Goal: Contribute content: Contribute content

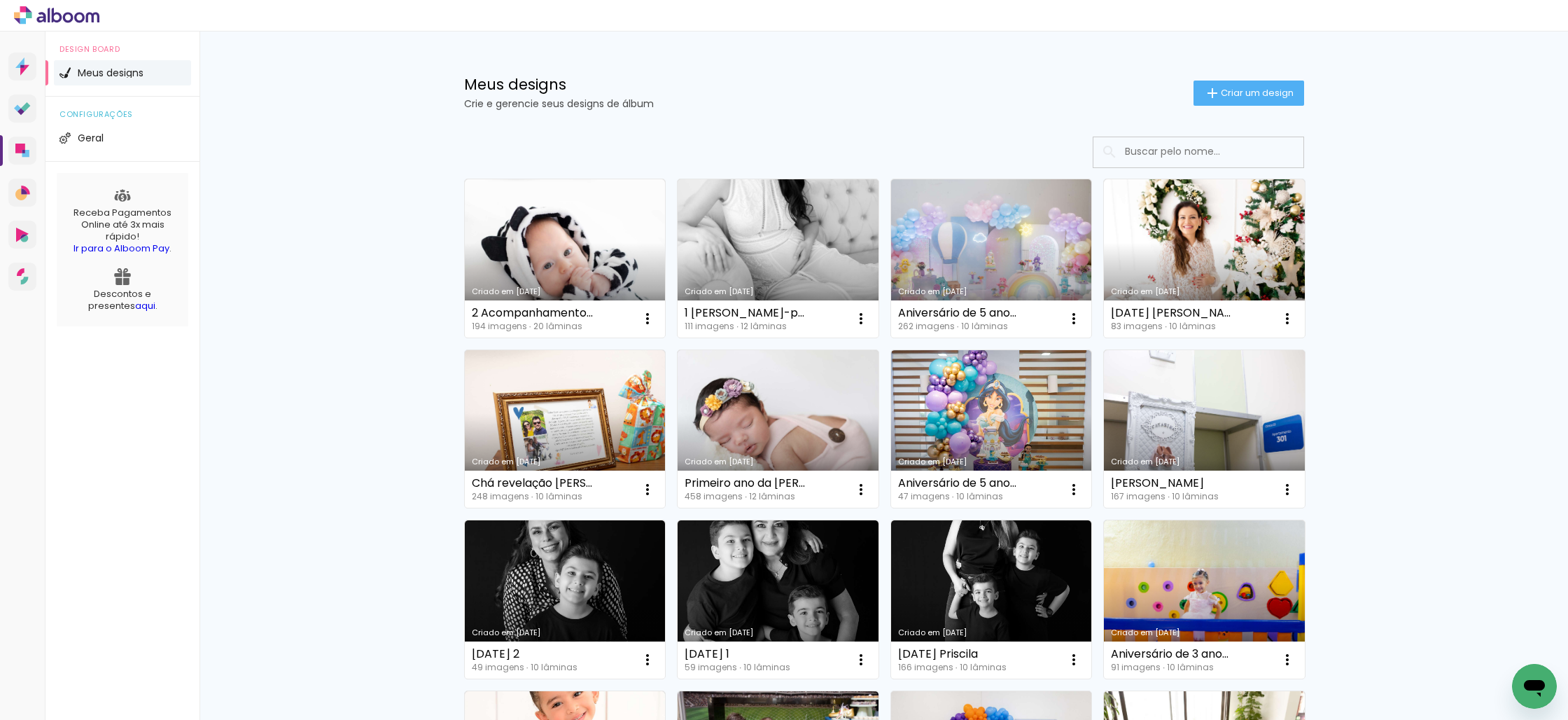
click at [78, 16] on icon at bounding box center [57, 15] width 86 height 18
click at [83, 146] on li "Geral" at bounding box center [122, 138] width 137 height 25
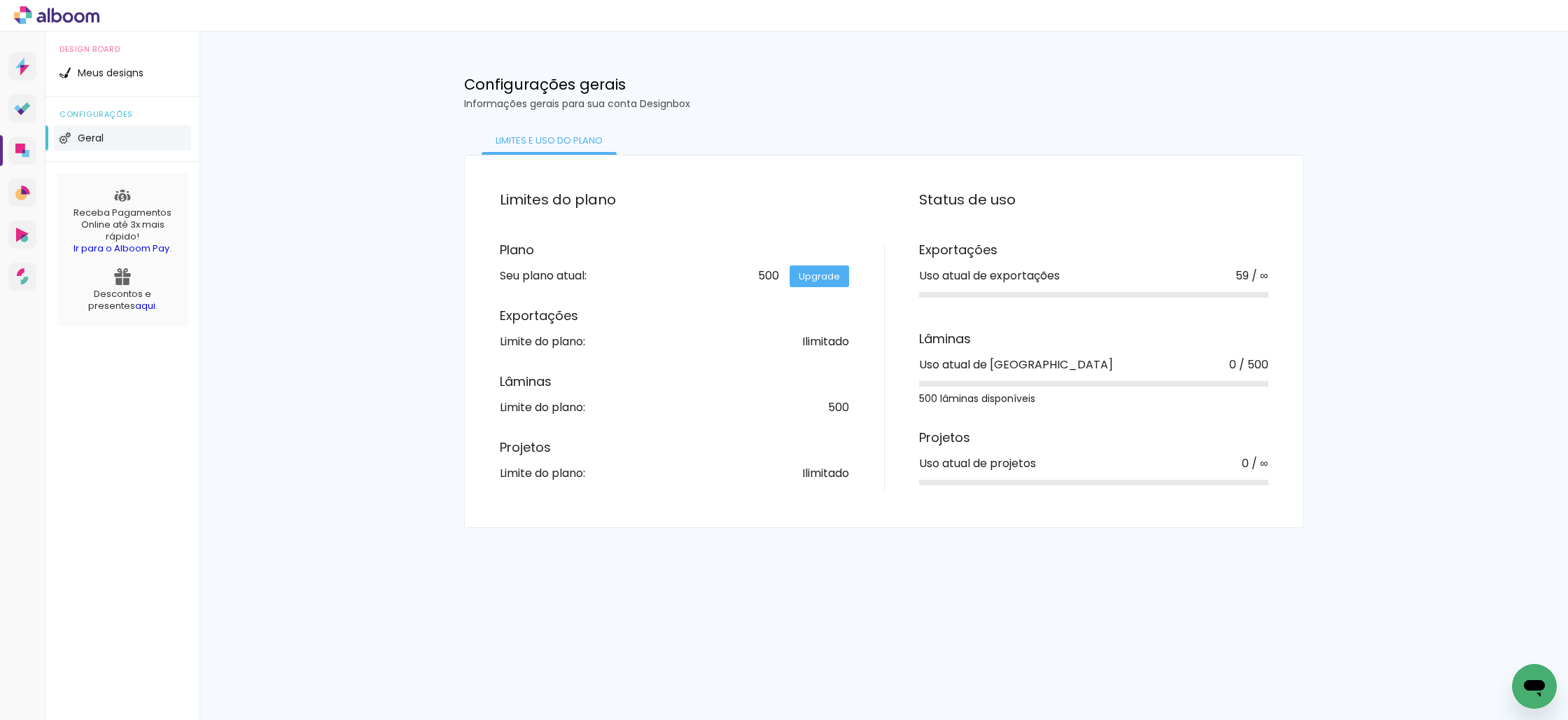
click at [48, 17] on icon at bounding box center [48, 15] width 2 height 15
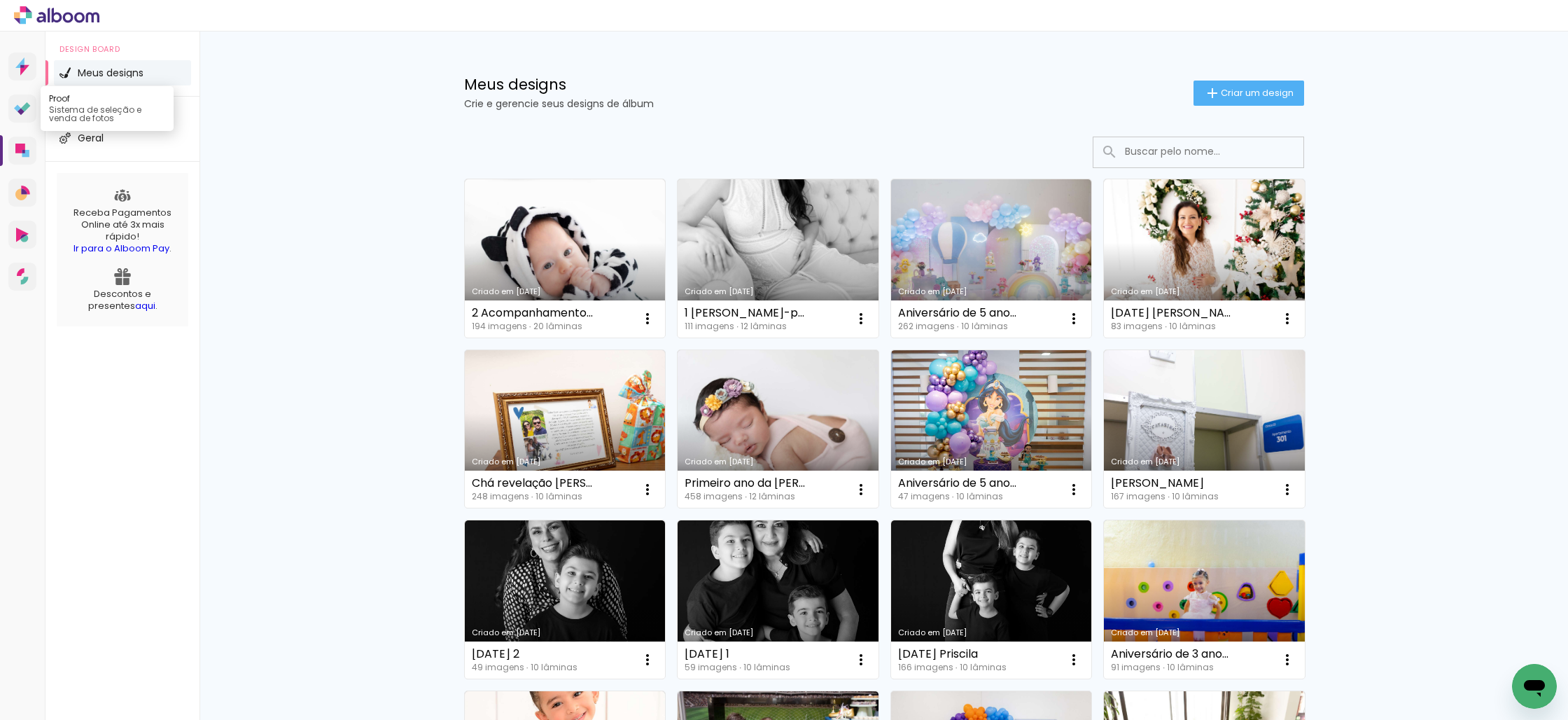
click at [27, 105] on icon at bounding box center [26, 107] width 9 height 9
click at [744, 259] on link "Criado em [DATE]" at bounding box center [778, 258] width 201 height 158
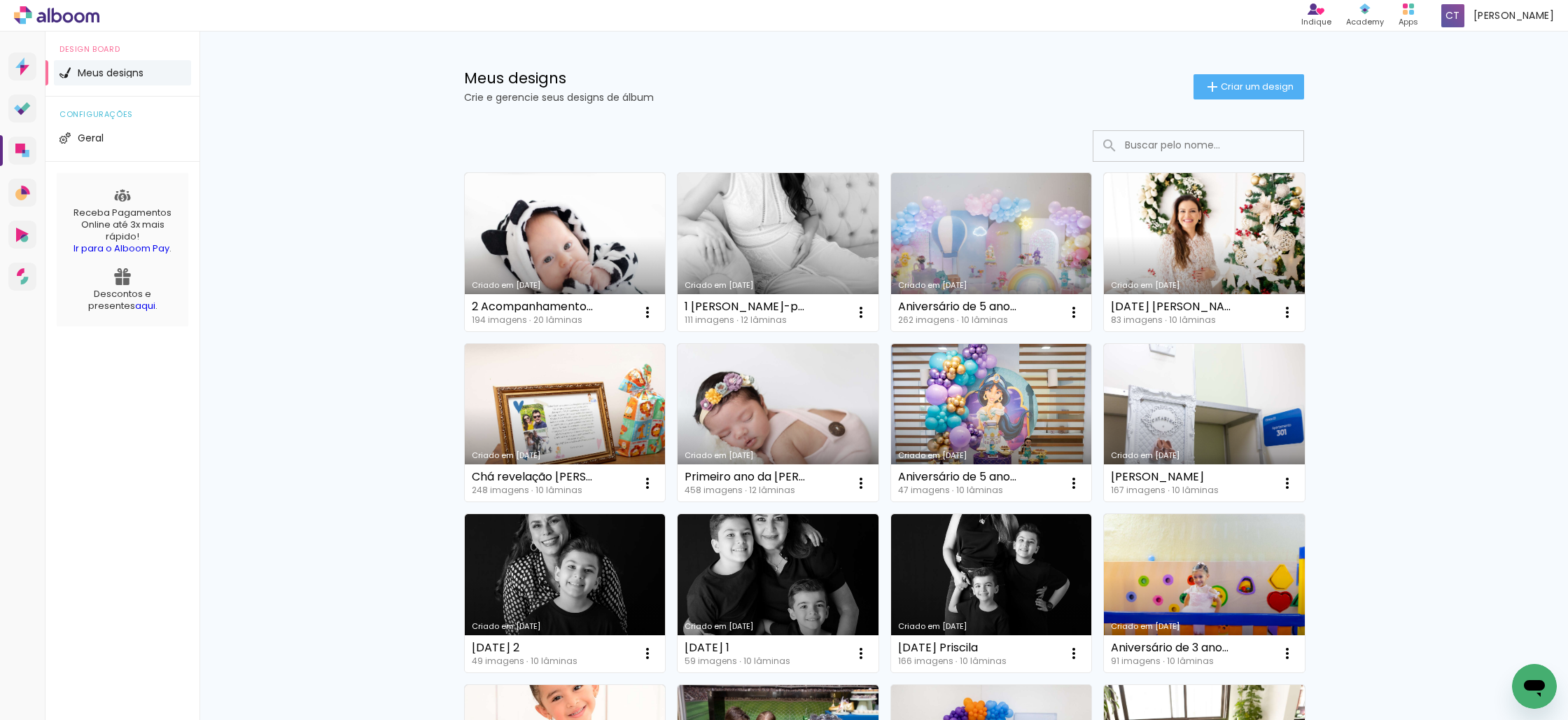
scroll to position [8, 0]
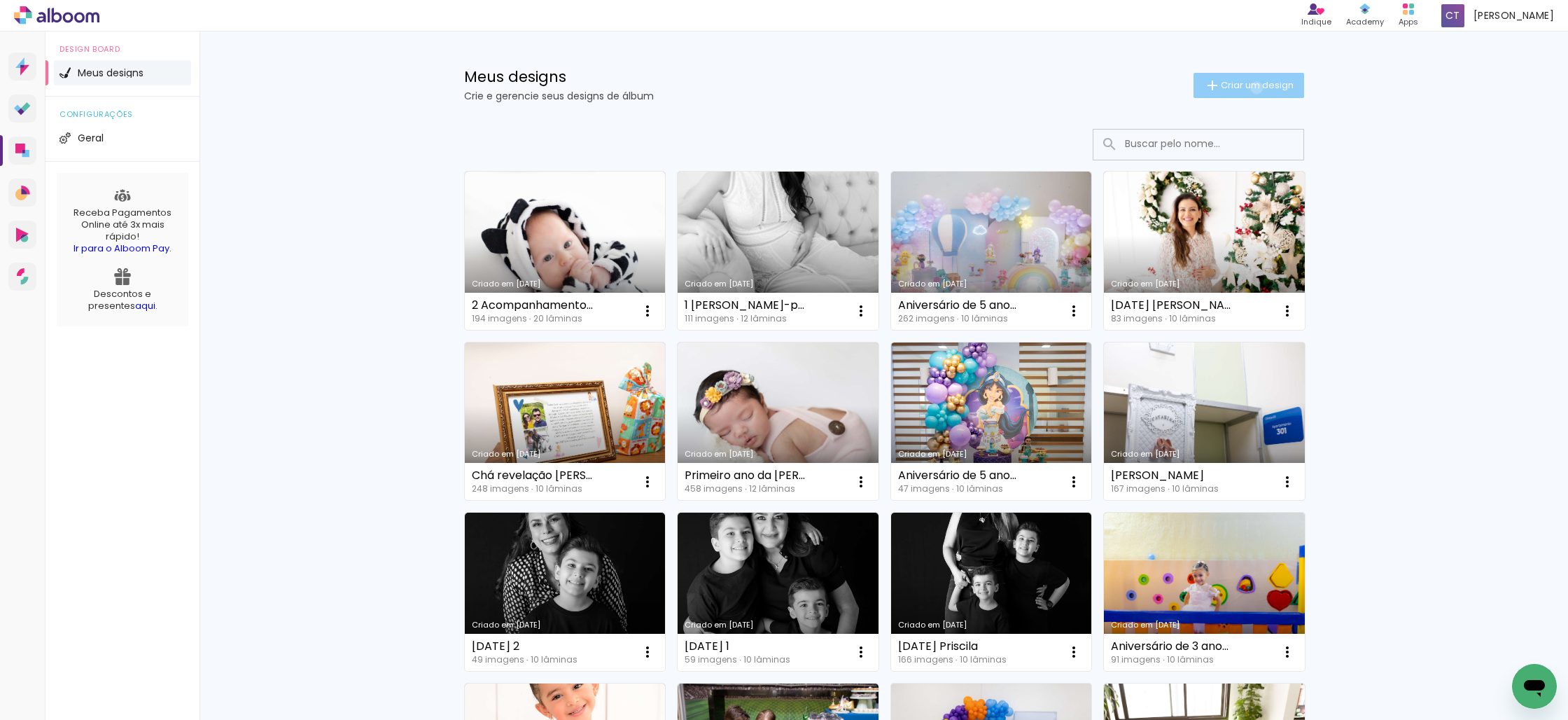
click at [1254, 87] on span "Criar um design" at bounding box center [1257, 85] width 72 height 9
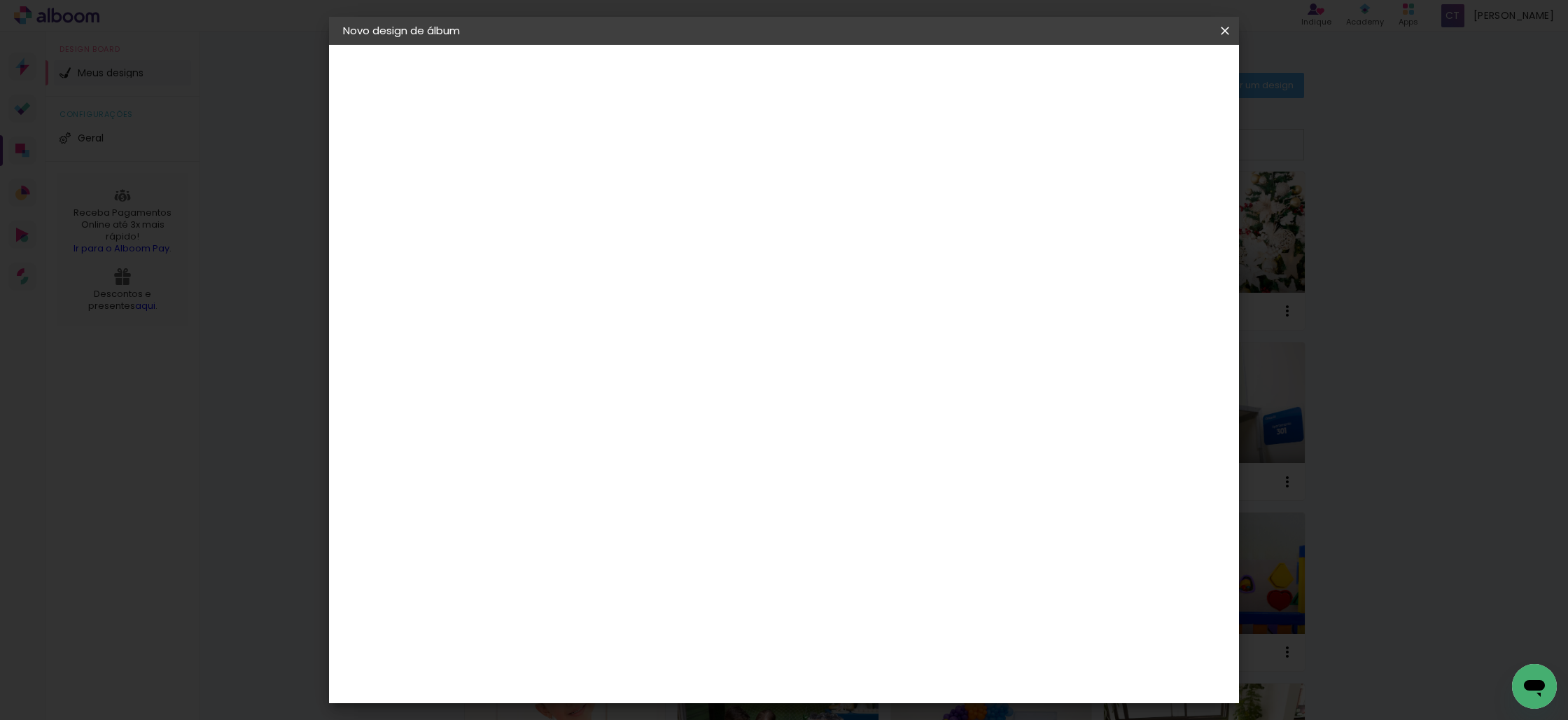
click at [572, 192] on input at bounding box center [572, 188] width 0 height 22
type input "Batizado Catarina"
type paper-input "Batizado Catarina"
click at [0, 0] on slot "Avançar" at bounding box center [0, 0] width 0 height 0
click at [678, 266] on input at bounding box center [608, 266] width 142 height 17
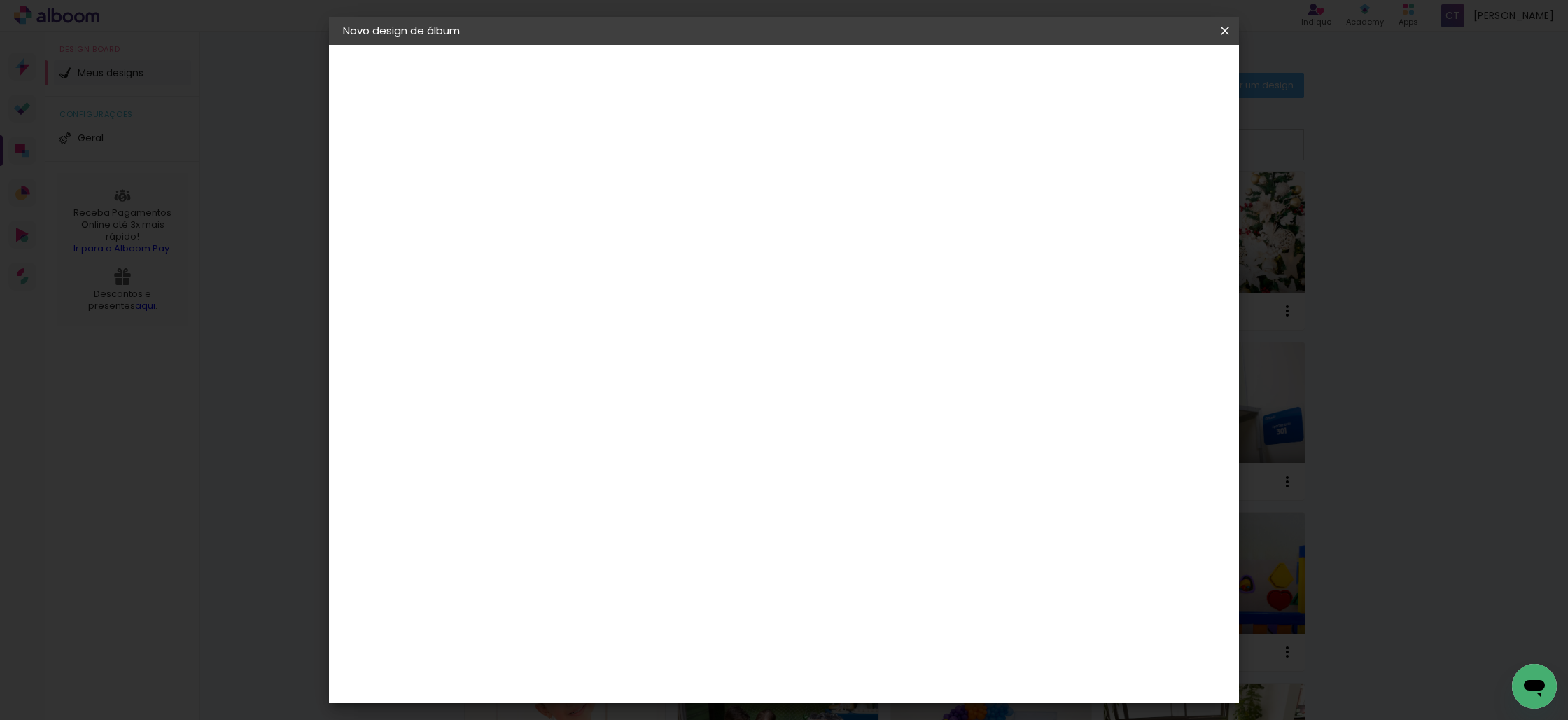
type input "master"
type paper-input "master"
click at [602, 366] on div "Master Album" at bounding box center [583, 371] width 39 height 23
drag, startPoint x: 1172, startPoint y: 79, endPoint x: 1165, endPoint y: 129, distance: 50.5
click at [0, 0] on slot "Avançar" at bounding box center [0, 0] width 0 height 0
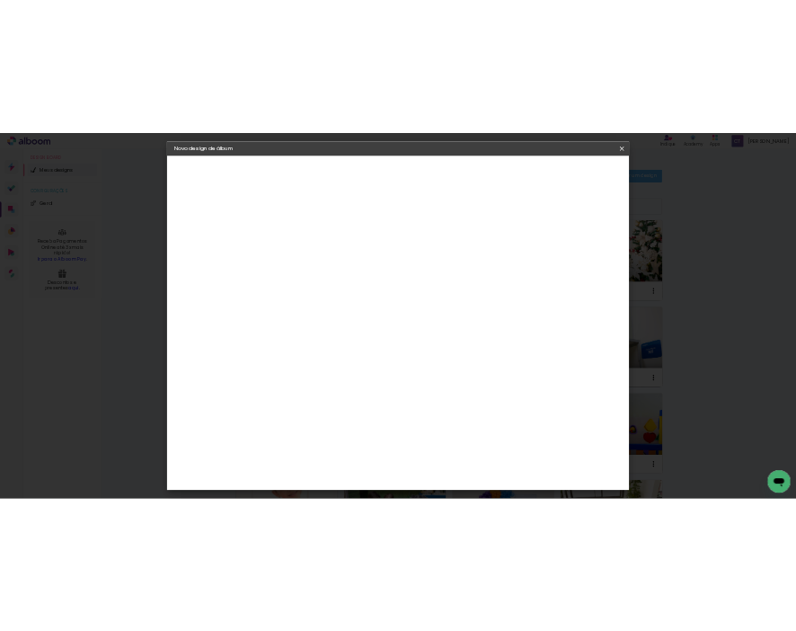
scroll to position [49, 0]
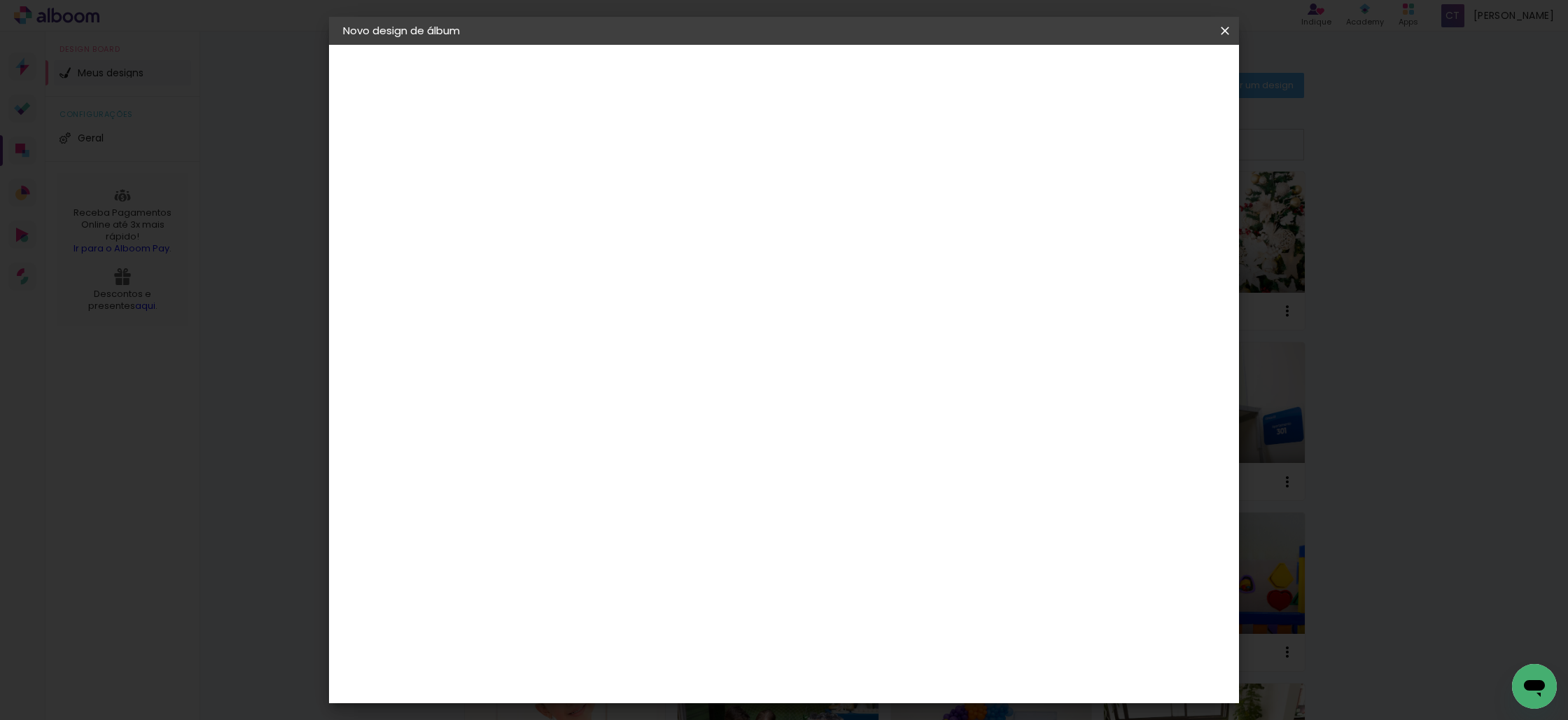
click at [718, 591] on span "30 × 30 cm" at bounding box center [692, 605] width 52 height 29
click at [0, 0] on slot "Avançar" at bounding box center [0, 0] width 0 height 0
click at [1148, 77] on span "Iniciar design" at bounding box center [1116, 74] width 64 height 10
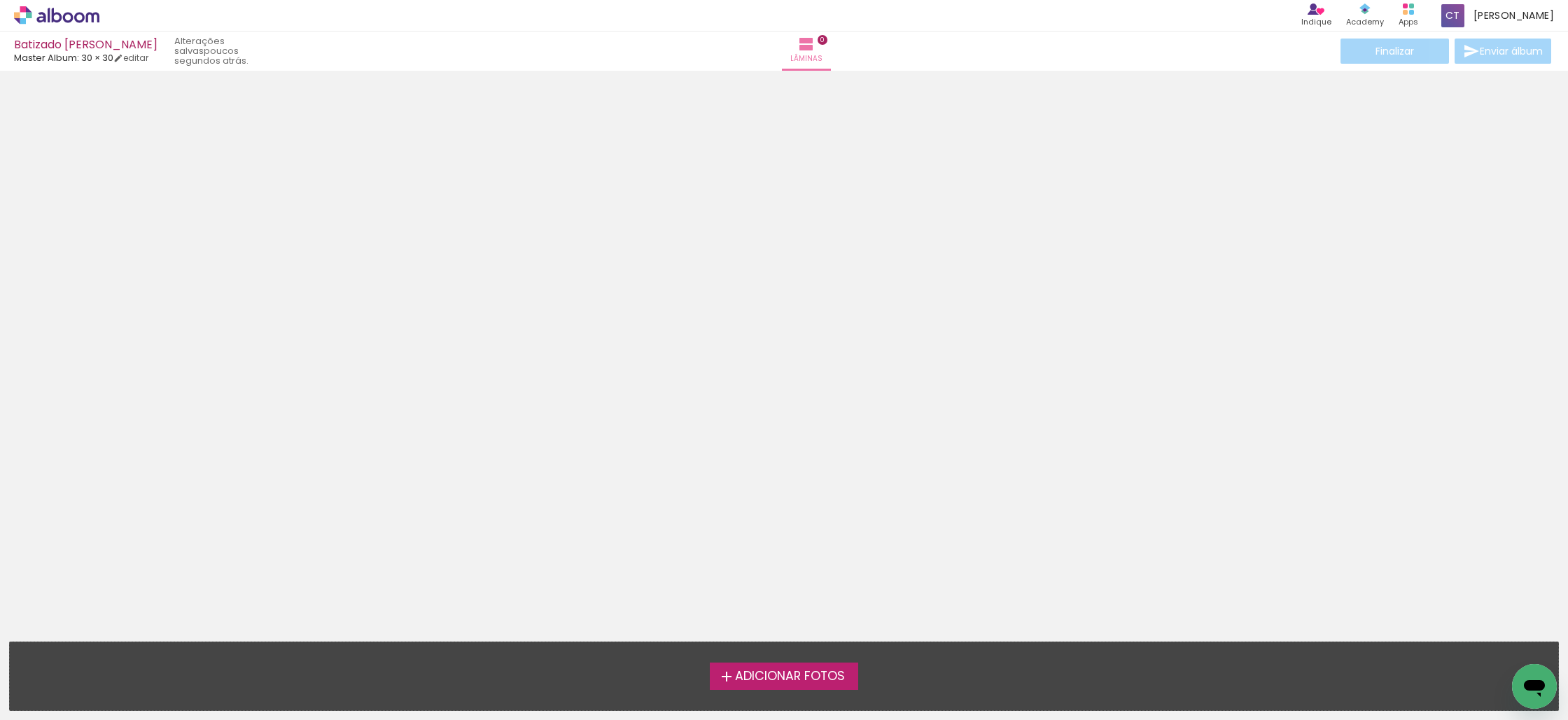
click at [809, 676] on span "Adicionar Fotos" at bounding box center [790, 676] width 110 height 12
click at [0, 0] on input "file" at bounding box center [0, 0] width 0 height 0
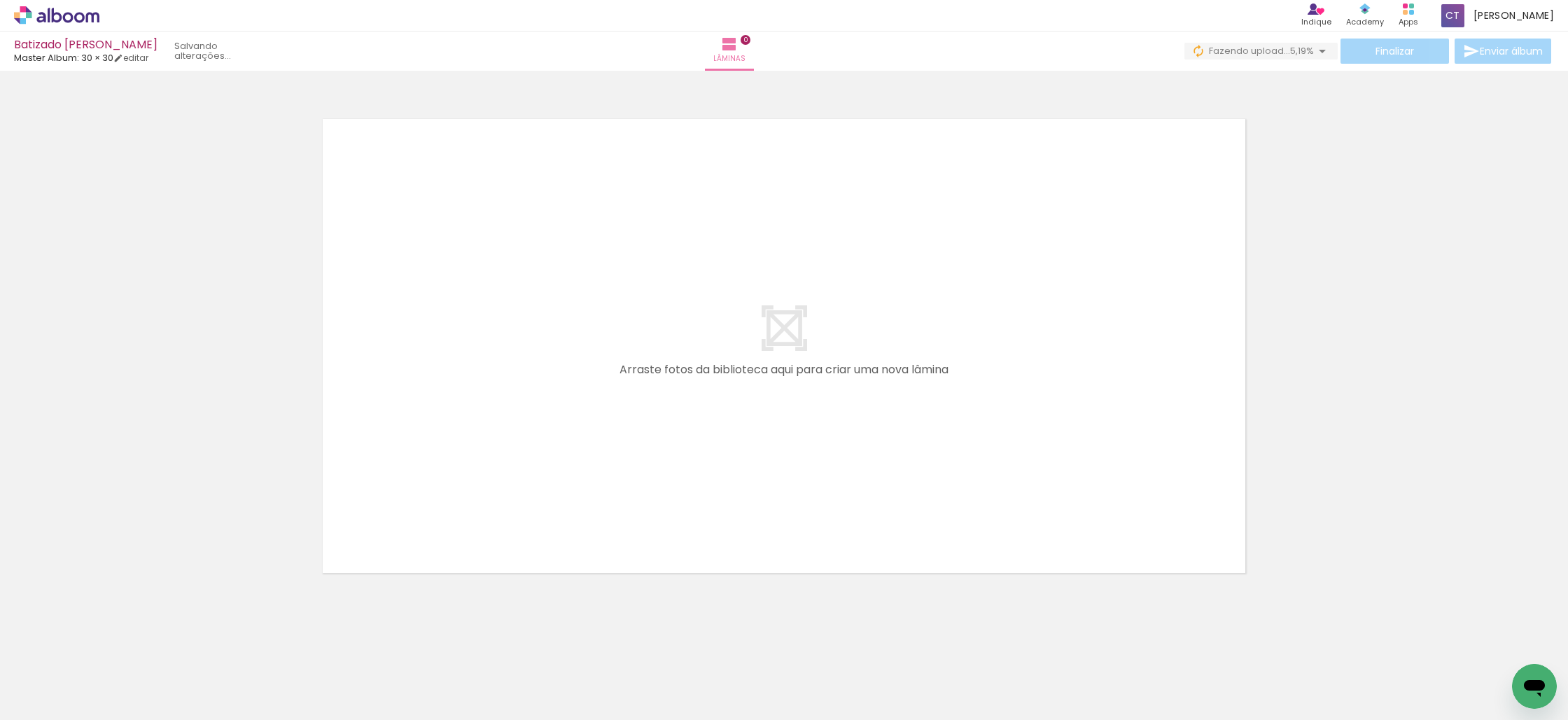
scroll to position [0, 6542]
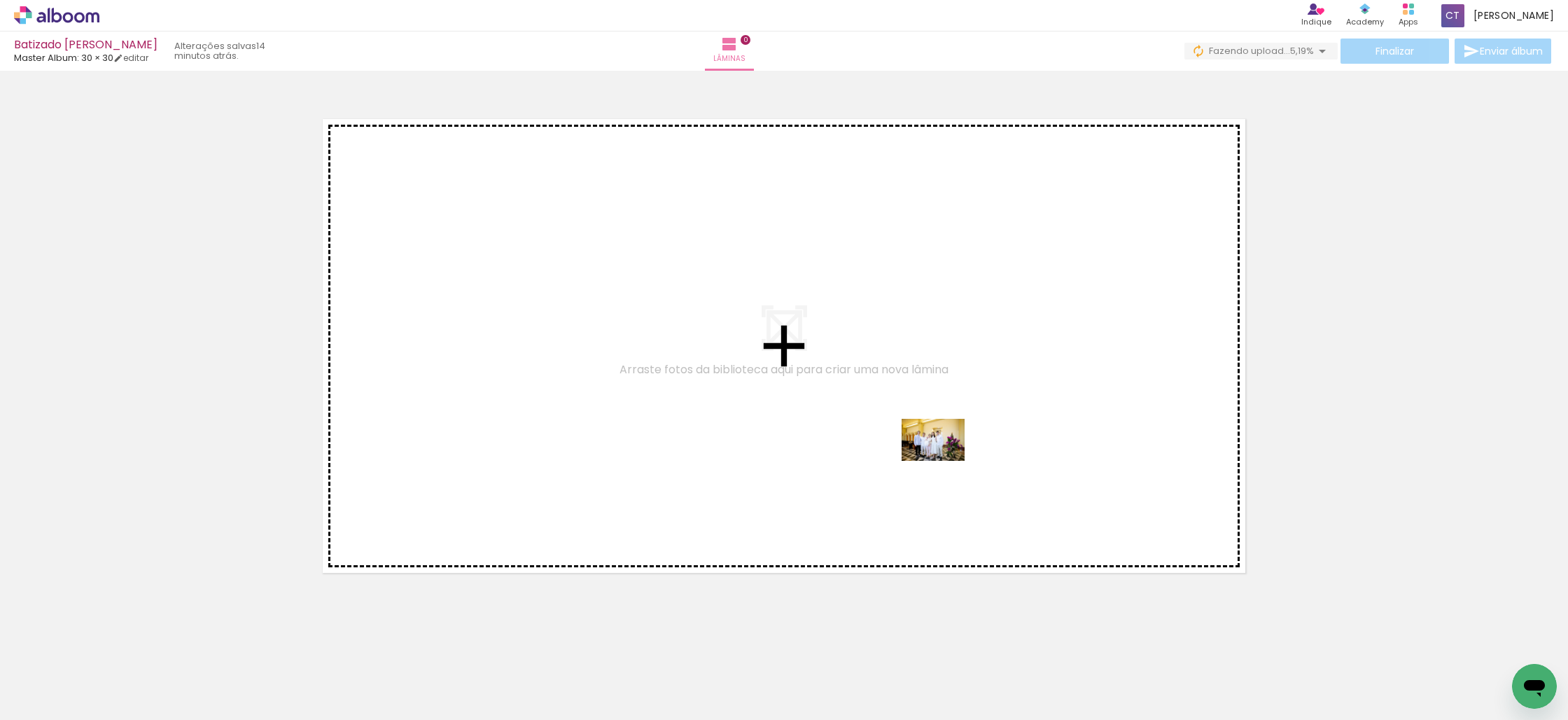
drag, startPoint x: 977, startPoint y: 668, endPoint x: 944, endPoint y: 461, distance: 209.6
click at [944, 461] on quentale-workspace at bounding box center [784, 360] width 1568 height 720
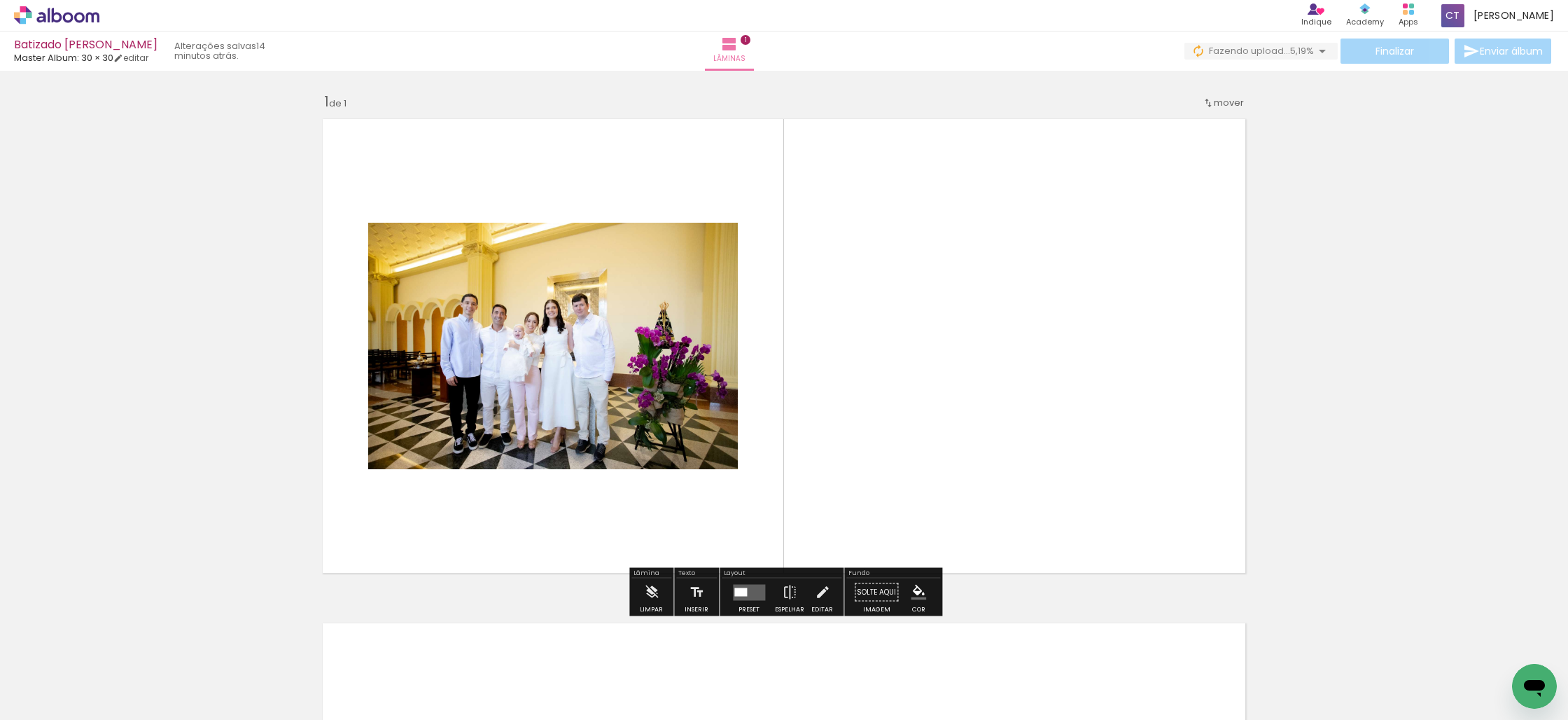
click at [740, 598] on quentale-layouter at bounding box center [749, 592] width 32 height 16
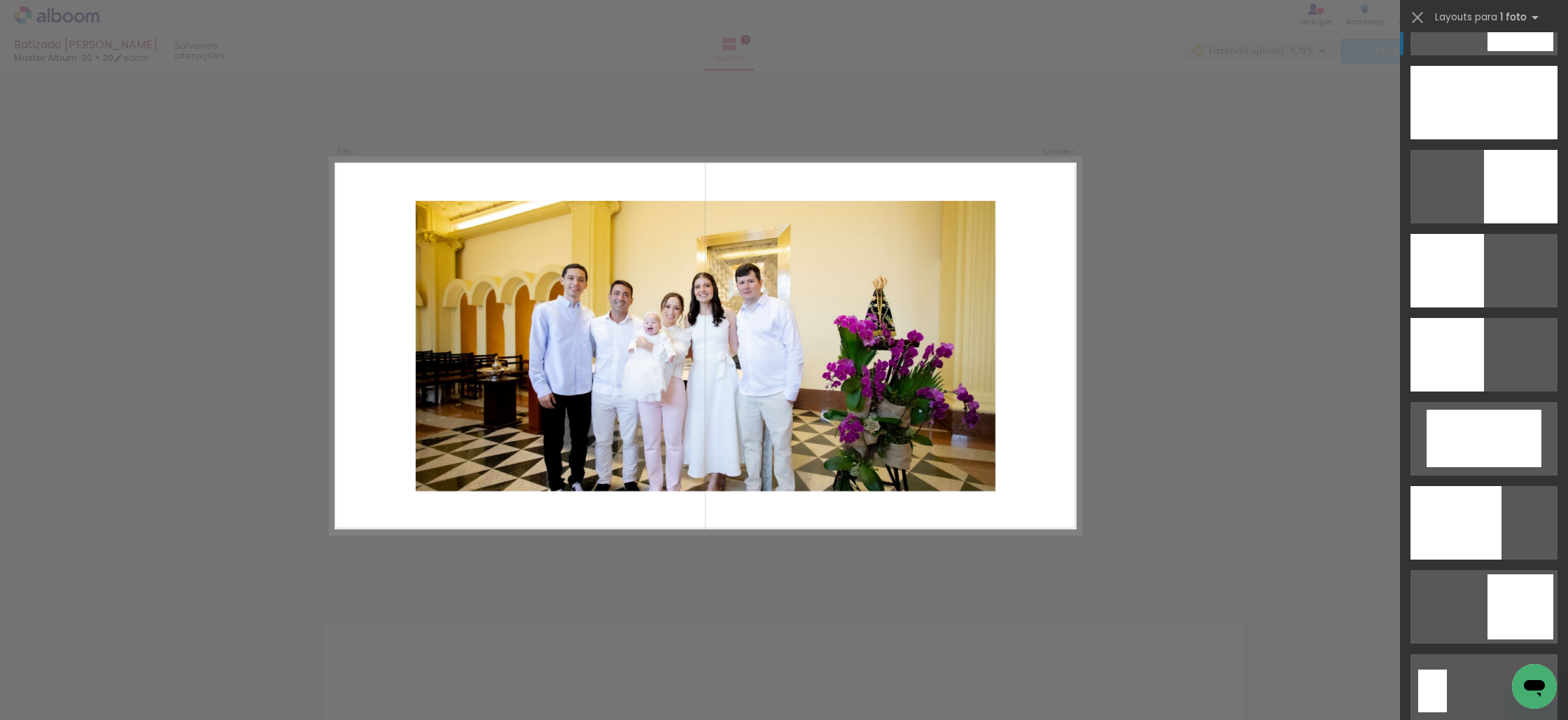
scroll to position [1999, 0]
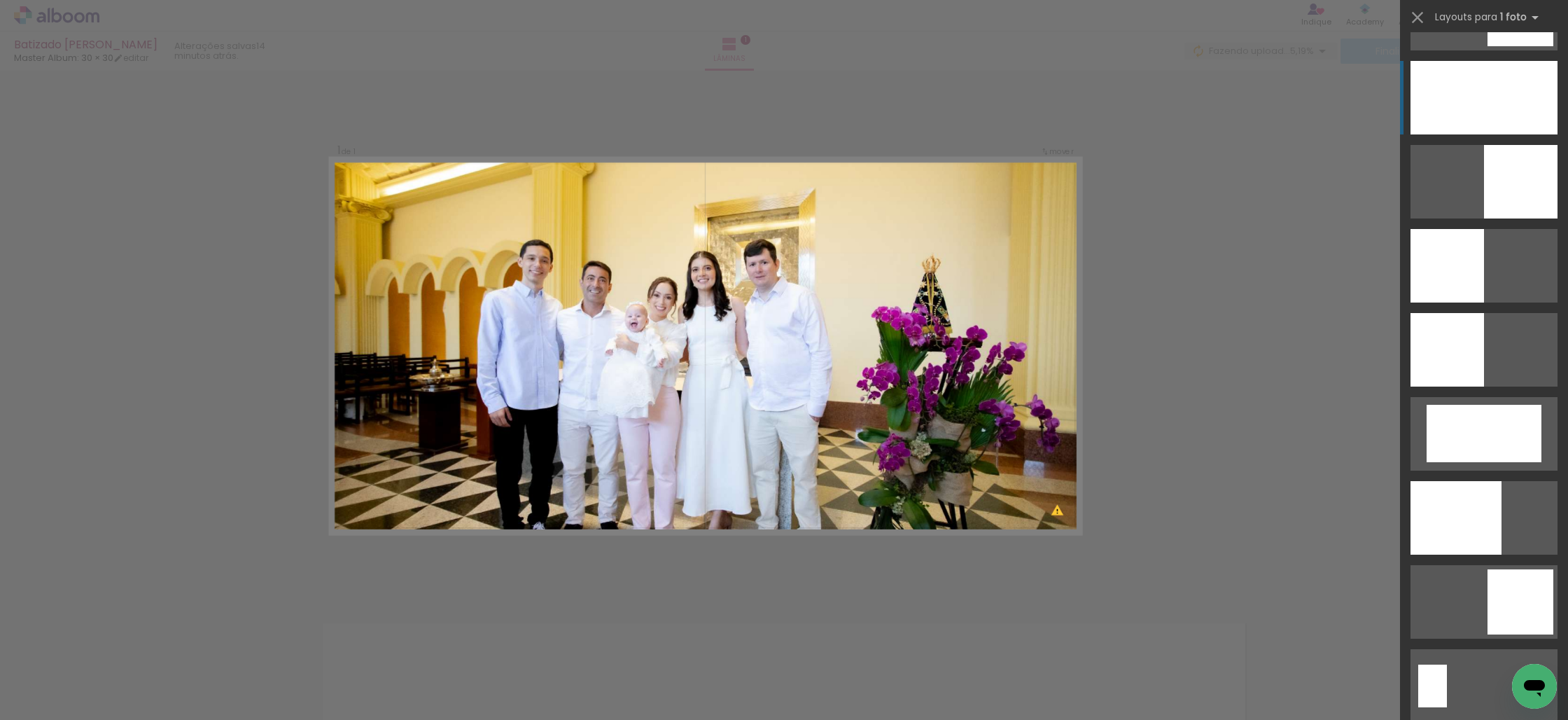
click at [1460, 84] on div at bounding box center [1484, 97] width 147 height 73
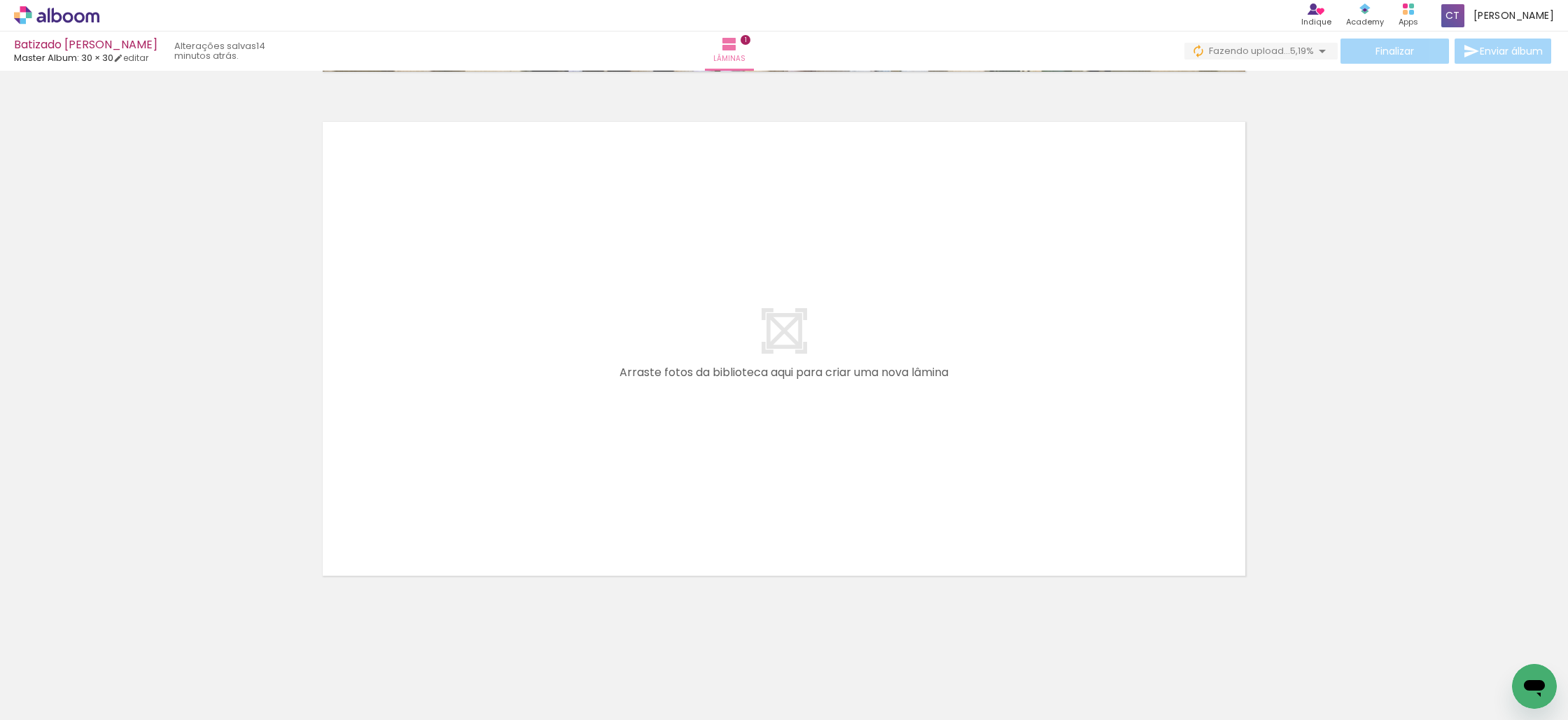
scroll to position [0, 0]
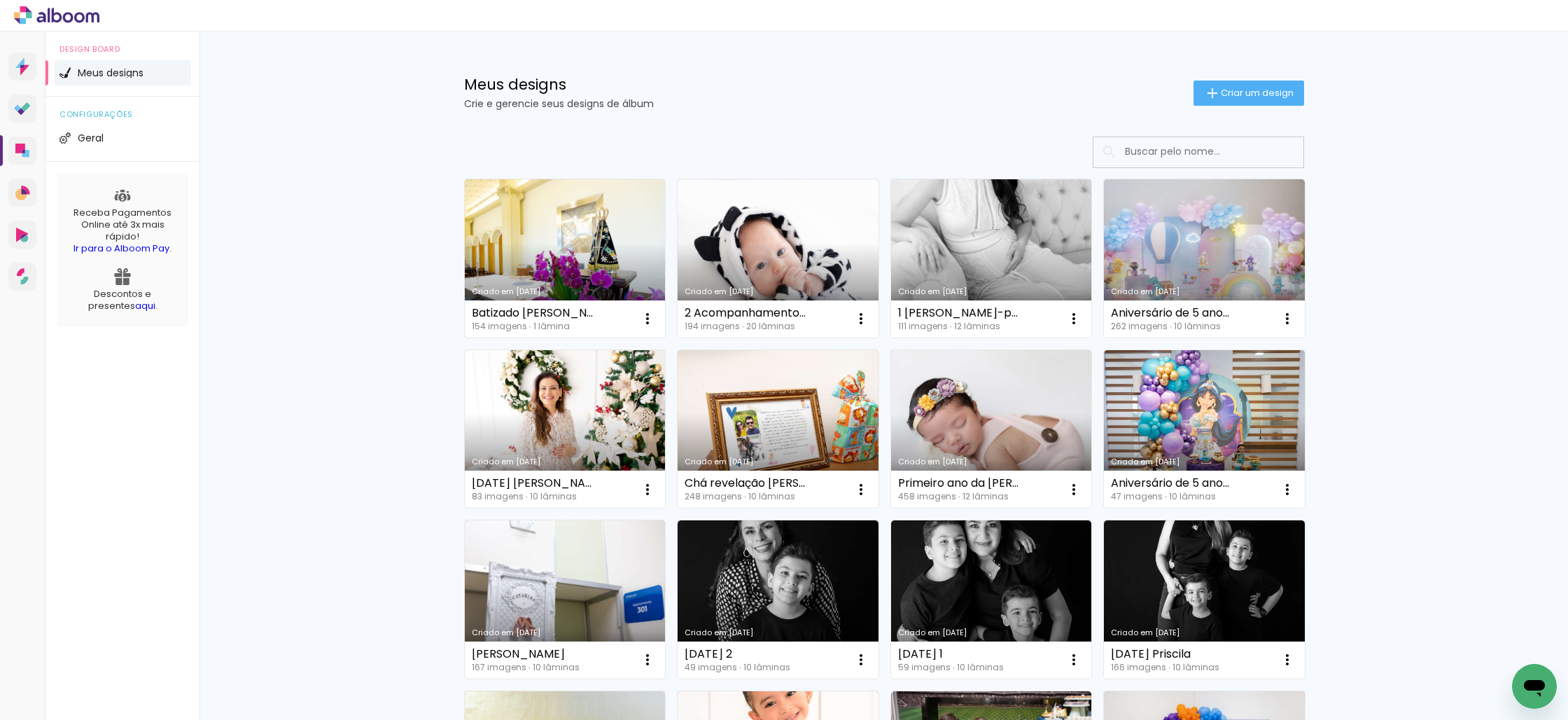
click at [523, 261] on link "Criado em 09/10/25" at bounding box center [566, 258] width 201 height 158
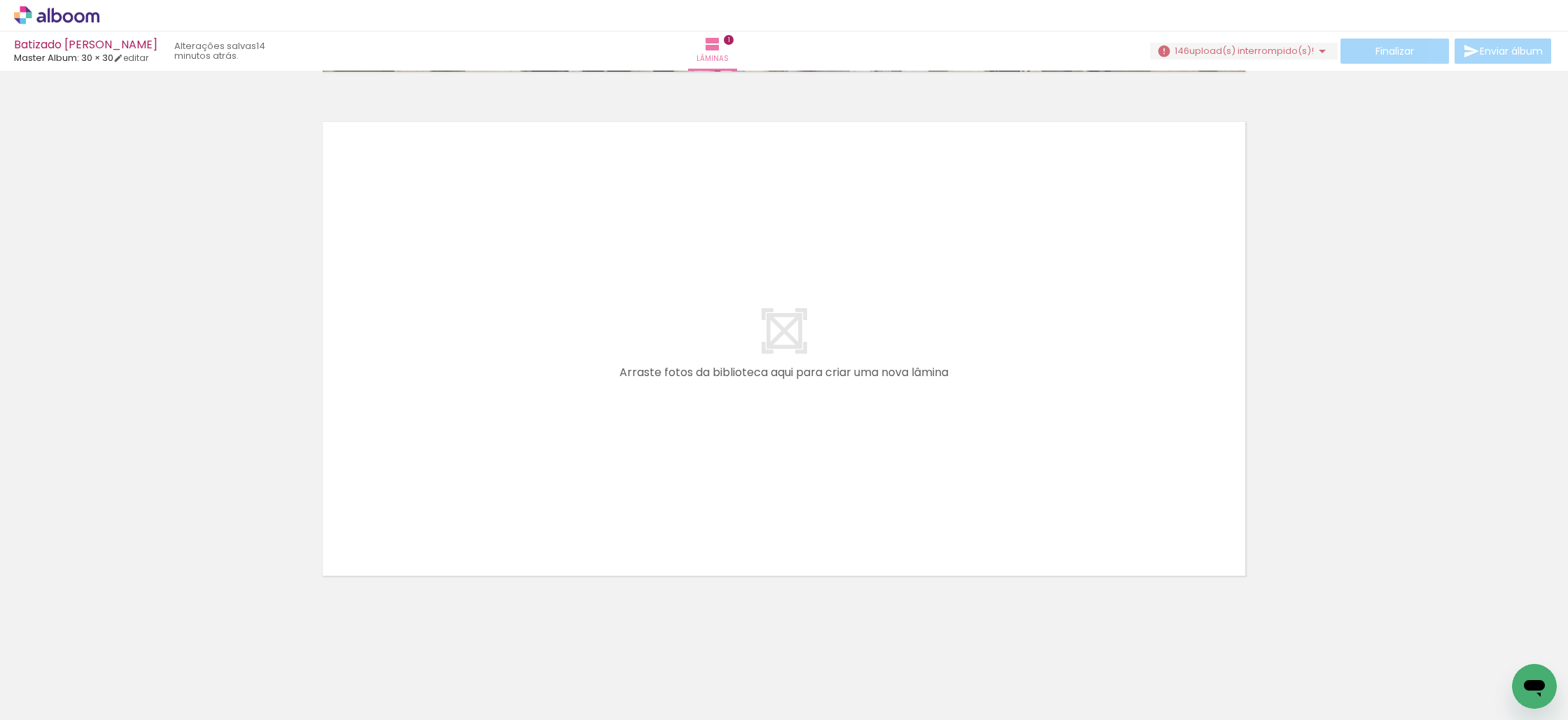
scroll to position [0, 2]
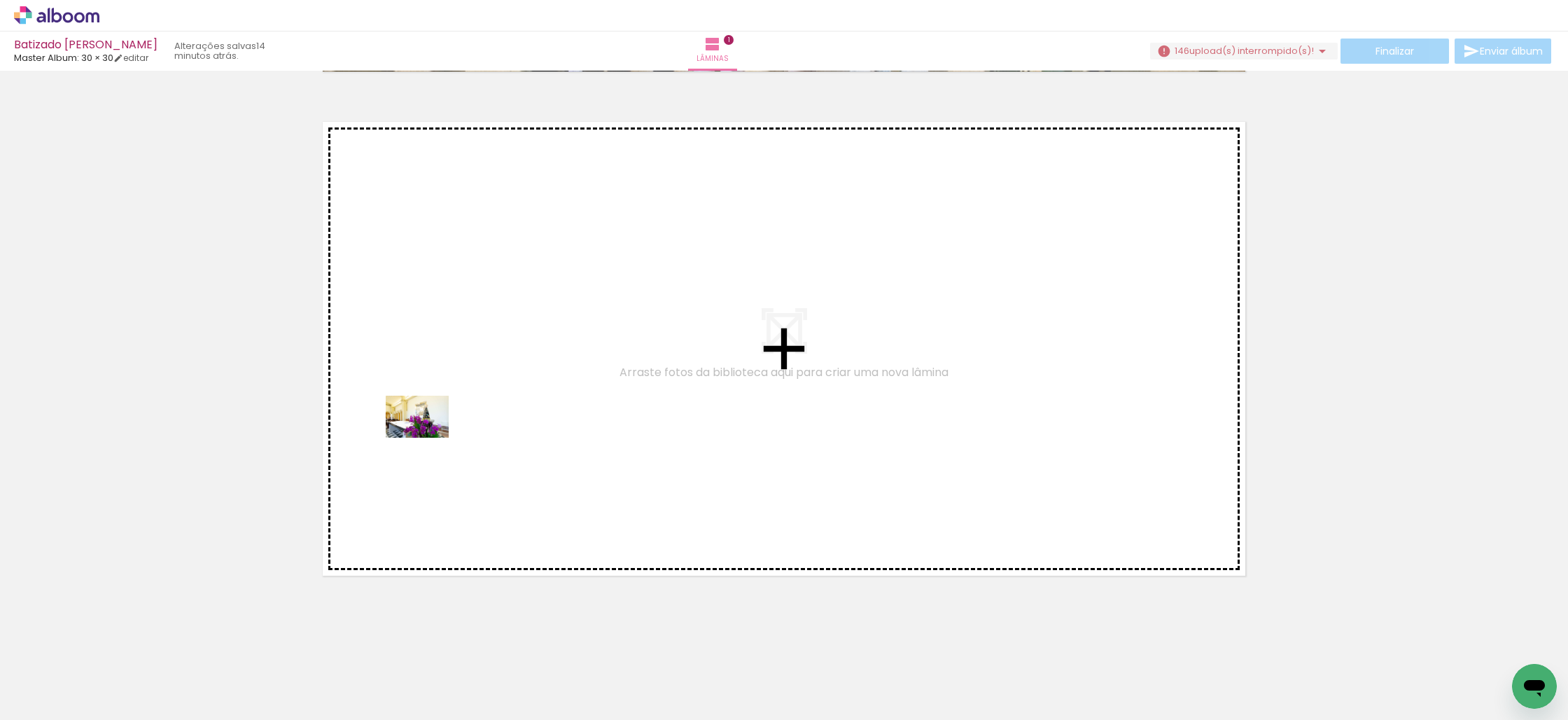
drag, startPoint x: 134, startPoint y: 679, endPoint x: 428, endPoint y: 438, distance: 380.2
click at [428, 438] on quentale-workspace at bounding box center [784, 360] width 1568 height 720
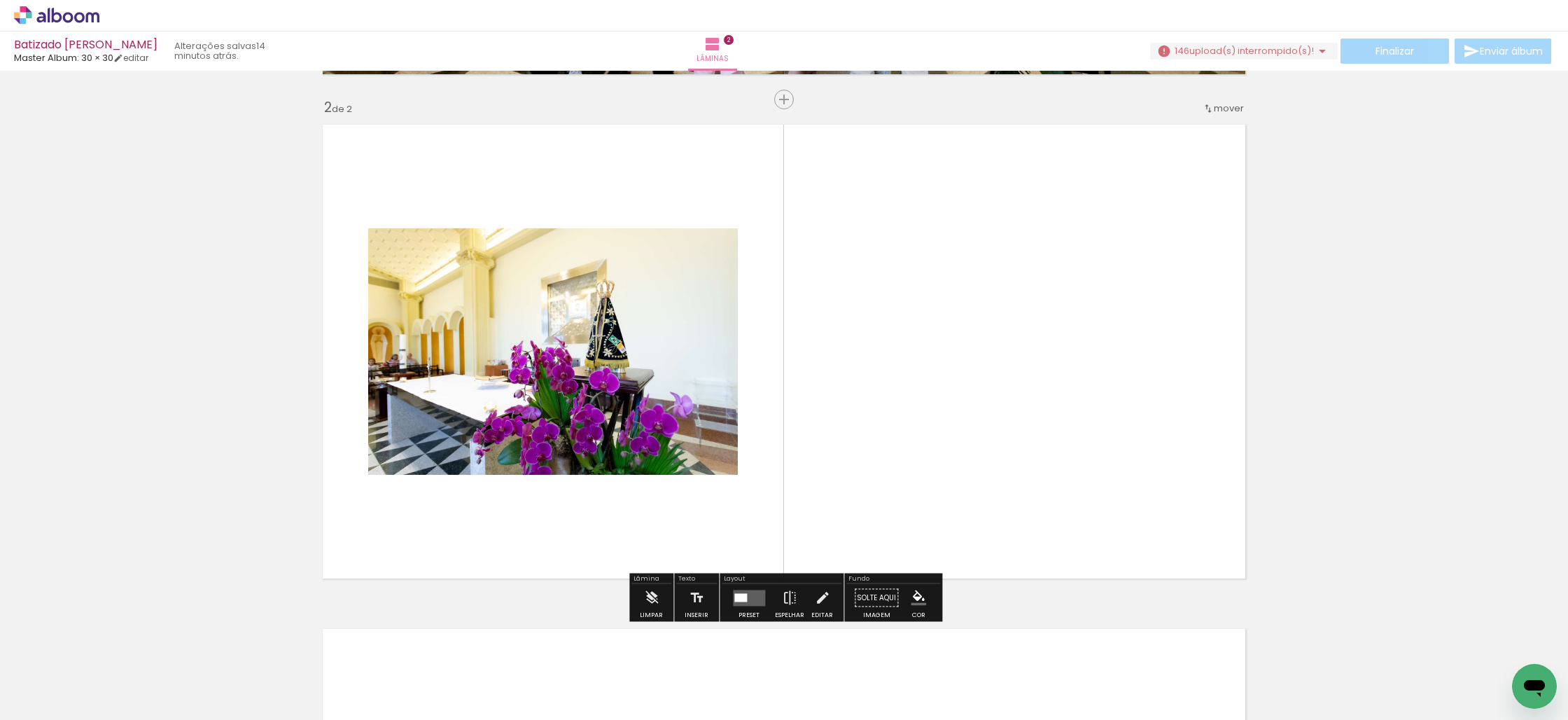
scroll to position [499, 0]
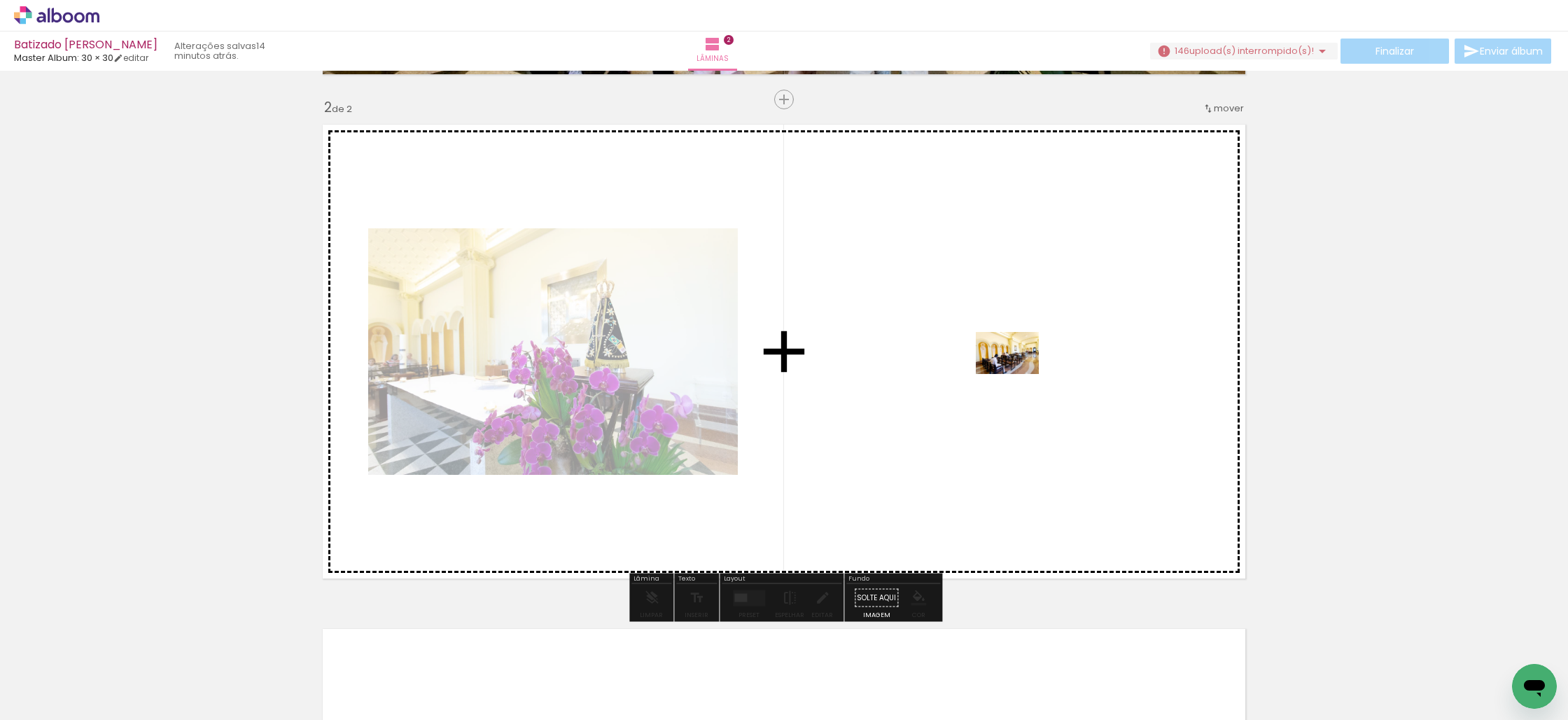
drag, startPoint x: 227, startPoint y: 665, endPoint x: 1018, endPoint y: 374, distance: 842.8
click at [1018, 374] on quentale-workspace at bounding box center [784, 360] width 1568 height 720
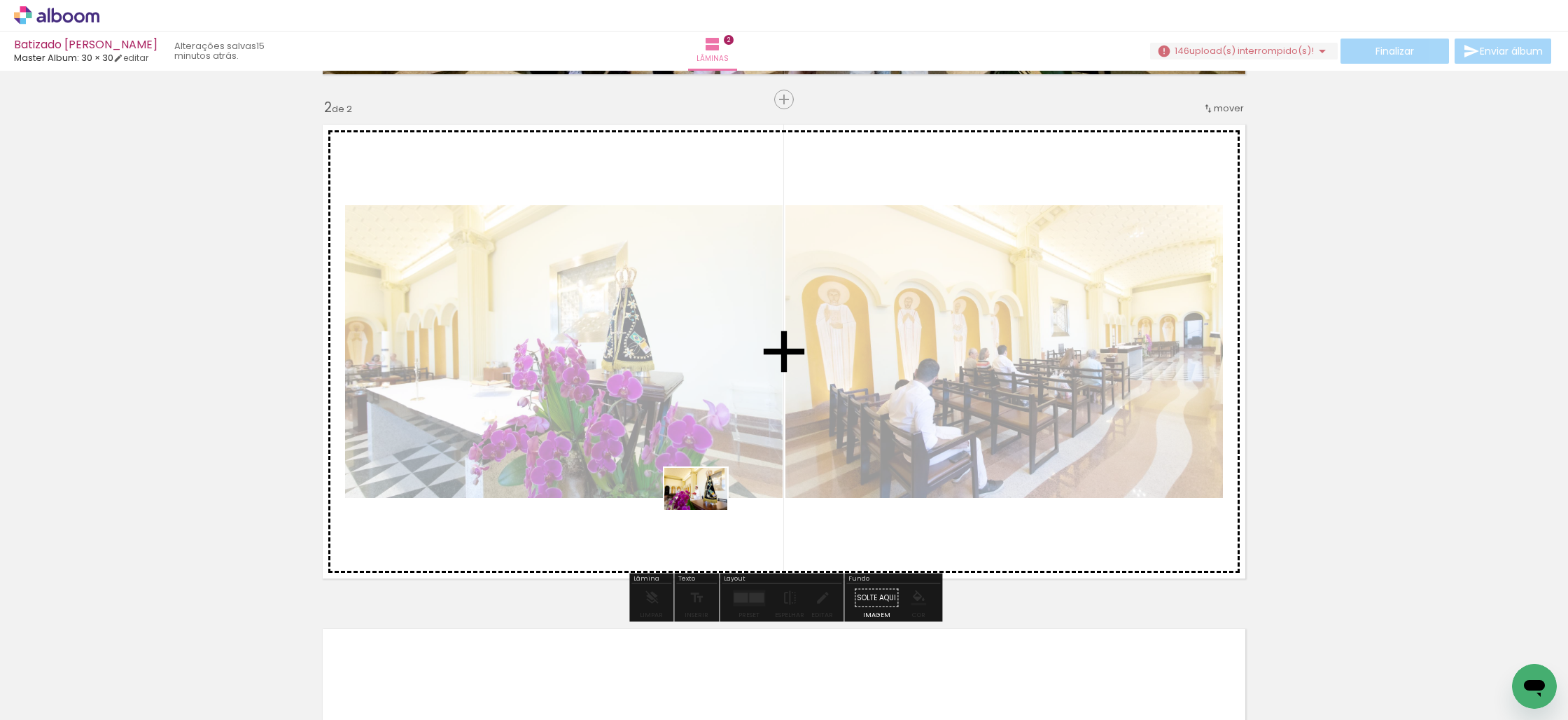
drag, startPoint x: 767, startPoint y: 677, endPoint x: 706, endPoint y: 510, distance: 177.8
click at [706, 510] on quentale-workspace at bounding box center [784, 360] width 1568 height 720
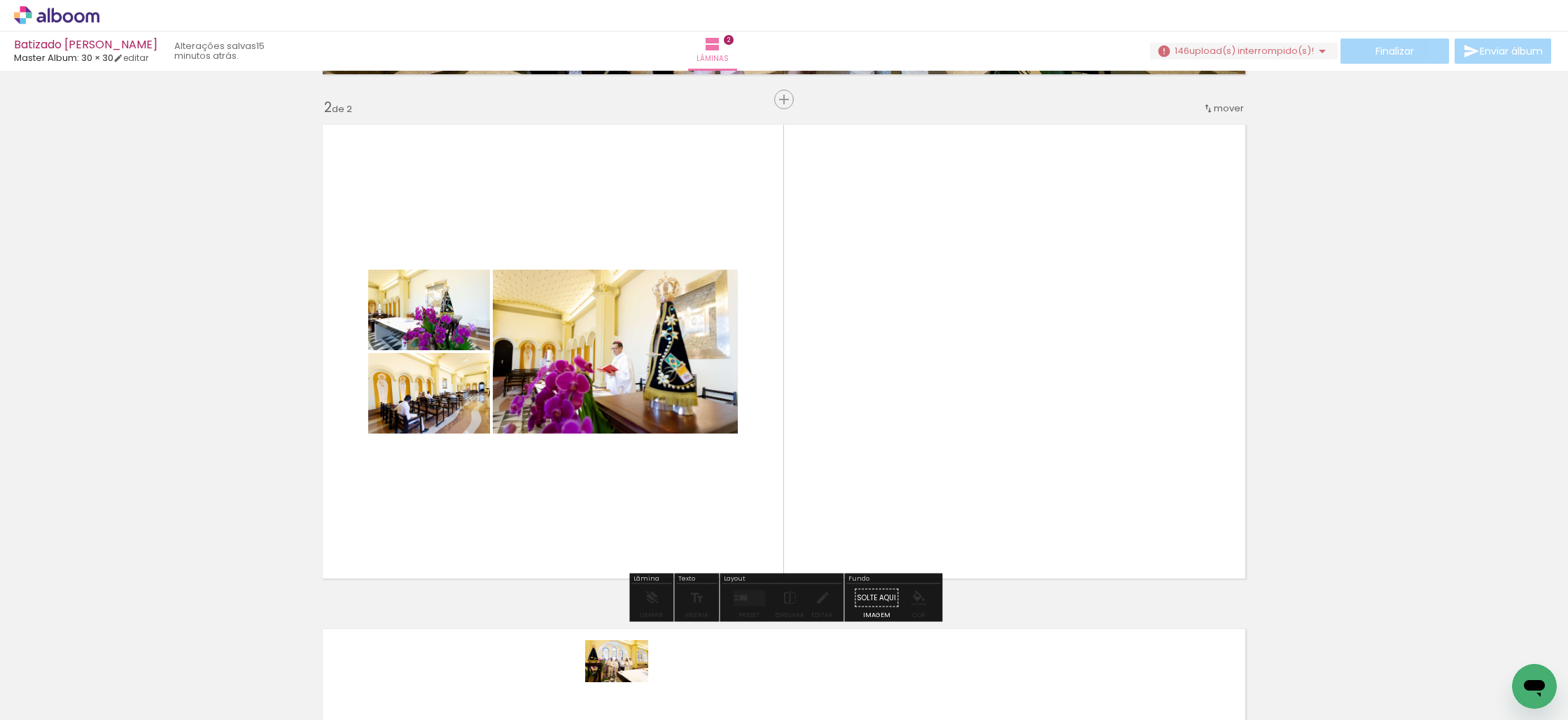
drag, startPoint x: 615, startPoint y: 679, endPoint x: 627, endPoint y: 682, distance: 12.4
click at [627, 682] on div at bounding box center [608, 672] width 69 height 46
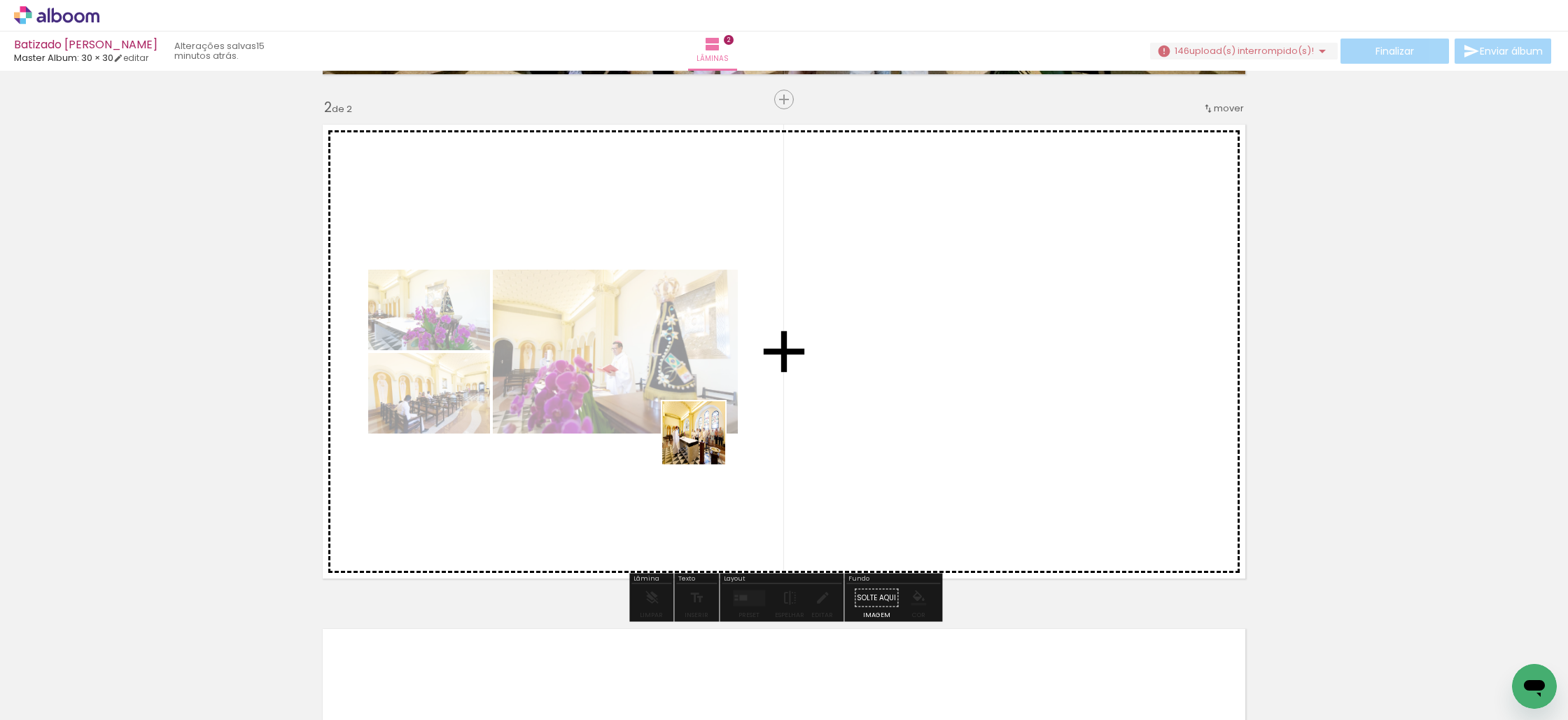
drag, startPoint x: 450, startPoint y: 687, endPoint x: 710, endPoint y: 428, distance: 367.0
click at [710, 428] on quentale-workspace at bounding box center [784, 360] width 1568 height 720
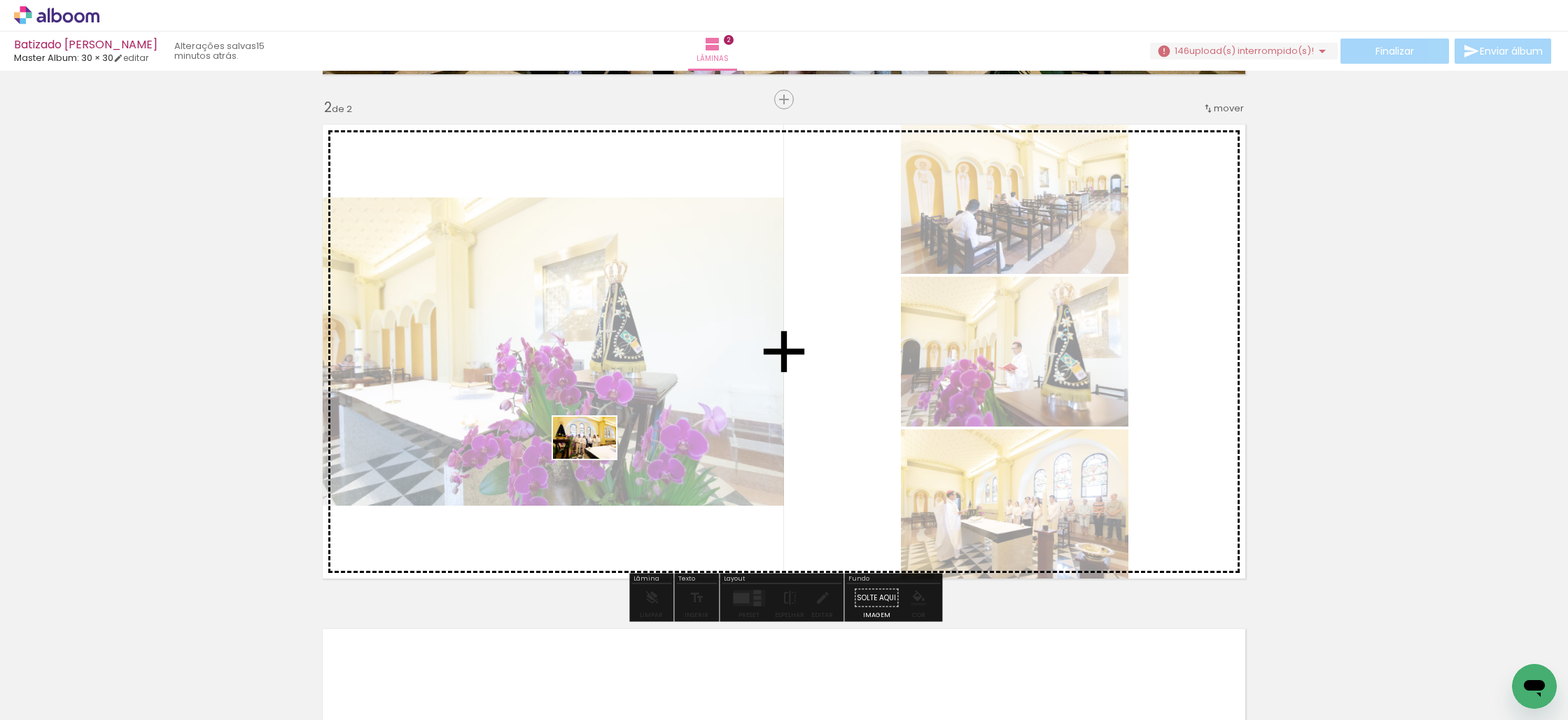
drag, startPoint x: 612, startPoint y: 679, endPoint x: 595, endPoint y: 458, distance: 221.7
click at [595, 458] on quentale-workspace at bounding box center [784, 360] width 1568 height 720
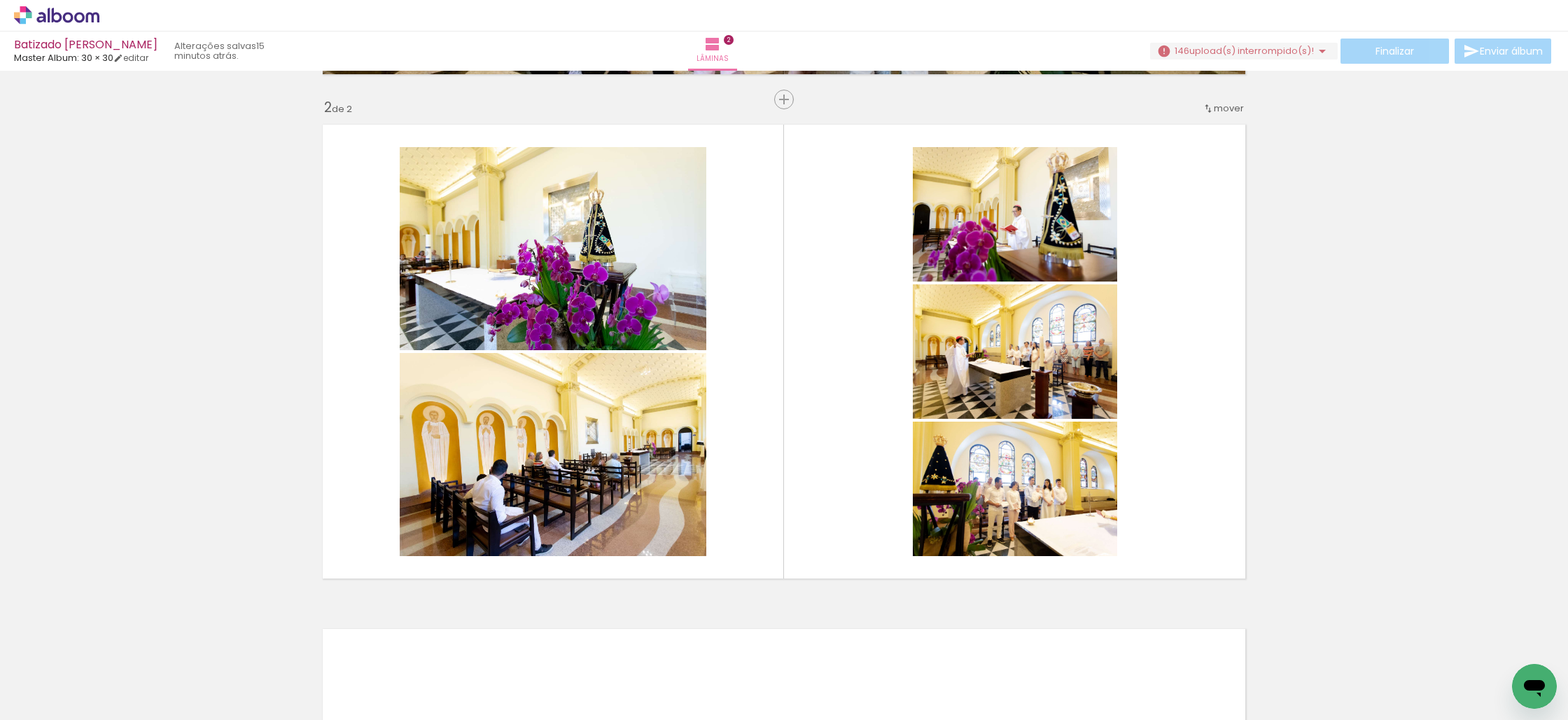
scroll to position [0, 112]
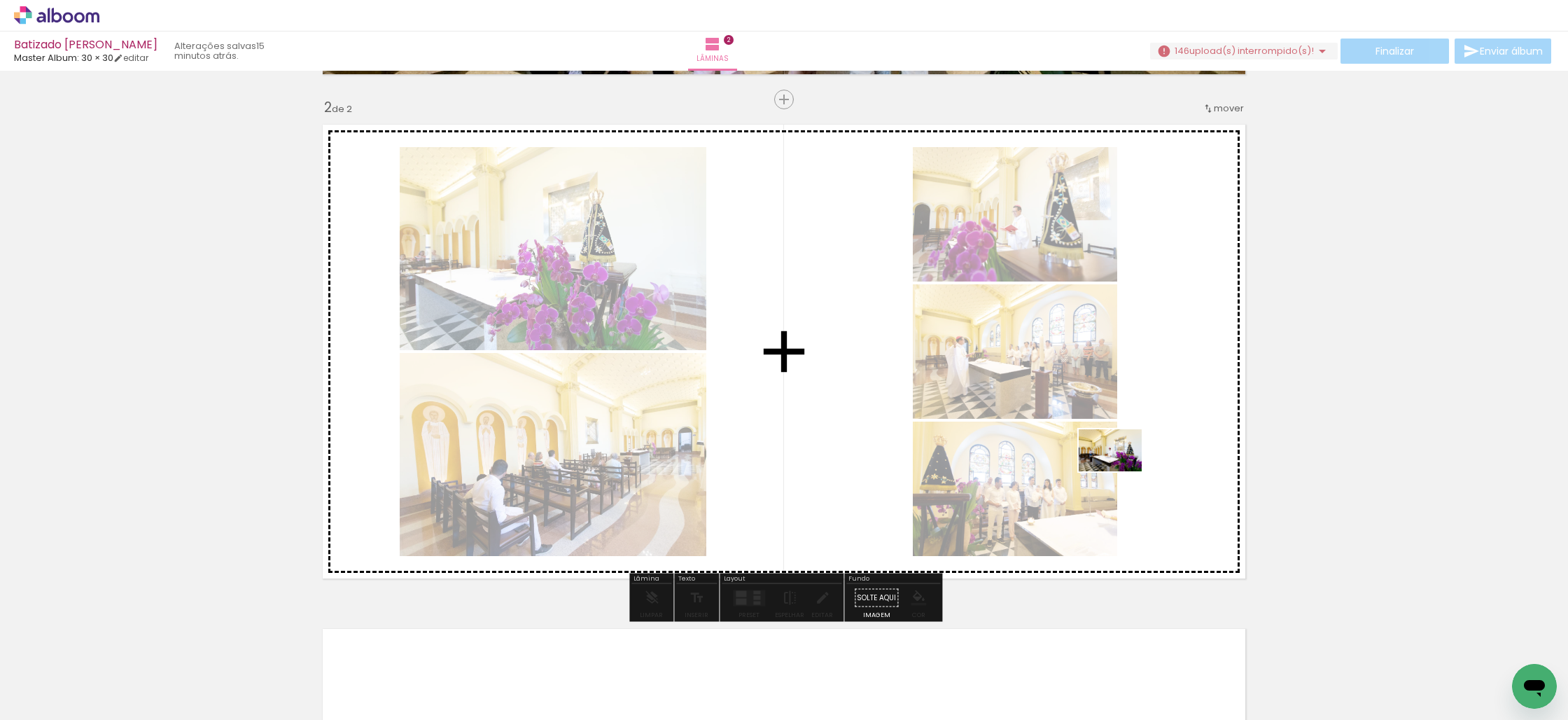
drag, startPoint x: 1291, startPoint y: 683, endPoint x: 1116, endPoint y: 465, distance: 279.6
click at [1116, 465] on quentale-workspace at bounding box center [784, 360] width 1568 height 720
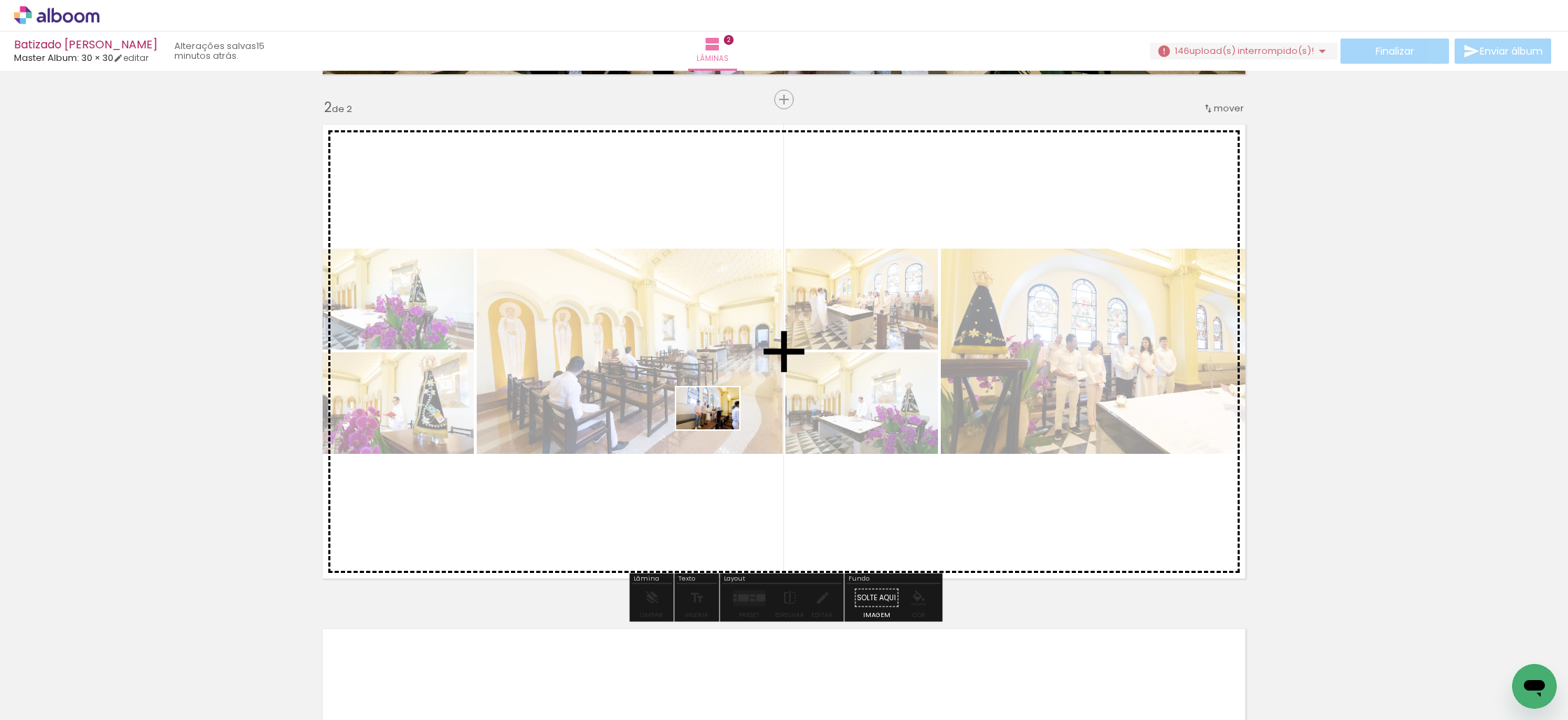
drag, startPoint x: 733, startPoint y: 664, endPoint x: 718, endPoint y: 429, distance: 235.5
click at [718, 429] on quentale-workspace at bounding box center [784, 360] width 1568 height 720
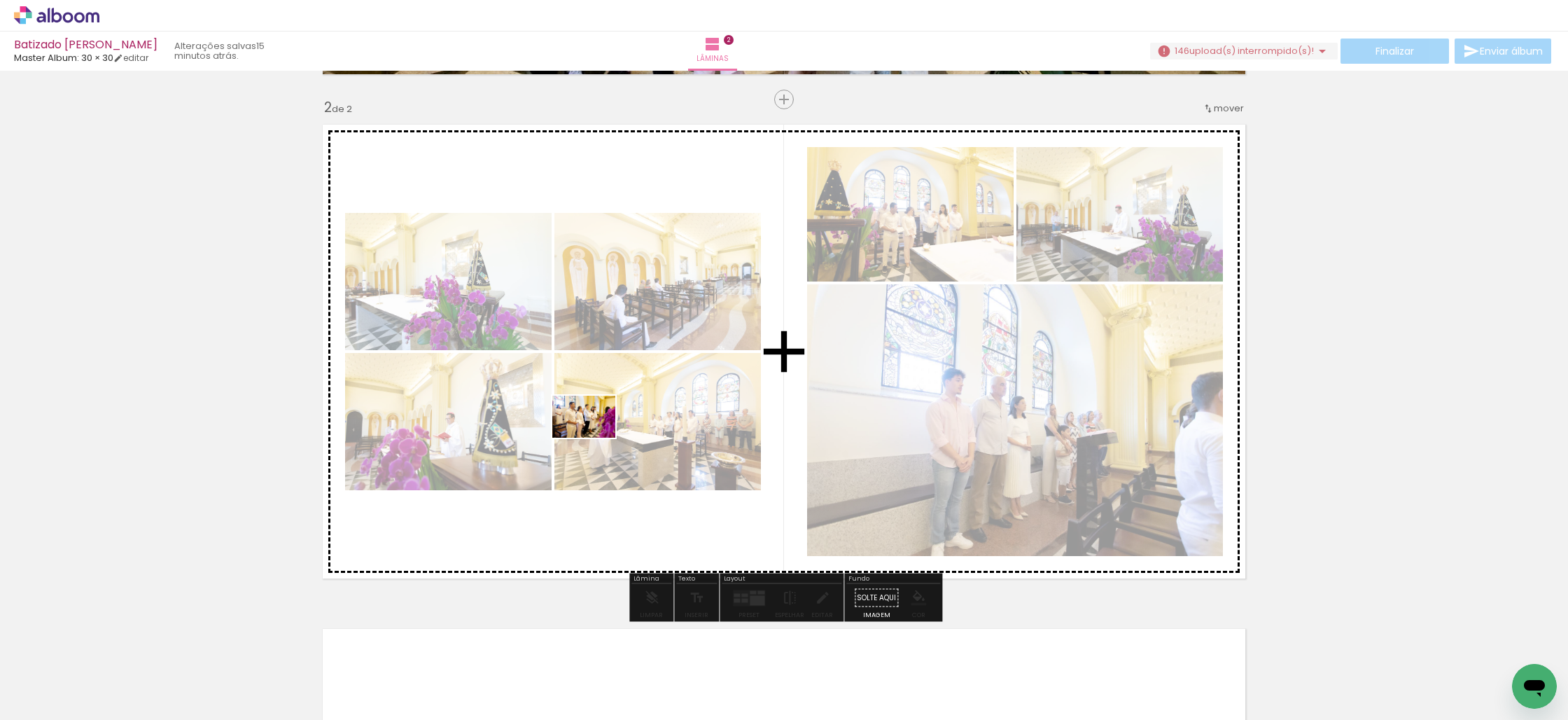
drag, startPoint x: 586, startPoint y: 682, endPoint x: 584, endPoint y: 465, distance: 217.0
click at [594, 438] on quentale-workspace at bounding box center [784, 360] width 1568 height 720
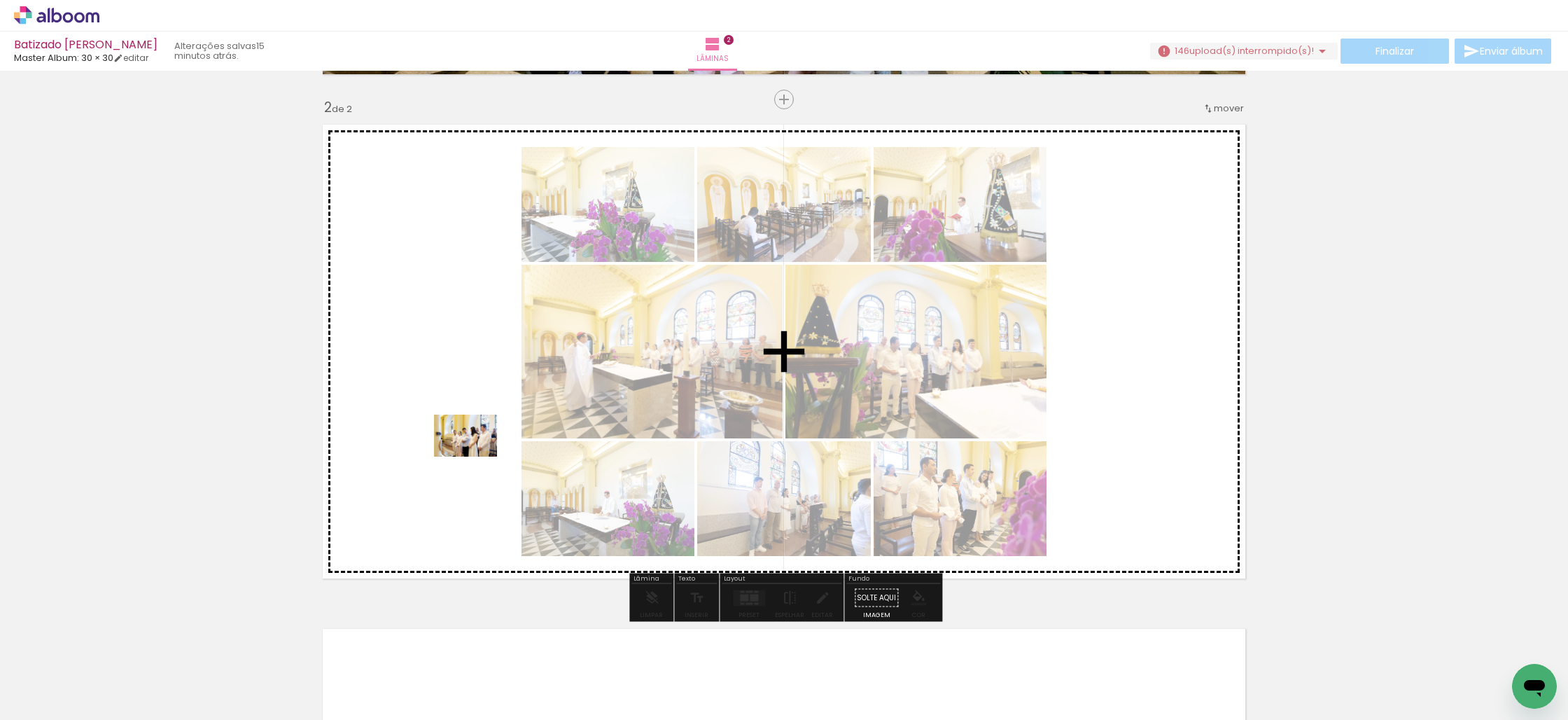
drag, startPoint x: 429, startPoint y: 673, endPoint x: 476, endPoint y: 457, distance: 221.1
click at [476, 457] on quentale-workspace at bounding box center [784, 360] width 1568 height 720
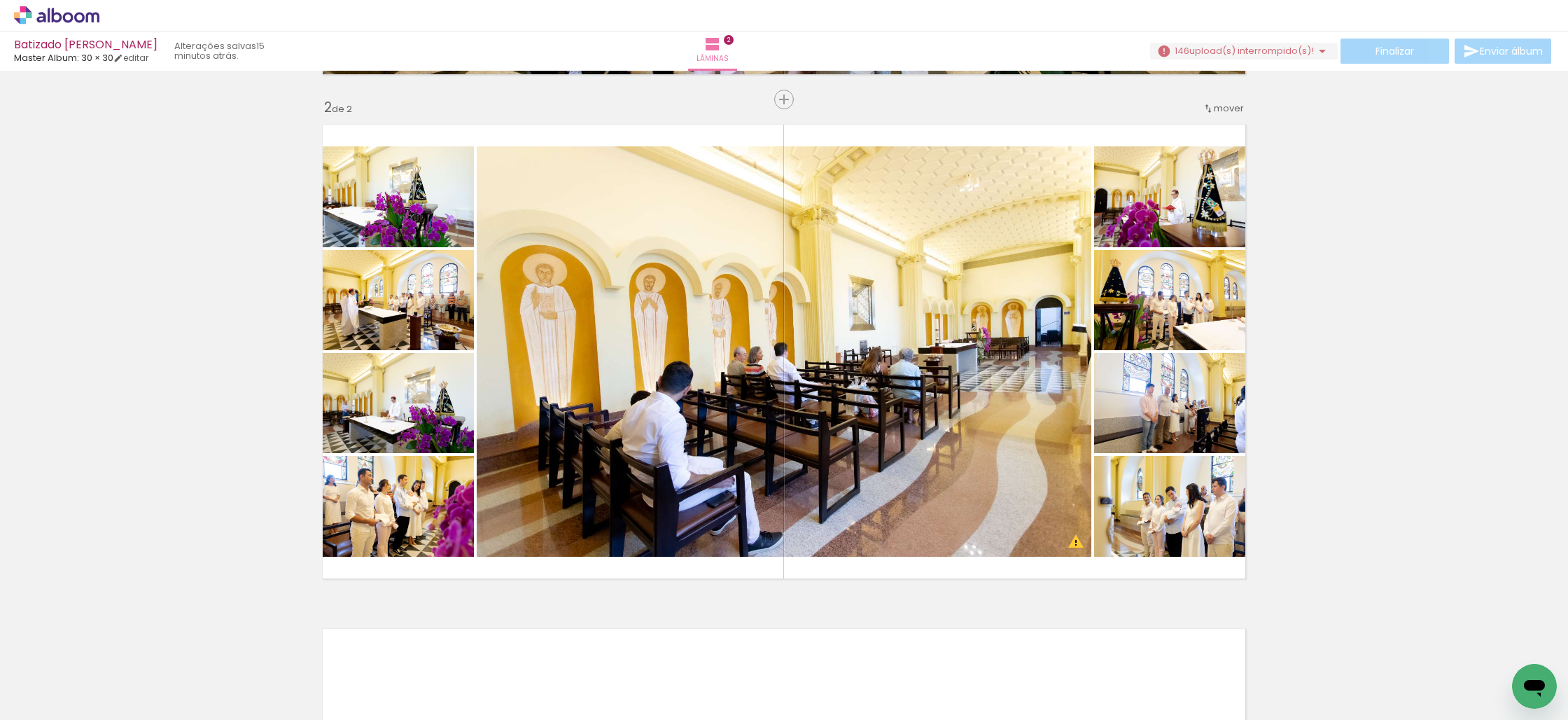
scroll to position [0, 895]
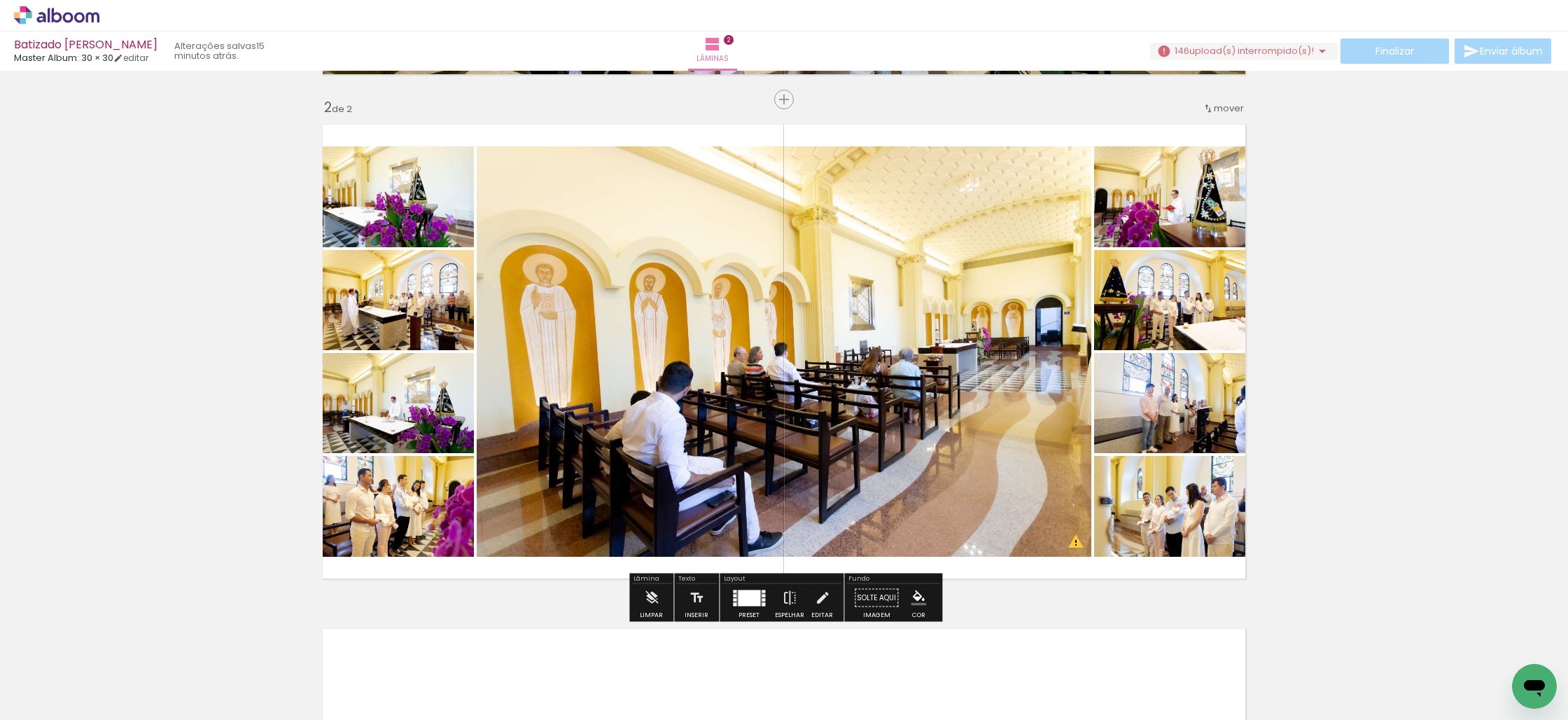
click at [741, 596] on div at bounding box center [749, 598] width 23 height 16
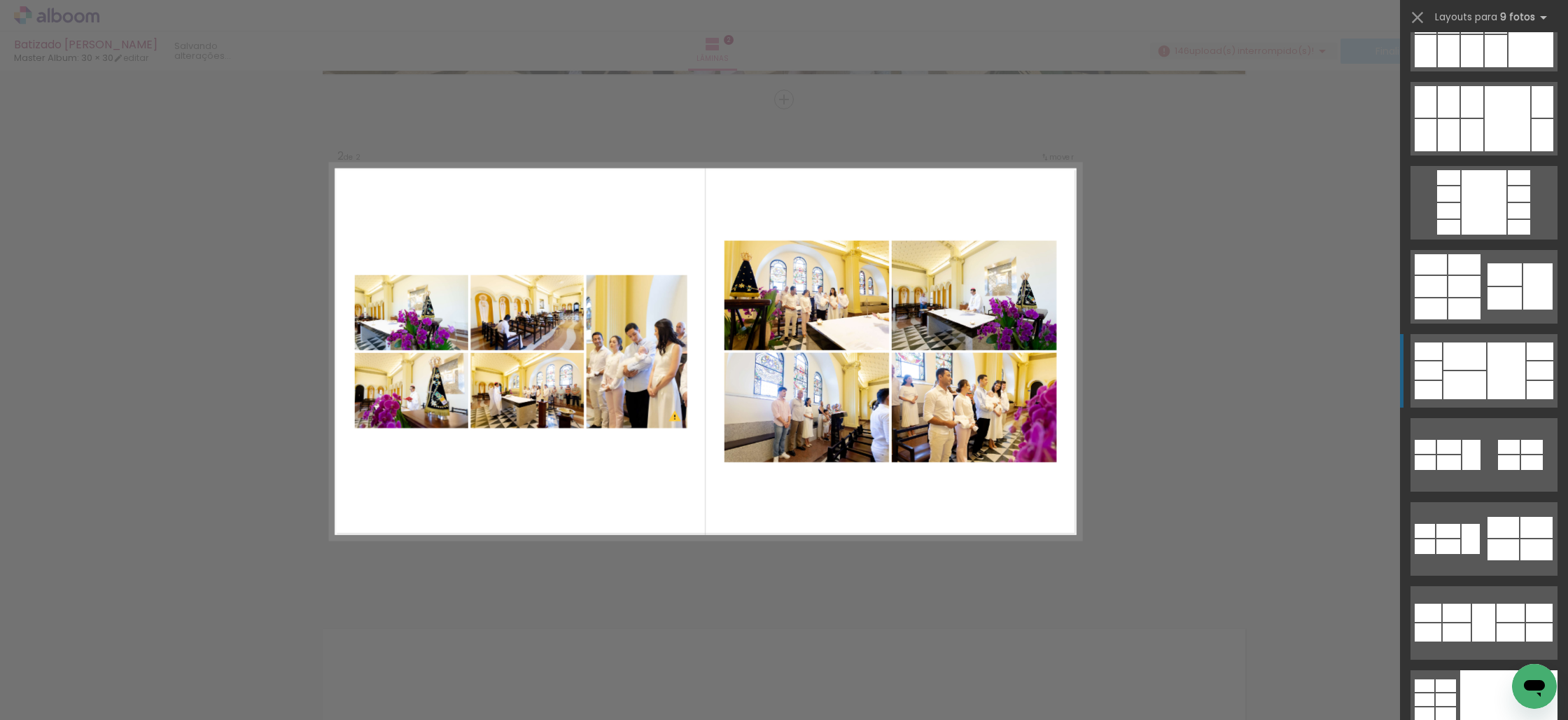
scroll to position [1308, 0]
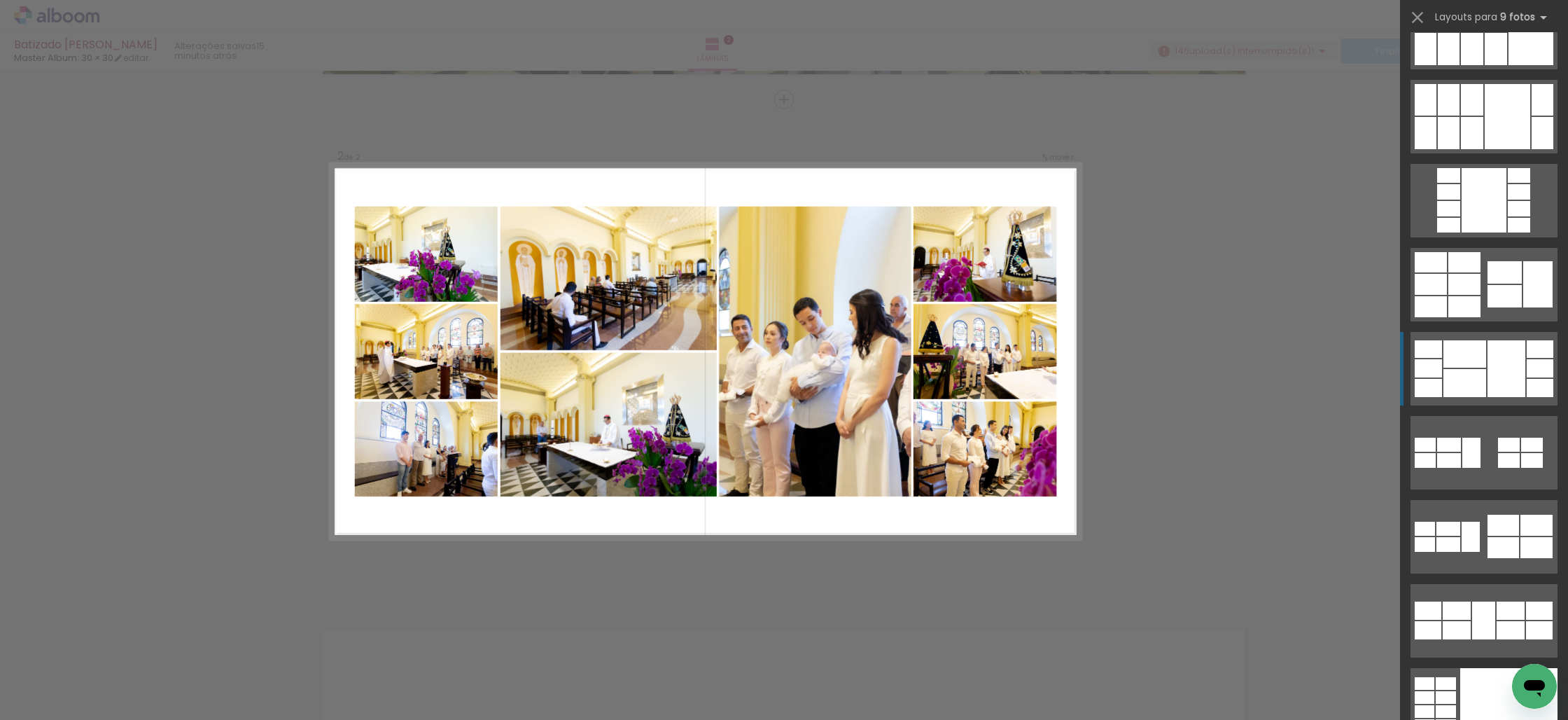
click at [1474, 382] on div at bounding box center [1464, 383] width 43 height 28
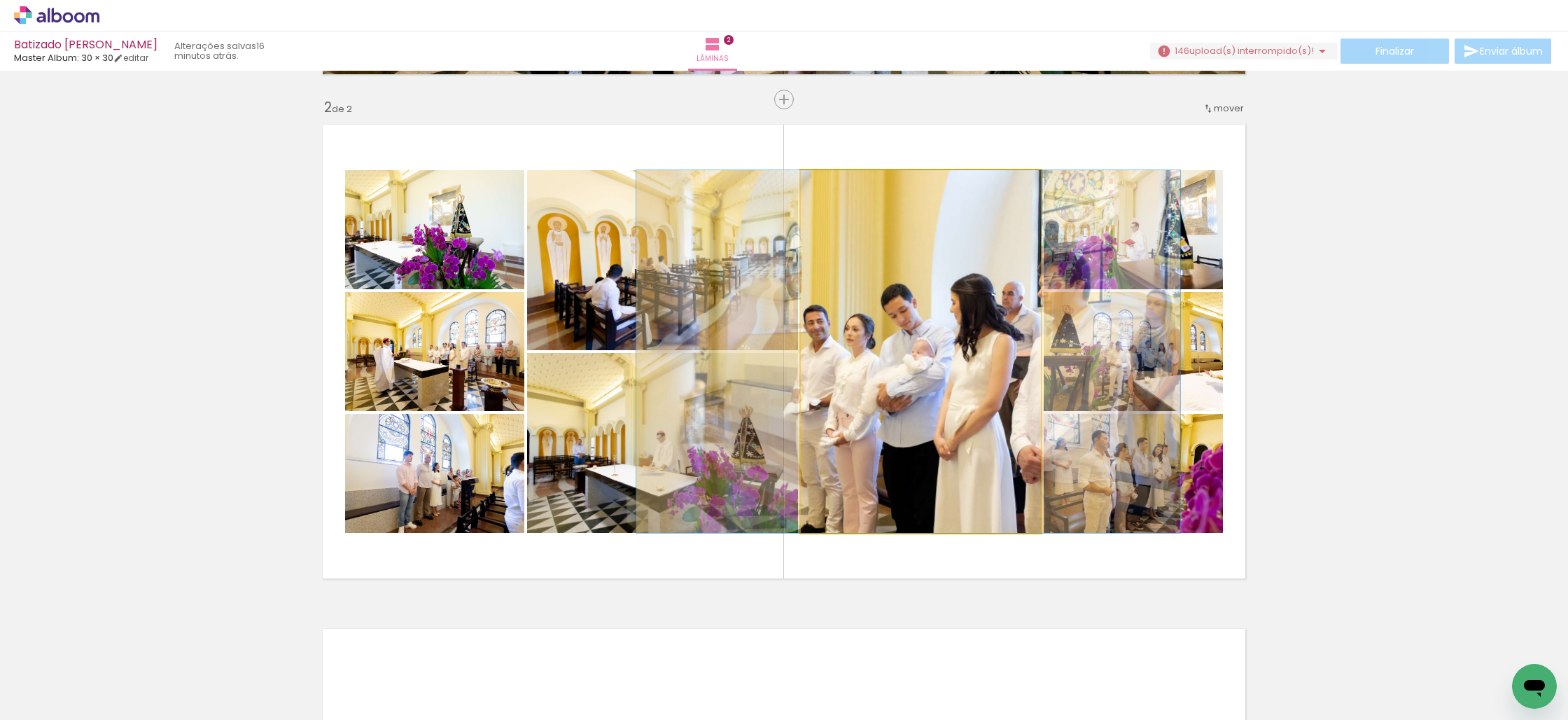
drag, startPoint x: 922, startPoint y: 438, endPoint x: 910, endPoint y: 438, distance: 12.0
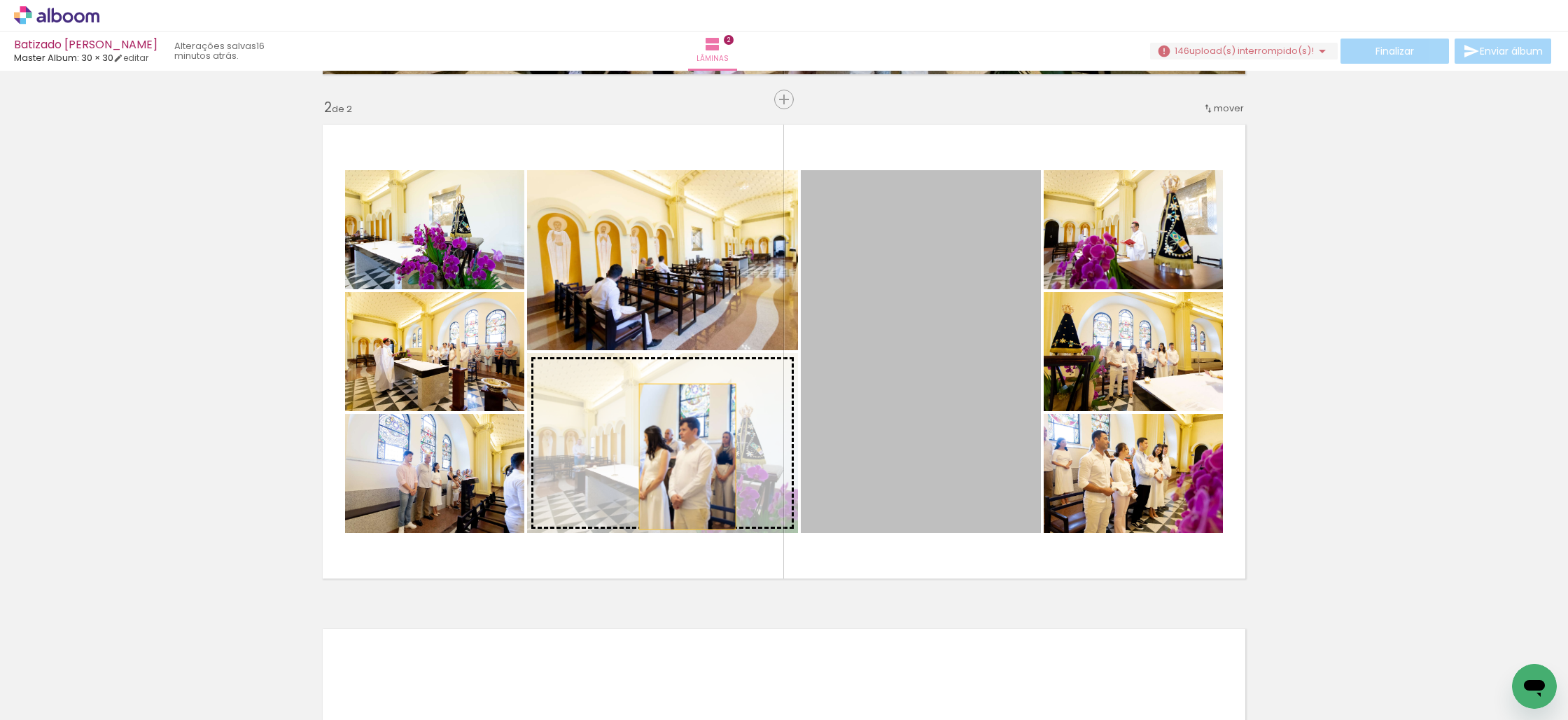
drag, startPoint x: 938, startPoint y: 417, endPoint x: 687, endPoint y: 457, distance: 254.2
click at [0, 0] on slot at bounding box center [0, 0] width 0 height 0
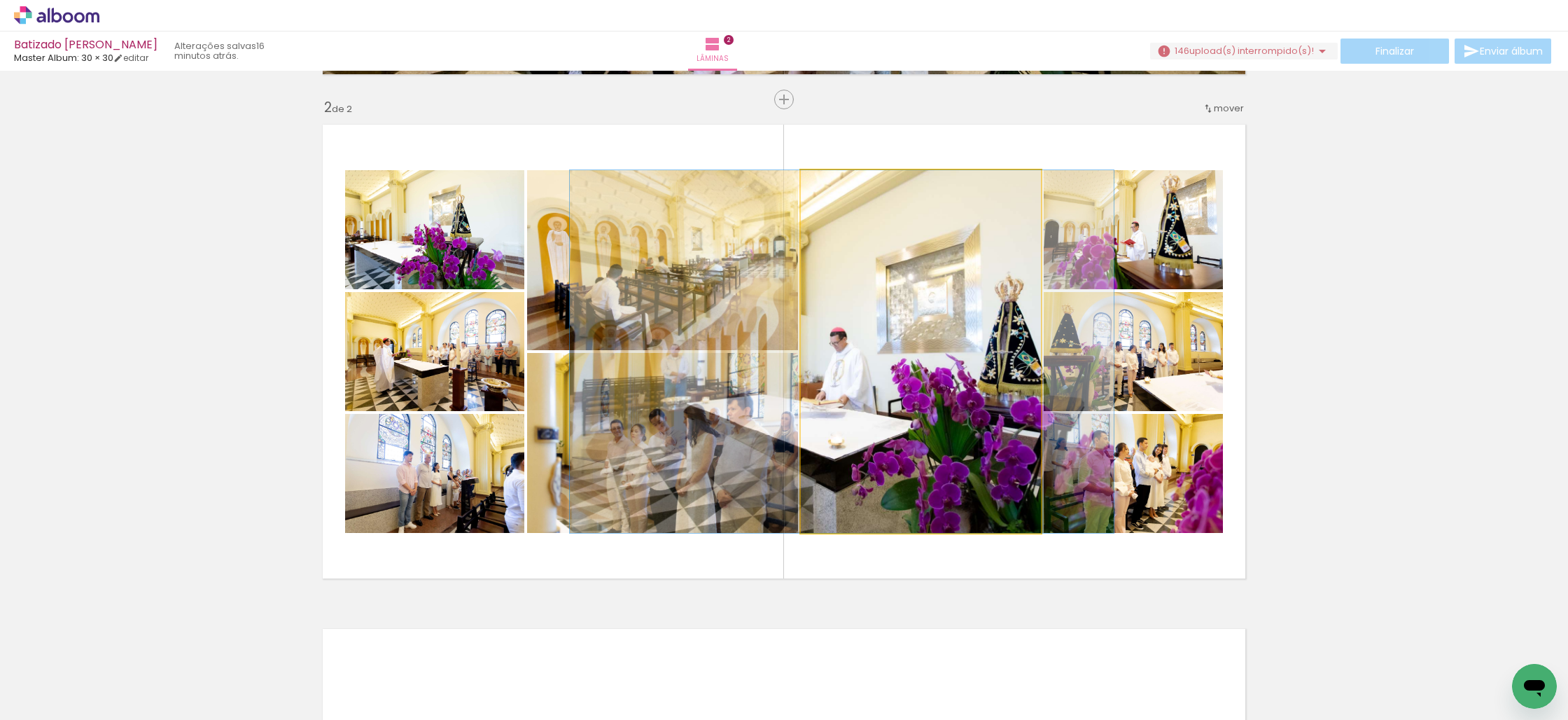
drag, startPoint x: 981, startPoint y: 408, endPoint x: 902, endPoint y: 404, distance: 79.1
click at [902, 404] on div at bounding box center [842, 351] width 544 height 363
click at [897, 420] on quentale-photo at bounding box center [921, 351] width 240 height 363
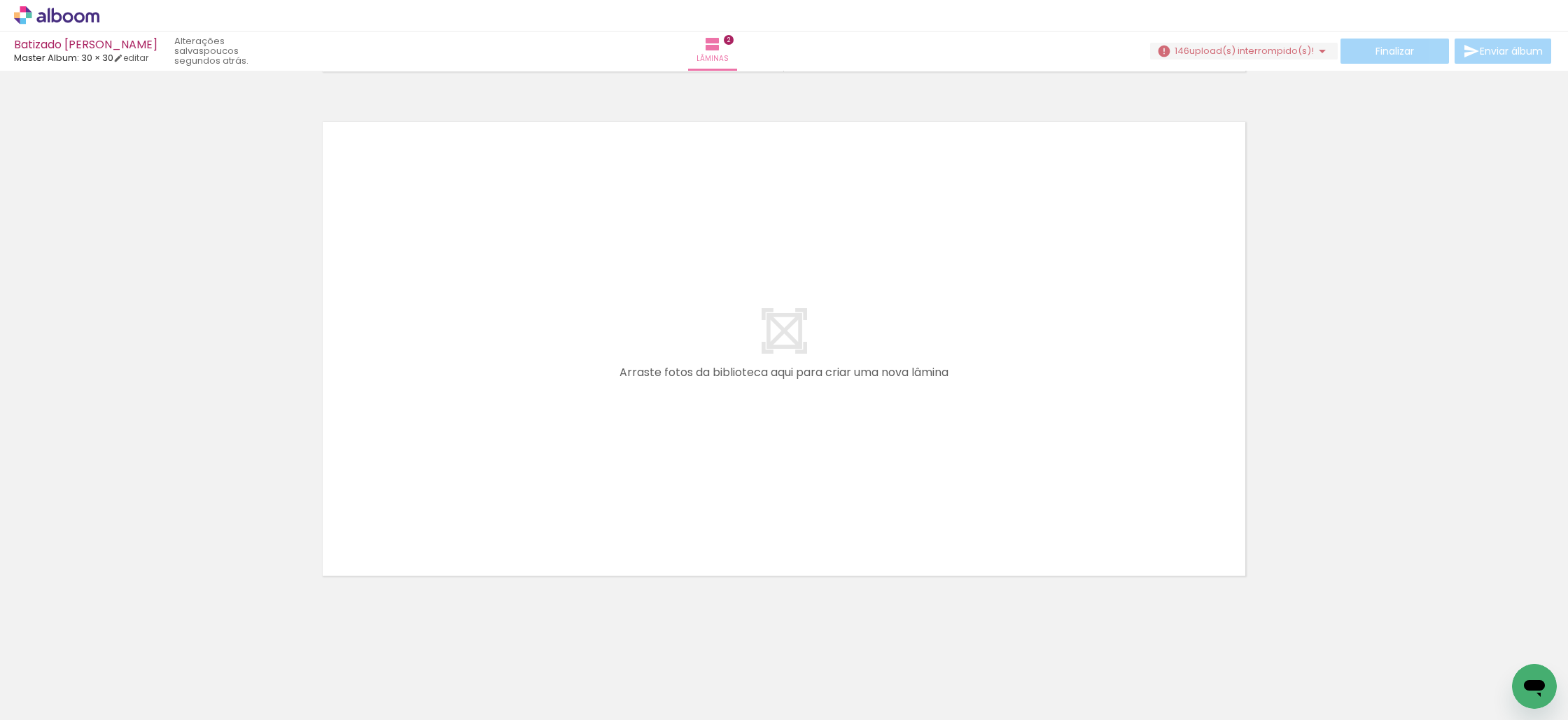
scroll to position [0, 0]
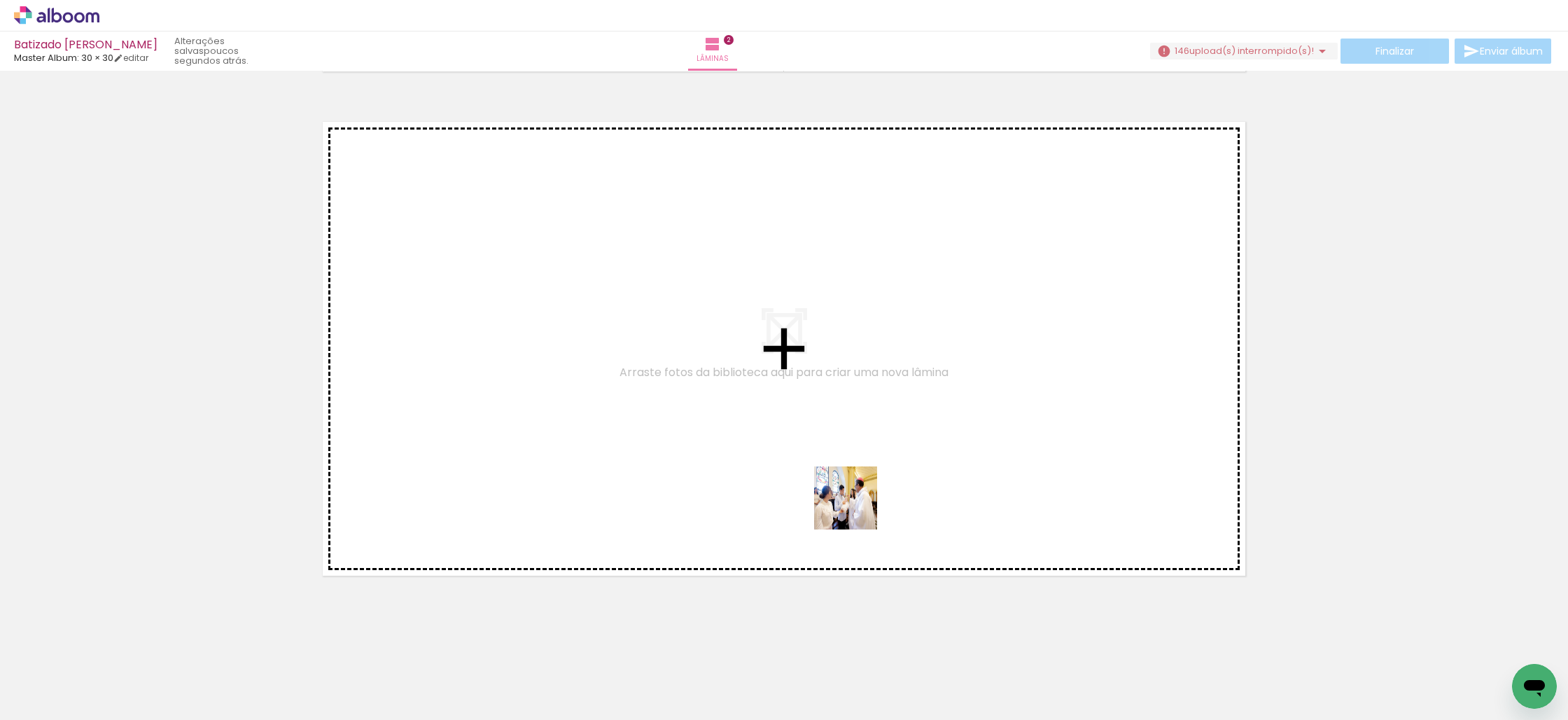
drag, startPoint x: 890, startPoint y: 602, endPoint x: 931, endPoint y: 588, distance: 43.3
click at [840, 462] on quentale-workspace at bounding box center [784, 360] width 1568 height 720
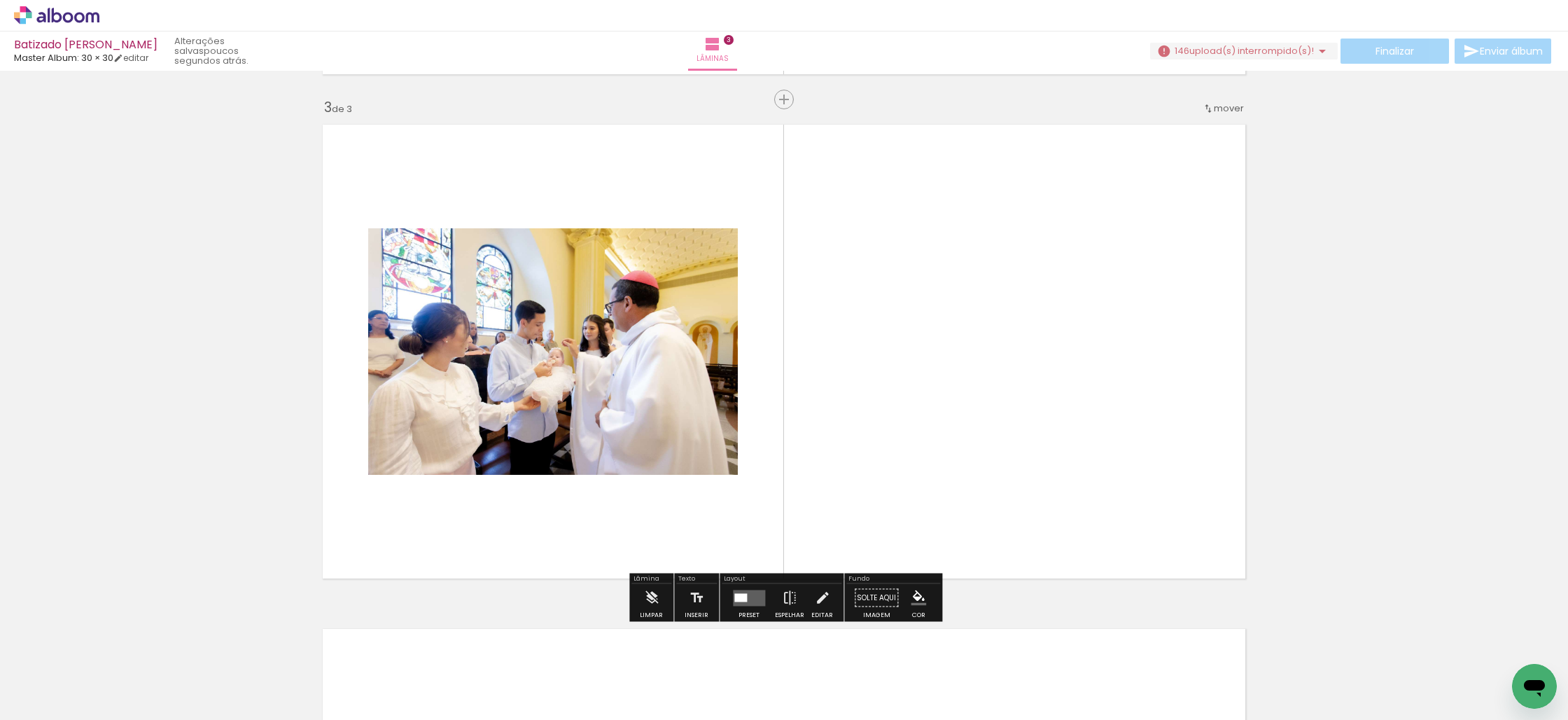
scroll to position [1003, 0]
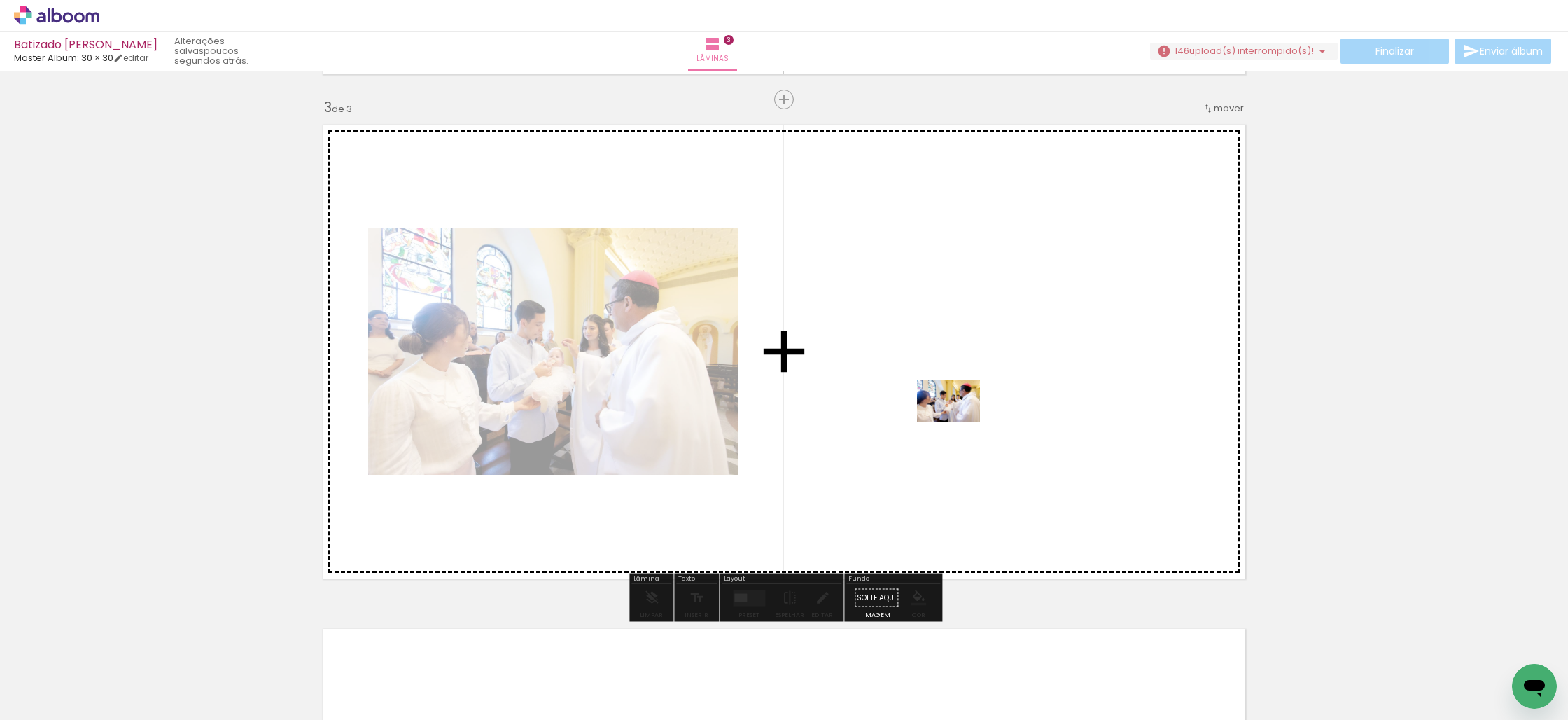
drag, startPoint x: 1003, startPoint y: 674, endPoint x: 959, endPoint y: 422, distance: 255.8
click at [959, 422] on quentale-workspace at bounding box center [784, 360] width 1568 height 720
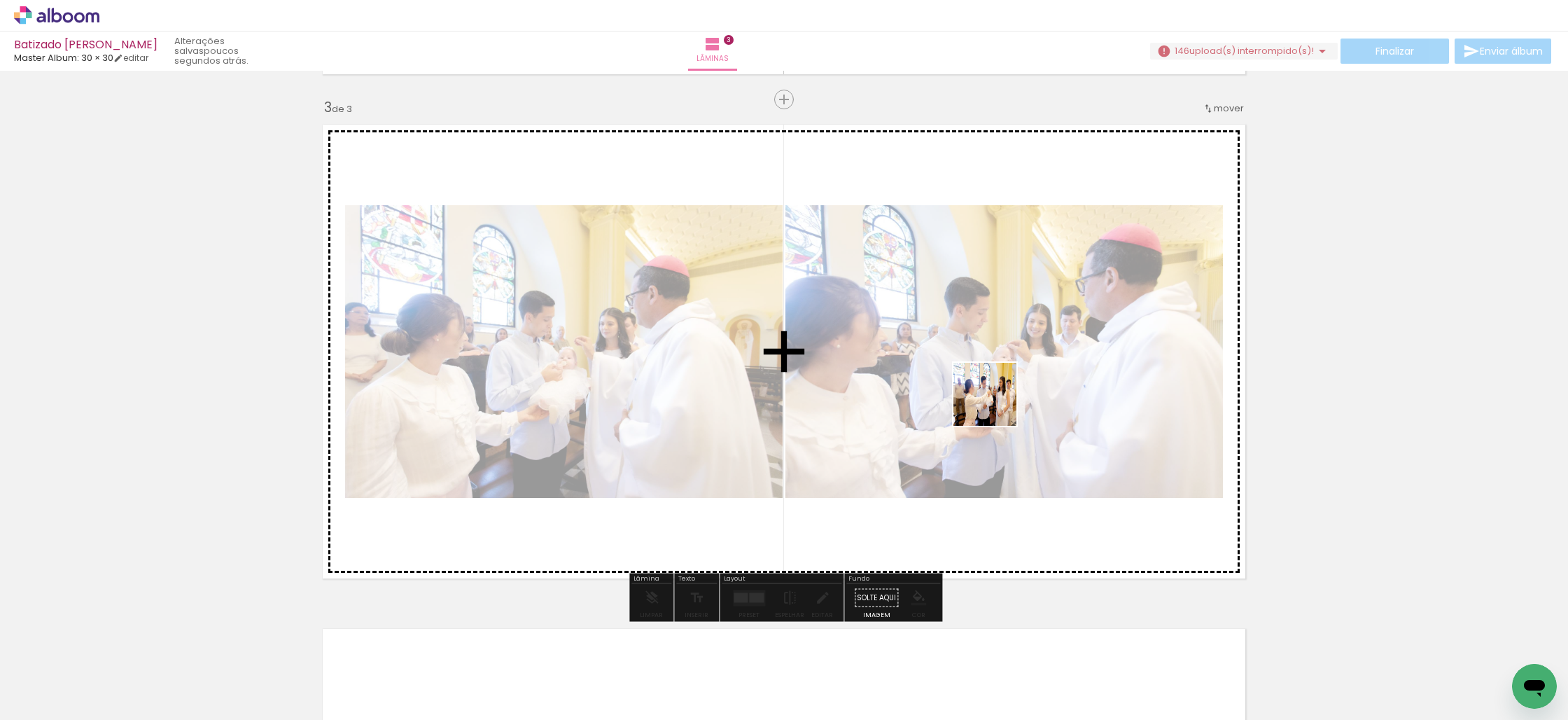
drag, startPoint x: 1084, startPoint y: 689, endPoint x: 989, endPoint y: 386, distance: 317.5
click at [989, 386] on quentale-workspace at bounding box center [784, 360] width 1568 height 720
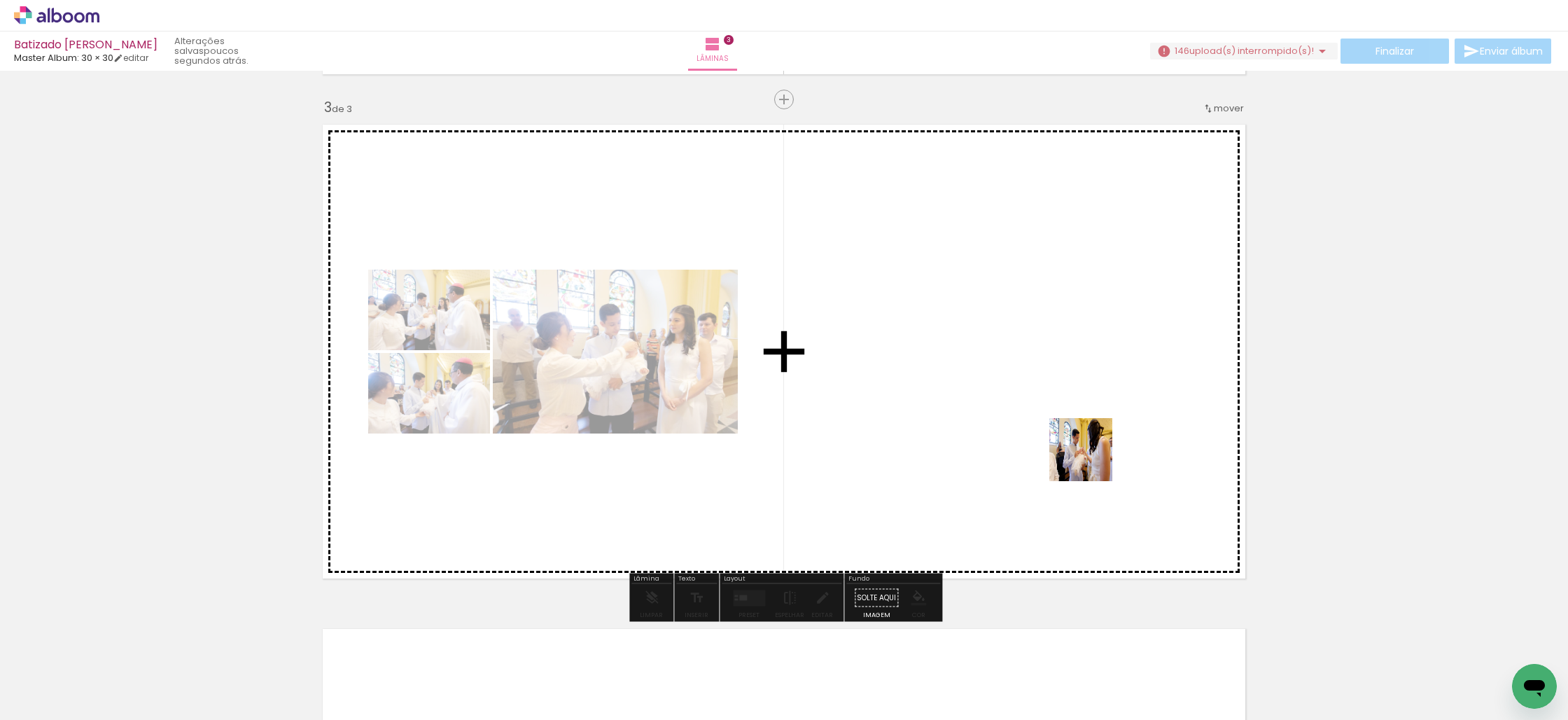
drag, startPoint x: 1166, startPoint y: 668, endPoint x: 1041, endPoint y: 362, distance: 330.5
click at [1041, 361] on quentale-workspace at bounding box center [784, 360] width 1568 height 720
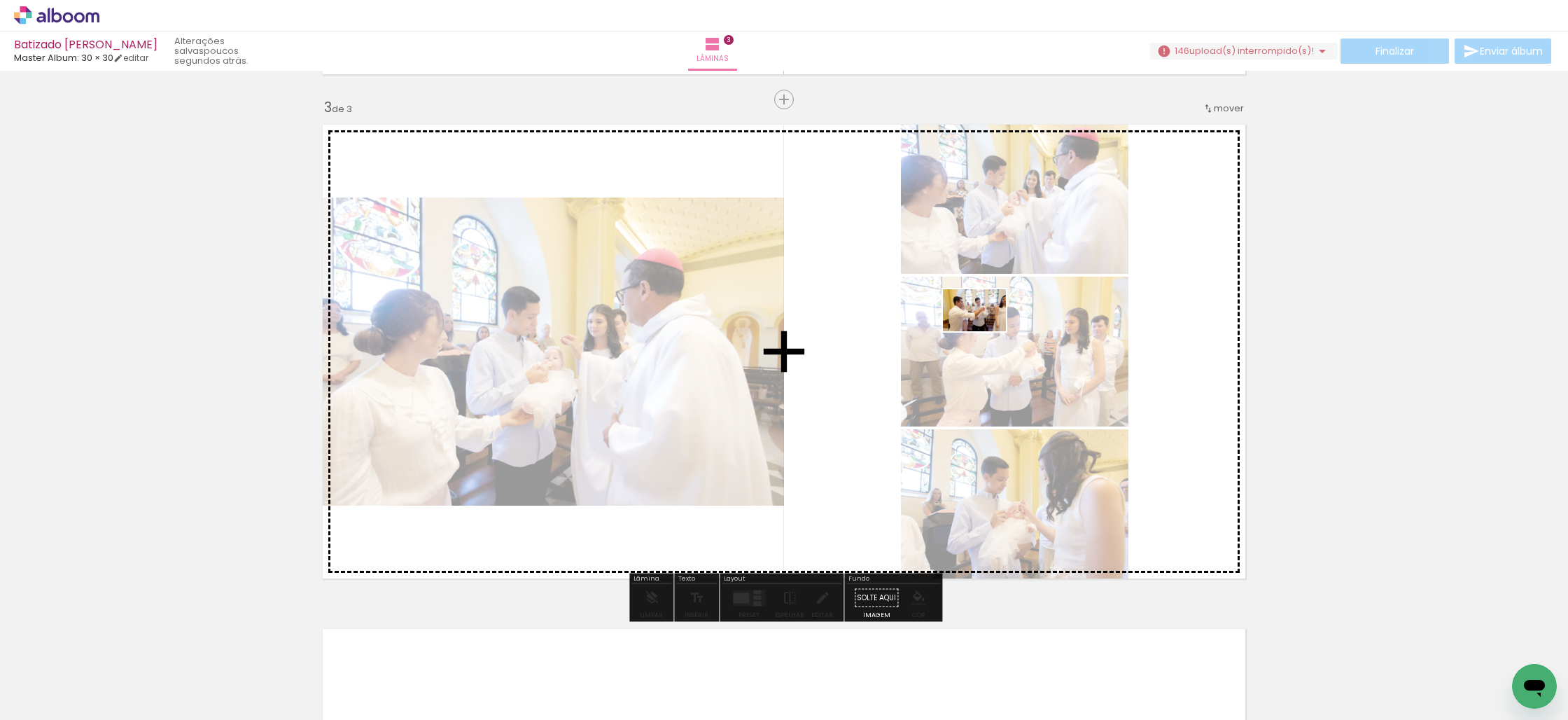
drag, startPoint x: 1214, startPoint y: 665, endPoint x: 985, endPoint y: 331, distance: 405.0
click at [985, 331] on quentale-workspace at bounding box center [784, 360] width 1568 height 720
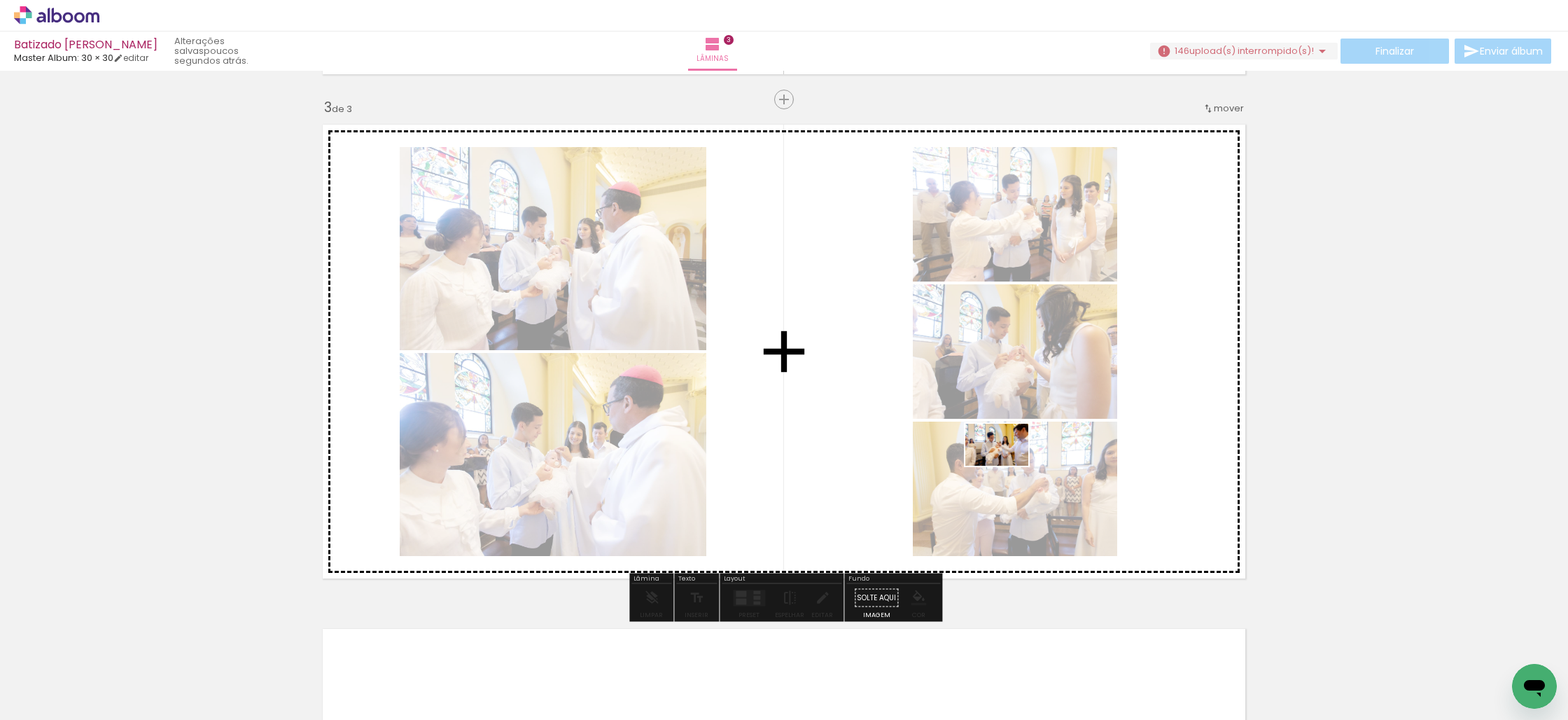
drag, startPoint x: 1308, startPoint y: 668, endPoint x: 996, endPoint y: 459, distance: 375.5
click at [996, 459] on quentale-workspace at bounding box center [784, 360] width 1568 height 720
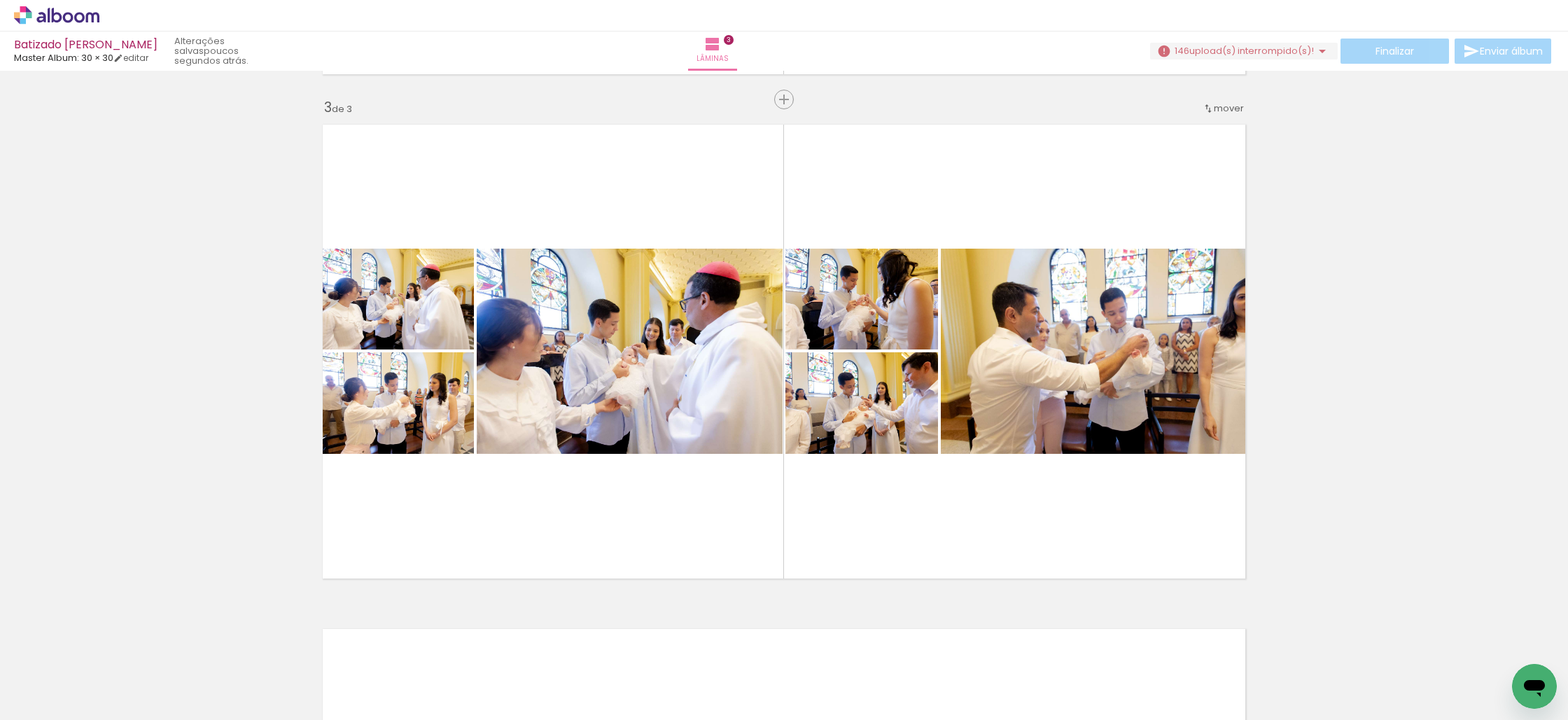
scroll to position [0, 746]
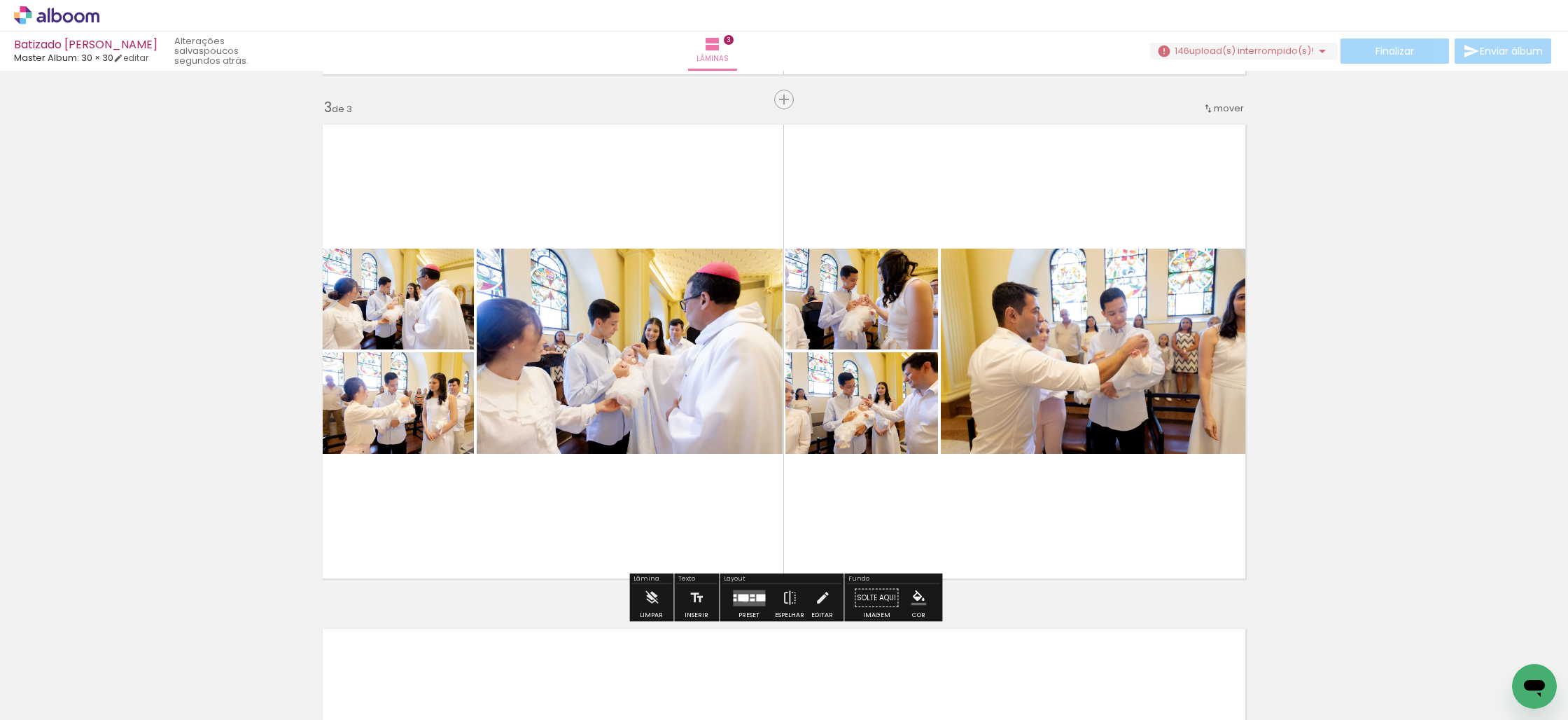
click at [742, 598] on div at bounding box center [742, 597] width 10 height 7
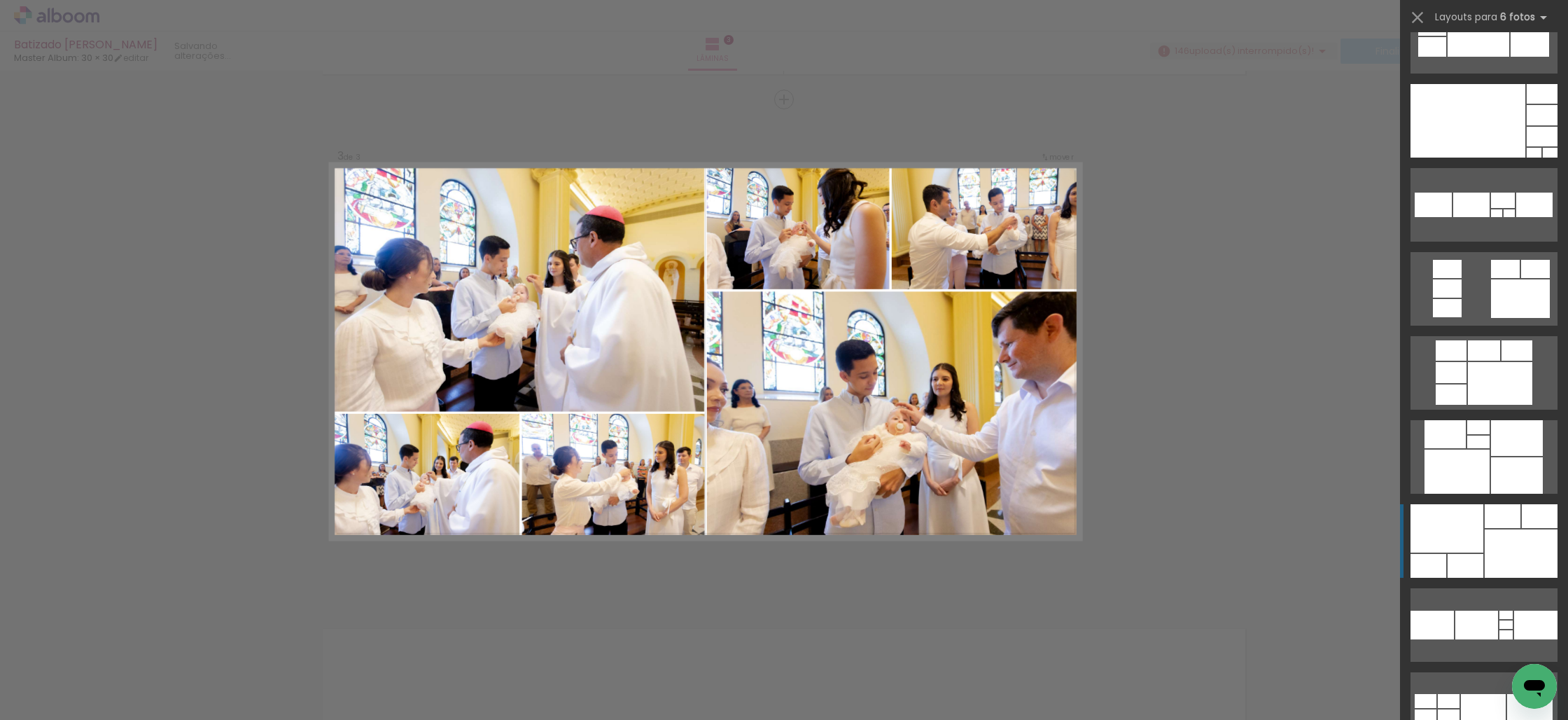
scroll to position [829, 0]
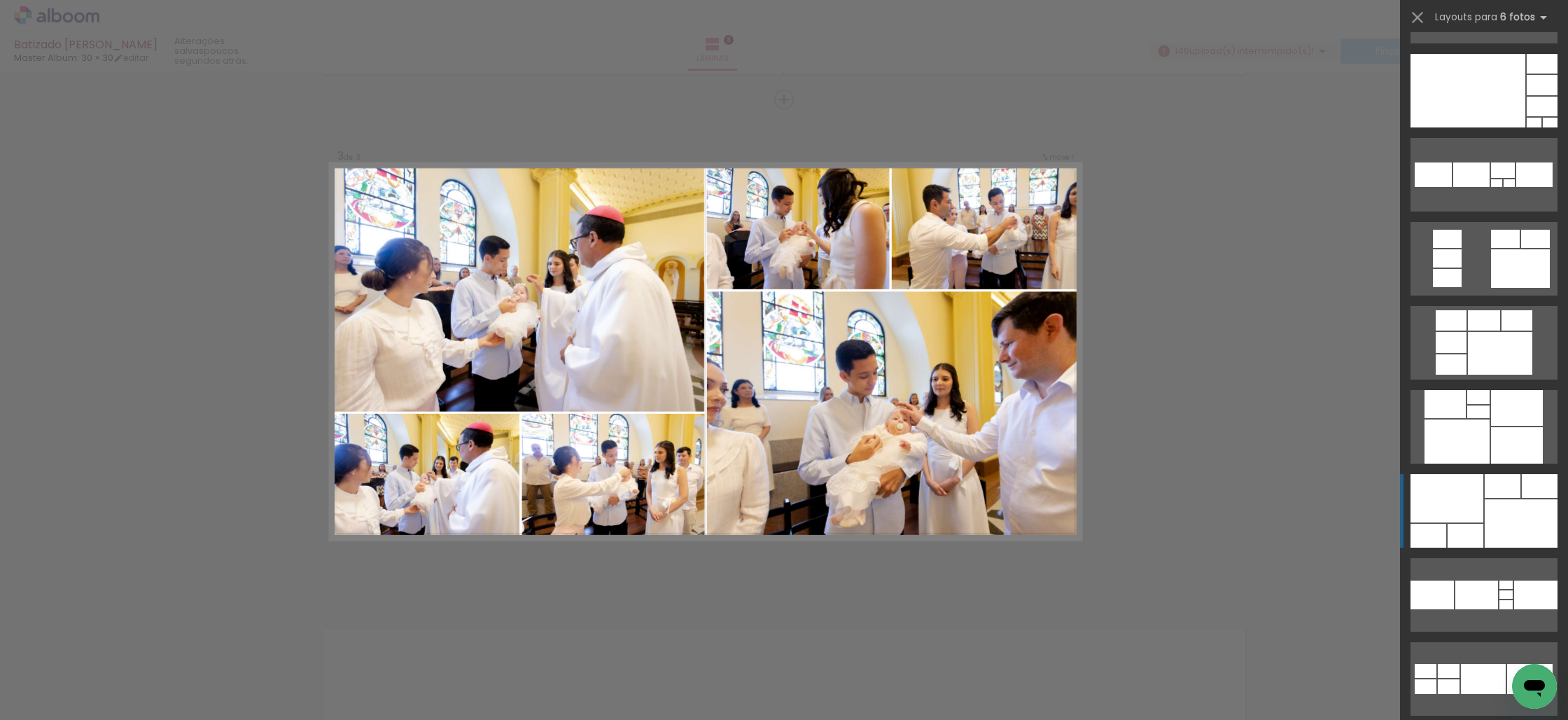
click at [1496, 506] on div at bounding box center [1520, 524] width 72 height 48
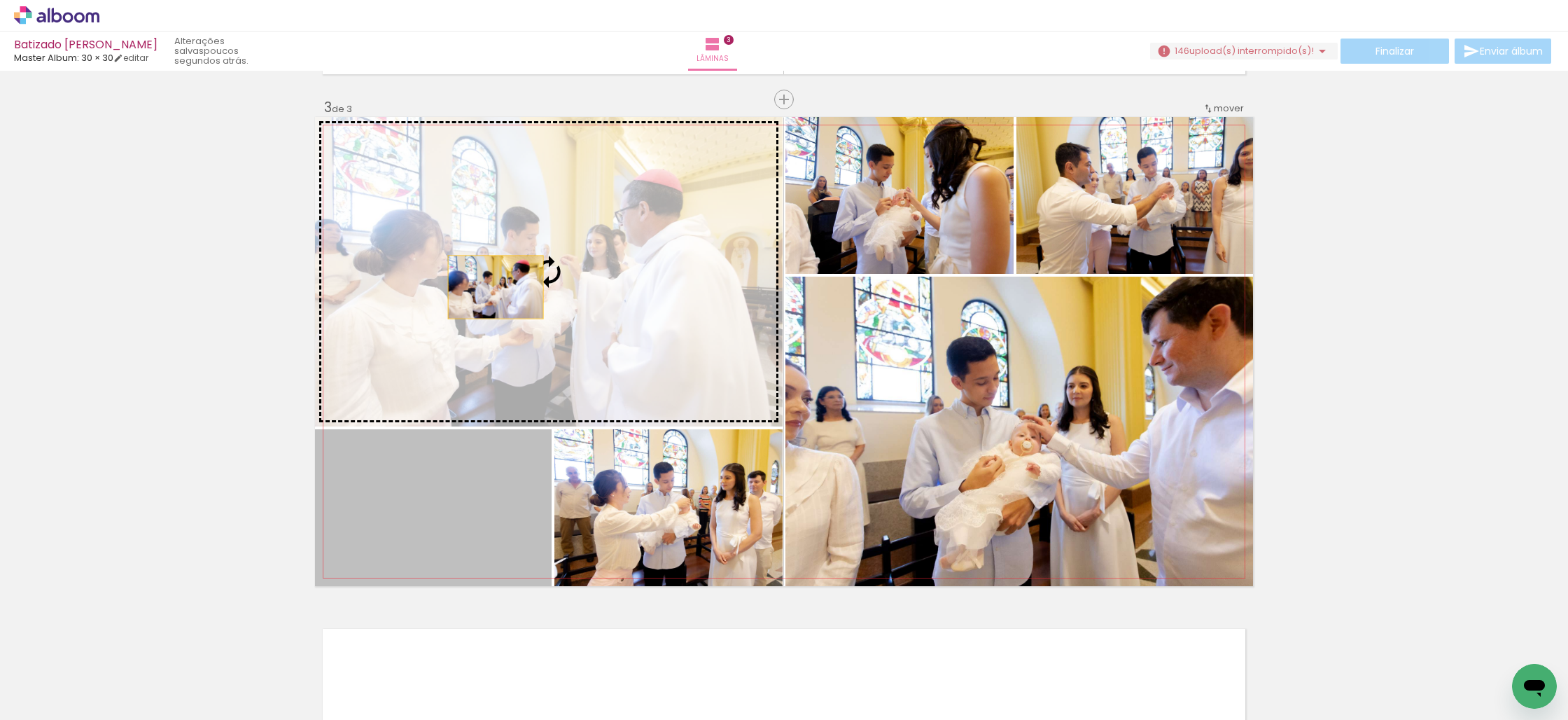
drag, startPoint x: 470, startPoint y: 535, endPoint x: 495, endPoint y: 288, distance: 248.3
click at [0, 0] on slot at bounding box center [0, 0] width 0 height 0
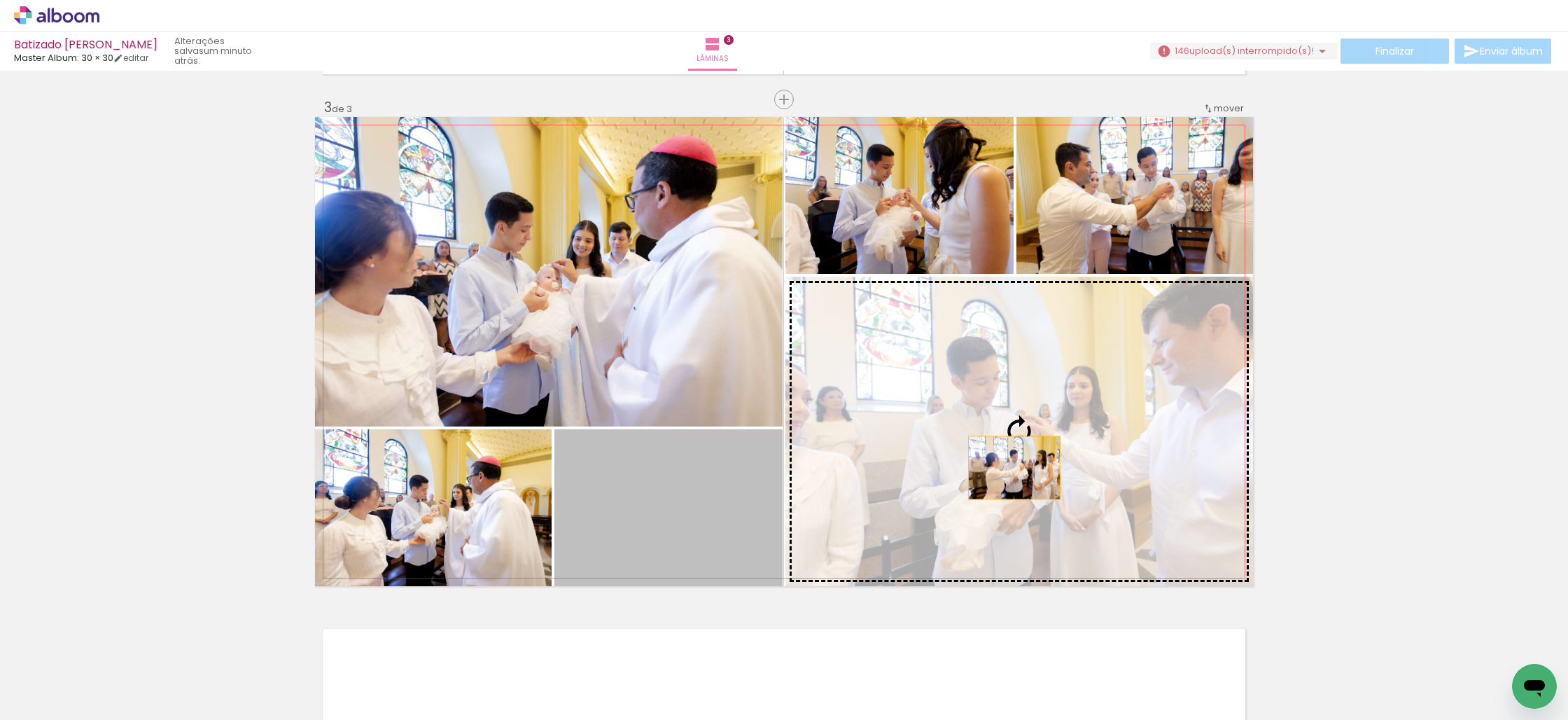
drag, startPoint x: 689, startPoint y: 490, endPoint x: 1015, endPoint y: 468, distance: 326.7
click at [0, 0] on slot at bounding box center [0, 0] width 0 height 0
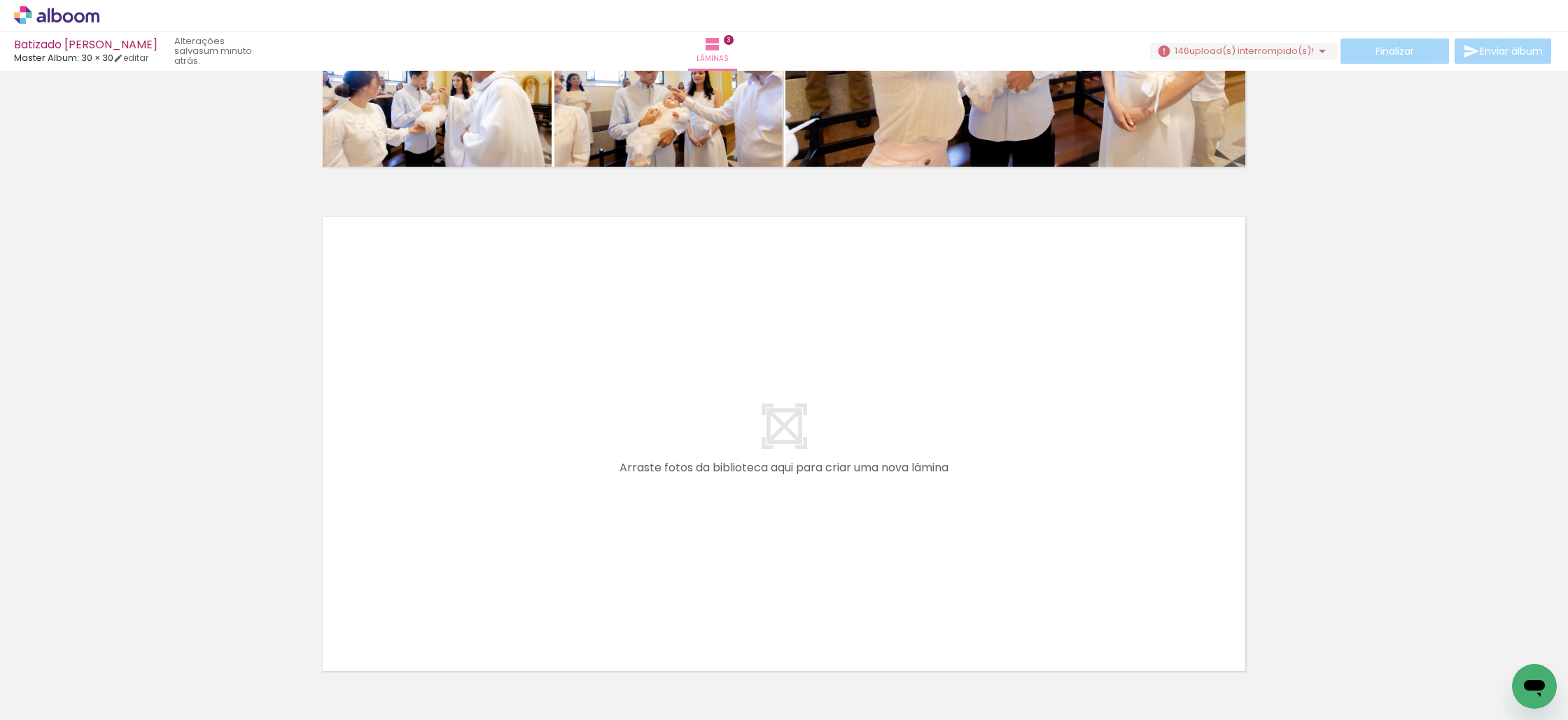
scroll to position [1440, 0]
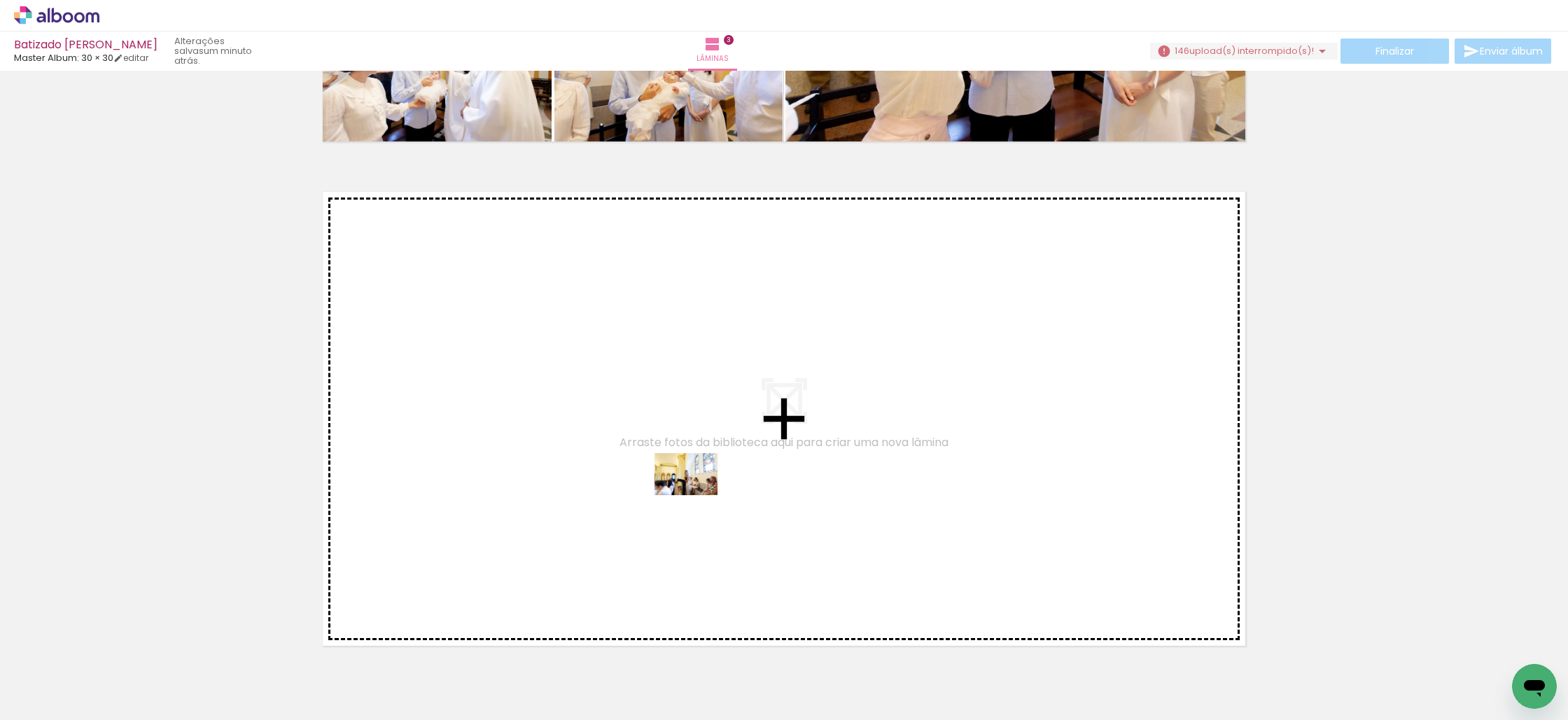
drag, startPoint x: 730, startPoint y: 656, endPoint x: 696, endPoint y: 495, distance: 164.6
click at [696, 495] on quentale-workspace at bounding box center [784, 360] width 1568 height 720
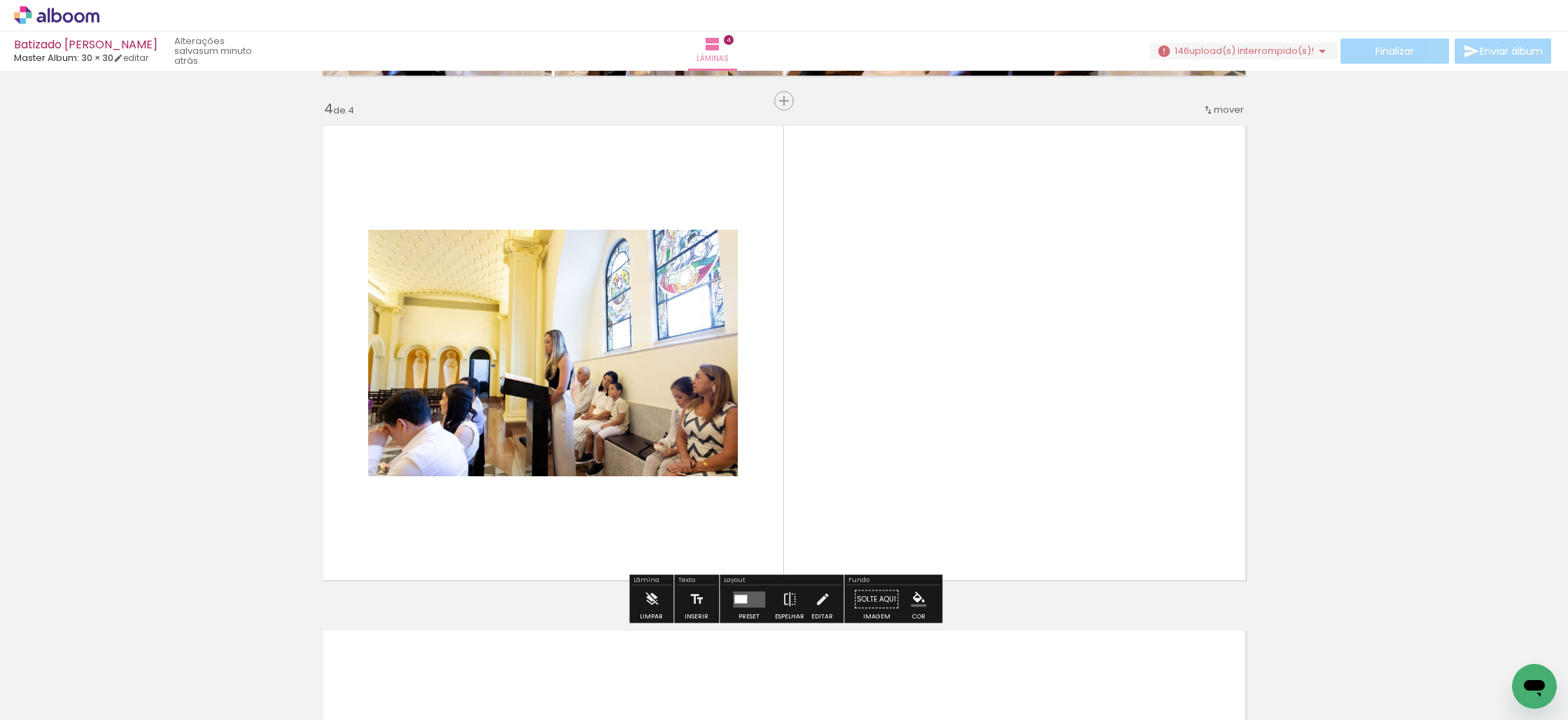
scroll to position [1507, 0]
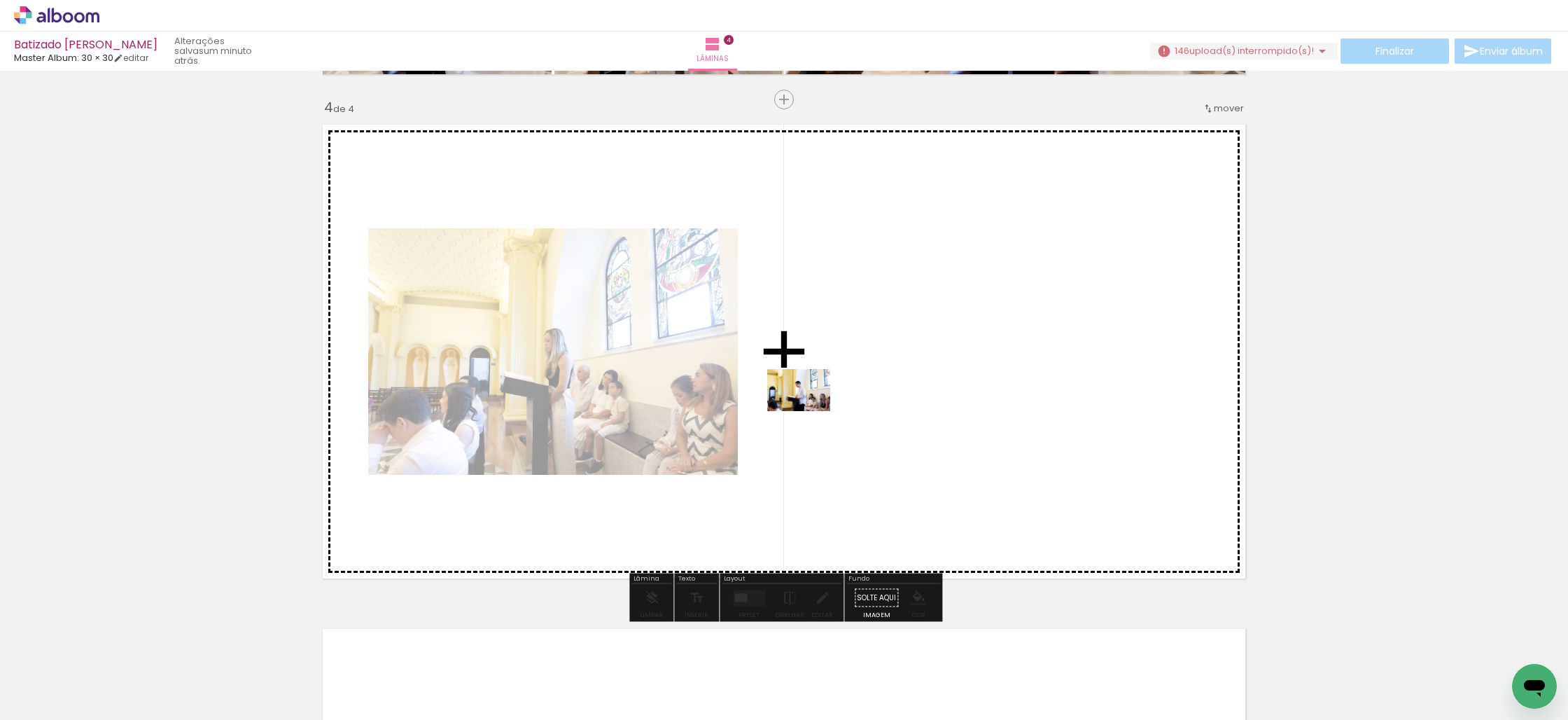
drag, startPoint x: 816, startPoint y: 689, endPoint x: 809, endPoint y: 411, distance: 278.1
click at [809, 411] on quentale-workspace at bounding box center [784, 360] width 1568 height 720
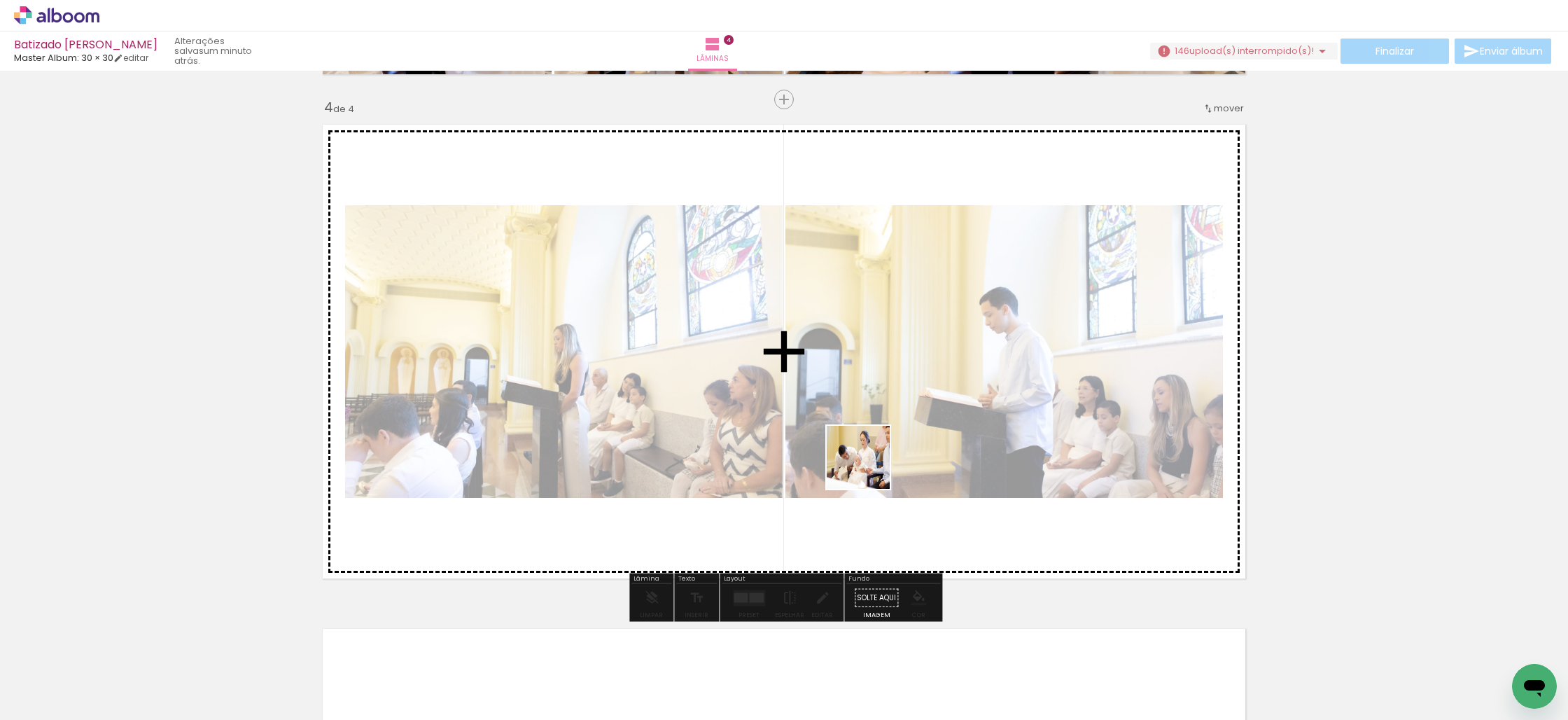
drag, startPoint x: 900, startPoint y: 681, endPoint x: 890, endPoint y: 480, distance: 201.2
click at [864, 434] on quentale-workspace at bounding box center [784, 360] width 1568 height 720
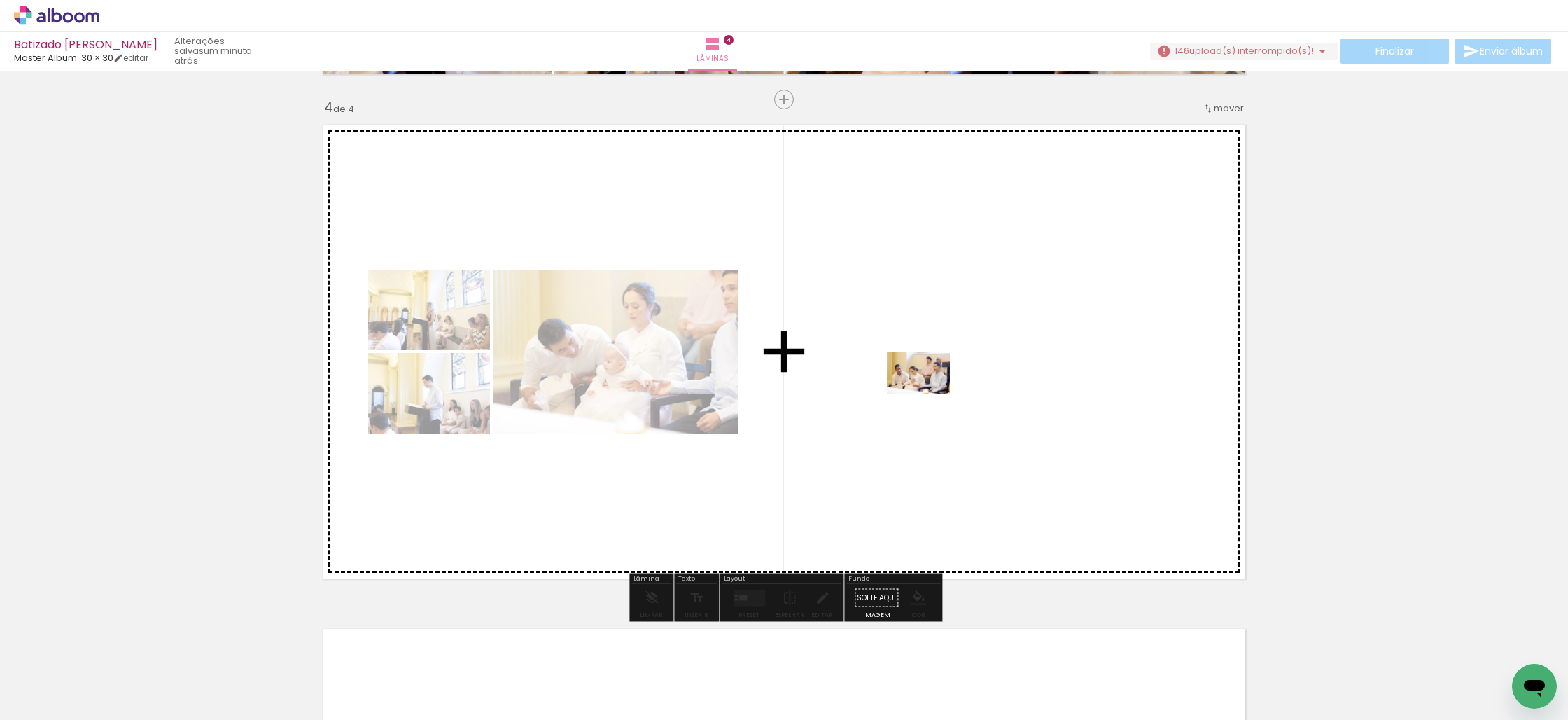
drag, startPoint x: 960, startPoint y: 672, endPoint x: 929, endPoint y: 394, distance: 279.7
click at [929, 394] on quentale-workspace at bounding box center [784, 360] width 1568 height 720
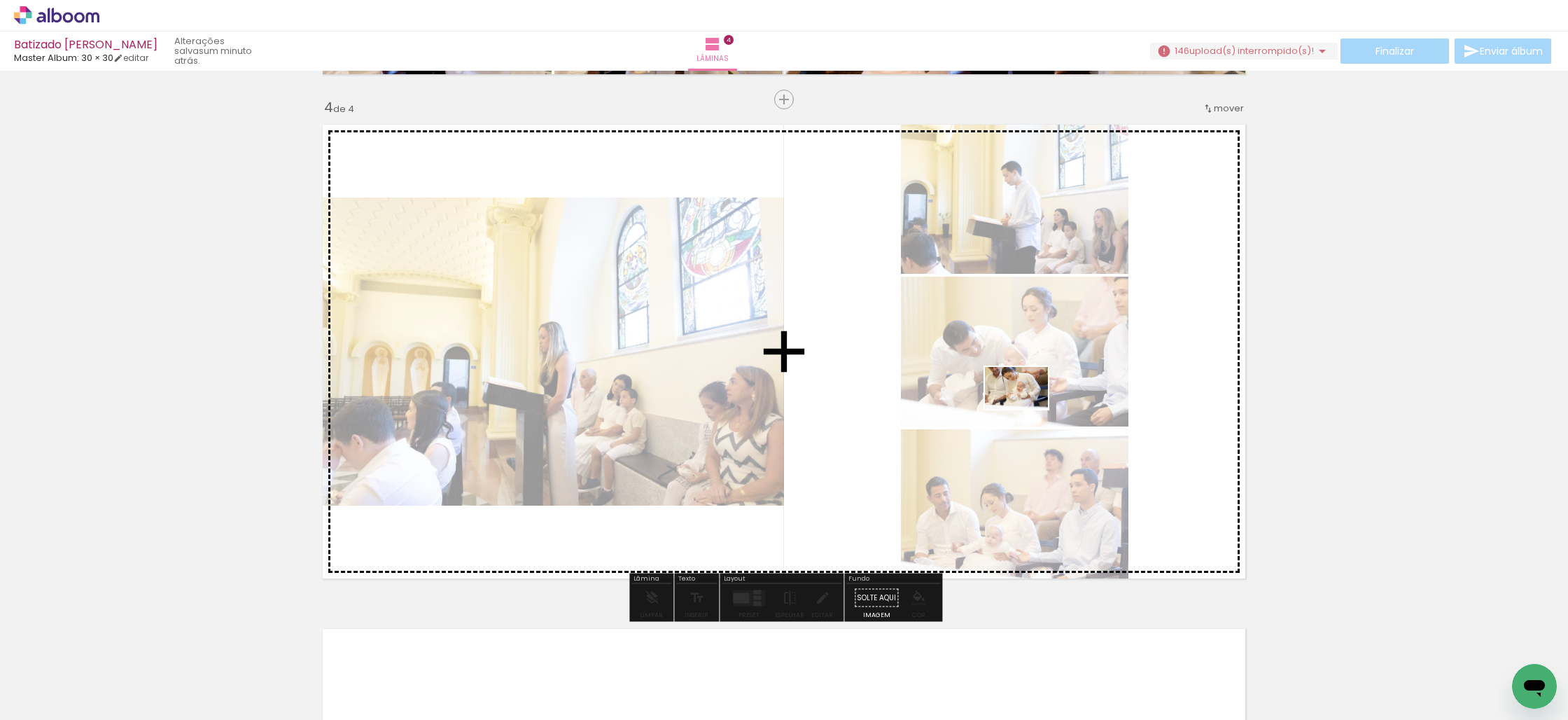
drag, startPoint x: 1048, startPoint y: 668, endPoint x: 1027, endPoint y: 404, distance: 264.8
click at [1027, 404] on quentale-workspace at bounding box center [784, 360] width 1568 height 720
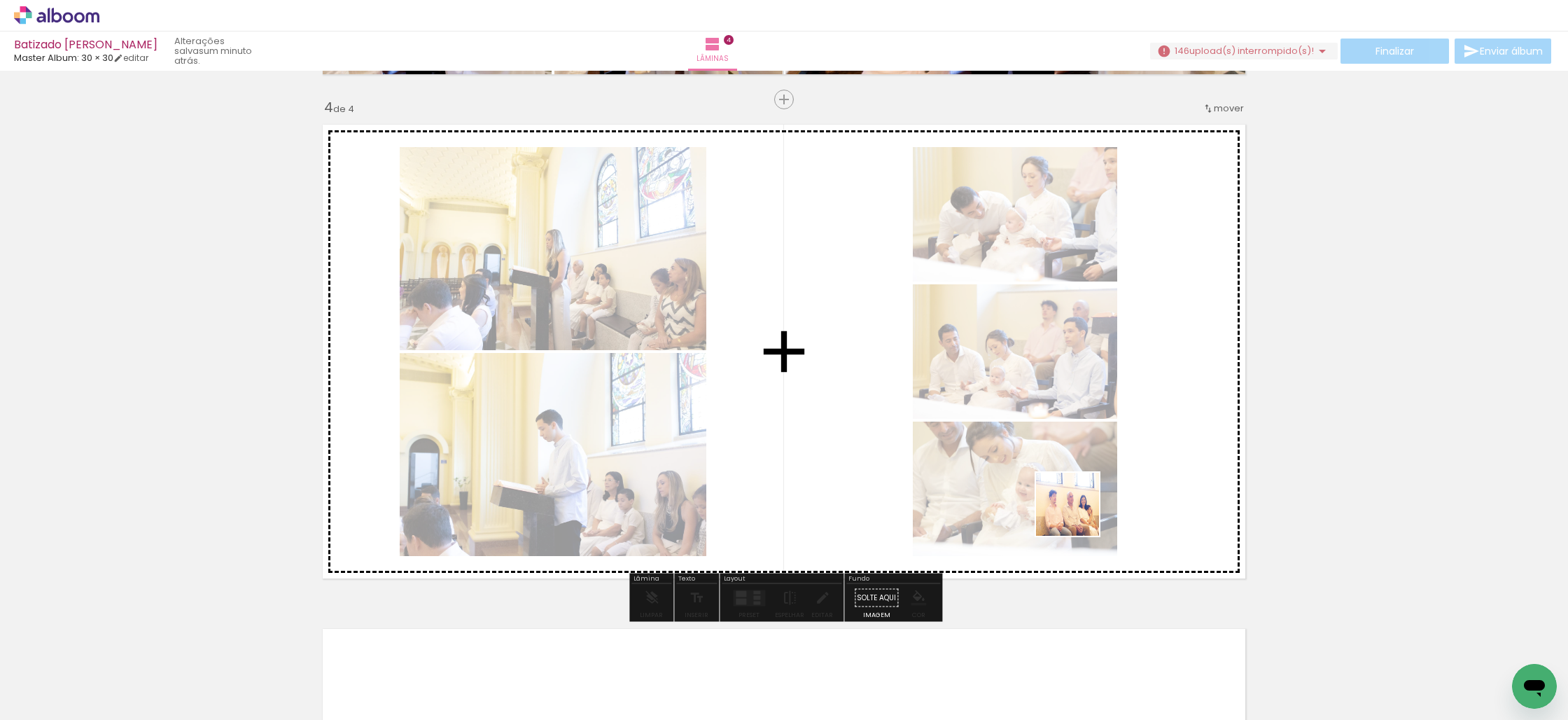
drag, startPoint x: 1137, startPoint y: 683, endPoint x: 1044, endPoint y: 425, distance: 274.2
click at [1044, 425] on quentale-workspace at bounding box center [784, 360] width 1568 height 720
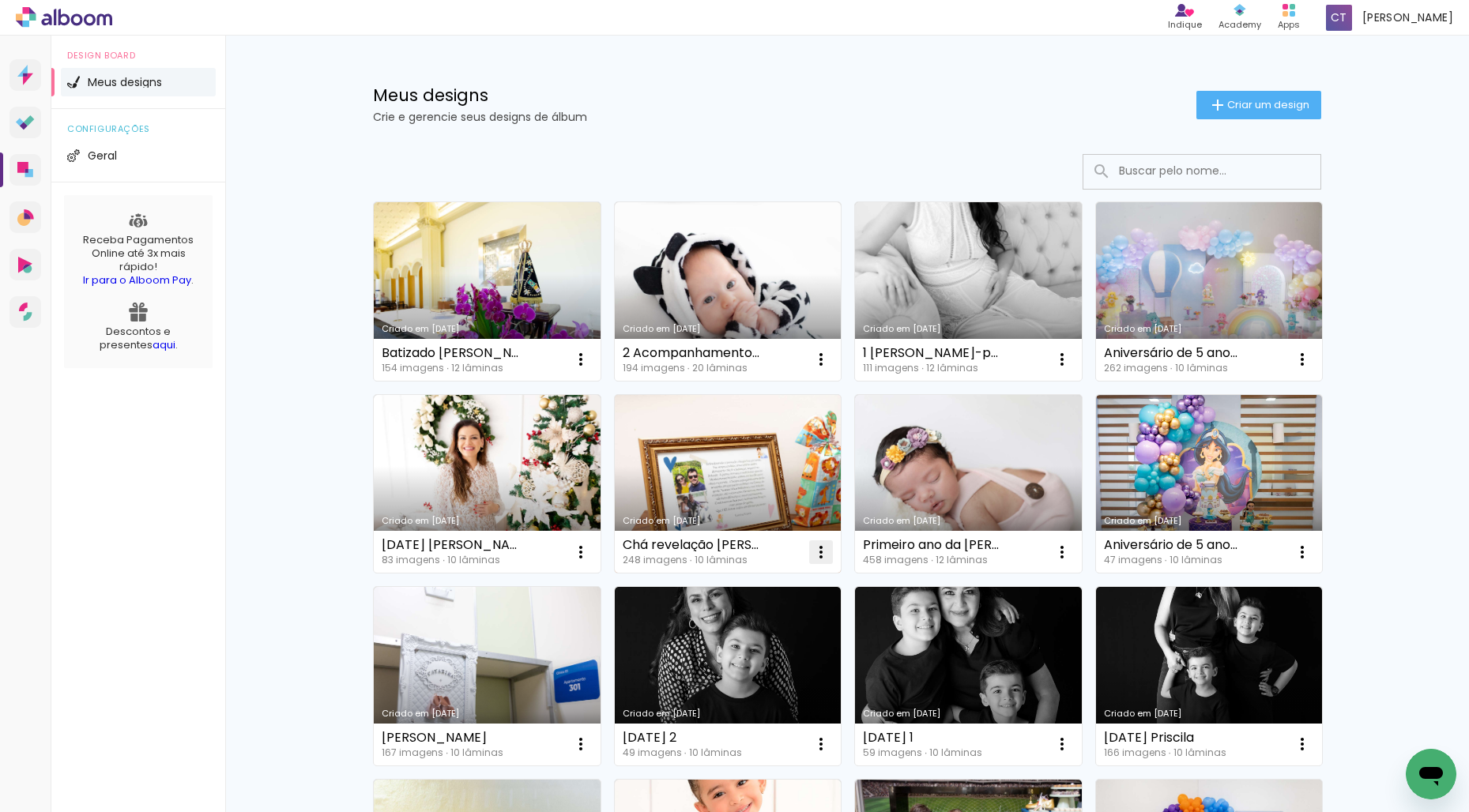
click at [823, 554] on iron-icon at bounding box center [821, 553] width 19 height 19
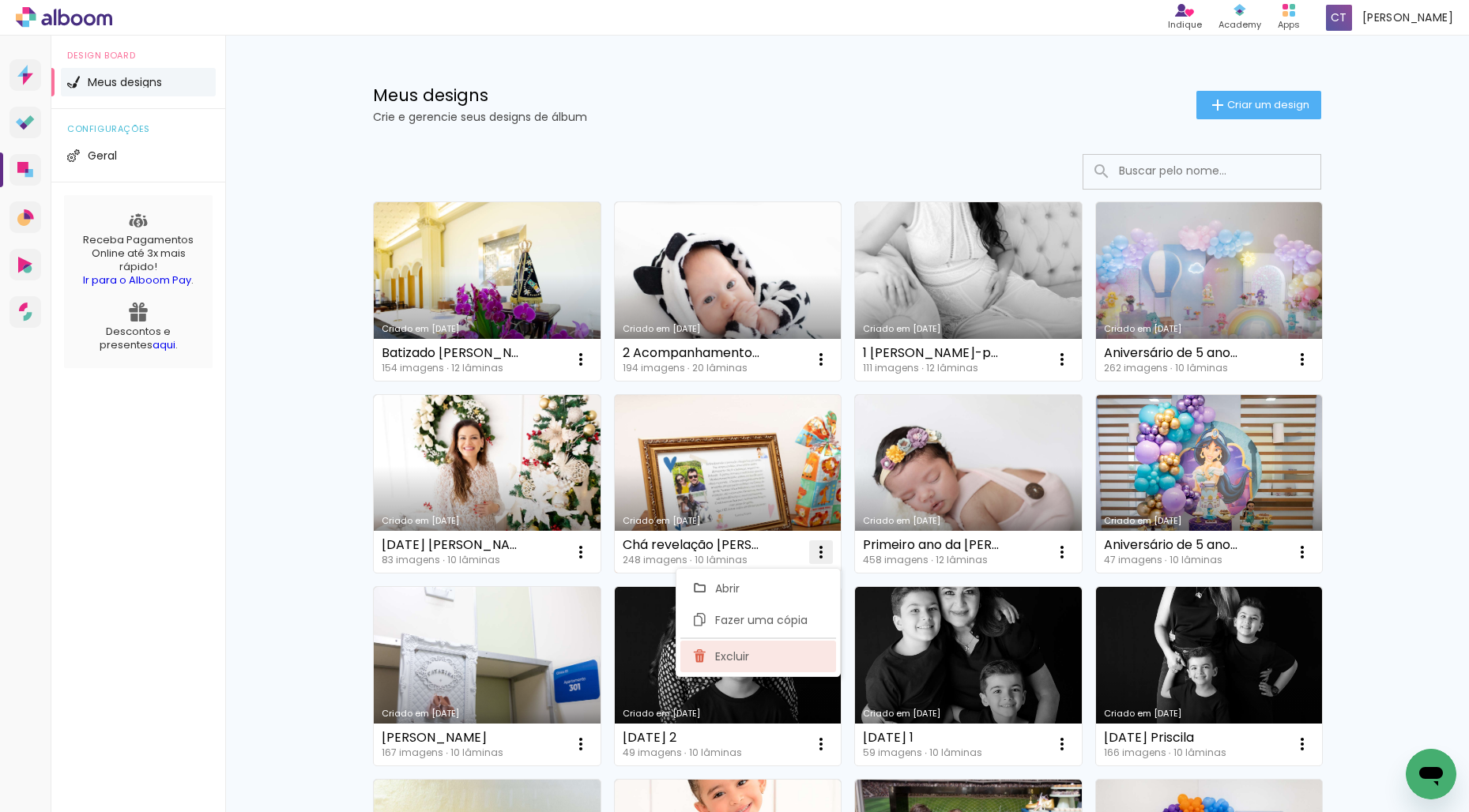
click at [790, 657] on paper-item "Excluir" at bounding box center [758, 656] width 156 height 32
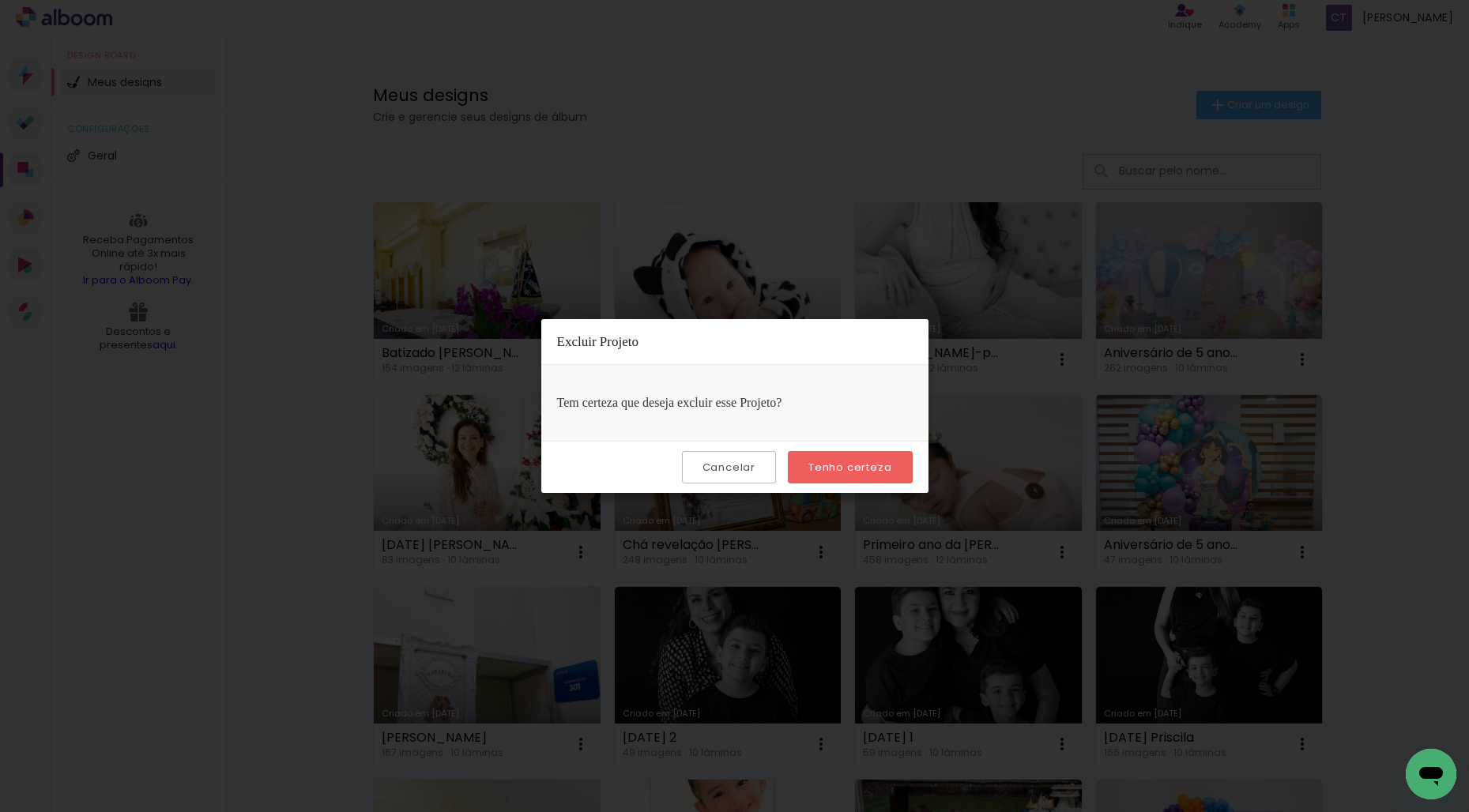
click at [0, 0] on slot "Tenho certeza" at bounding box center [0, 0] width 0 height 0
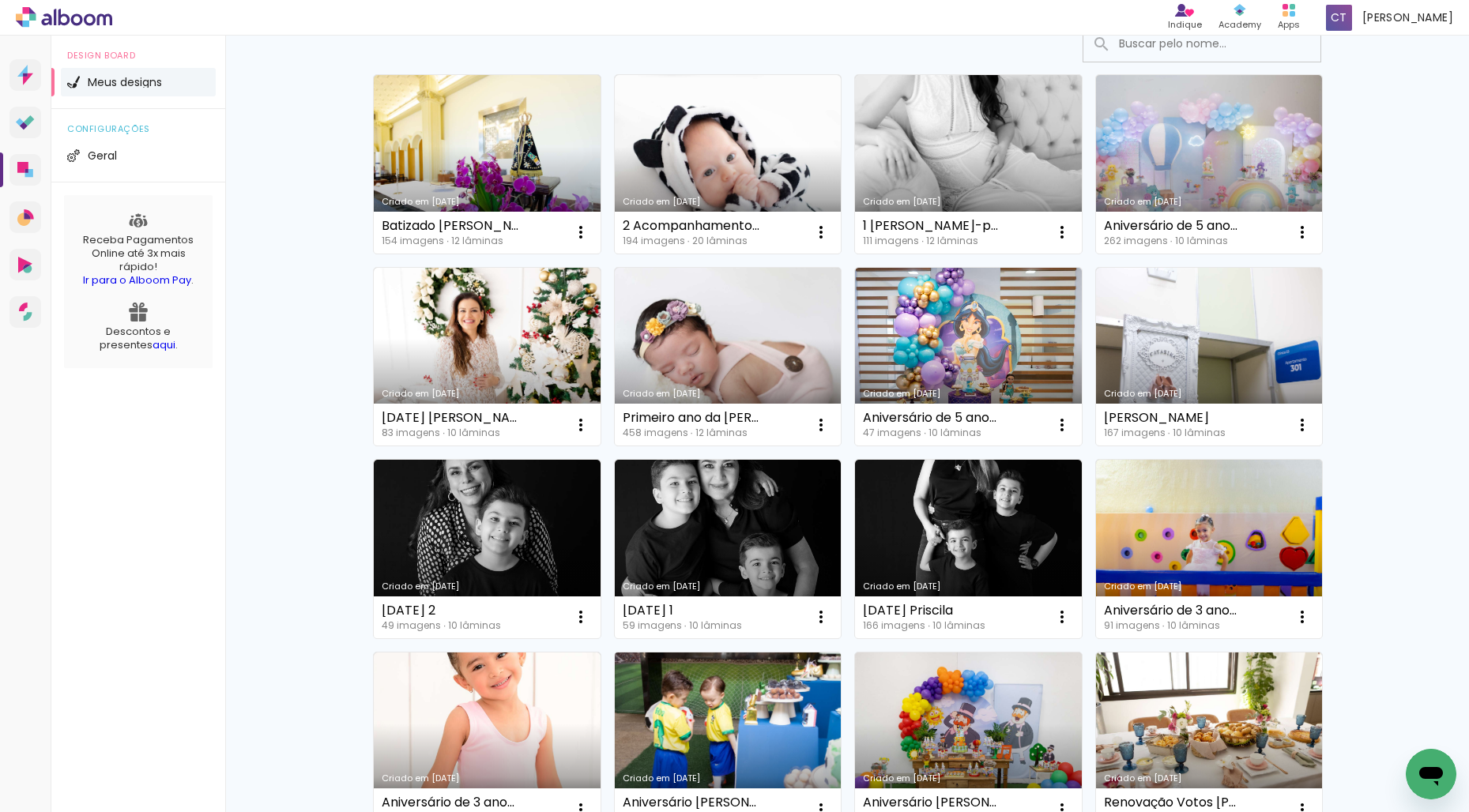
scroll to position [144, 0]
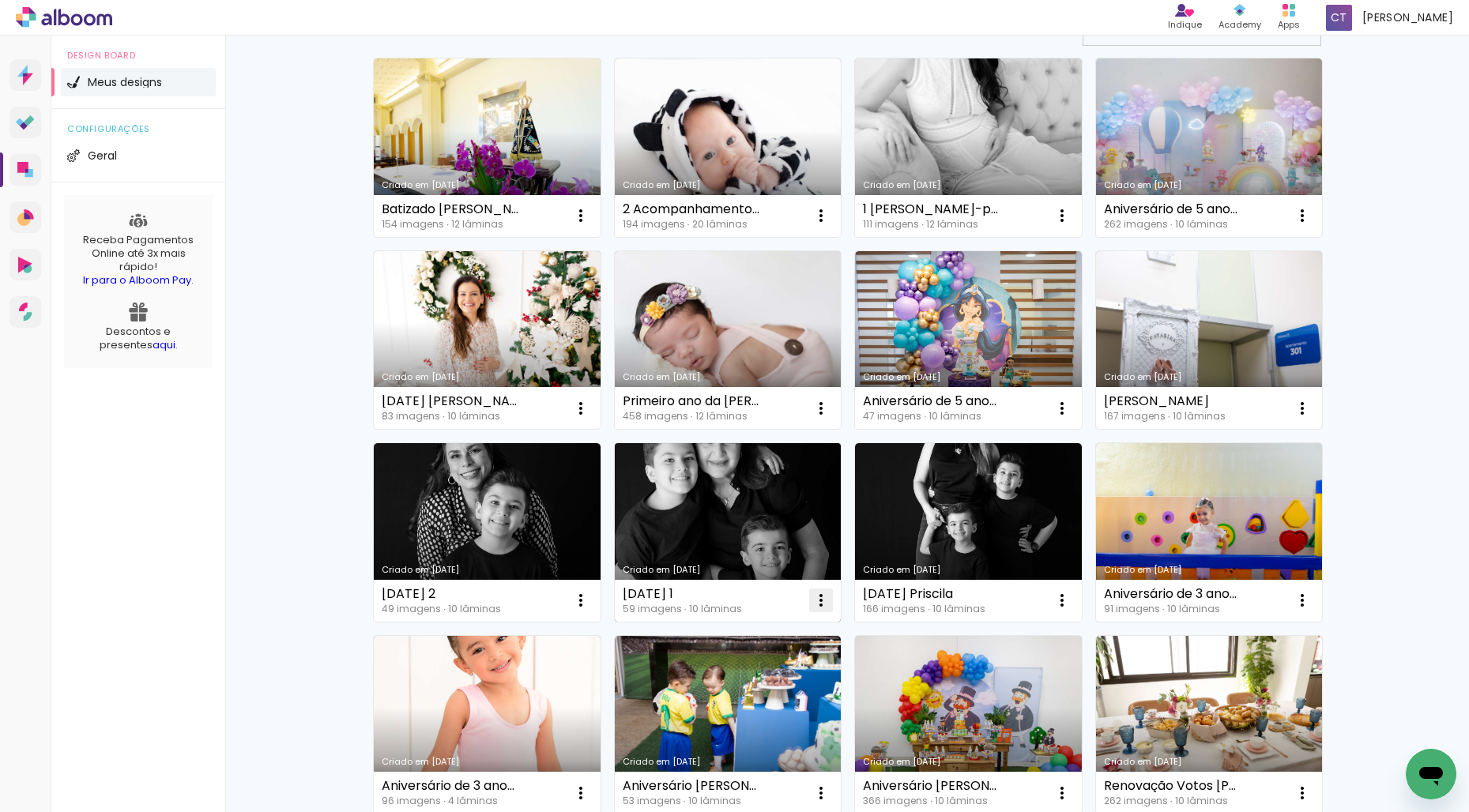
click at [817, 598] on iron-icon at bounding box center [821, 600] width 19 height 19
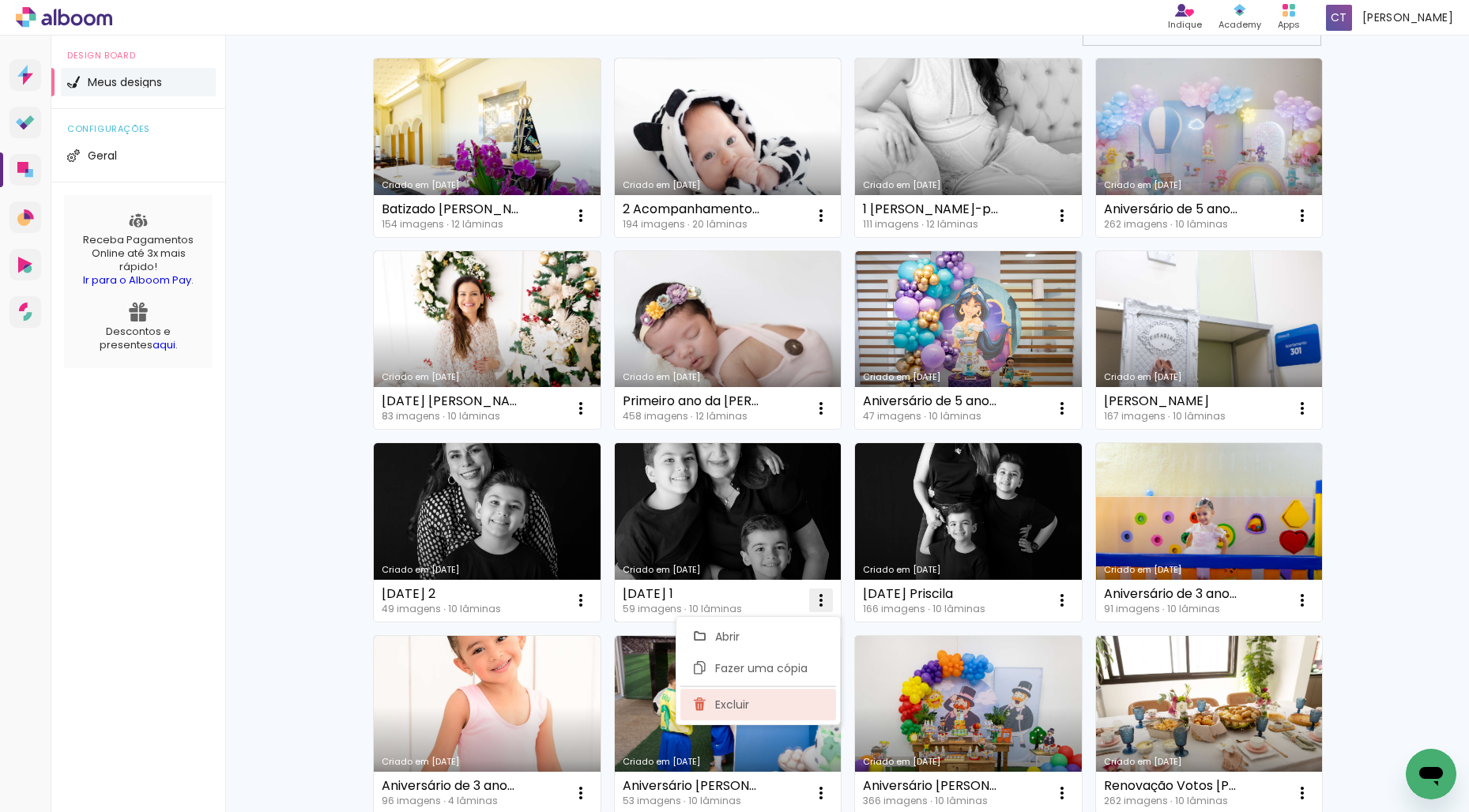
click at [780, 699] on paper-item "Excluir" at bounding box center [758, 705] width 156 height 32
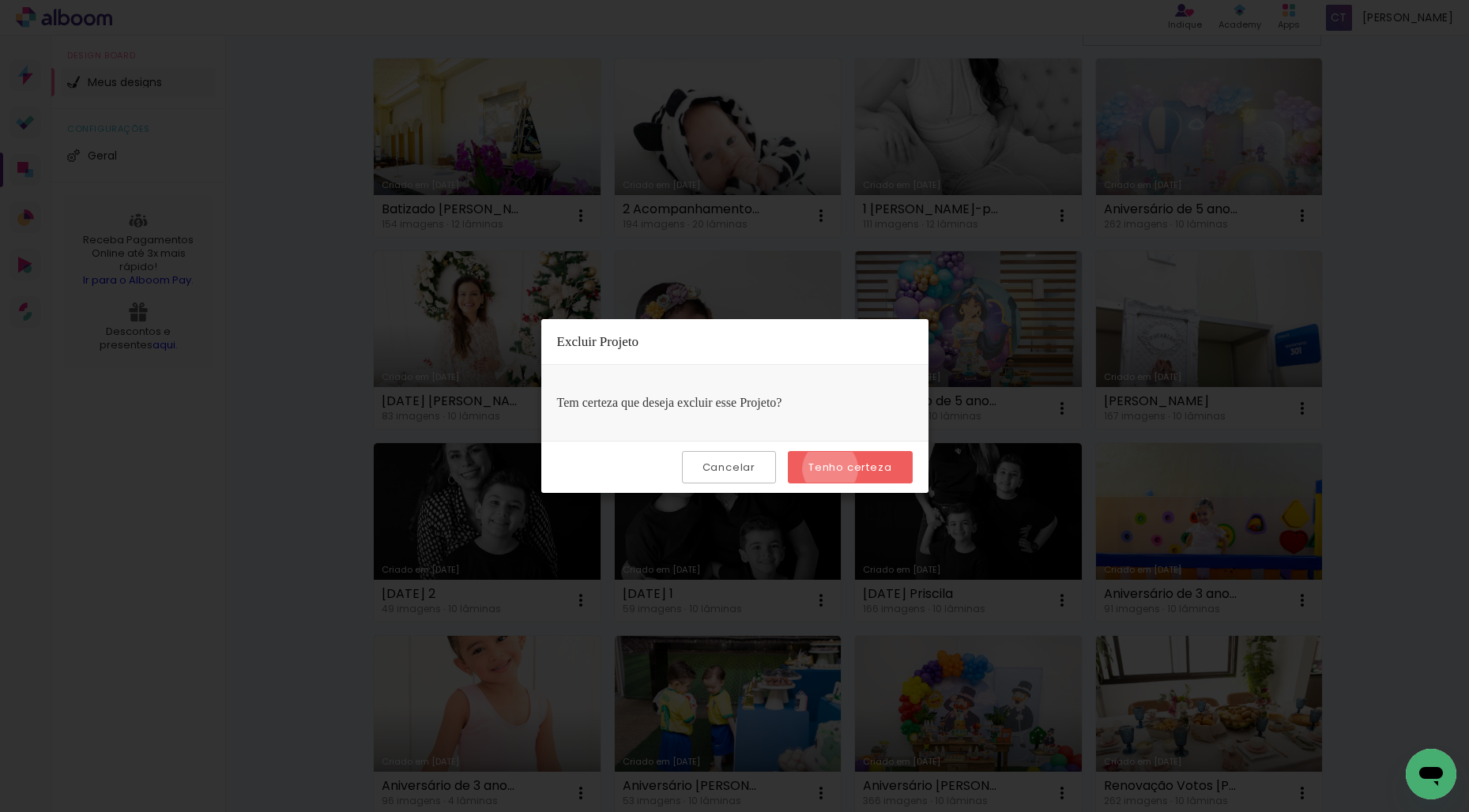
click at [0, 0] on slot "Tenho certeza" at bounding box center [0, 0] width 0 height 0
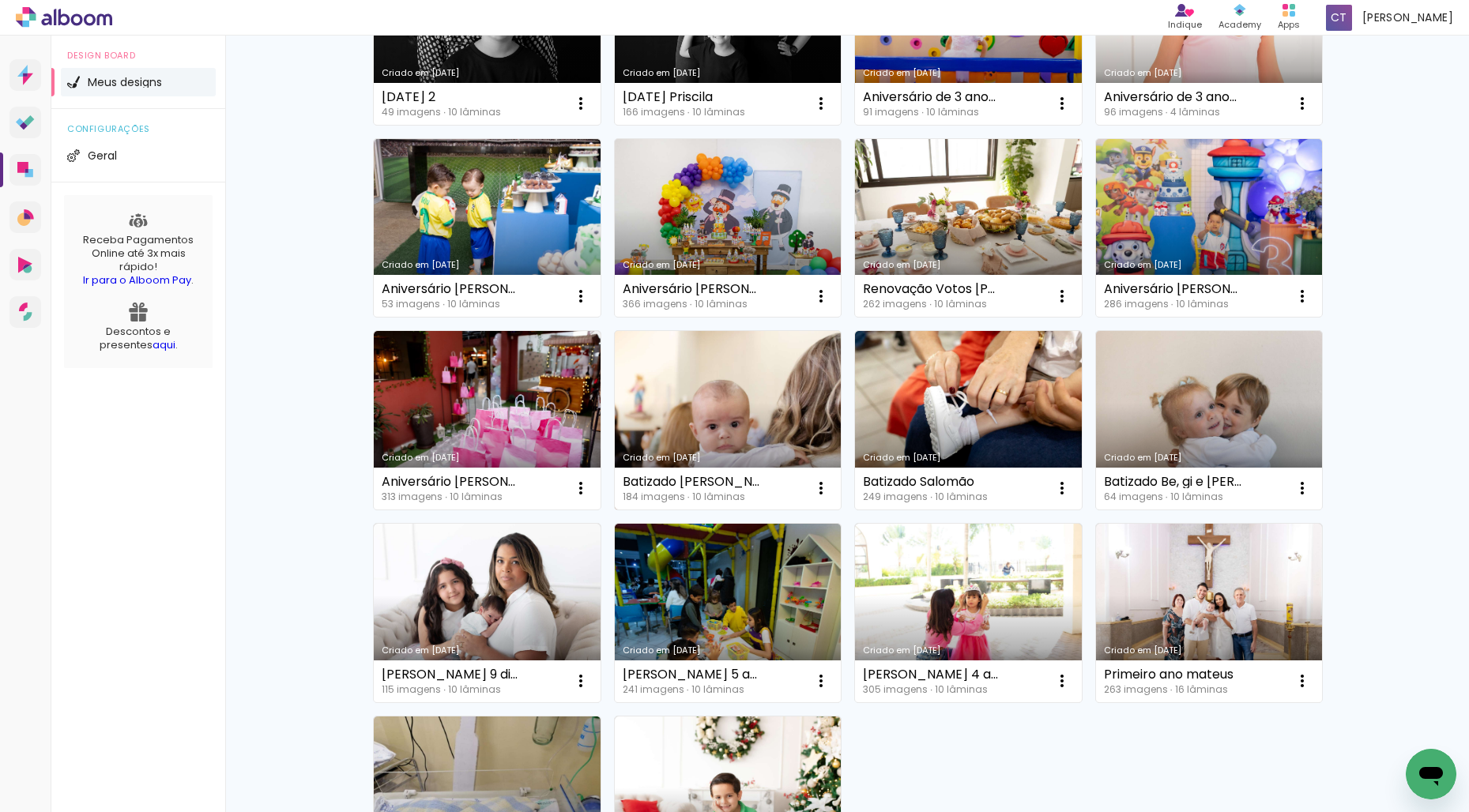
scroll to position [649, 0]
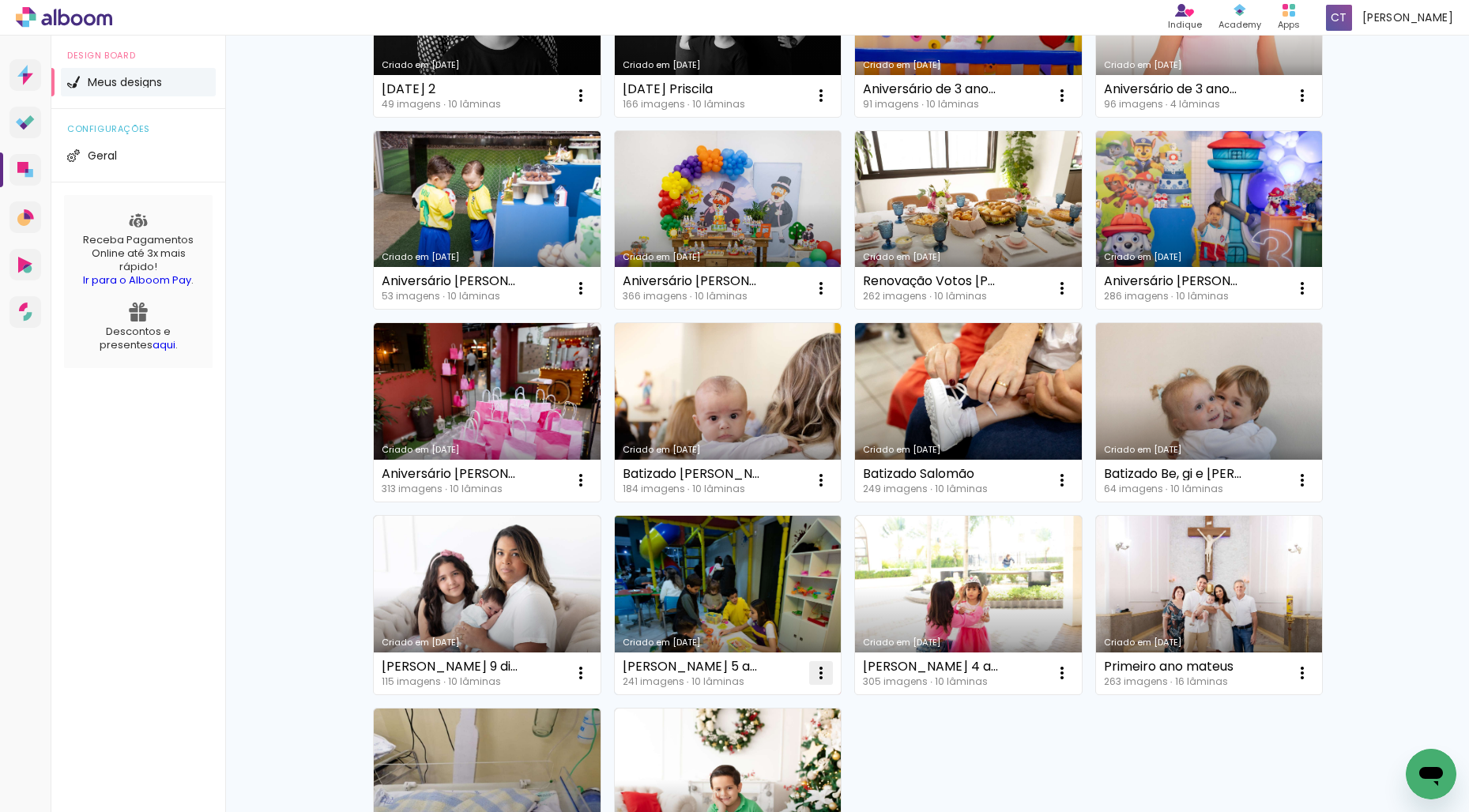
click at [820, 673] on iron-icon at bounding box center [821, 673] width 19 height 19
click at [793, 779] on paper-item "Excluir" at bounding box center [758, 777] width 156 height 32
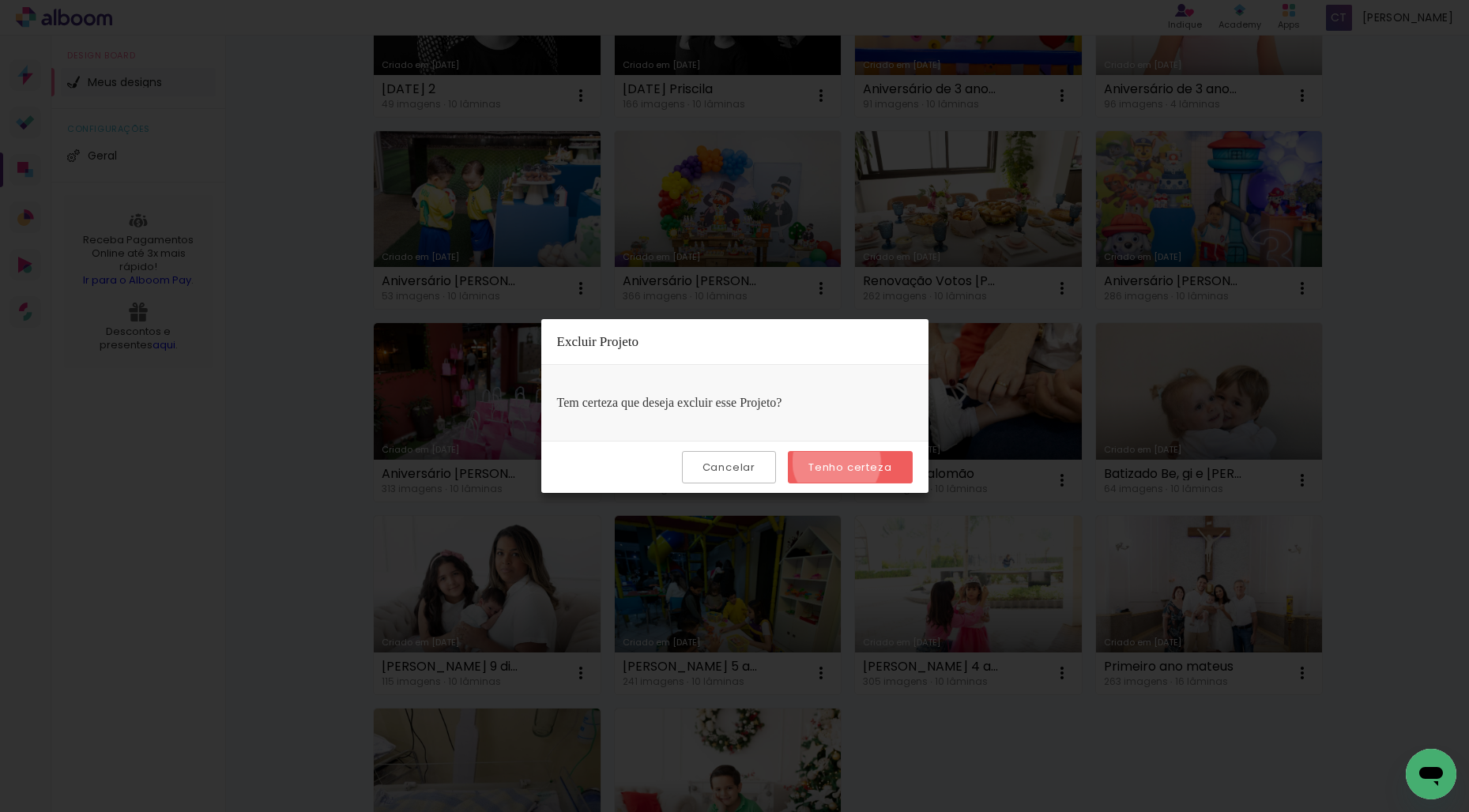
click at [0, 0] on slot "Tenho certeza" at bounding box center [0, 0] width 0 height 0
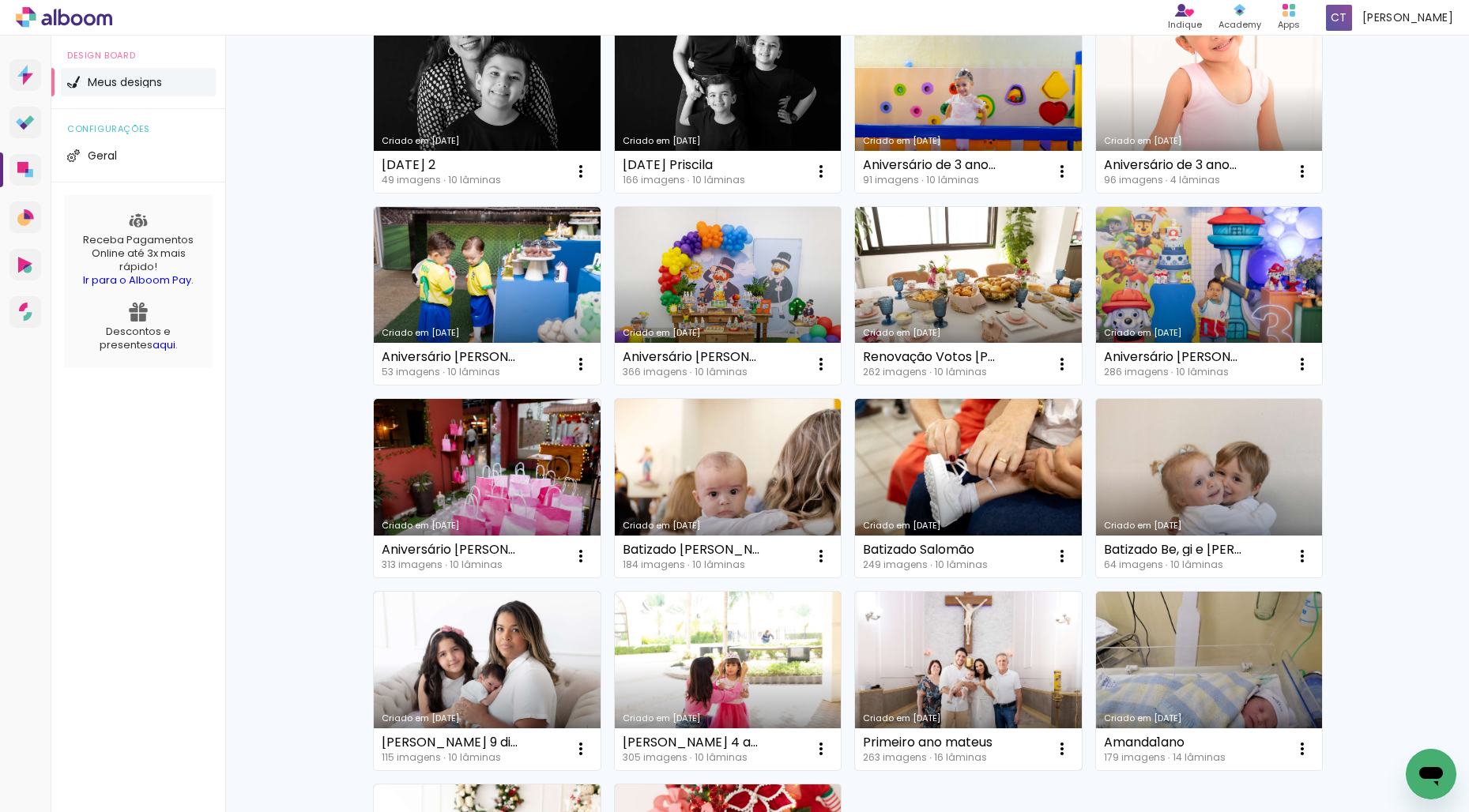
scroll to position [569, 0]
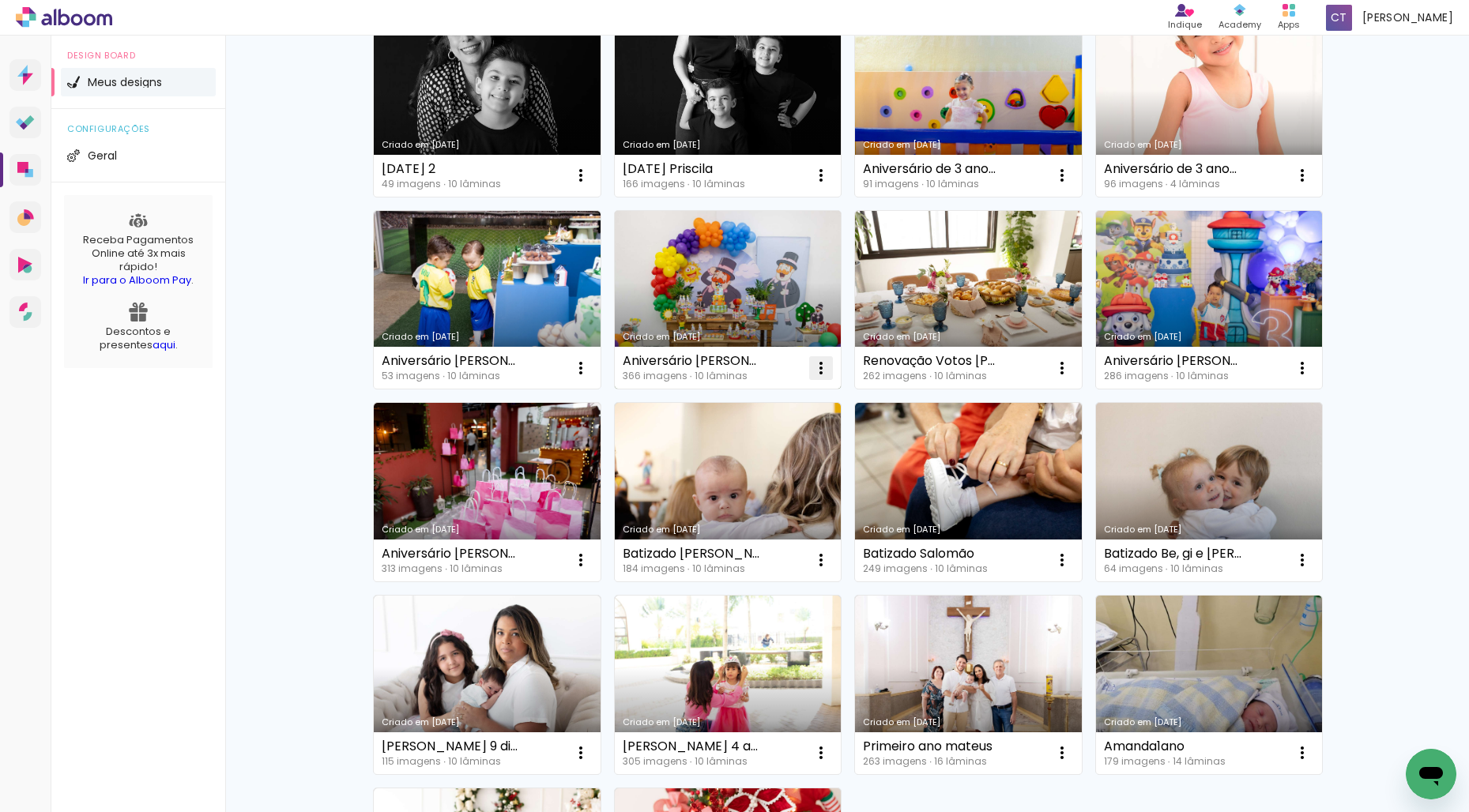
click at [820, 369] on iron-icon at bounding box center [821, 368] width 19 height 19
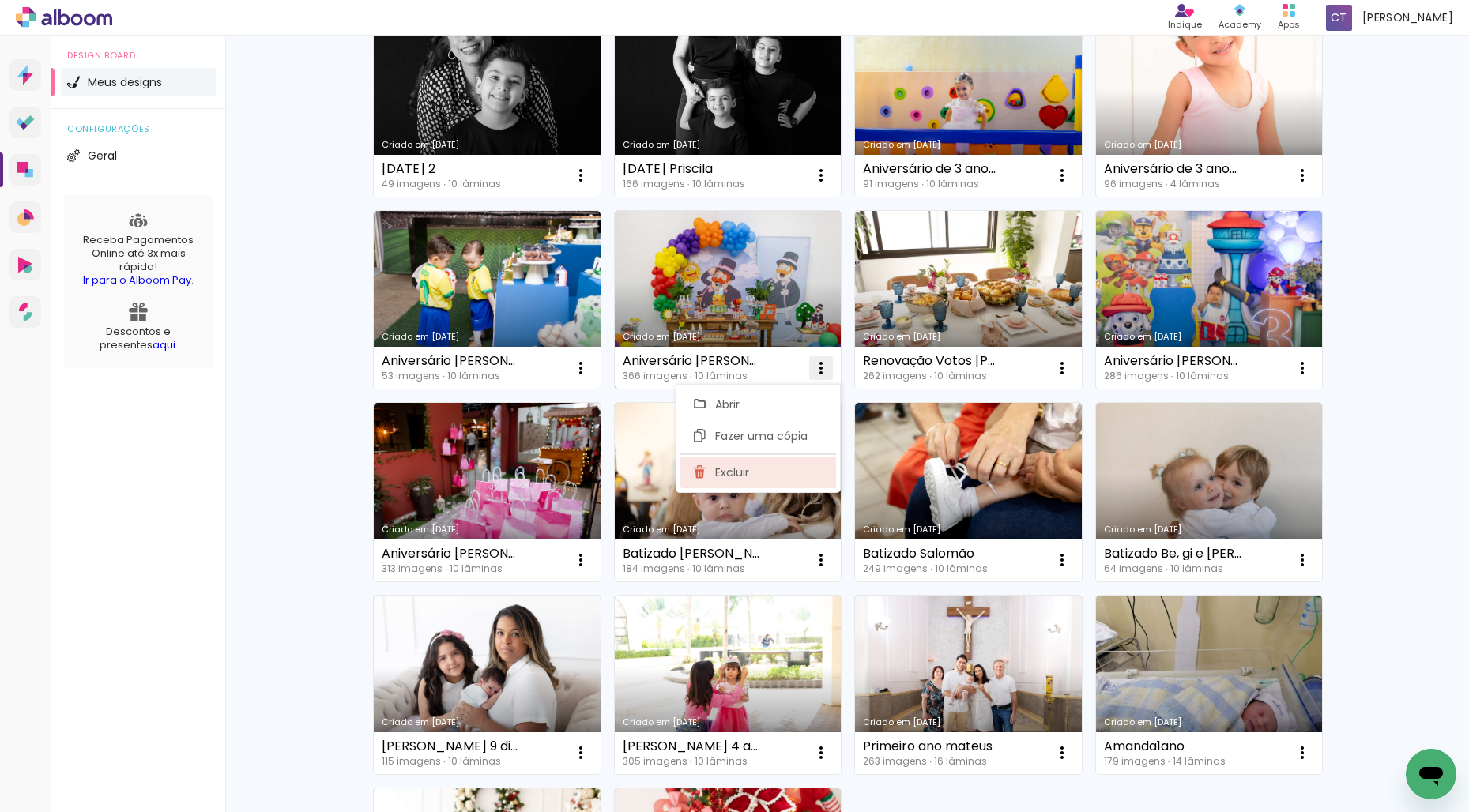
click at [780, 466] on paper-item "Excluir" at bounding box center [758, 473] width 156 height 32
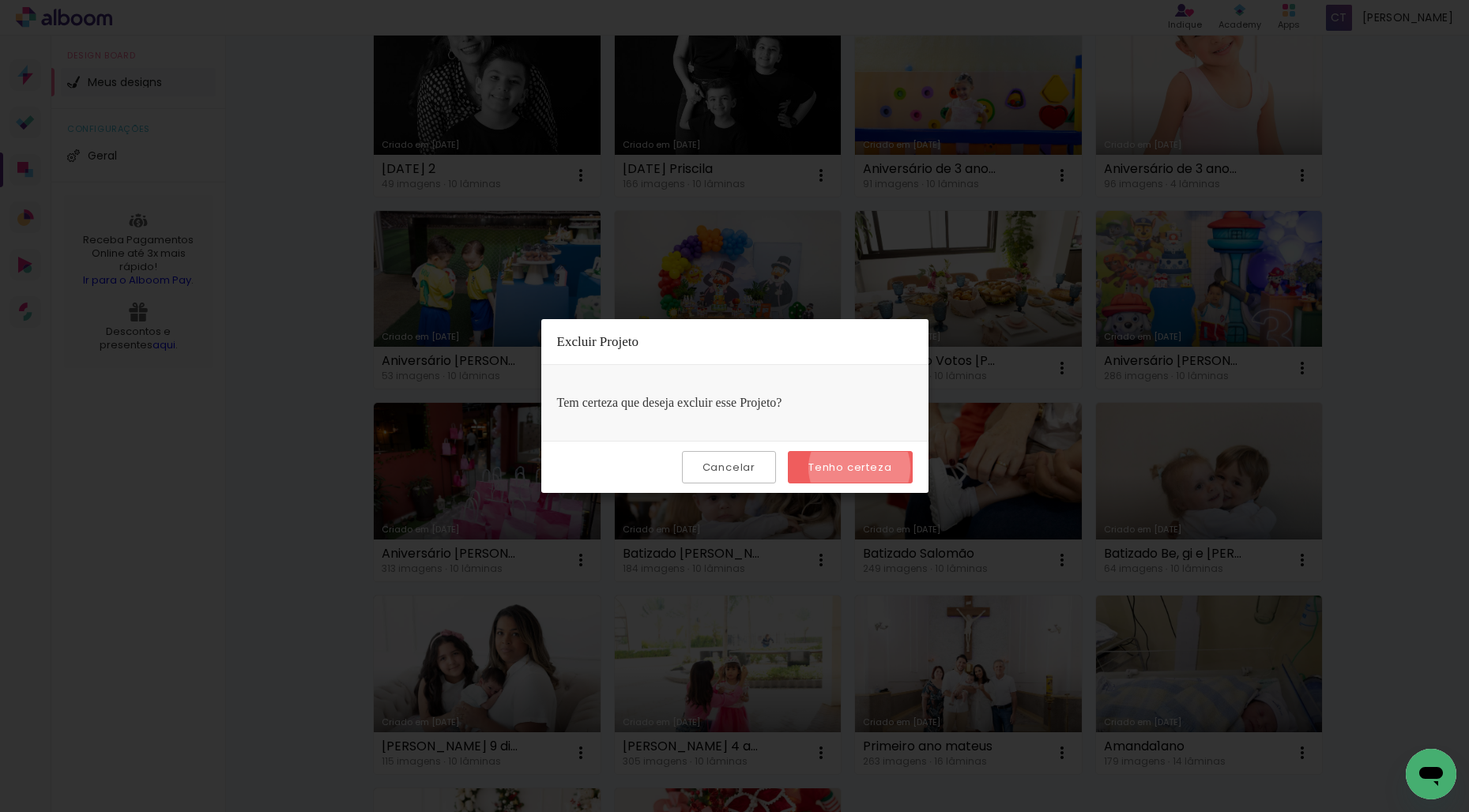
click at [0, 0] on slot "Tenho certeza" at bounding box center [0, 0] width 0 height 0
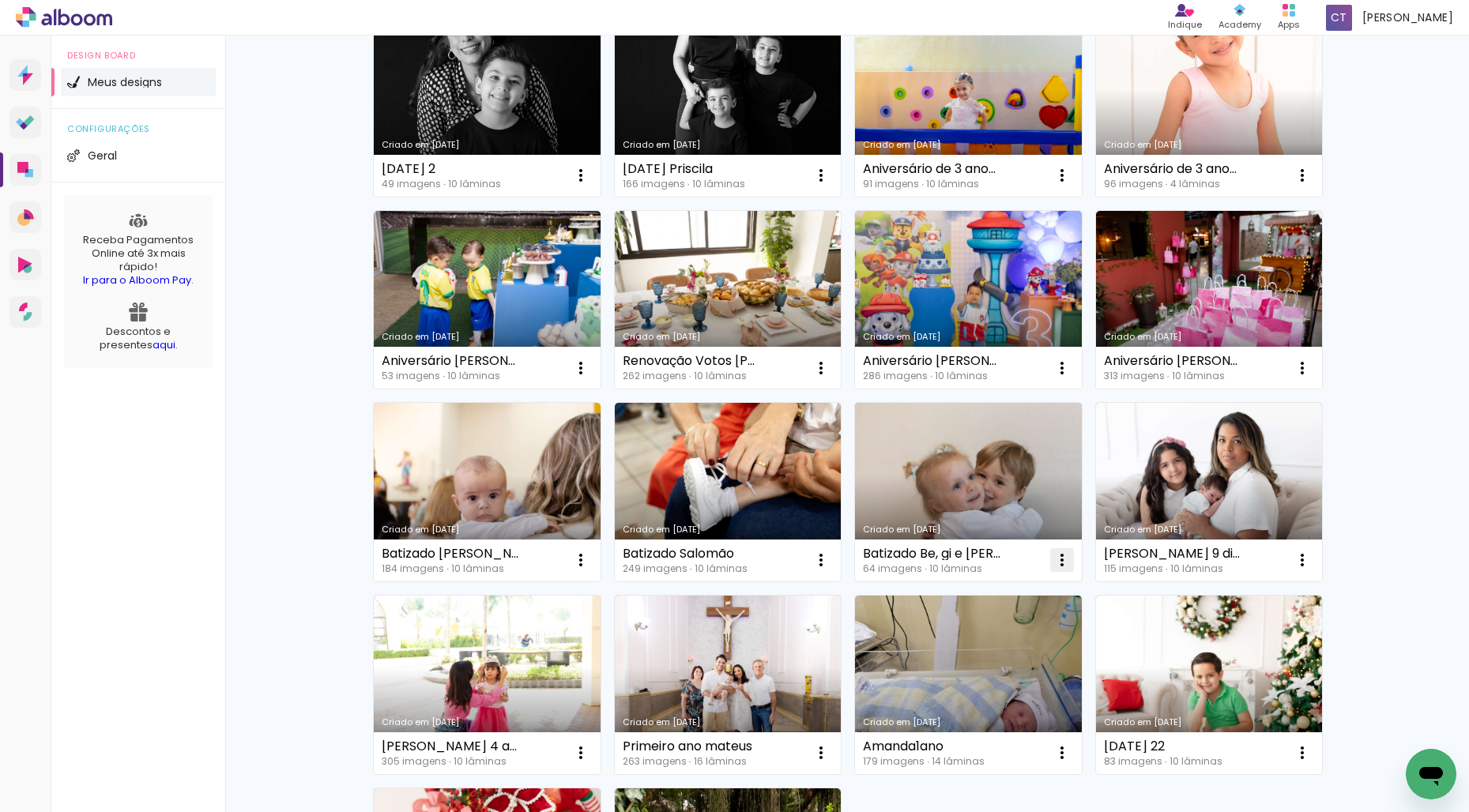
click at [1062, 555] on iron-icon at bounding box center [1062, 560] width 19 height 19
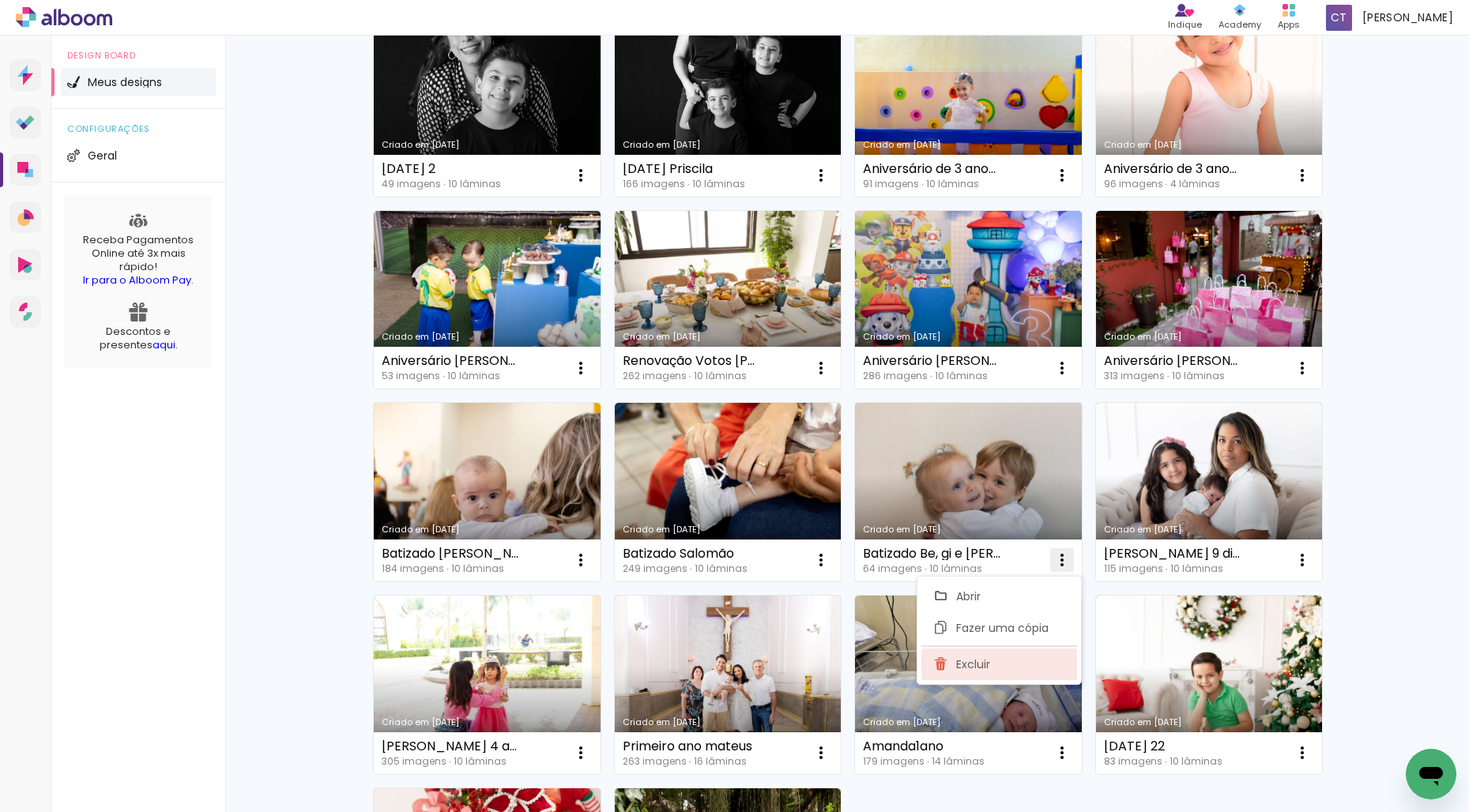
click at [1033, 654] on paper-item "Excluir" at bounding box center [999, 664] width 156 height 32
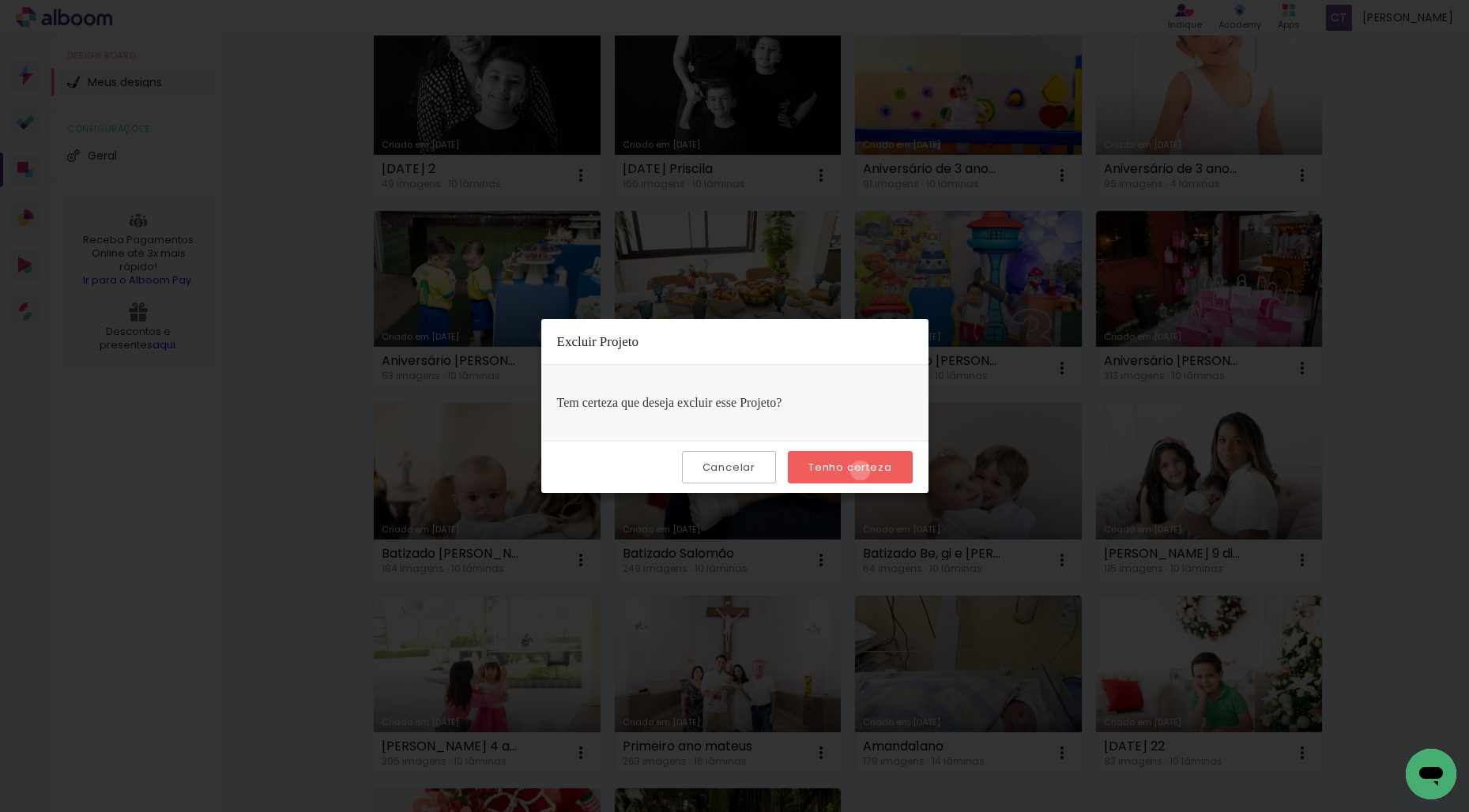
click at [0, 0] on slot "Tenho certeza" at bounding box center [0, 0] width 0 height 0
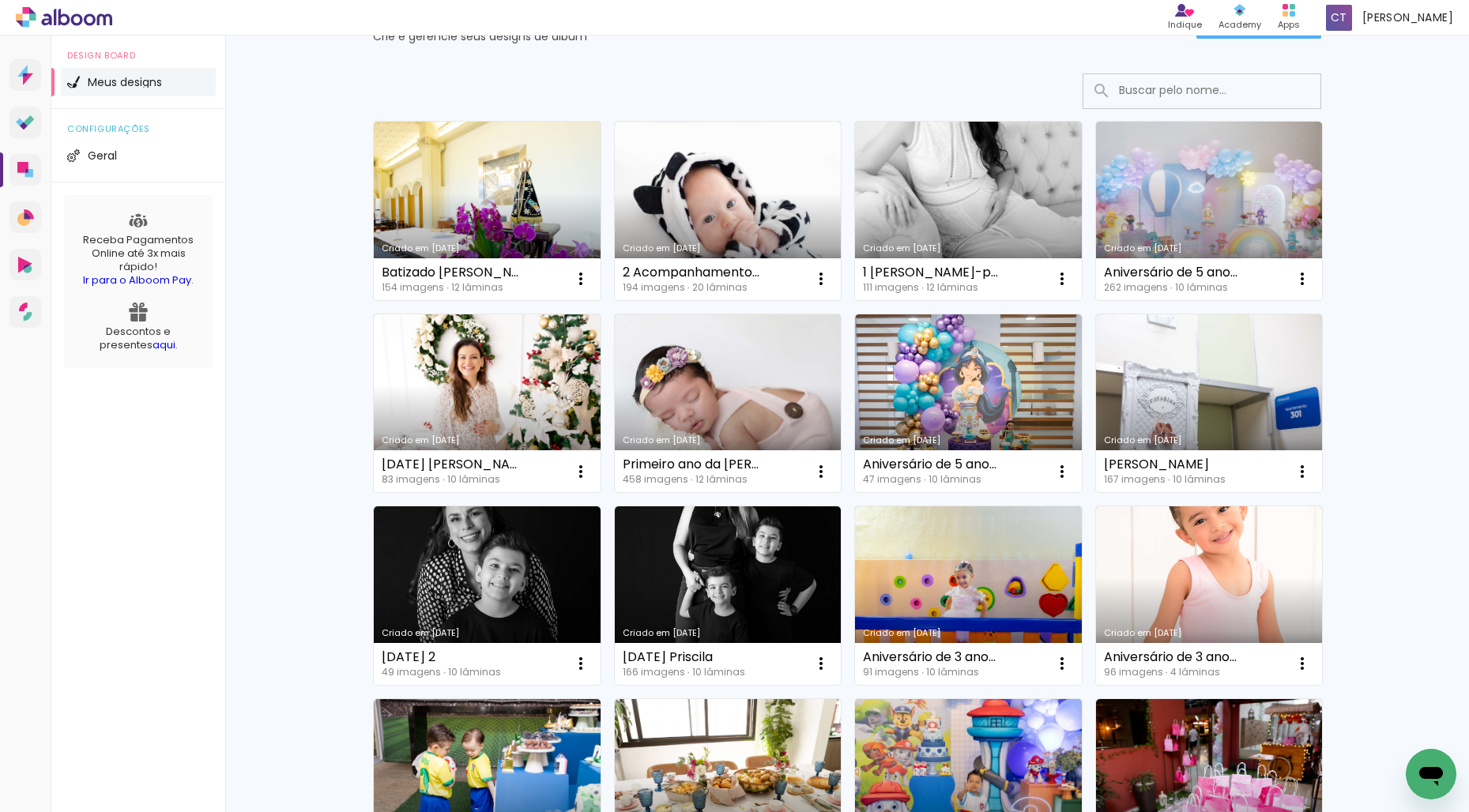
scroll to position [0, 0]
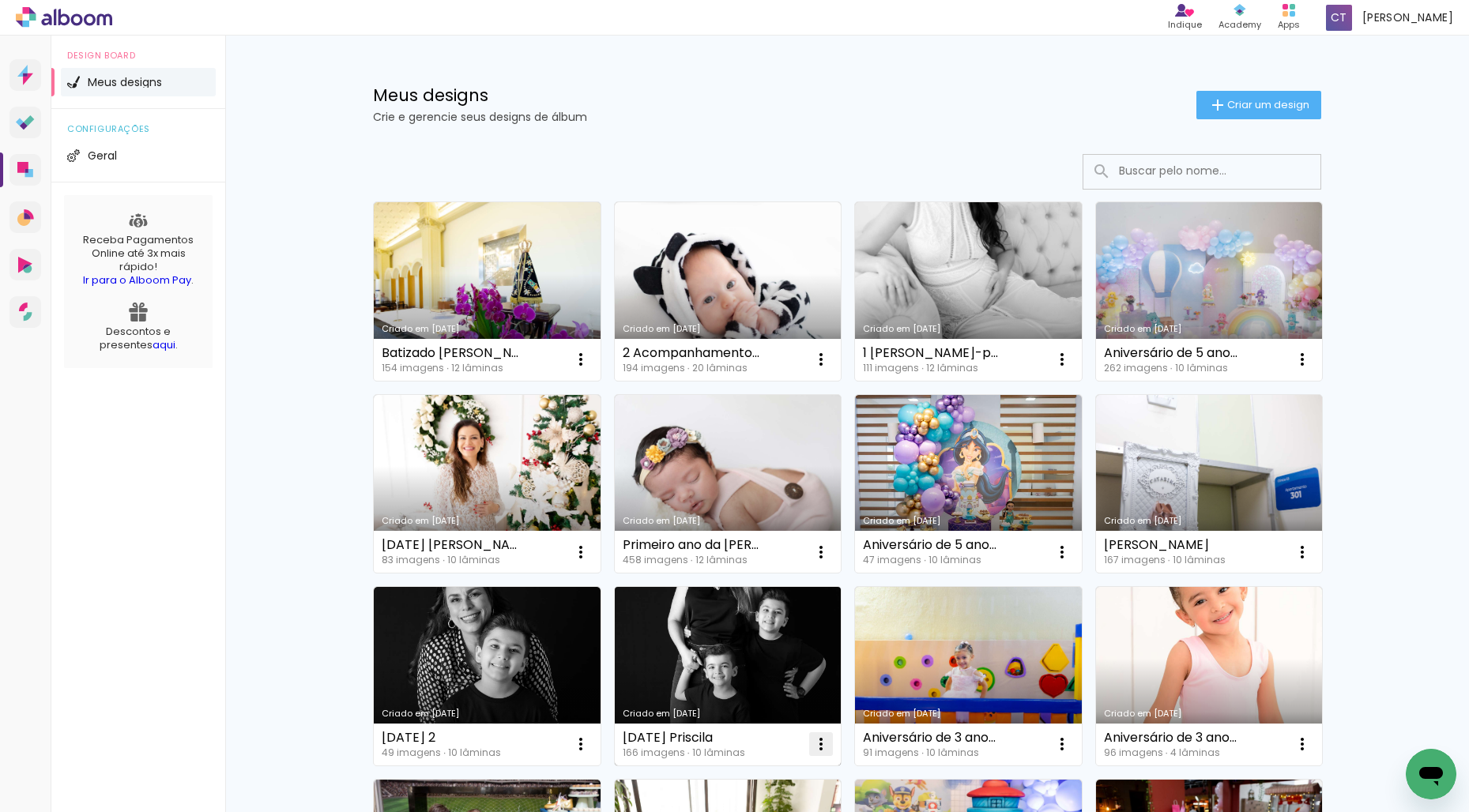
click at [816, 743] on iron-icon at bounding box center [821, 744] width 19 height 19
drag, startPoint x: 320, startPoint y: 708, endPoint x: 331, endPoint y: 705, distance: 11.4
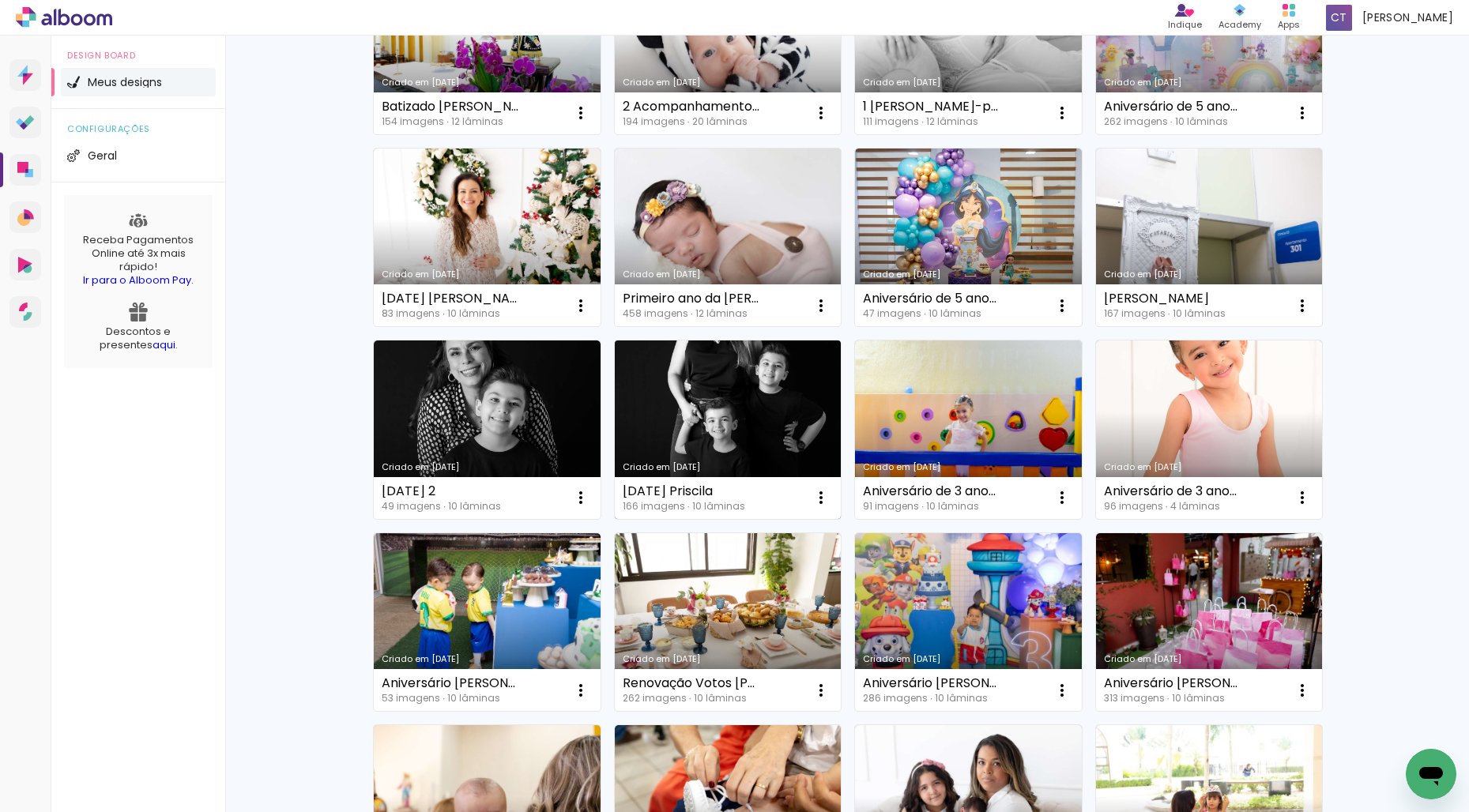
scroll to position [249, 0]
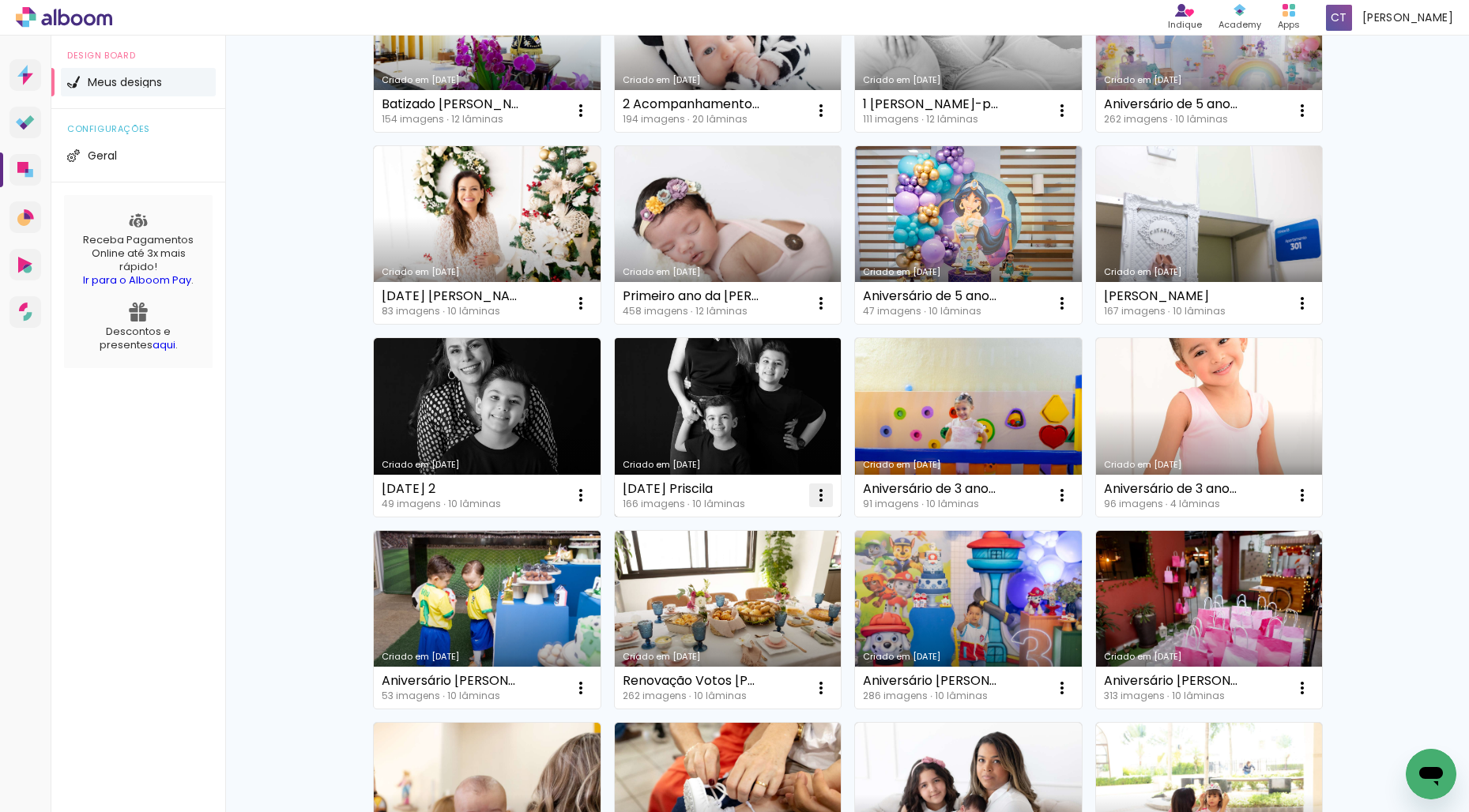
click at [824, 491] on iron-icon at bounding box center [821, 496] width 19 height 19
click at [789, 598] on paper-item "Excluir" at bounding box center [758, 599] width 156 height 32
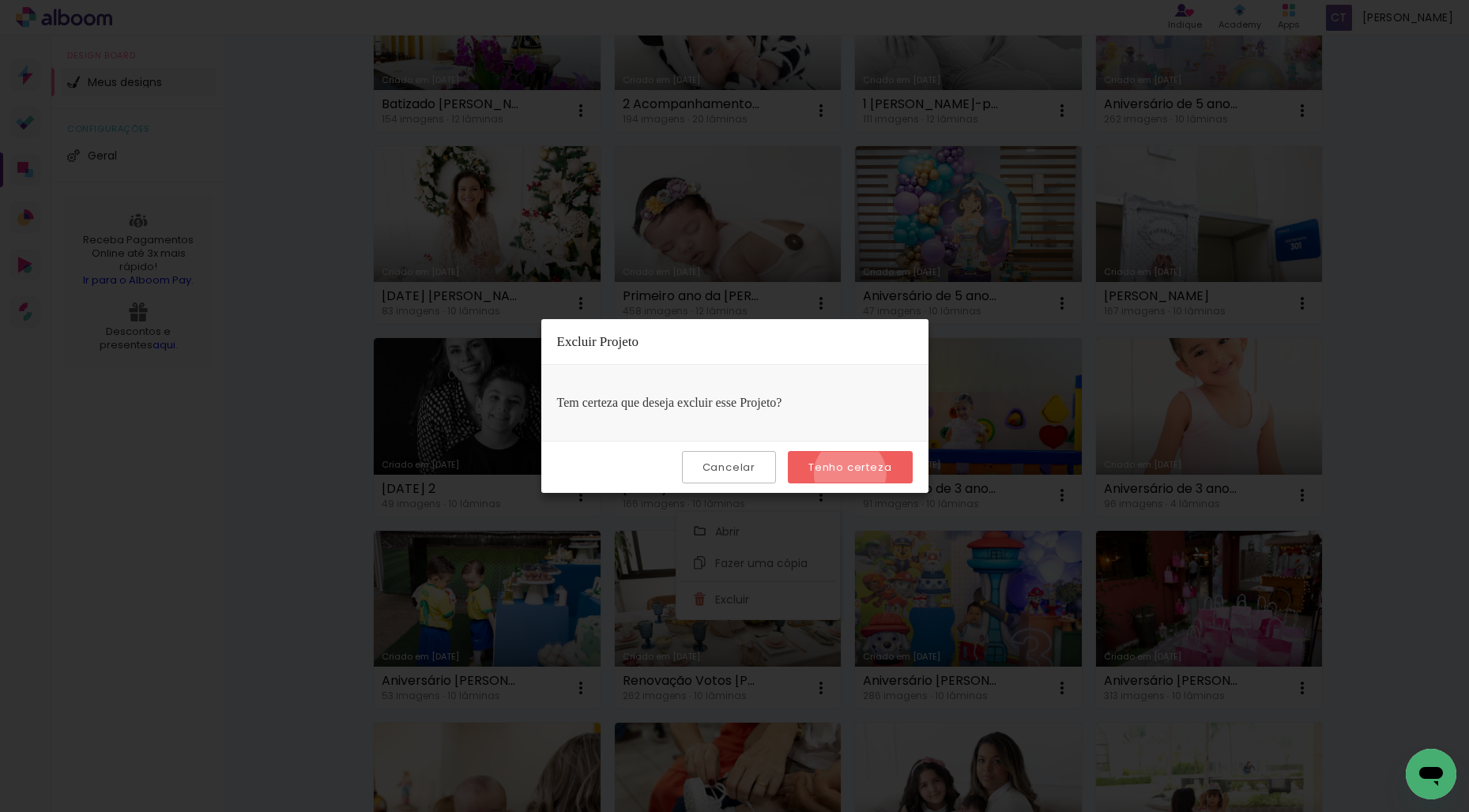
click at [0, 0] on slot "Tenho certeza" at bounding box center [0, 0] width 0 height 0
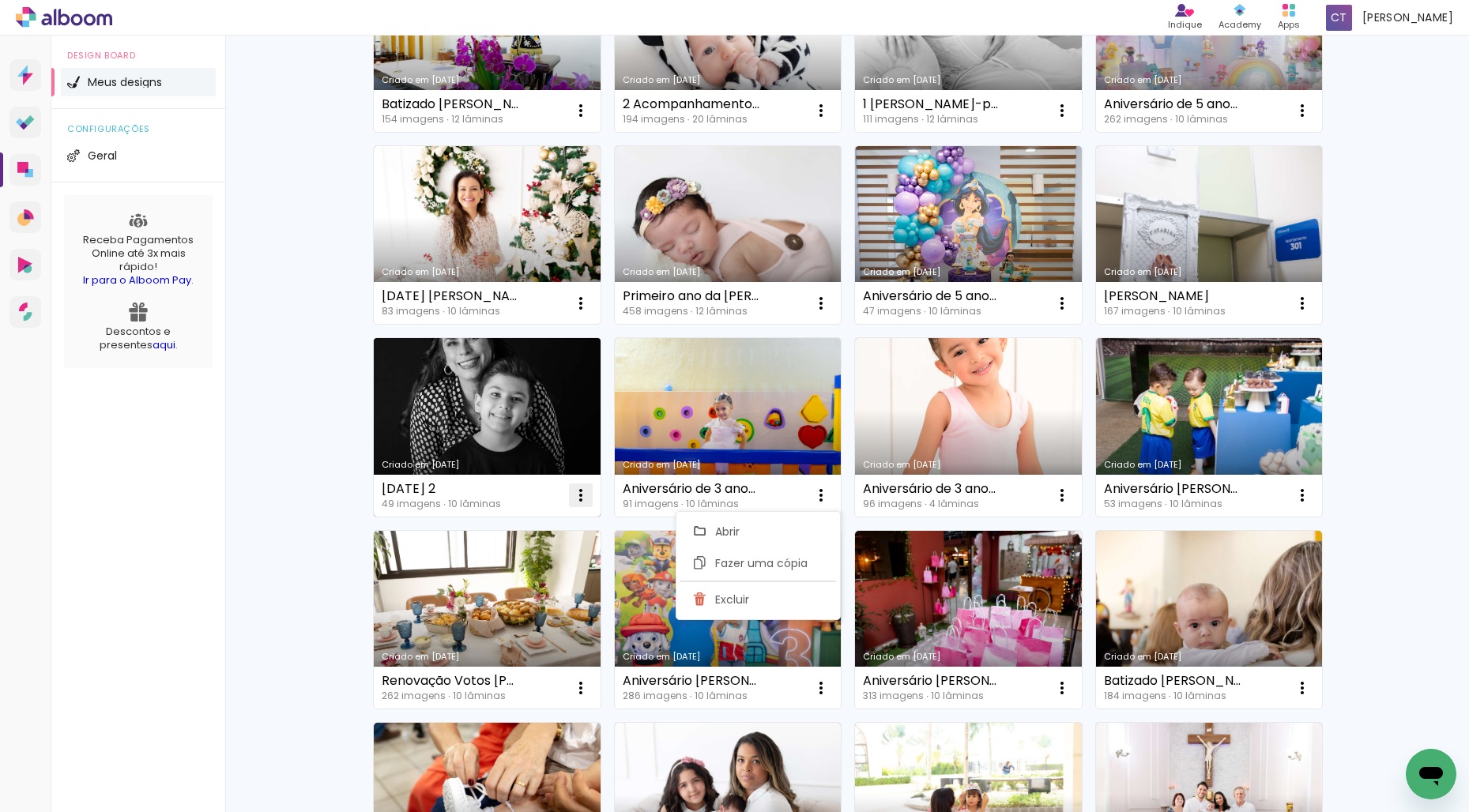
click at [576, 491] on iron-icon at bounding box center [581, 496] width 19 height 19
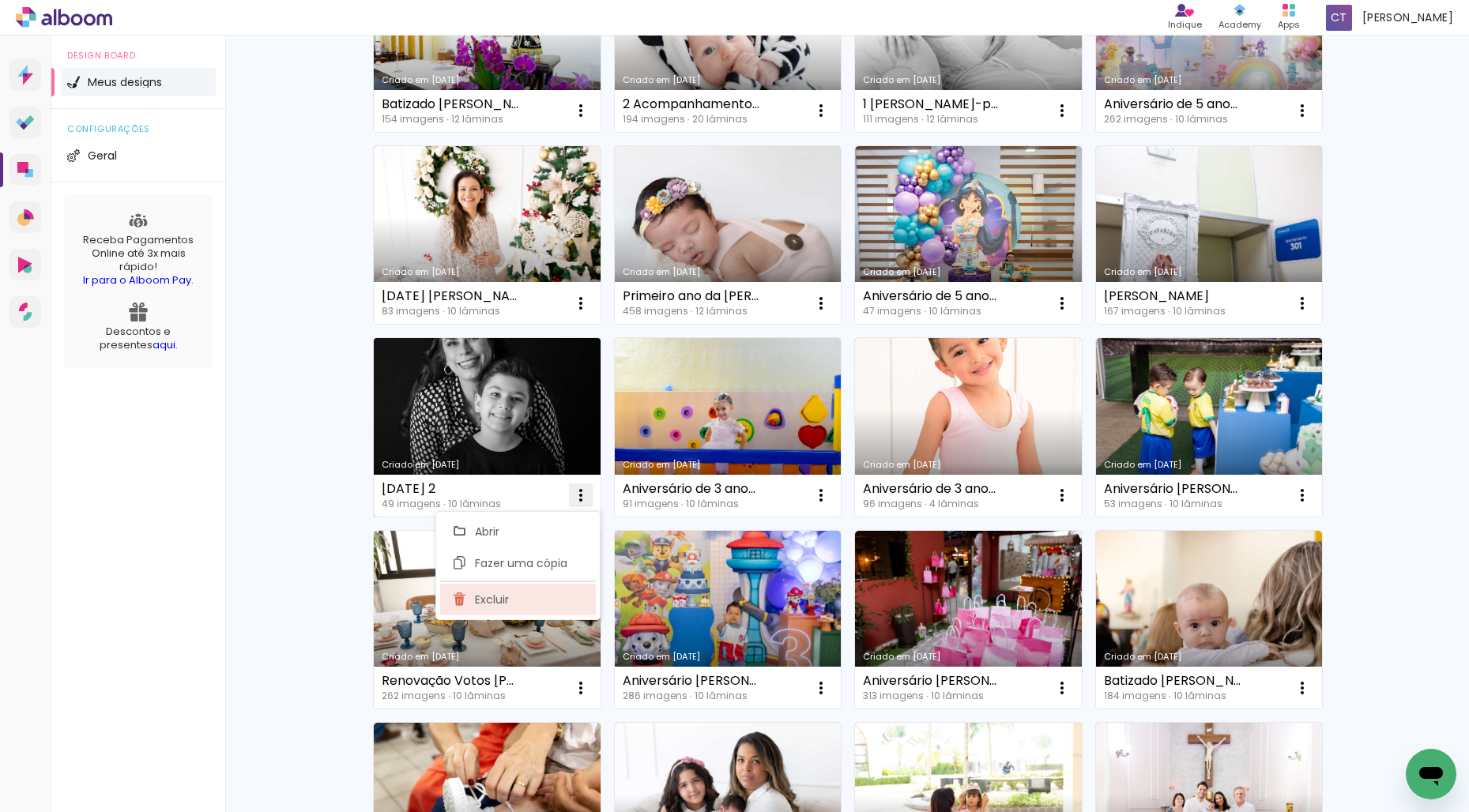
click at [545, 592] on paper-item "Excluir" at bounding box center [518, 599] width 156 height 32
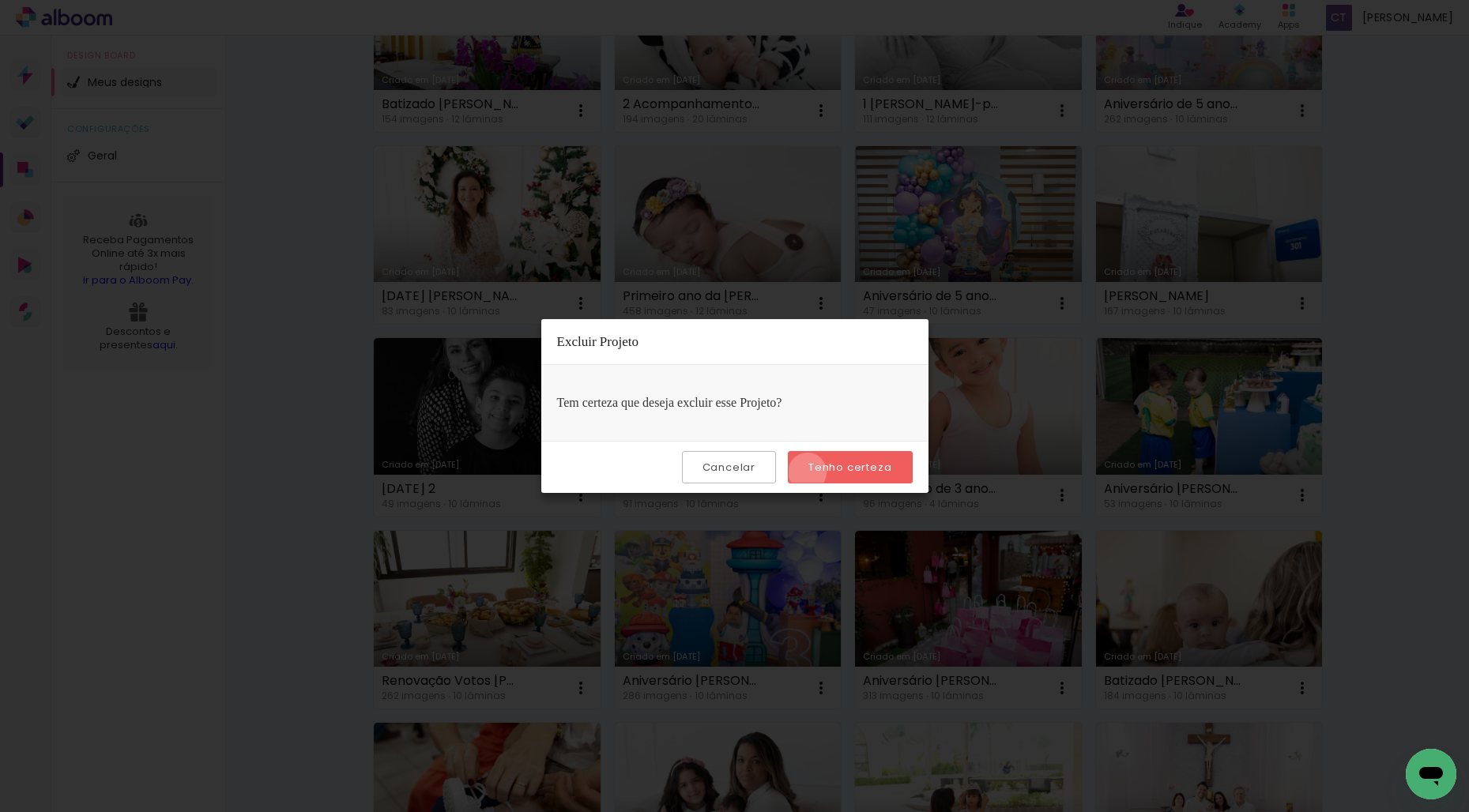
click at [810, 473] on paper-button "Tenho certeza" at bounding box center [849, 467] width 124 height 33
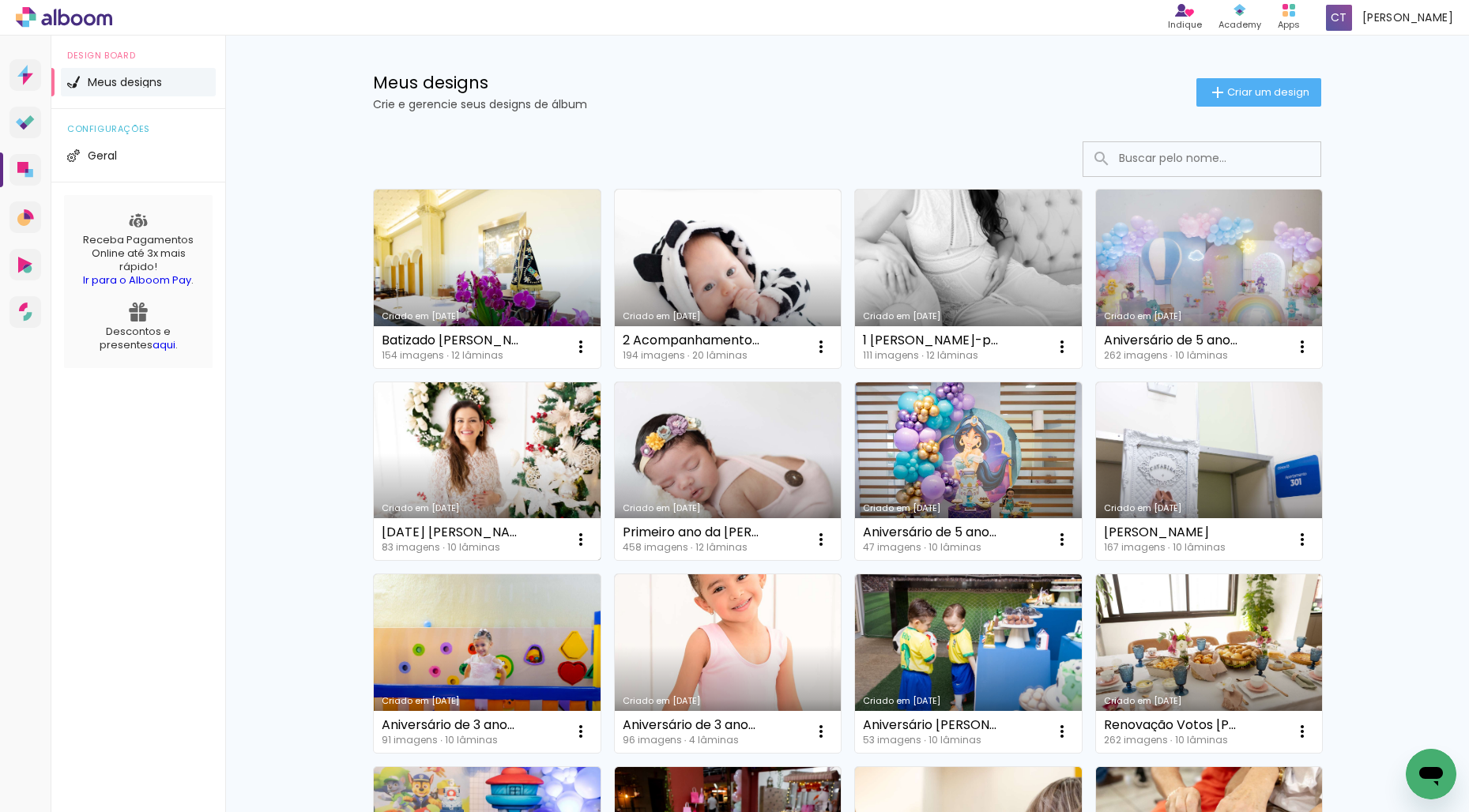
scroll to position [0, 0]
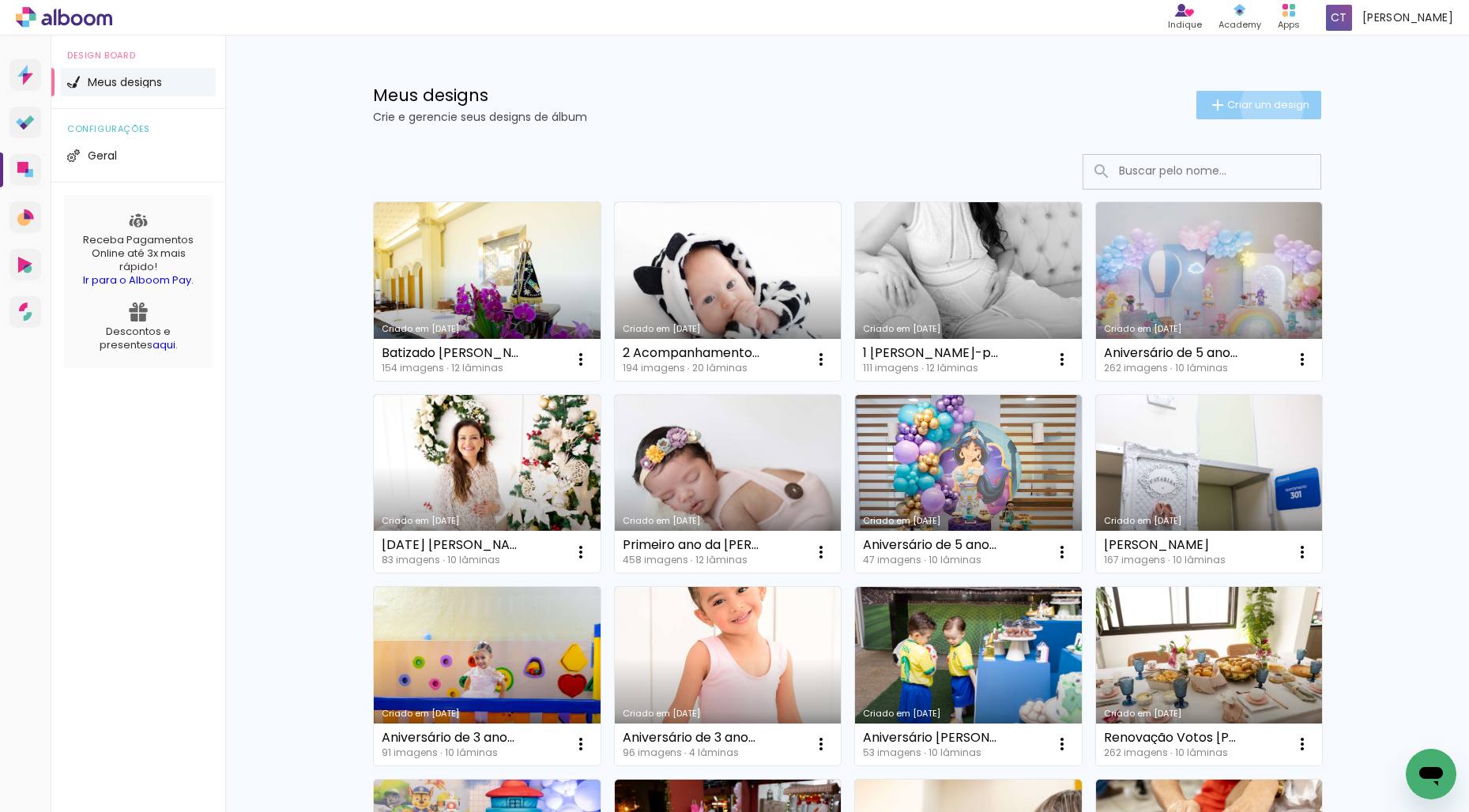
click at [1269, 105] on span "Criar um design" at bounding box center [1268, 105] width 82 height 11
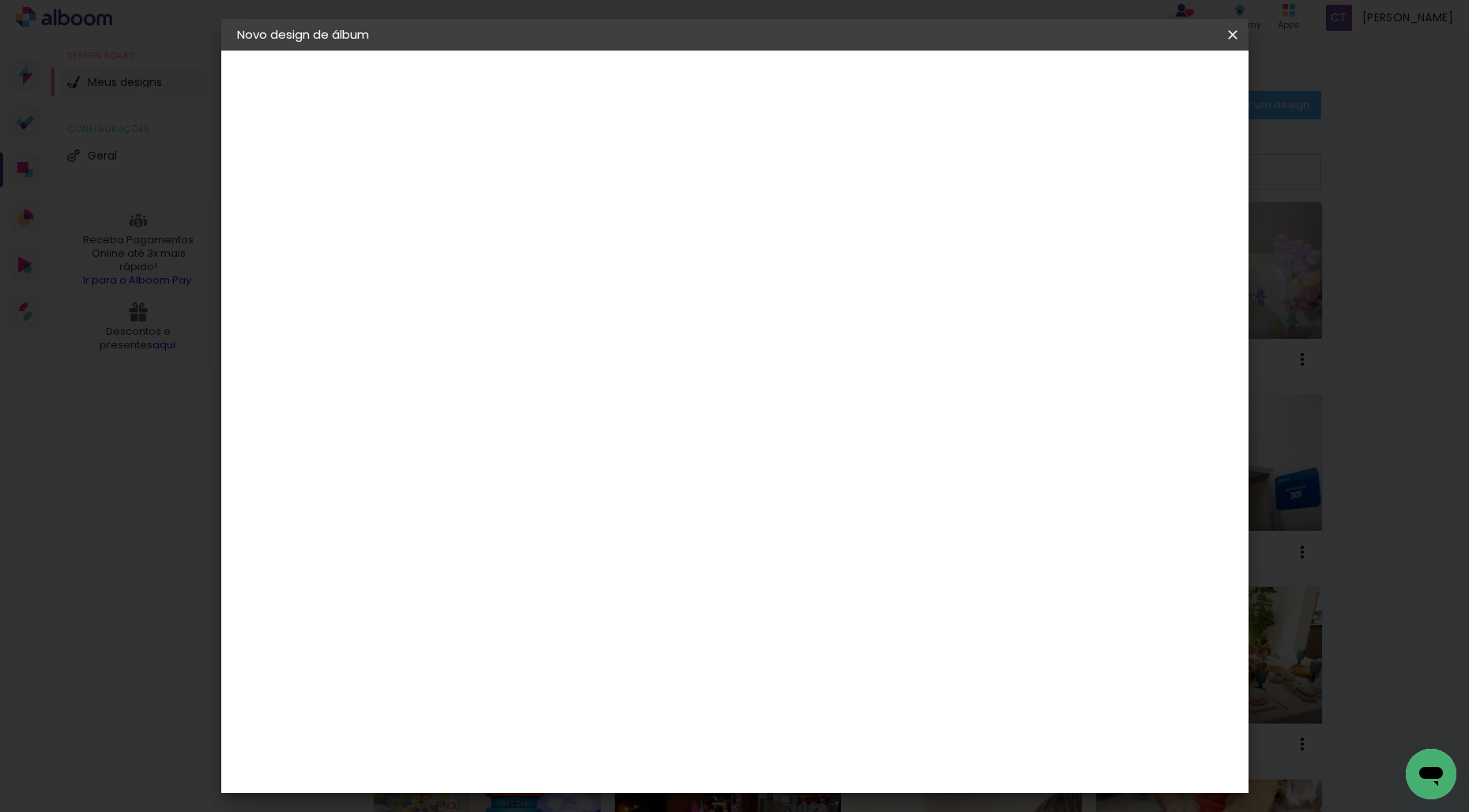
click at [496, 217] on input at bounding box center [496, 212] width 0 height 25
type input "catarina 1 ano"
type paper-input "catarina 1 ano"
click at [0, 0] on slot "Avançar" at bounding box center [0, 0] width 0 height 0
click at [615, 303] on input at bounding box center [536, 301] width 160 height 19
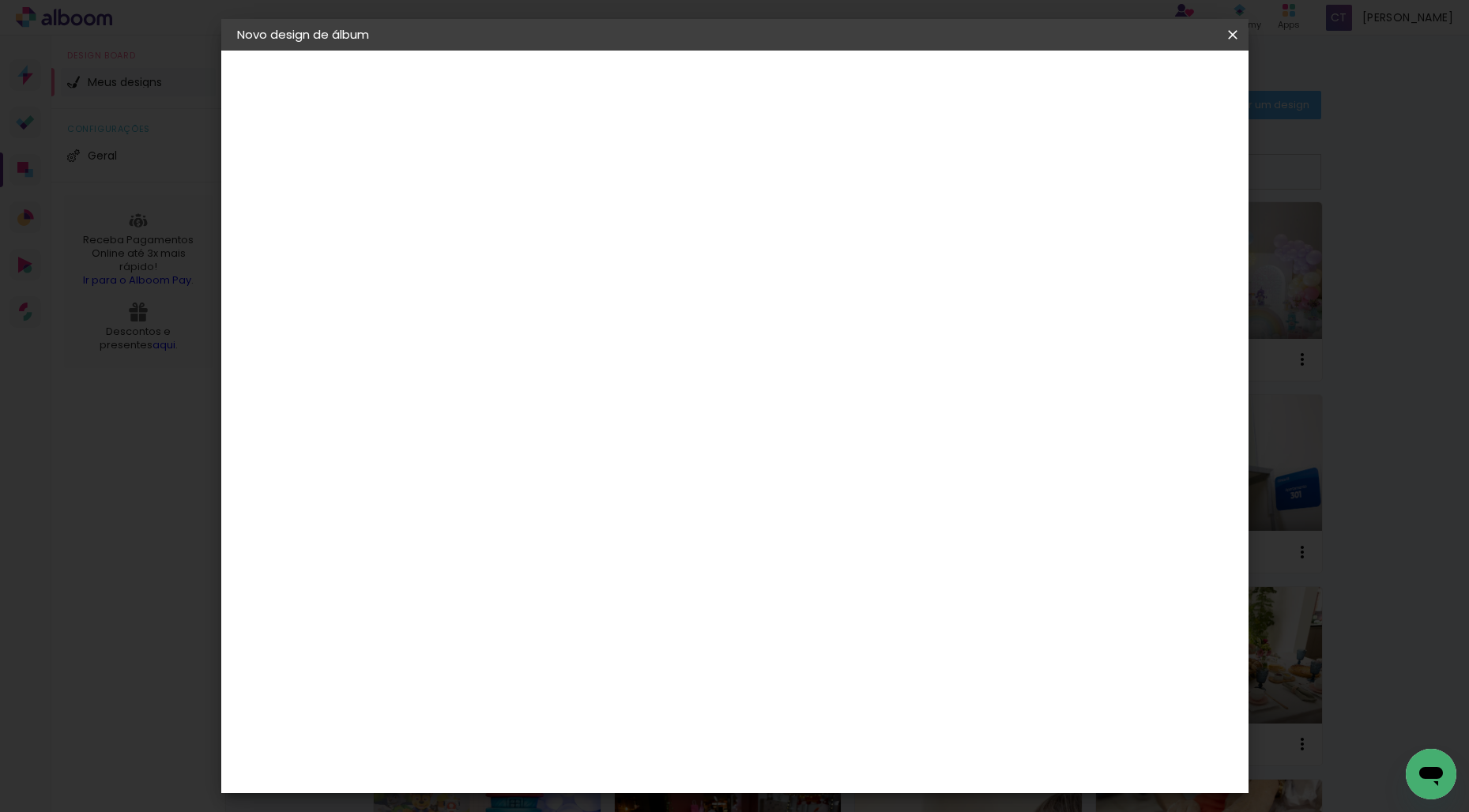
type input "master"
type paper-input "master"
click at [528, 413] on div "Master Album" at bounding box center [506, 418] width 44 height 25
click at [0, 0] on slot "Avançar" at bounding box center [0, 0] width 0 height 0
click at [660, 710] on span "30 × 30 cm" at bounding box center [631, 726] width 59 height 33
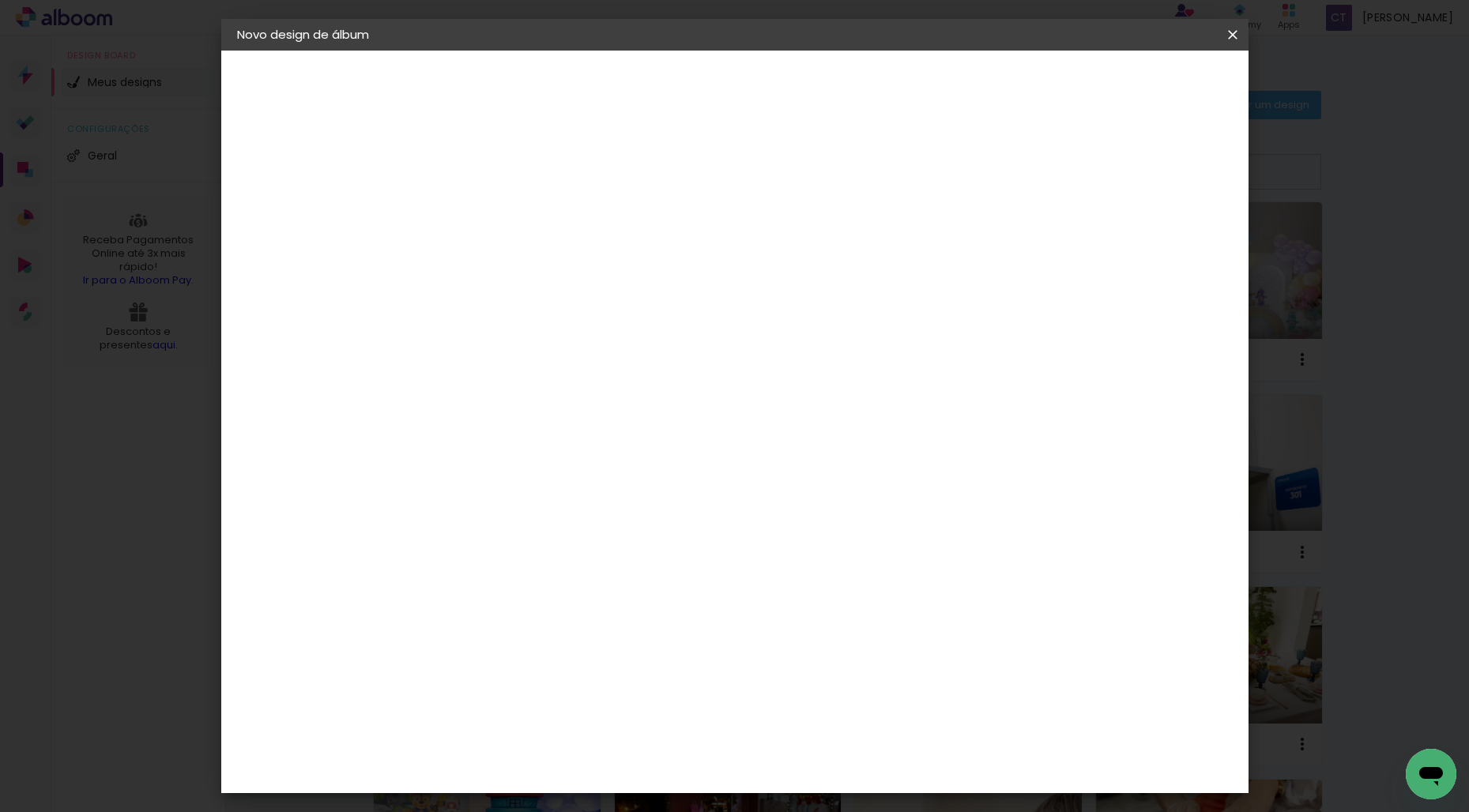
click at [753, 87] on paper-button "Avançar" at bounding box center [715, 83] width 77 height 27
click at [1145, 81] on span "Iniciar design" at bounding box center [1110, 83] width 72 height 11
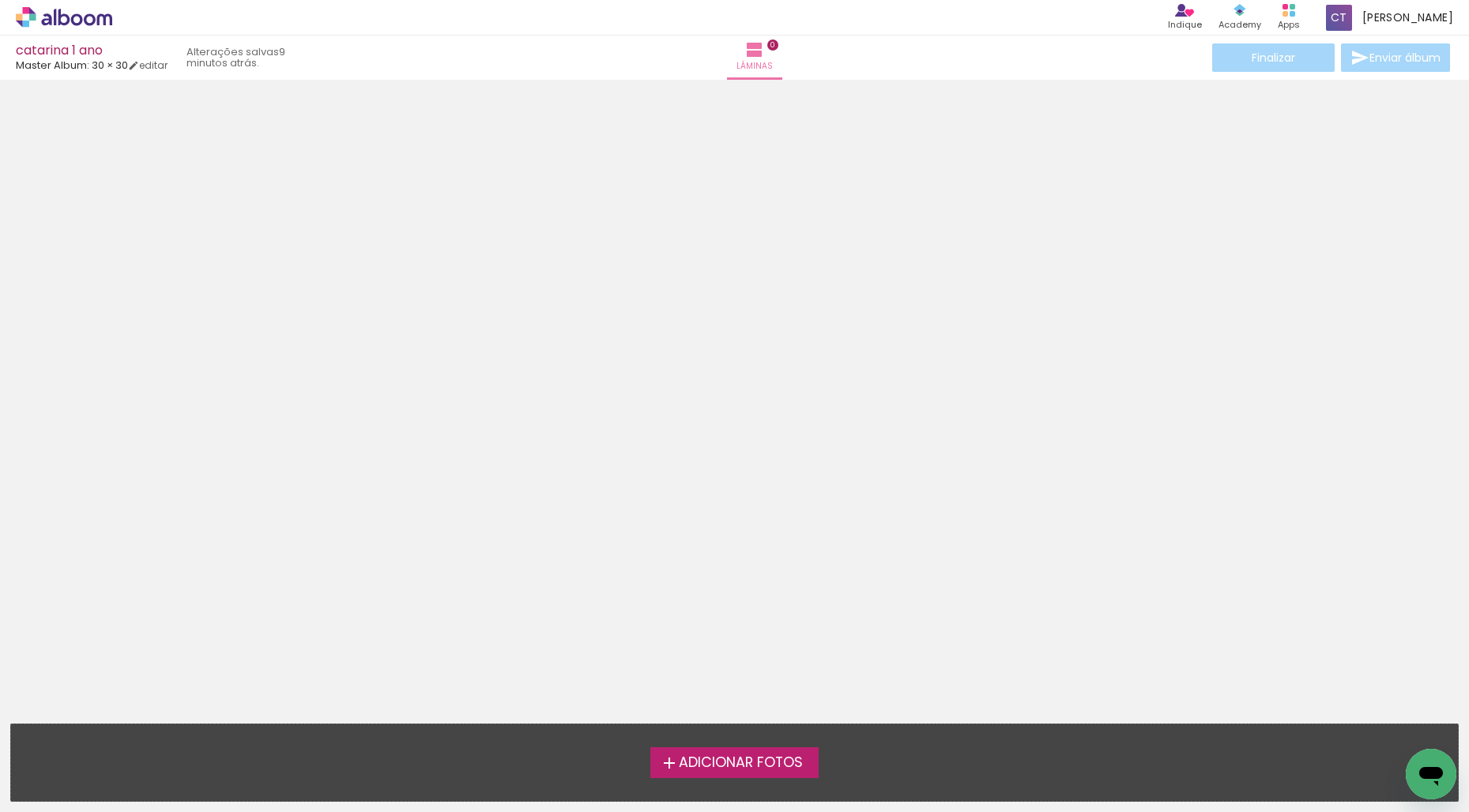
click at [748, 766] on span "Adicionar Fotos" at bounding box center [740, 763] width 124 height 14
click at [0, 0] on input "file" at bounding box center [0, 0] width 0 height 0
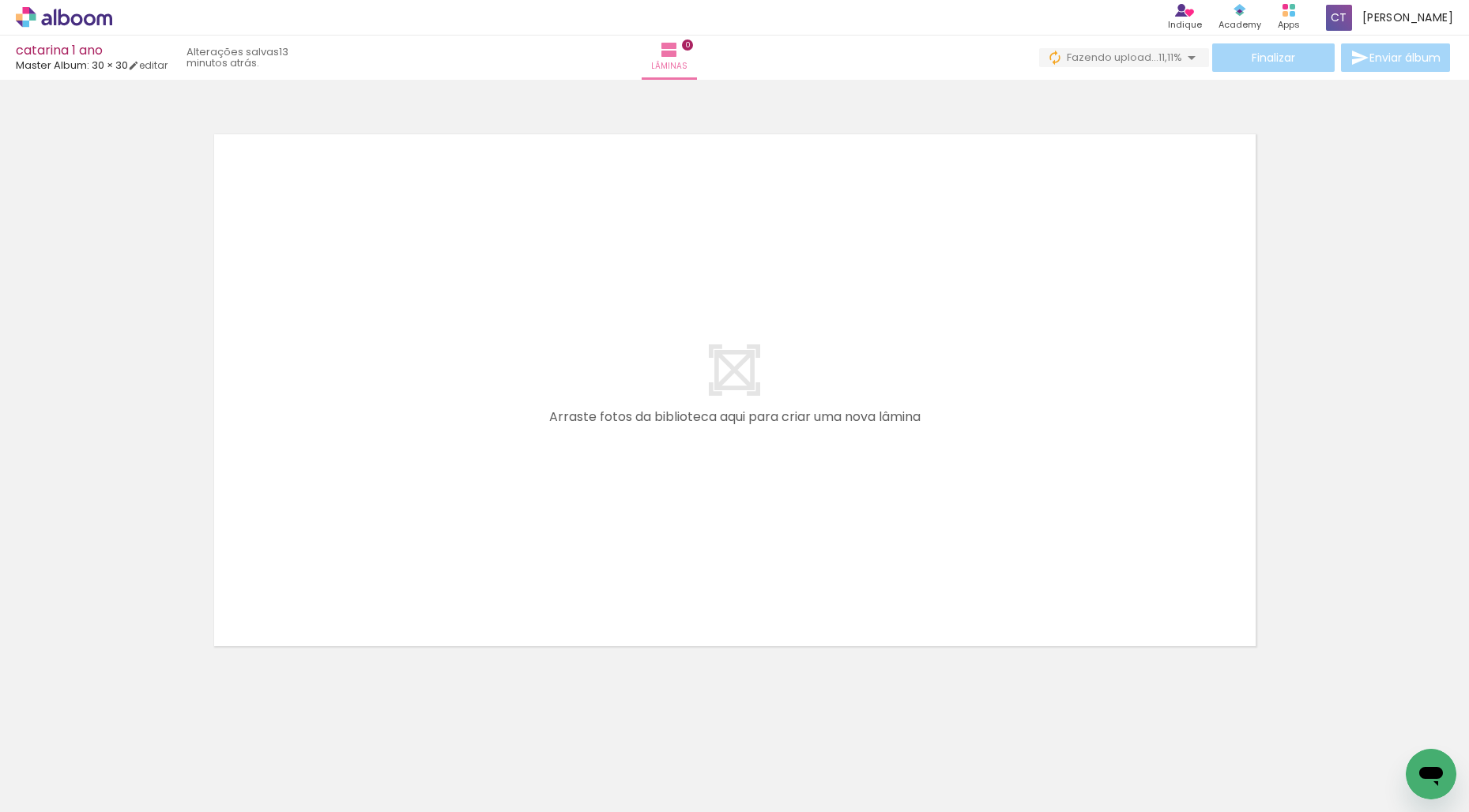
click at [43, 792] on span "Adicionar Fotos" at bounding box center [56, 791] width 47 height 18
click at [0, 0] on input "file" at bounding box center [0, 0] width 0 height 0
click at [46, 784] on span "Adicionar Fotos" at bounding box center [56, 791] width 47 height 18
click at [0, 0] on input "file" at bounding box center [0, 0] width 0 height 0
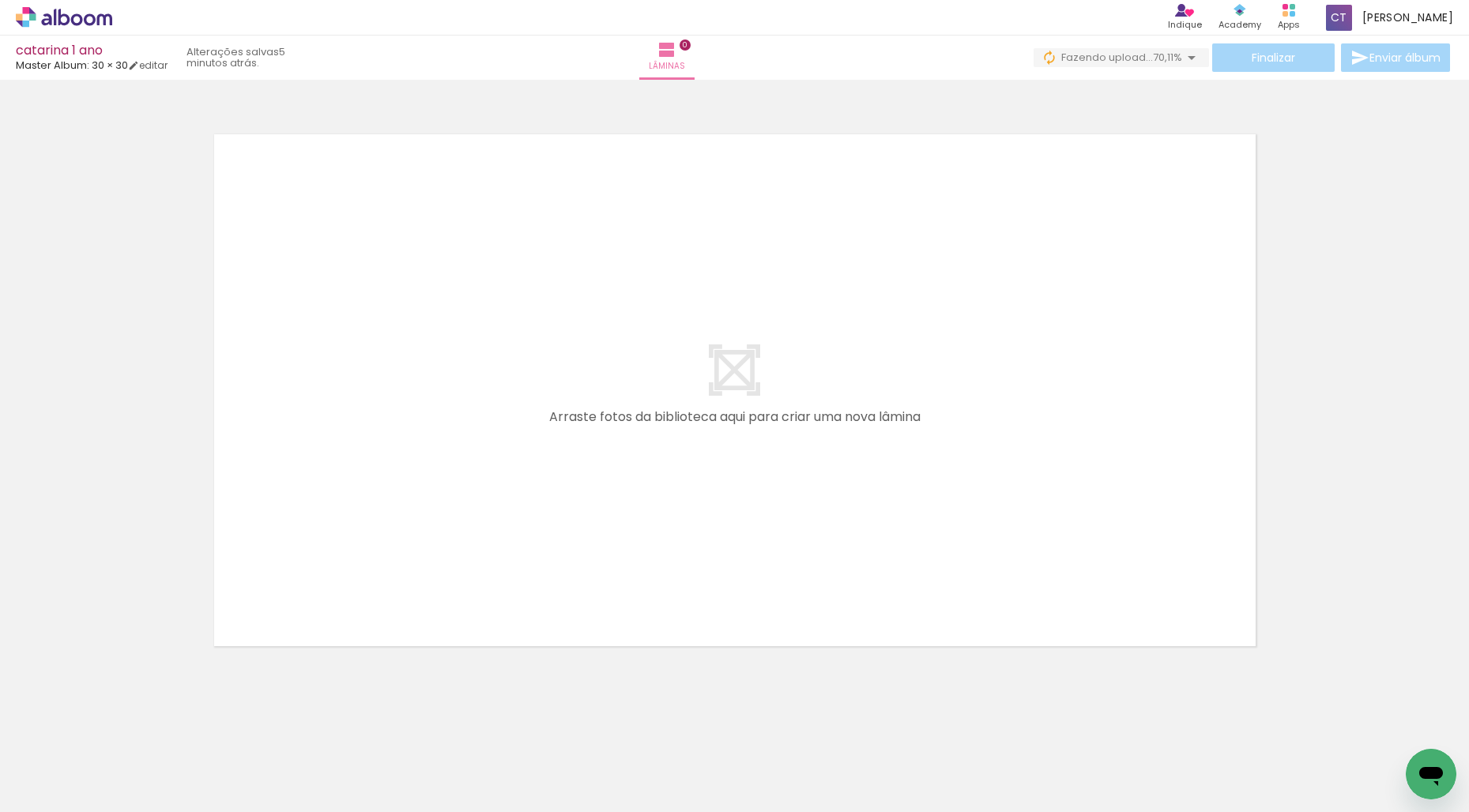
scroll to position [0, 3708]
click at [48, 793] on span "Adicionar Fotos" at bounding box center [56, 791] width 47 height 18
click at [0, 0] on input "file" at bounding box center [0, 0] width 0 height 0
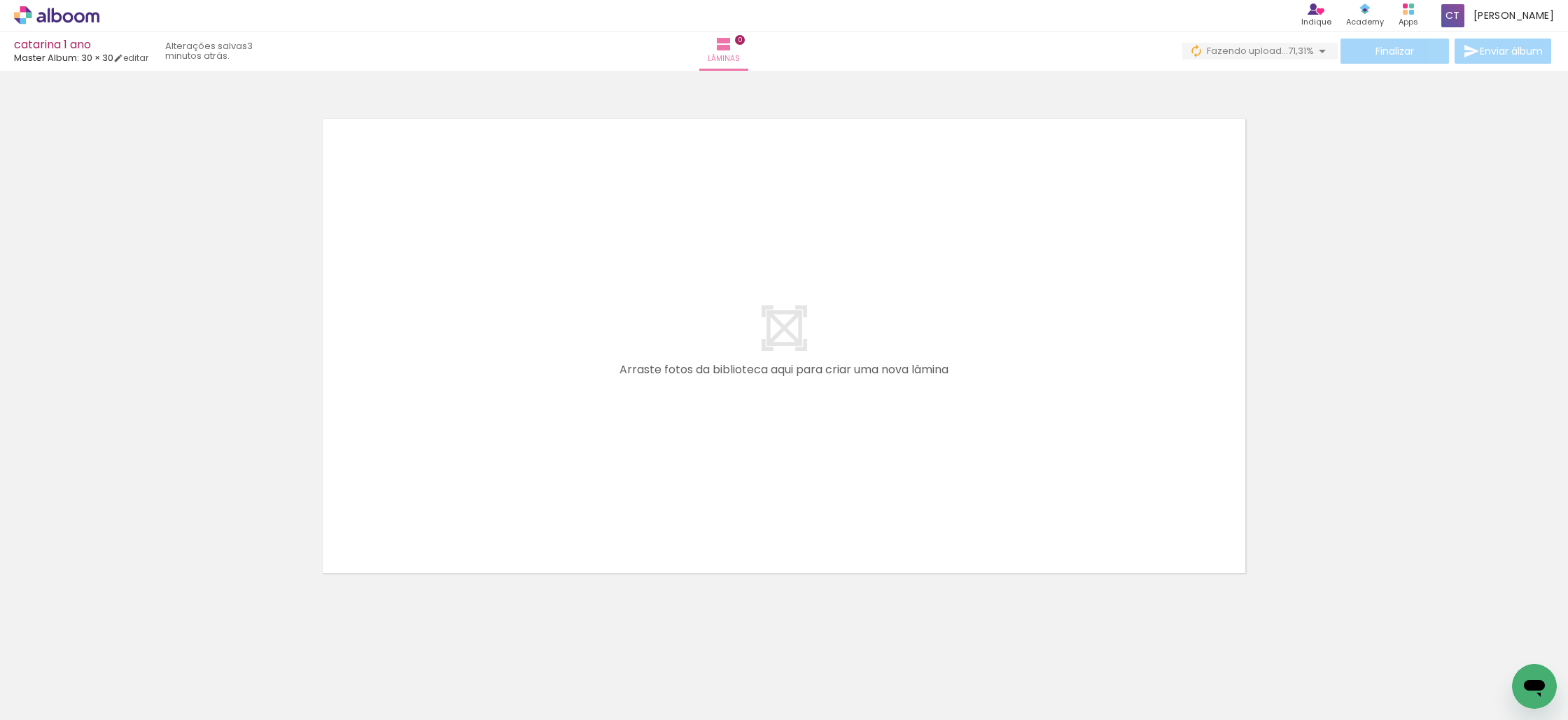
scroll to position [0, 0]
click at [1217, 48] on span "upload(s) interrompido(s)!" at bounding box center [1252, 51] width 125 height 13
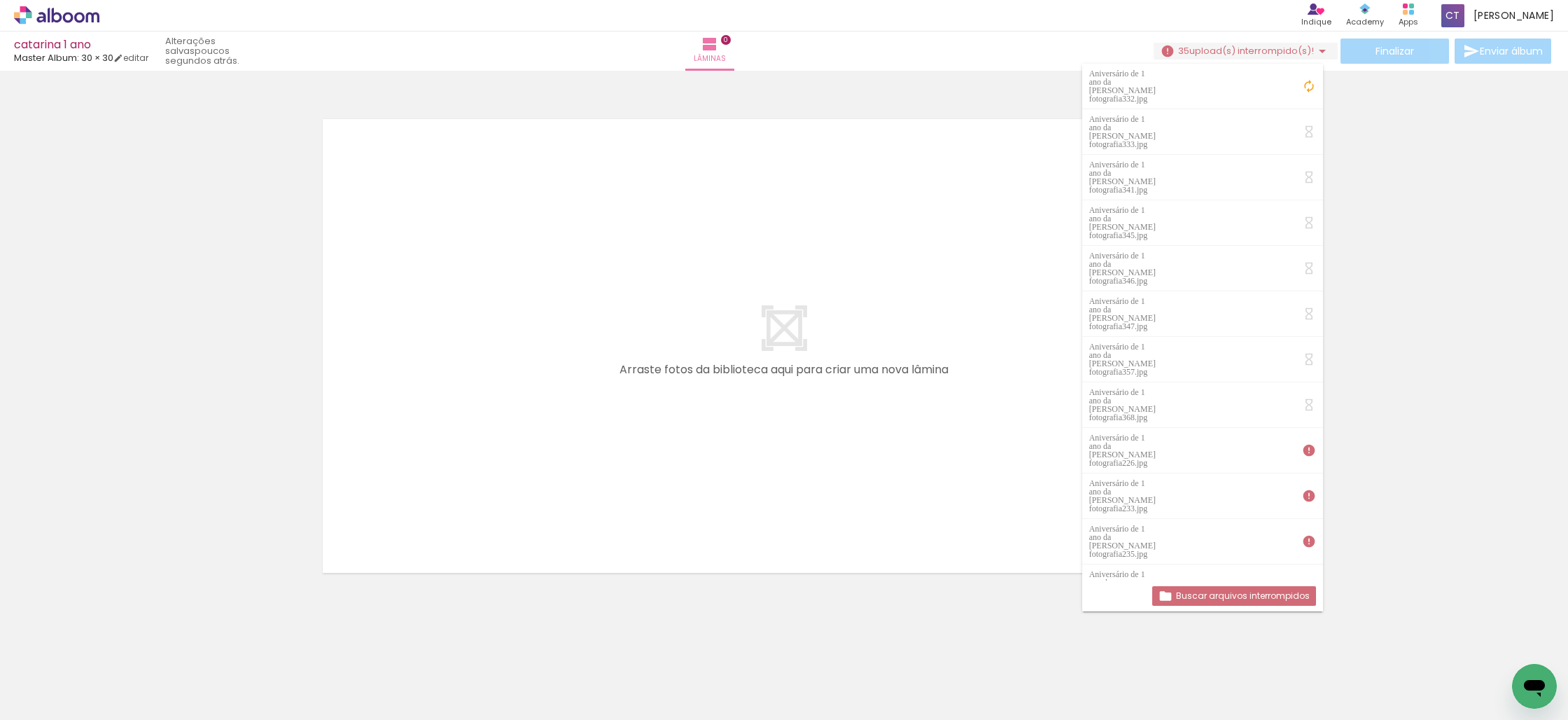
click at [38, 701] on span "Adicionar Fotos" at bounding box center [50, 701] width 42 height 16
click at [0, 0] on input "file" at bounding box center [0, 0] width 0 height 0
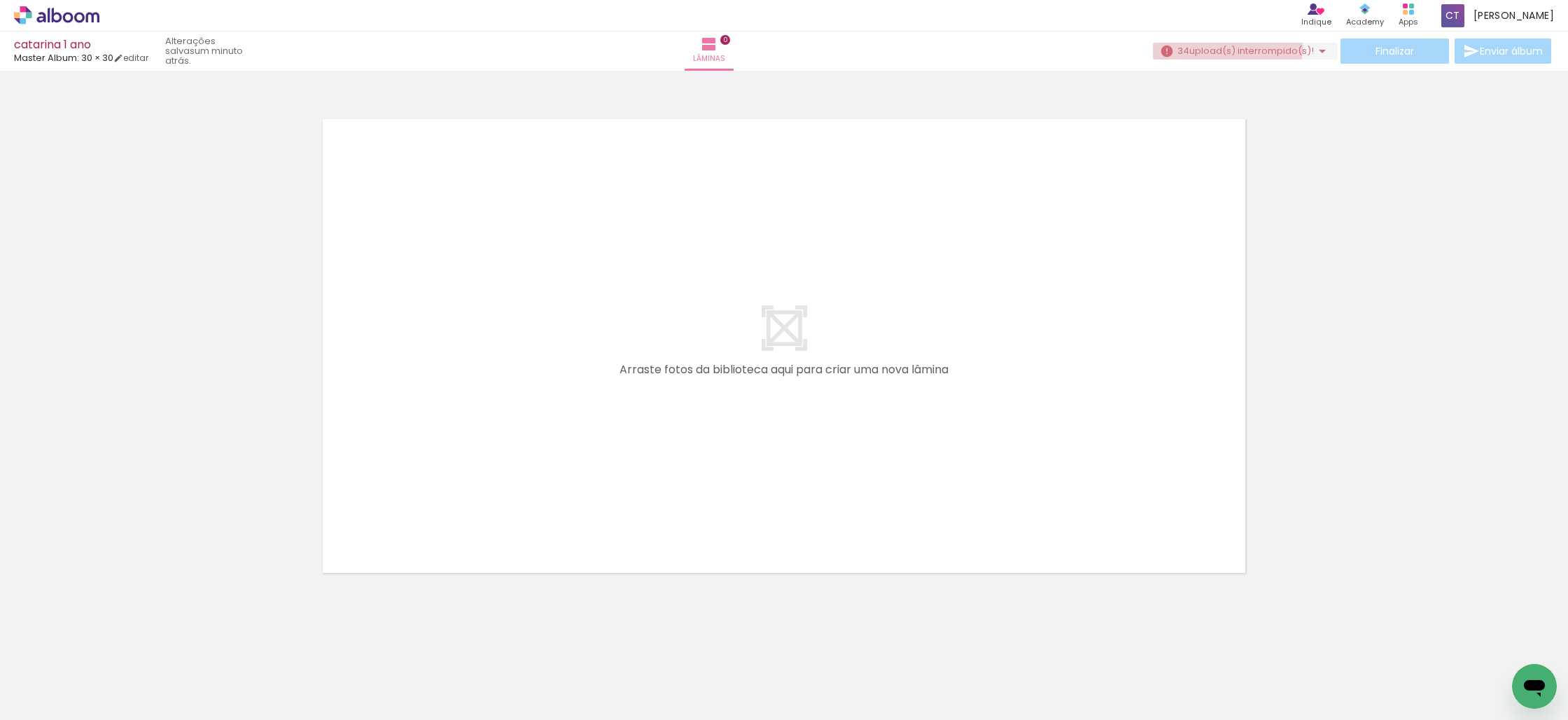
click at [1220, 45] on span "upload(s) interrompido(s)!" at bounding box center [1252, 51] width 125 height 13
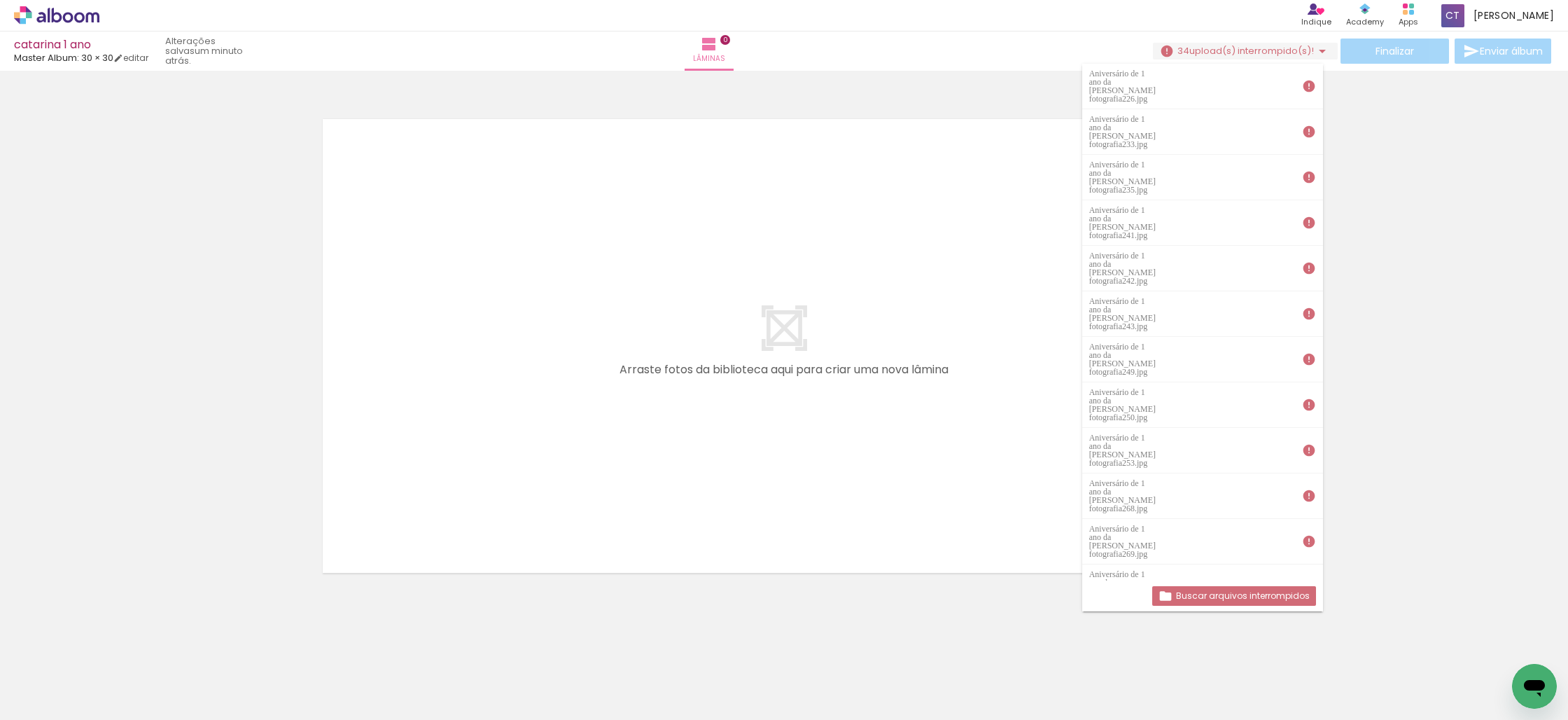
click at [52, 705] on span "Adicionar Fotos" at bounding box center [50, 701] width 42 height 16
click at [0, 0] on input "file" at bounding box center [0, 0] width 0 height 0
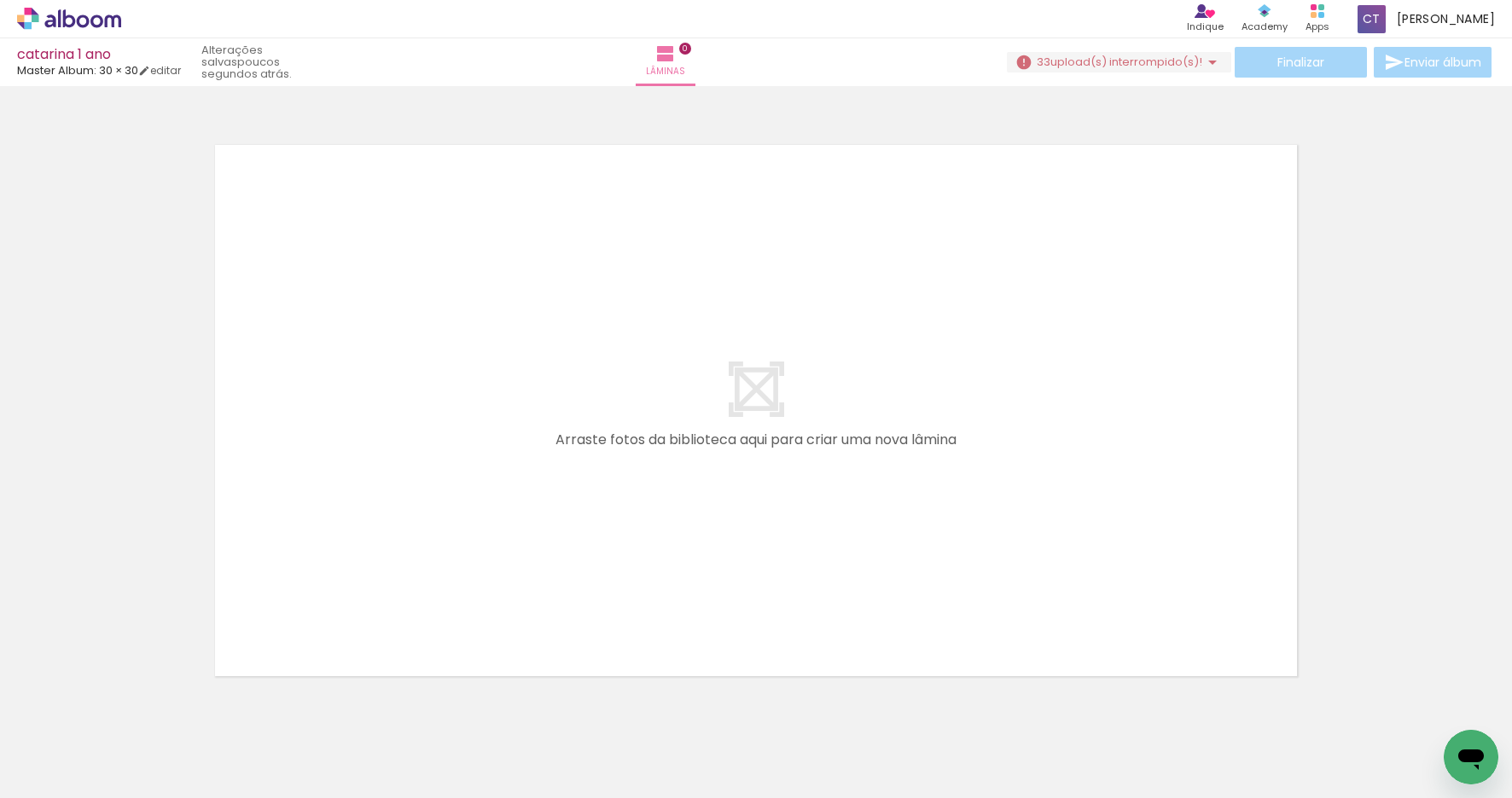
click at [41, 762] on paper-button "Adicionar Fotos" at bounding box center [52, 775] width 83 height 28
click at [0, 0] on input "file" at bounding box center [0, 0] width 0 height 0
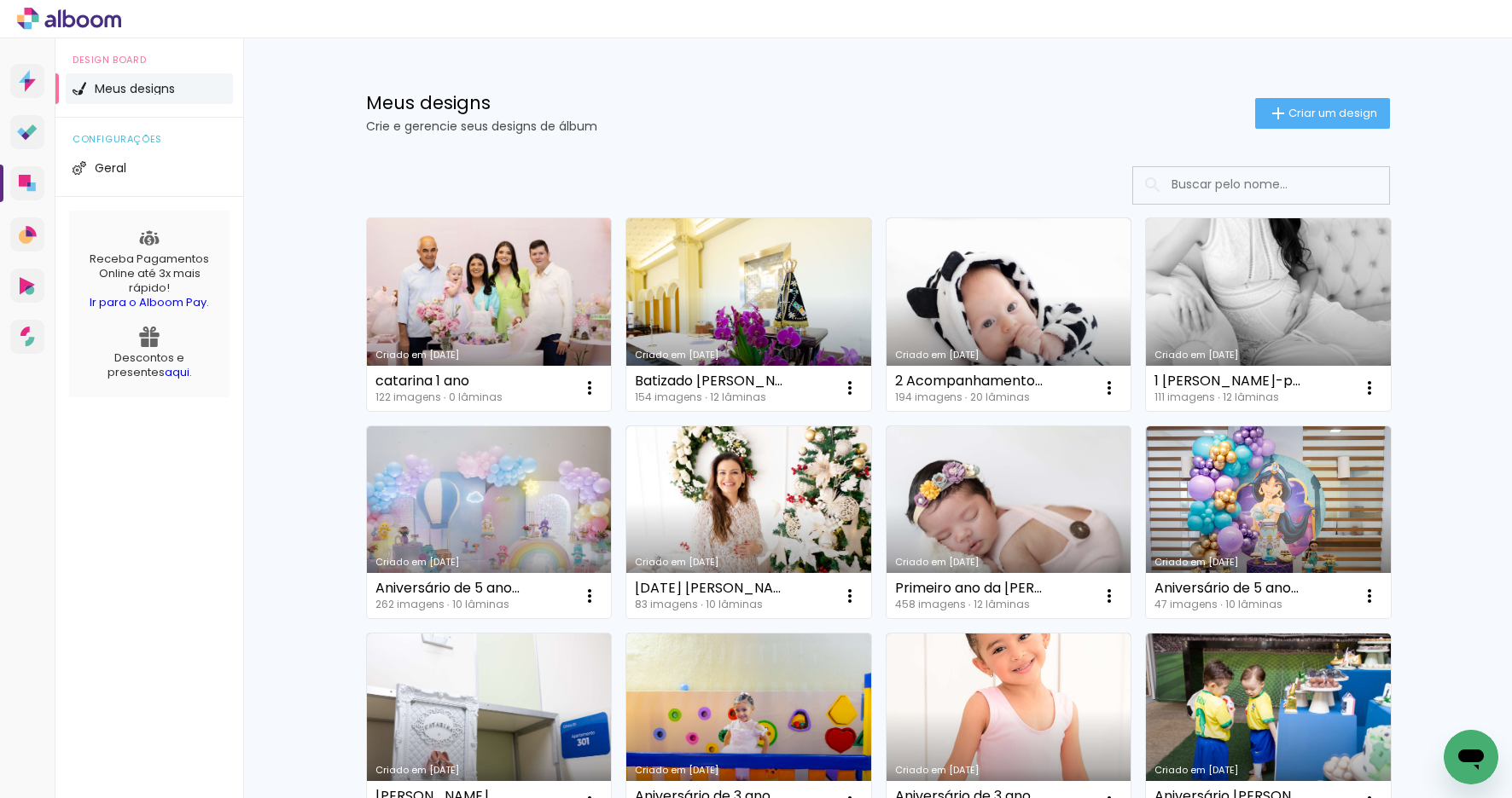
click at [493, 319] on link "Criado em [DATE]" at bounding box center [490, 314] width 245 height 193
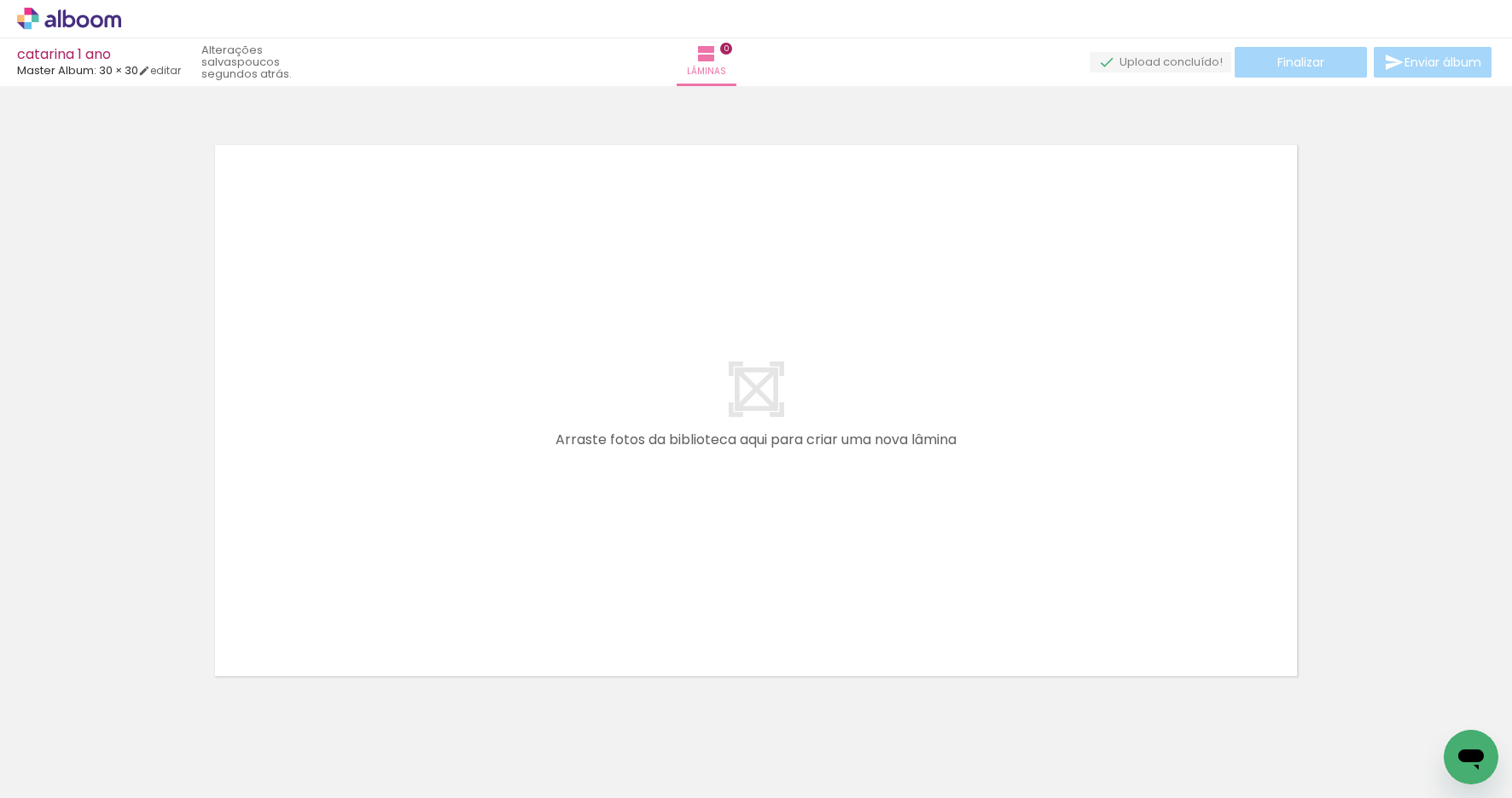
scroll to position [0, 391]
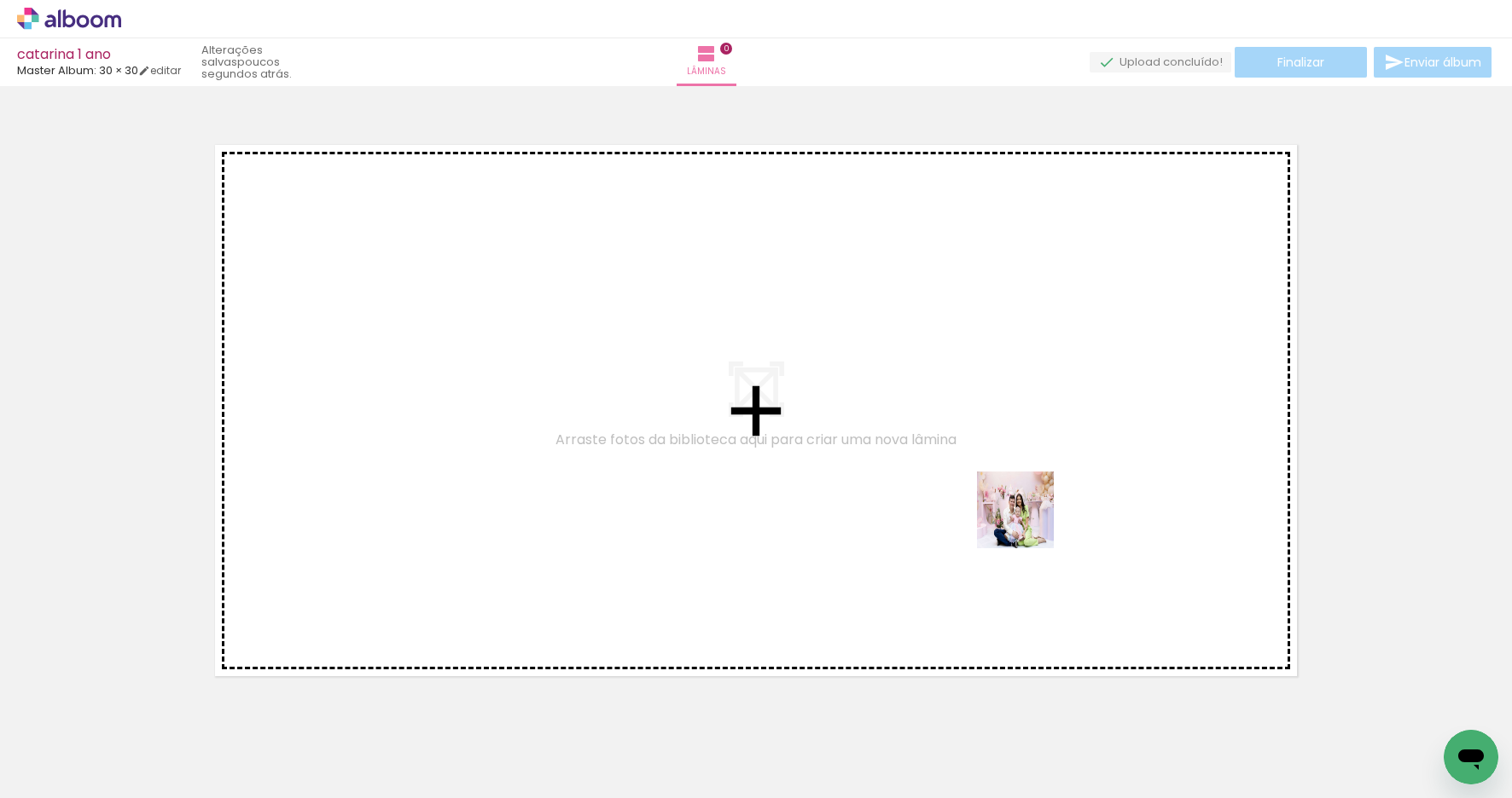
drag, startPoint x: 1227, startPoint y: 760, endPoint x: 1028, endPoint y: 523, distance: 309.5
click at [1028, 523] on quentale-workspace at bounding box center [756, 399] width 1512 height 798
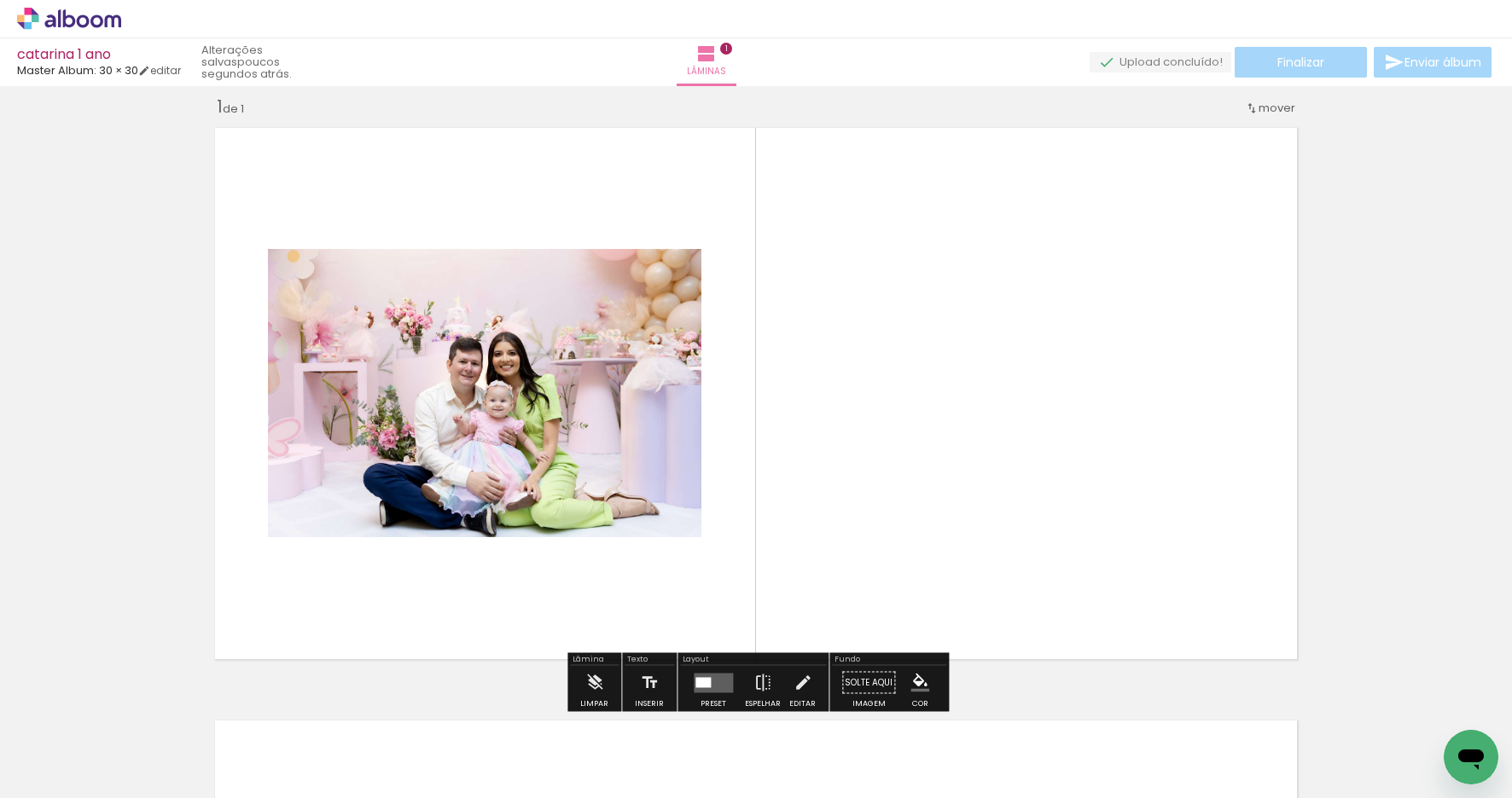
scroll to position [21, 0]
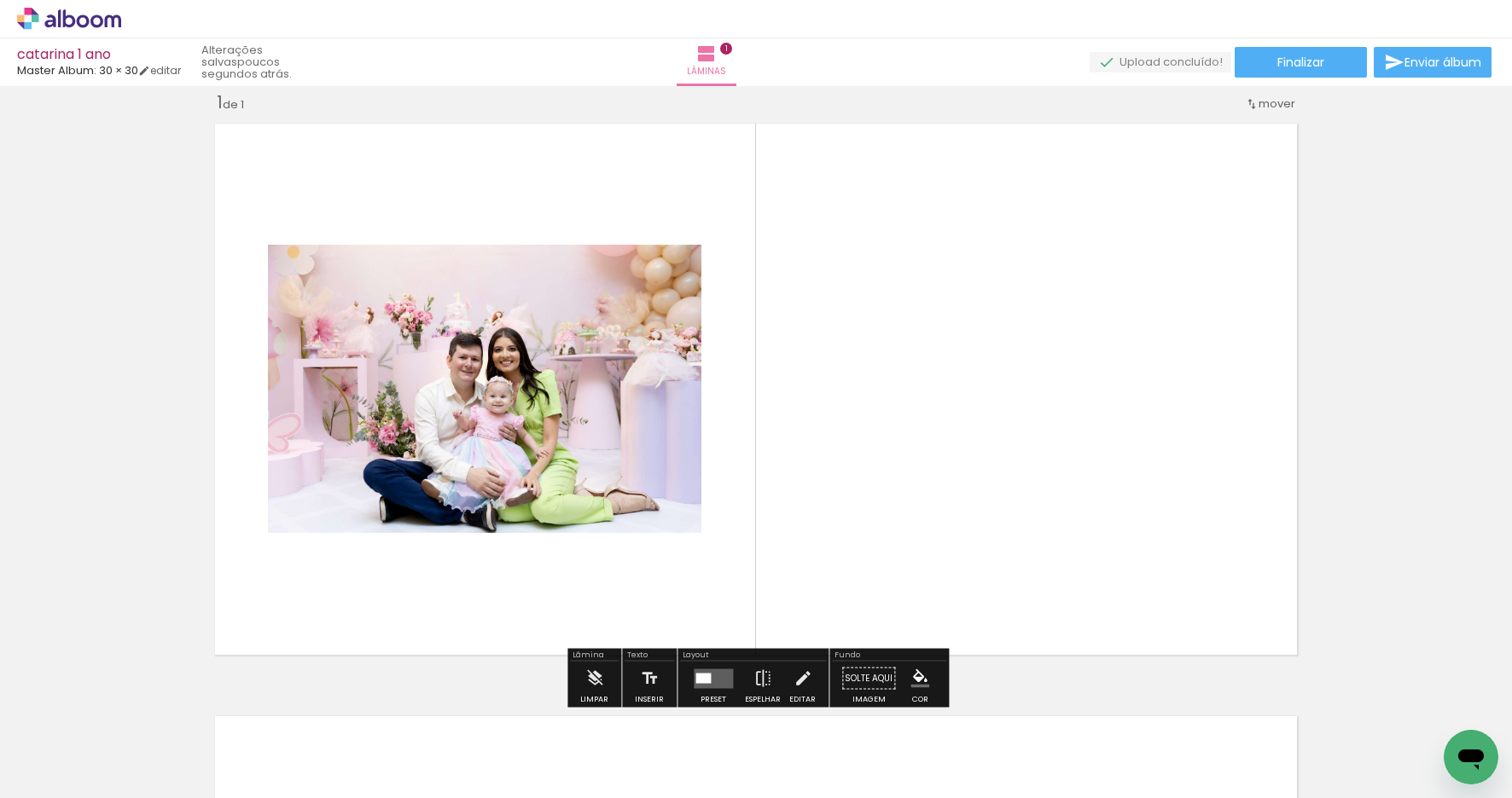
click at [702, 677] on div at bounding box center [703, 677] width 15 height 10
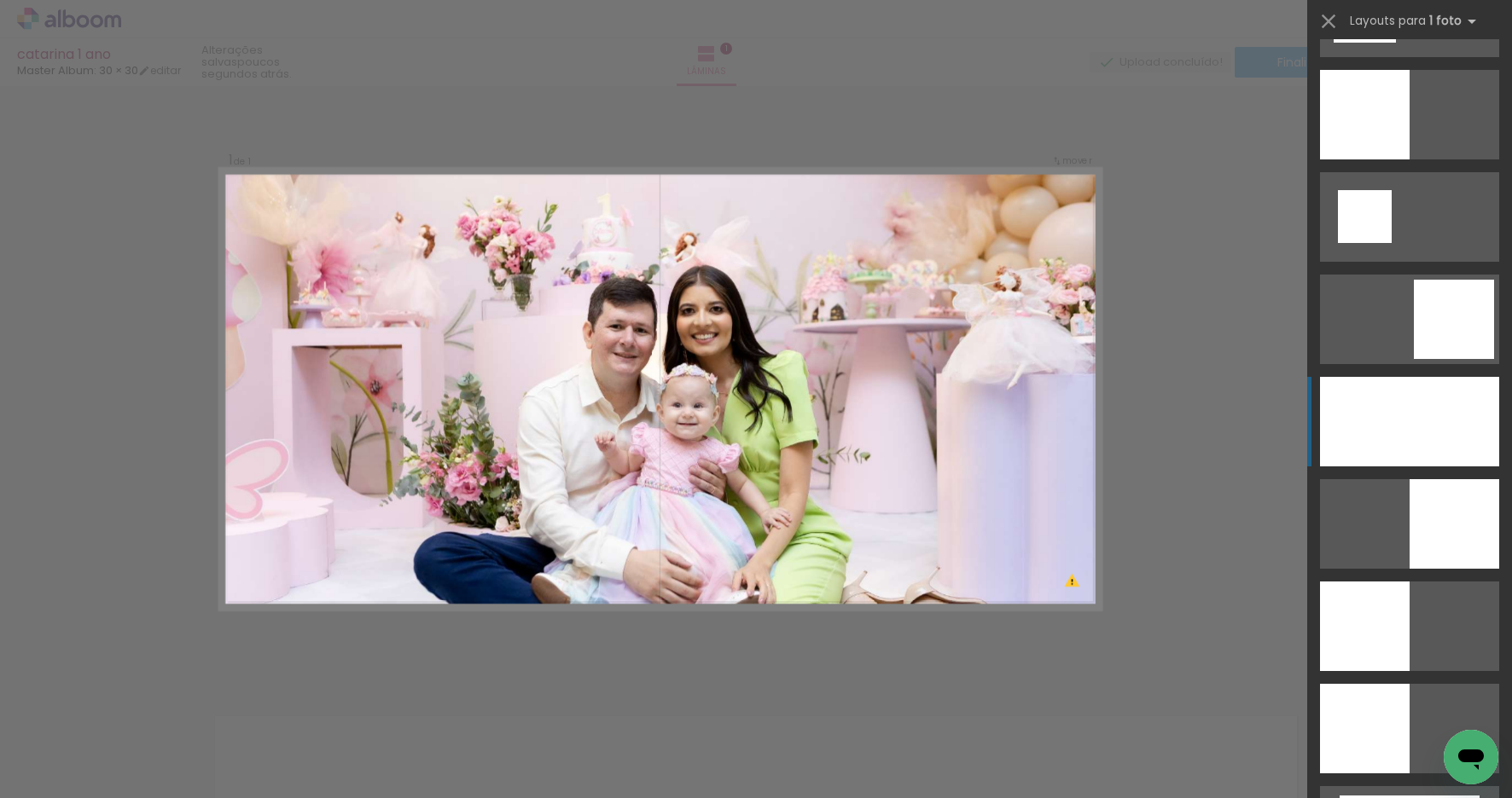
scroll to position [2134, 0]
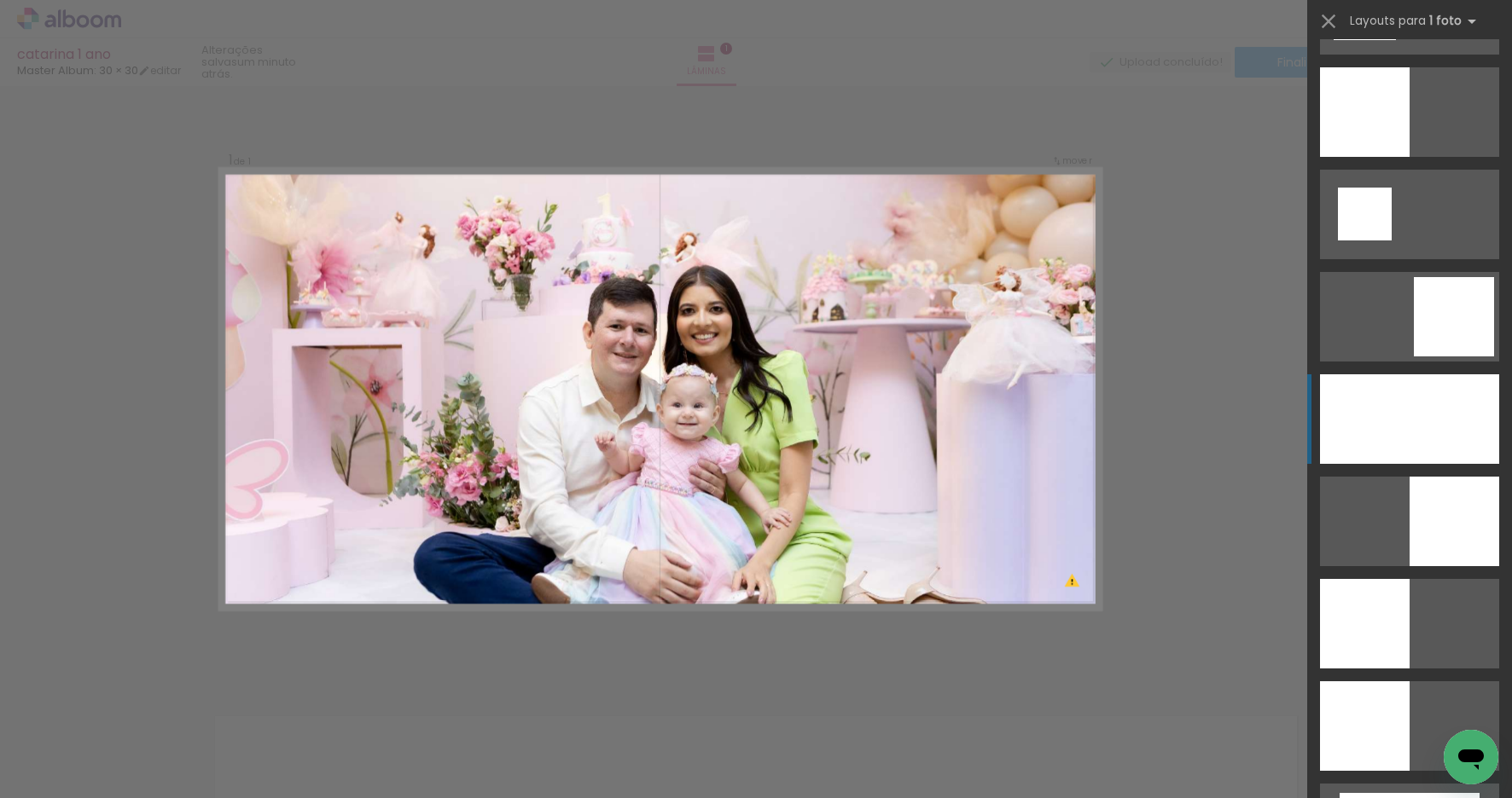
click at [1406, 426] on div at bounding box center [1409, 419] width 179 height 89
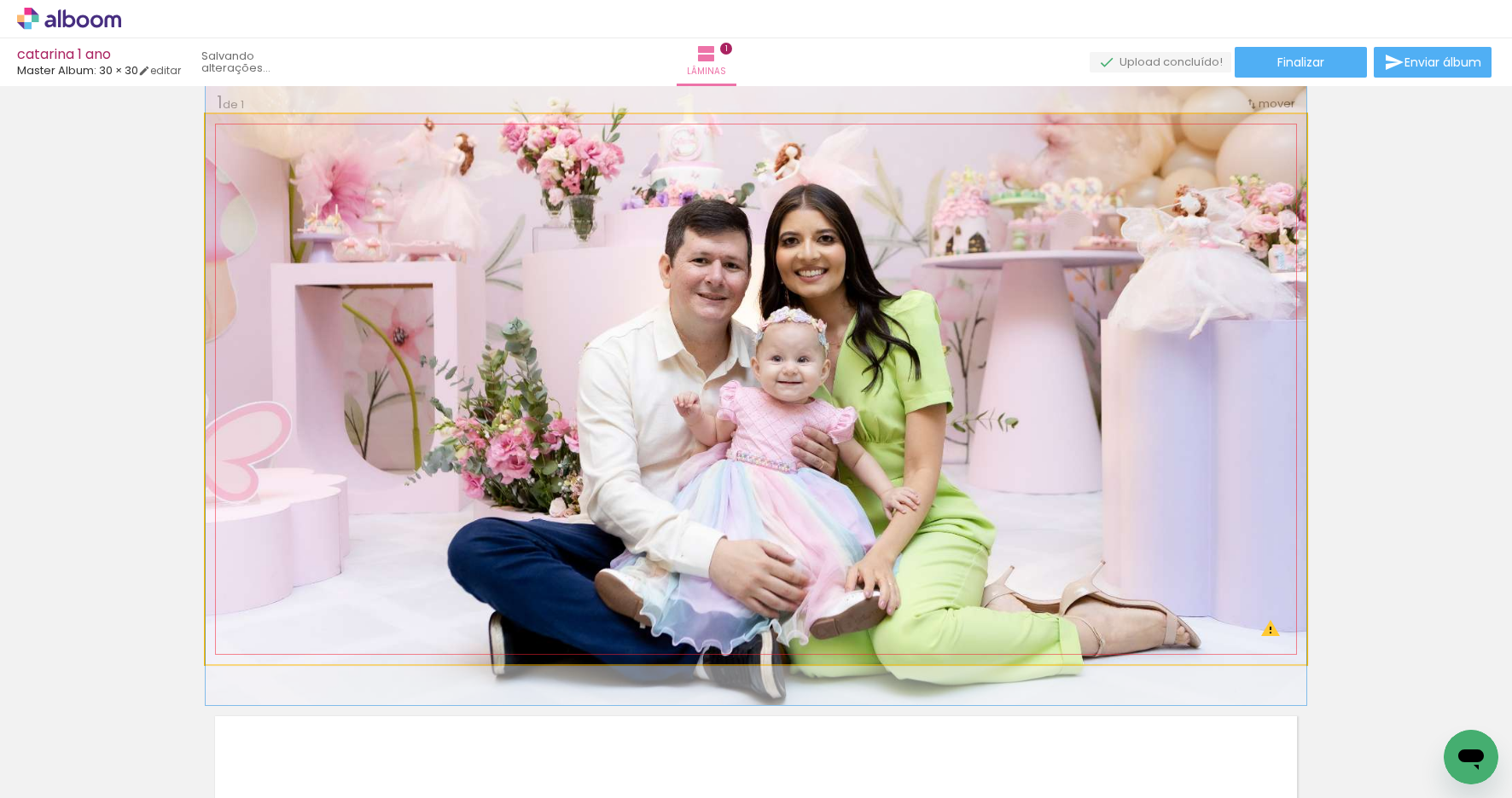
drag, startPoint x: 1023, startPoint y: 471, endPoint x: 1025, endPoint y: 420, distance: 51.0
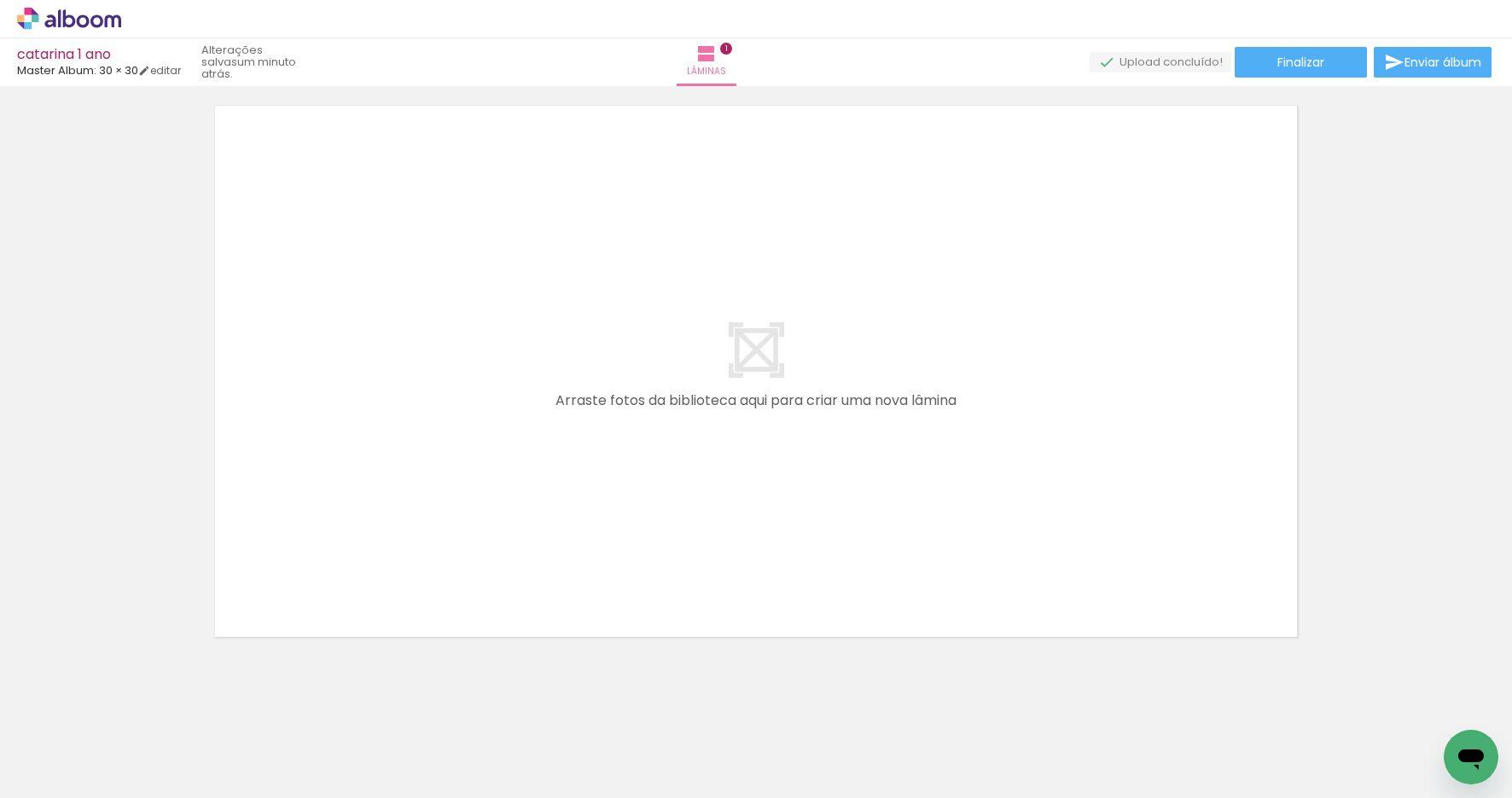
scroll to position [0, 206]
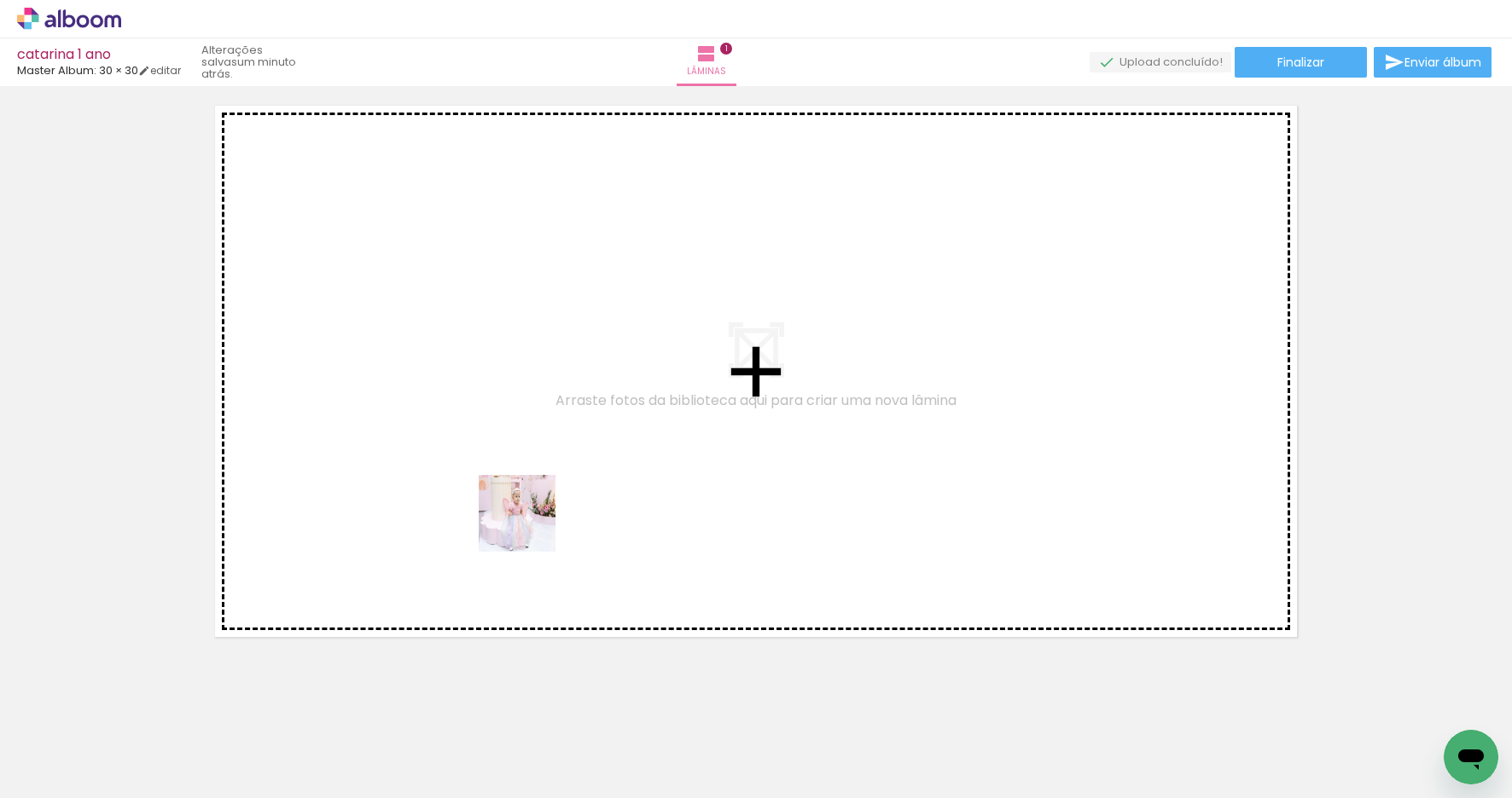
drag, startPoint x: 528, startPoint y: 747, endPoint x: 530, endPoint y: 509, distance: 238.0
click at [530, 509] on quentale-workspace at bounding box center [756, 399] width 1512 height 798
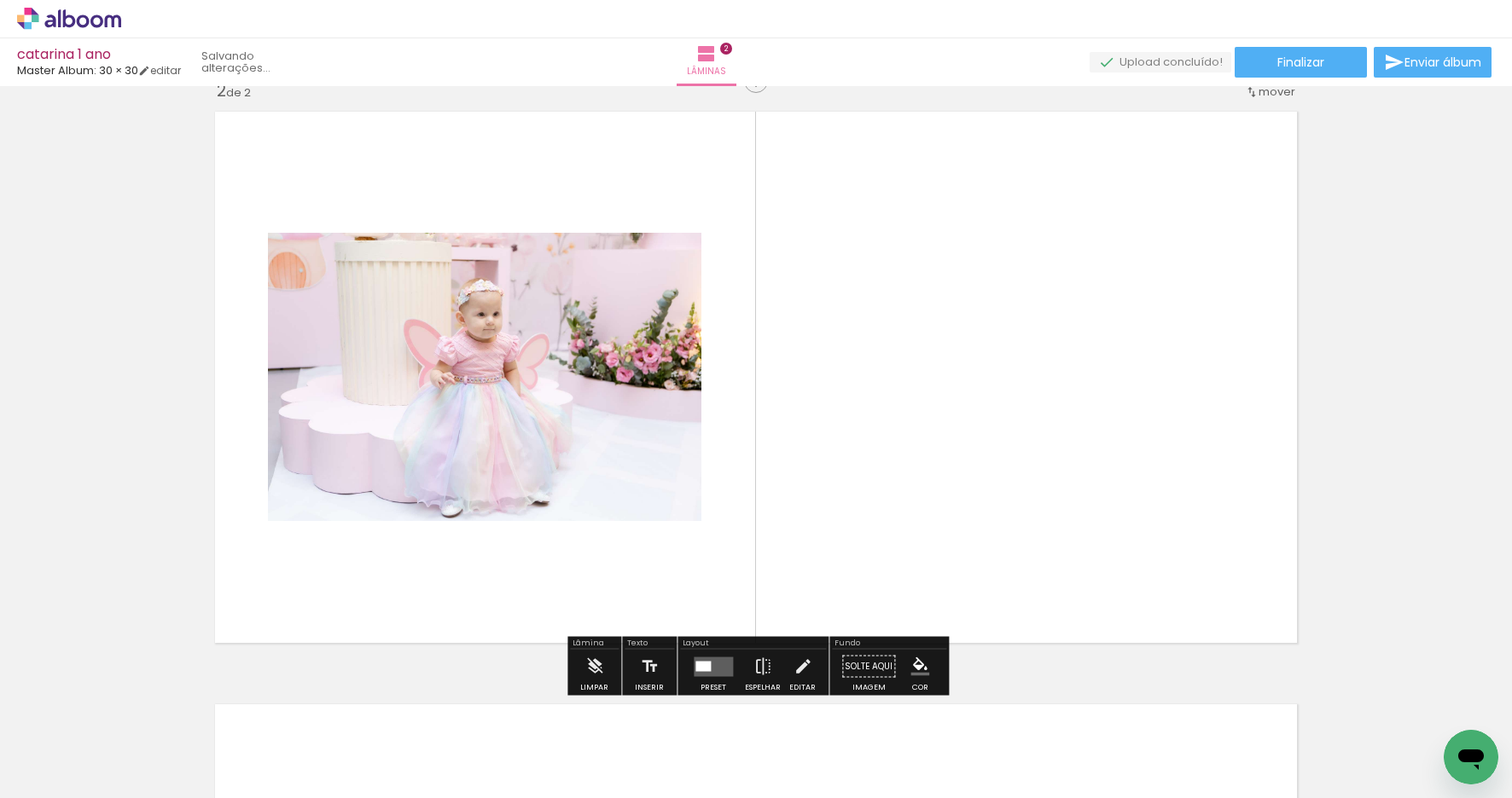
scroll to position [614, 0]
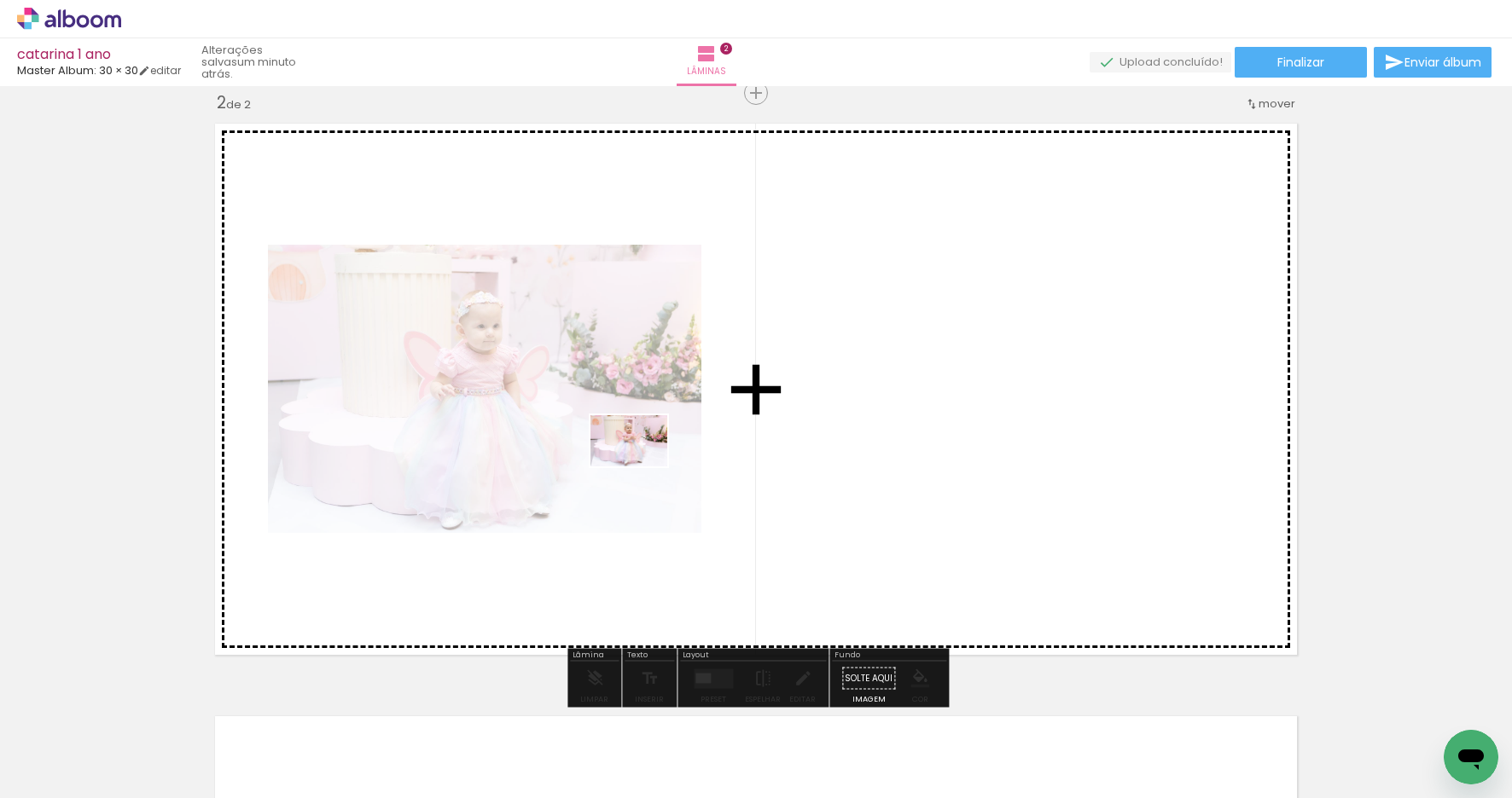
drag, startPoint x: 651, startPoint y: 753, endPoint x: 650, endPoint y: 529, distance: 224.0
click at [642, 466] on quentale-workspace at bounding box center [756, 399] width 1512 height 798
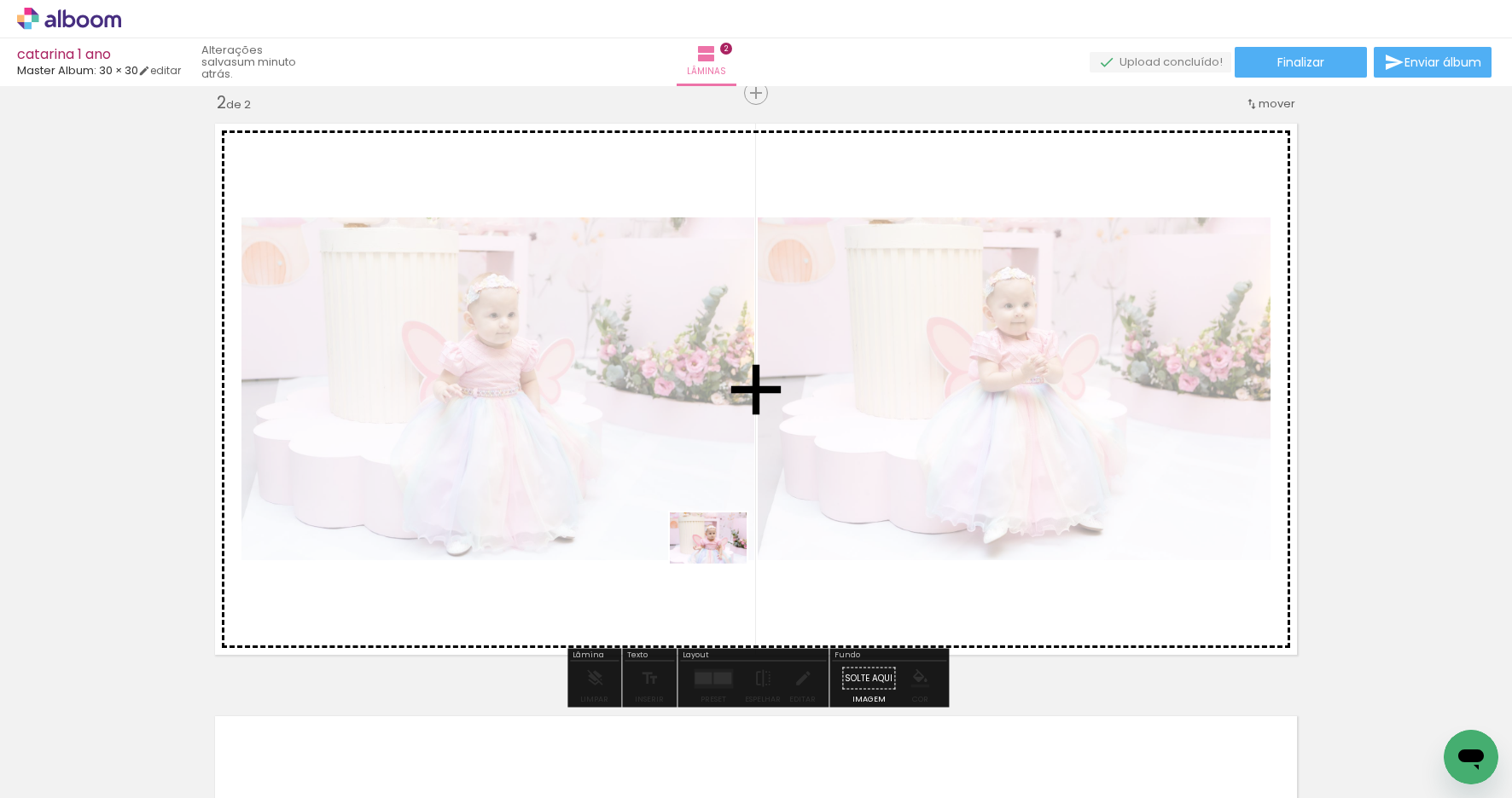
drag, startPoint x: 743, startPoint y: 754, endPoint x: 719, endPoint y: 561, distance: 194.5
click at [719, 561] on quentale-workspace at bounding box center [756, 399] width 1512 height 798
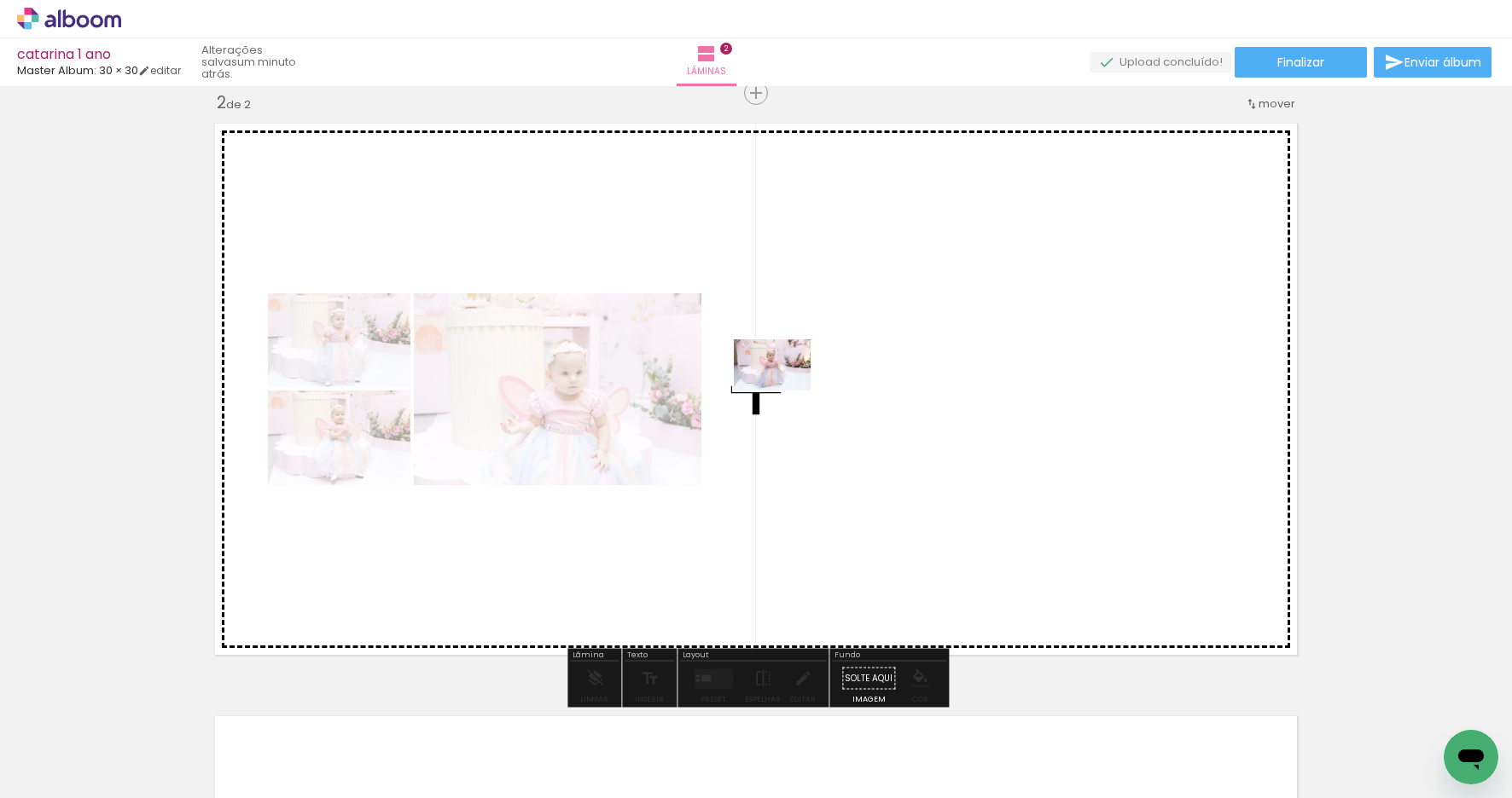
drag, startPoint x: 824, startPoint y: 740, endPoint x: 844, endPoint y: 529, distance: 211.9
click at [785, 390] on quentale-workspace at bounding box center [756, 399] width 1512 height 798
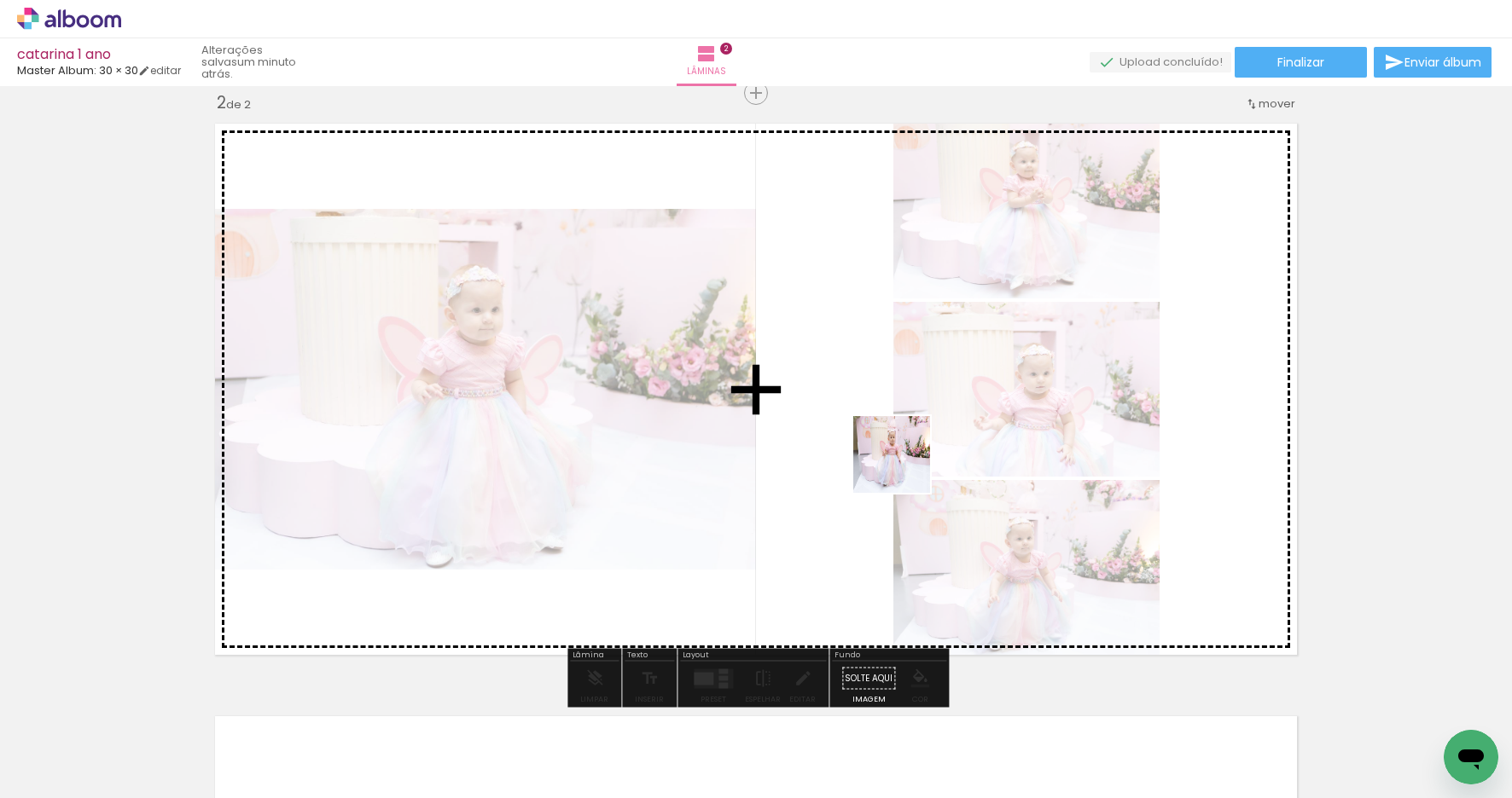
drag, startPoint x: 925, startPoint y: 737, endPoint x: 905, endPoint y: 447, distance: 290.7
click at [905, 447] on quentale-workspace at bounding box center [756, 399] width 1512 height 798
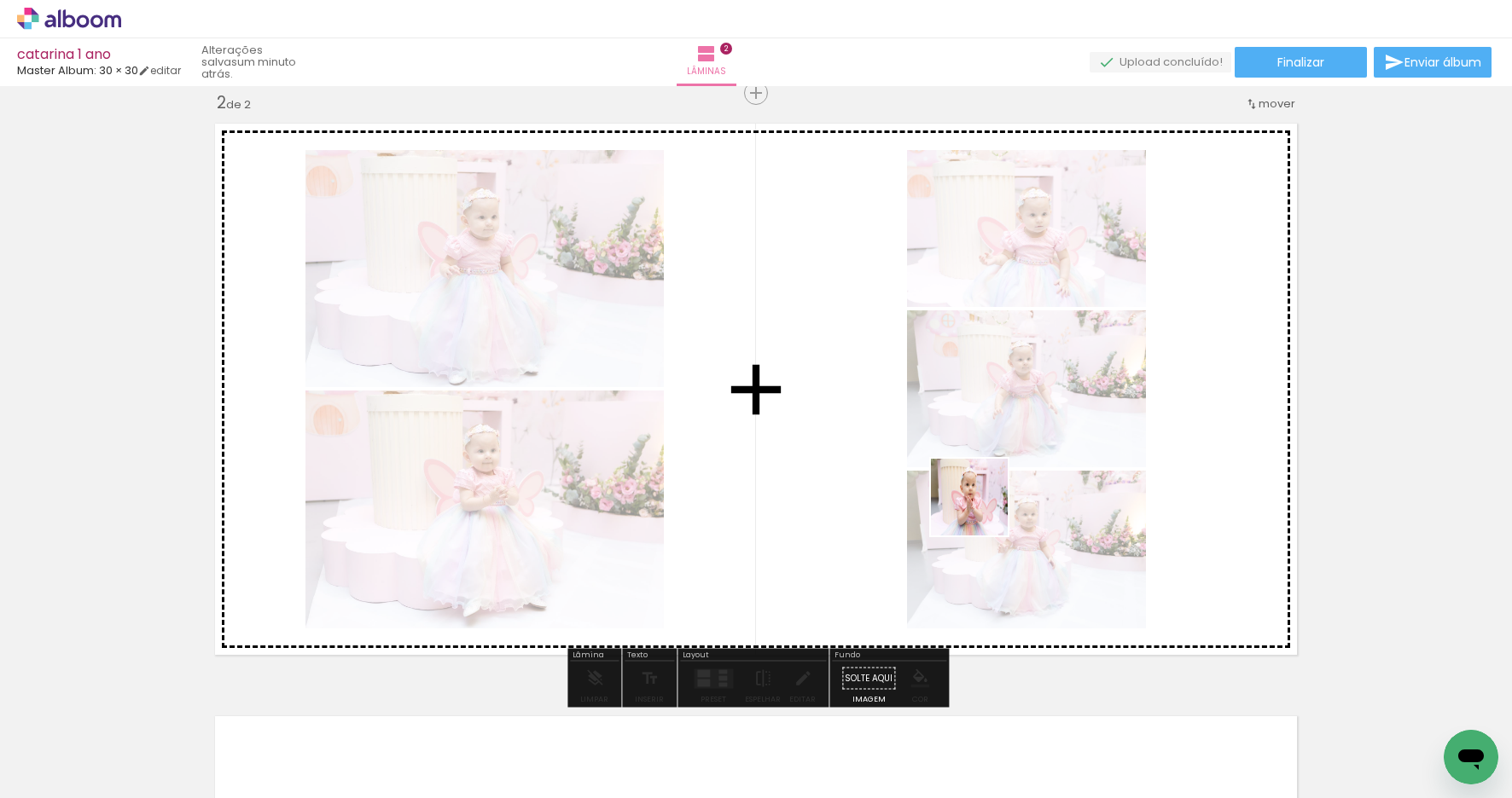
drag, startPoint x: 1021, startPoint y: 751, endPoint x: 1095, endPoint y: 643, distance: 130.9
click at [974, 449] on quentale-workspace at bounding box center [756, 399] width 1512 height 798
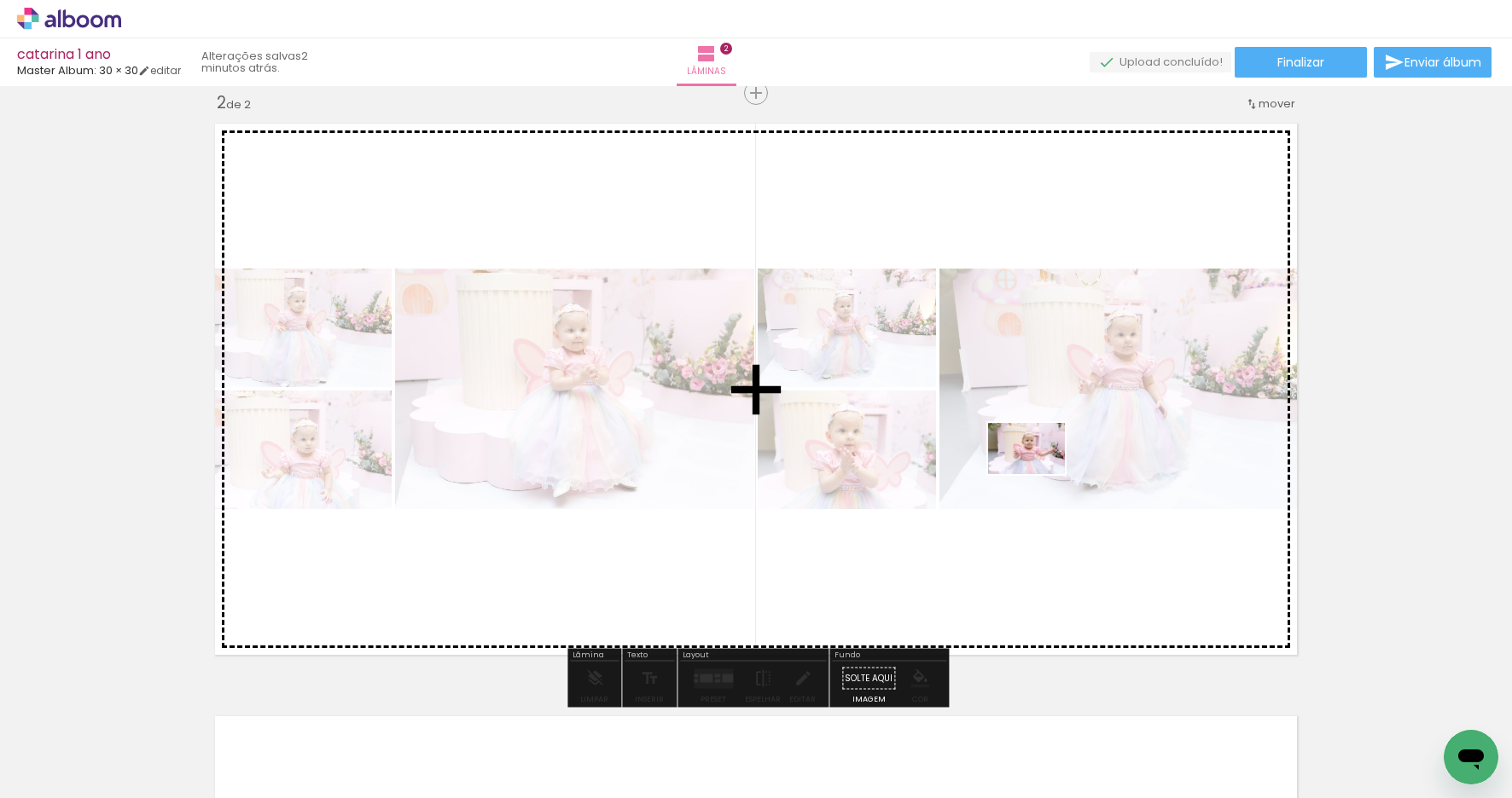
drag, startPoint x: 1101, startPoint y: 753, endPoint x: 1039, endPoint y: 474, distance: 285.8
click at [1039, 474] on quentale-workspace at bounding box center [756, 399] width 1512 height 798
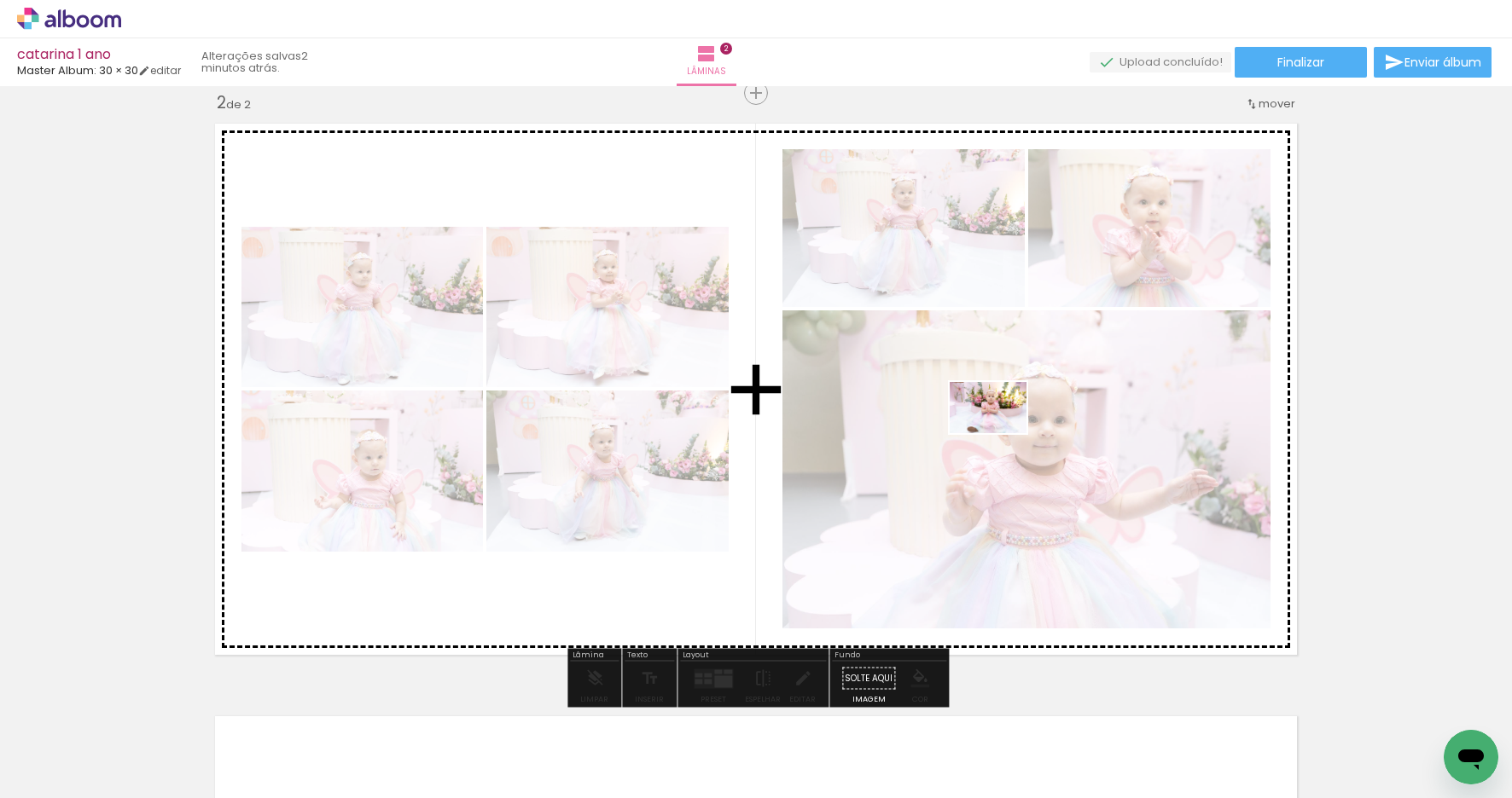
drag, startPoint x: 1204, startPoint y: 743, endPoint x: 999, endPoint y: 434, distance: 370.8
click at [999, 434] on quentale-workspace at bounding box center [756, 399] width 1512 height 798
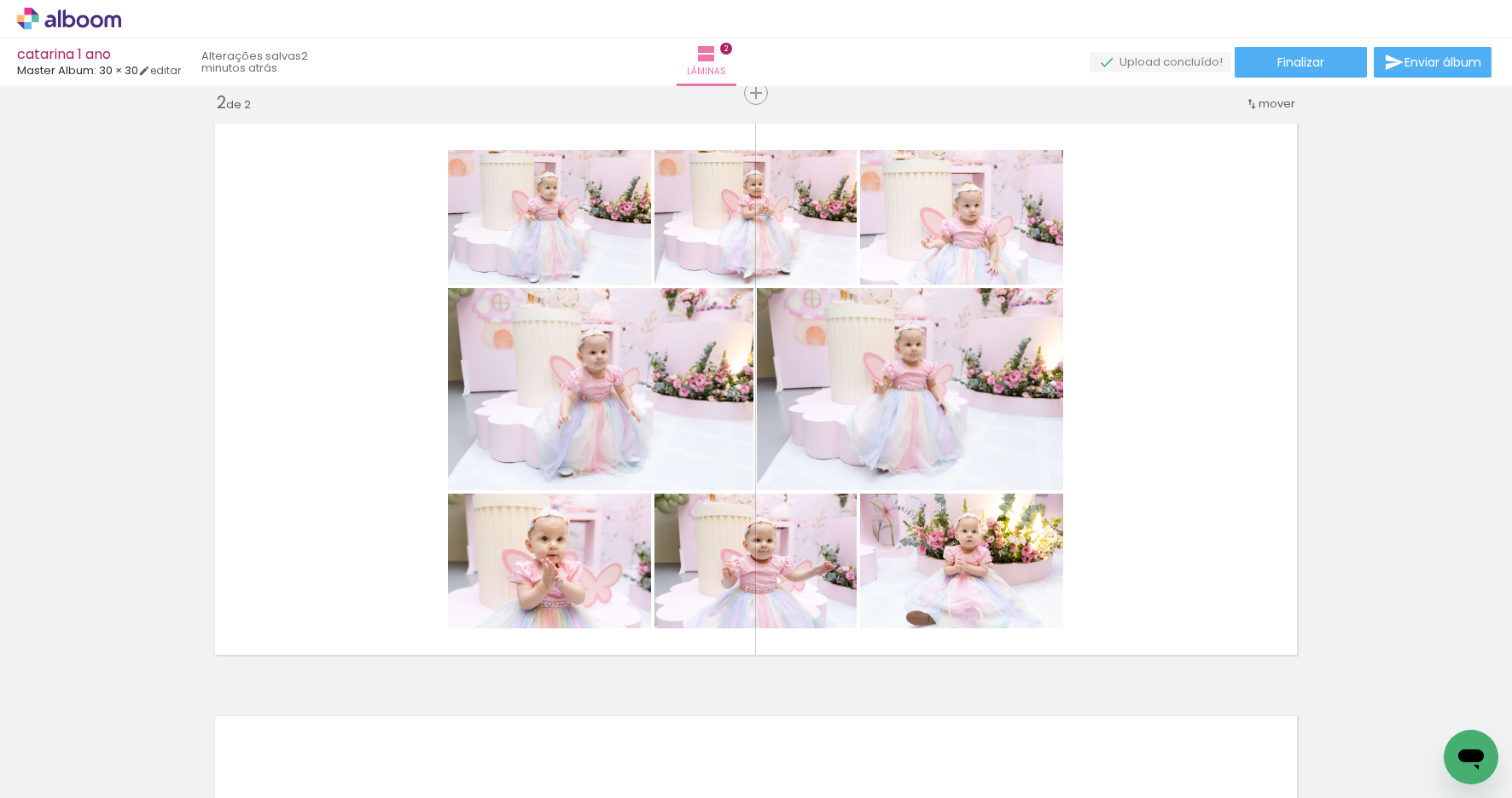
scroll to position [0, 392]
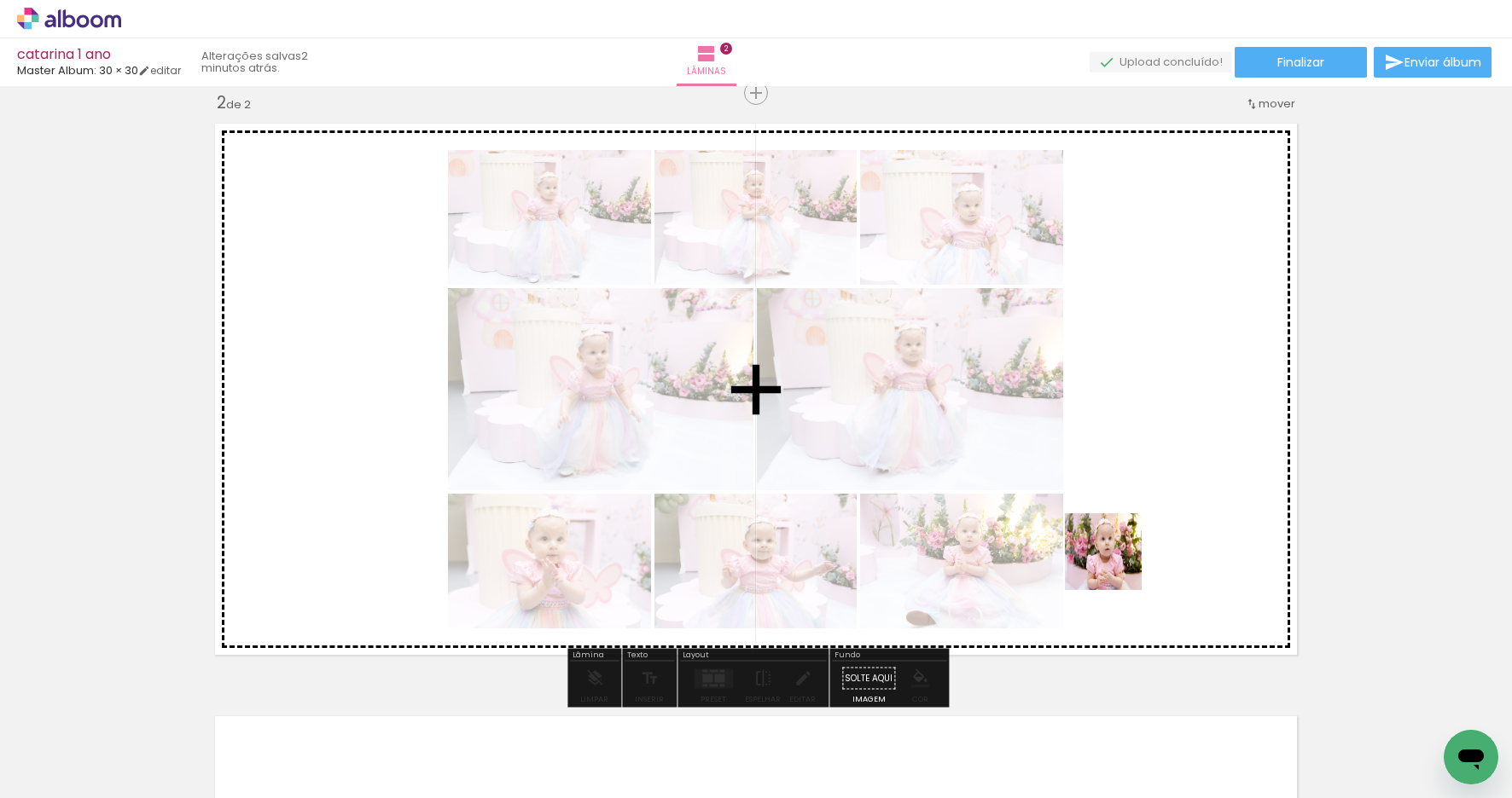
drag, startPoint x: 1128, startPoint y: 742, endPoint x: 1114, endPoint y: 507, distance: 235.4
click at [1114, 507] on quentale-workspace at bounding box center [756, 399] width 1512 height 798
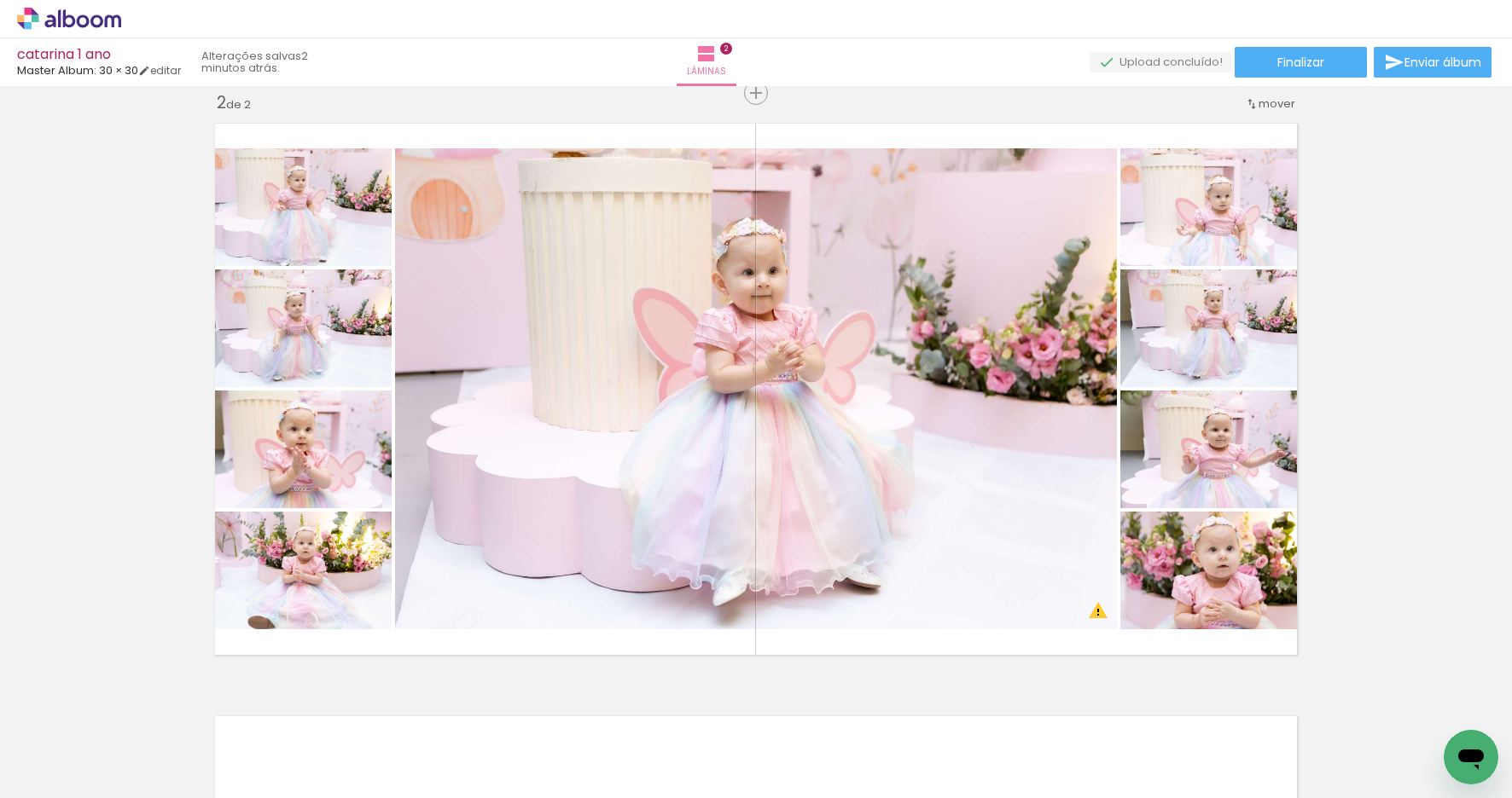
scroll to position [0, 1040]
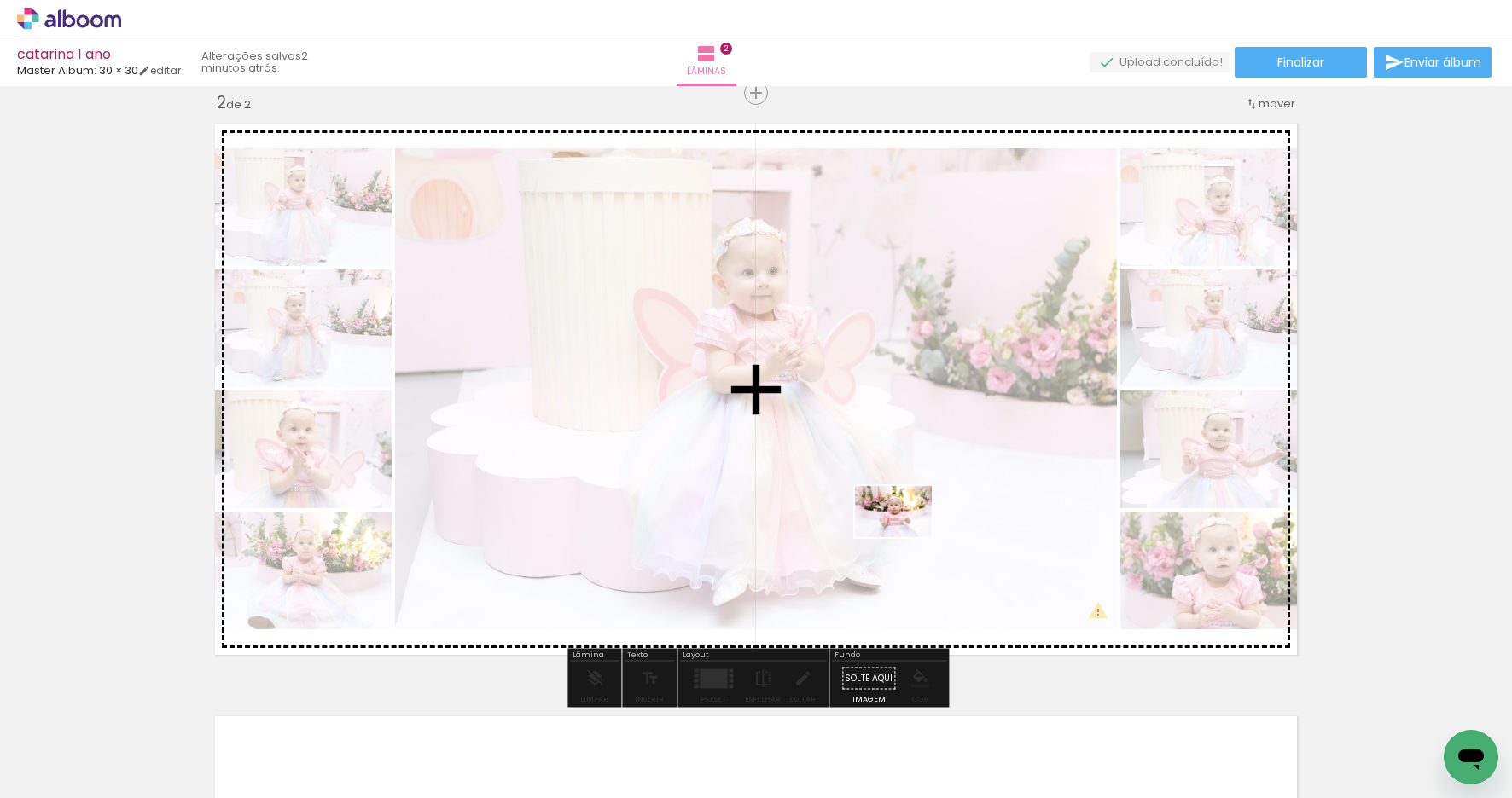
drag, startPoint x: 942, startPoint y: 705, endPoint x: 906, endPoint y: 536, distance: 172.8
click at [906, 536] on quentale-workspace at bounding box center [756, 399] width 1512 height 798
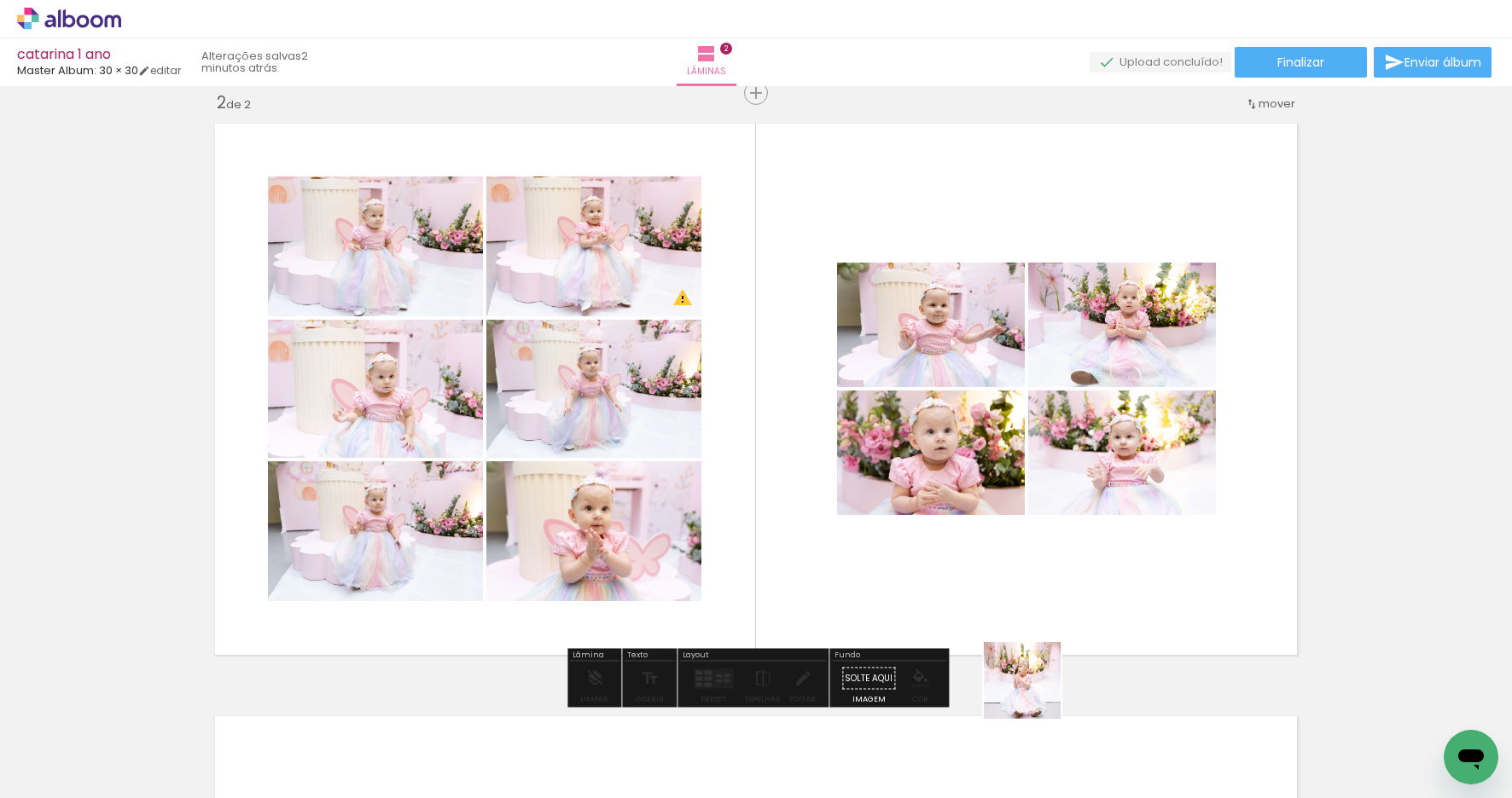
drag, startPoint x: 1035, startPoint y: 694, endPoint x: 1001, endPoint y: 535, distance: 162.6
click at [1001, 535] on quentale-workspace at bounding box center [756, 399] width 1512 height 798
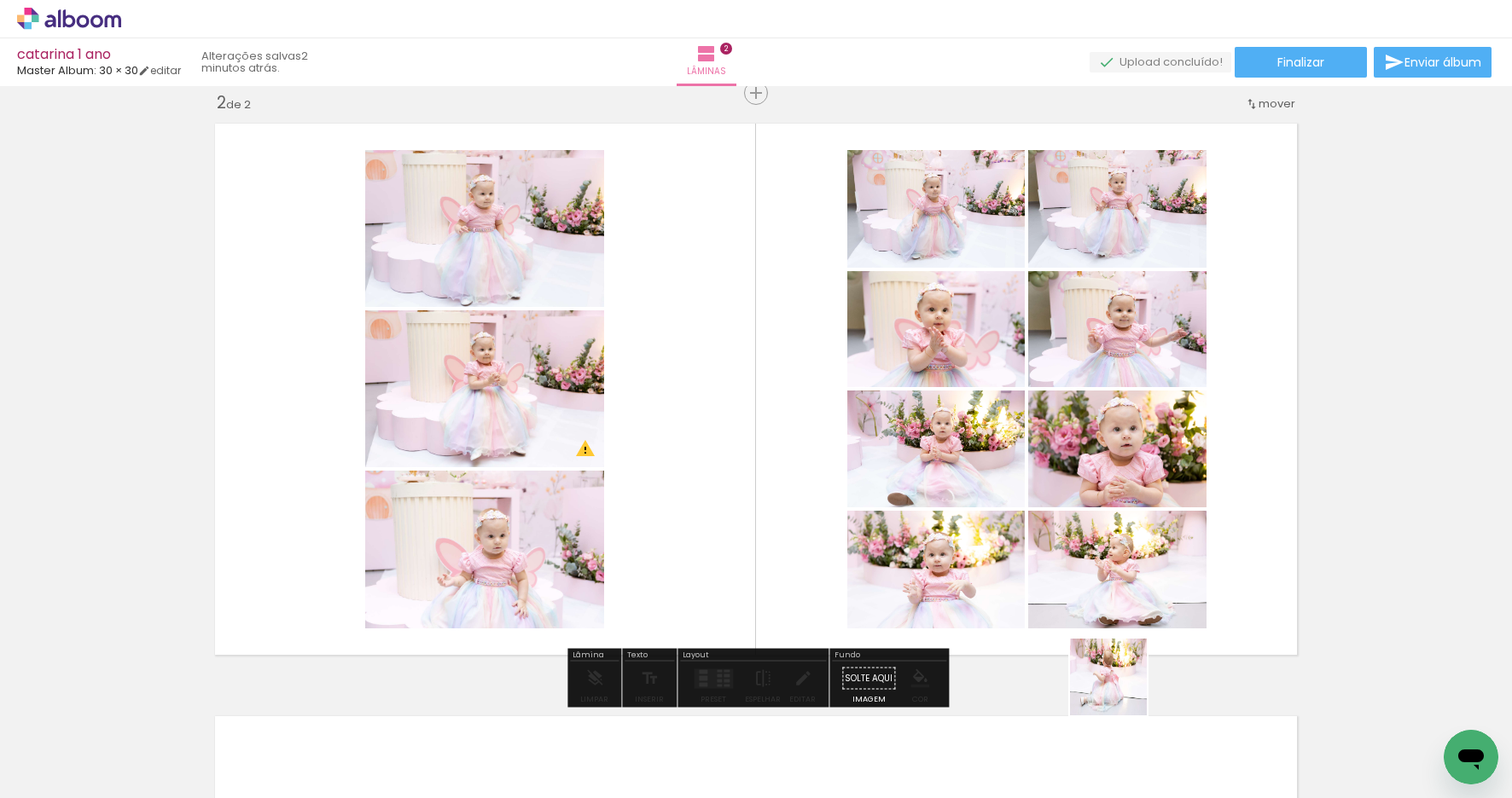
drag, startPoint x: 1125, startPoint y: 736, endPoint x: 1093, endPoint y: 518, distance: 220.3
click at [1055, 457] on quentale-workspace at bounding box center [756, 399] width 1512 height 798
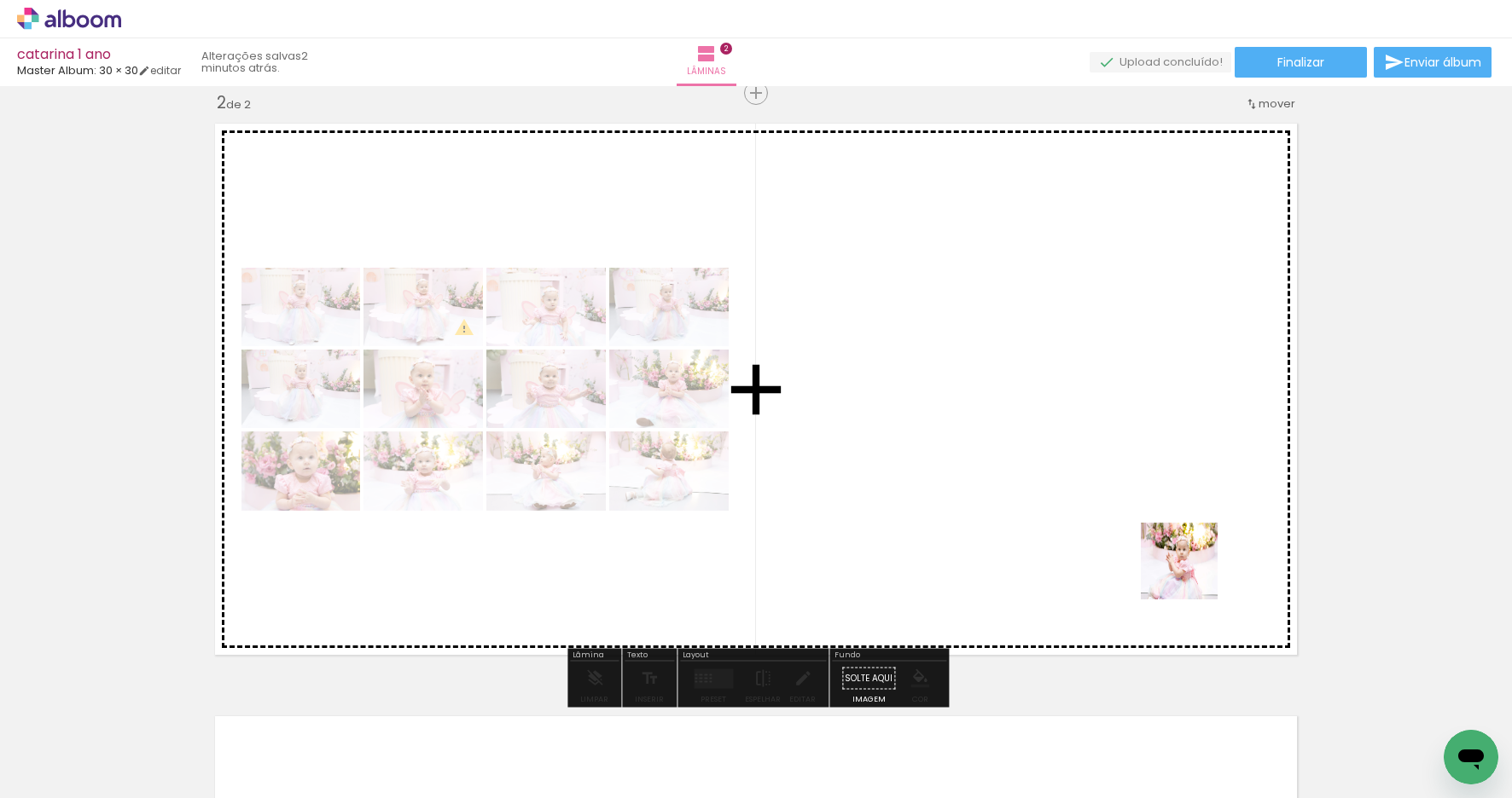
drag, startPoint x: 1226, startPoint y: 741, endPoint x: 1183, endPoint y: 528, distance: 217.3
click at [1183, 528] on quentale-workspace at bounding box center [756, 399] width 1512 height 798
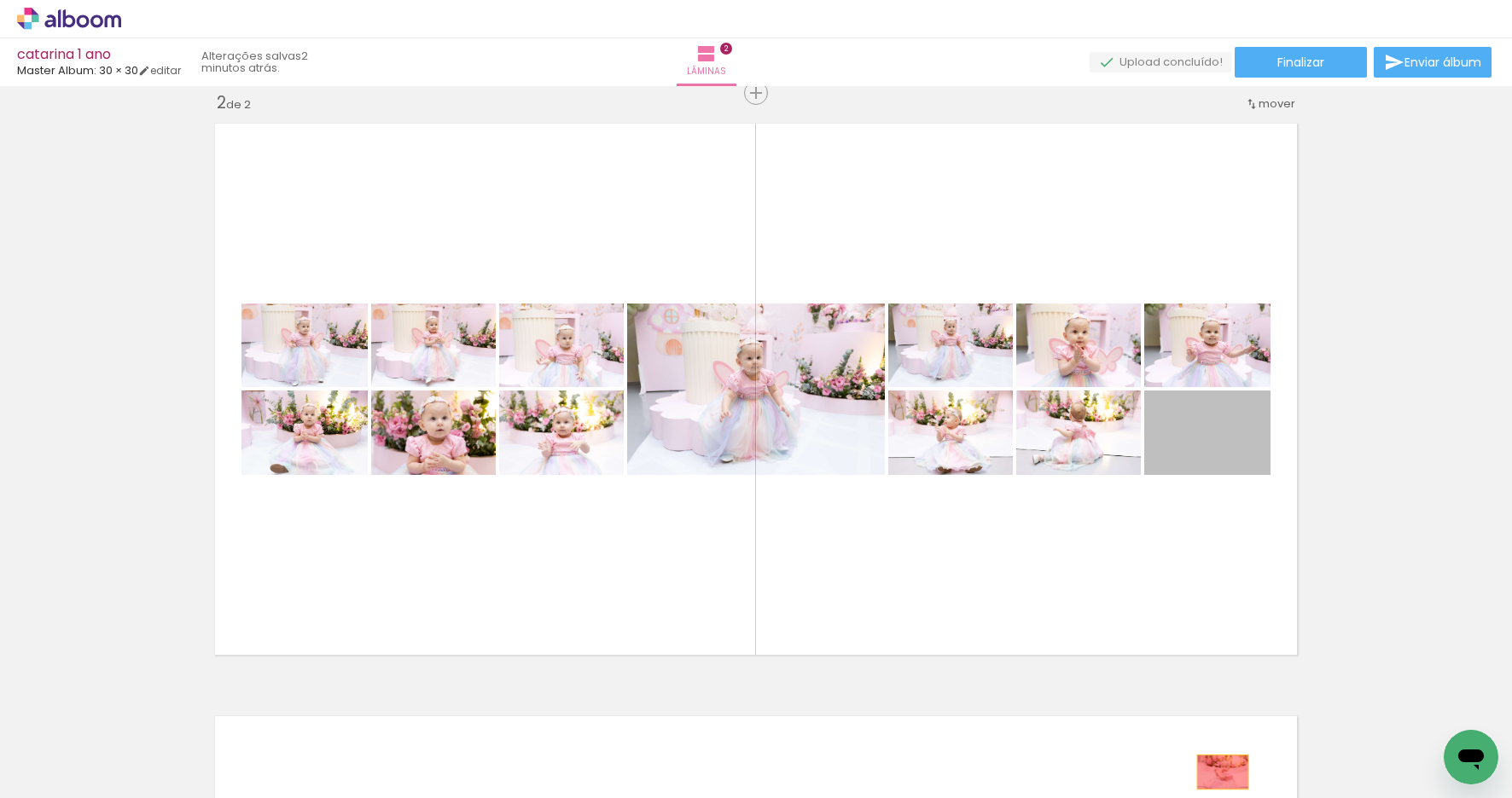
drag, startPoint x: 1242, startPoint y: 461, endPoint x: 1223, endPoint y: 771, distance: 310.6
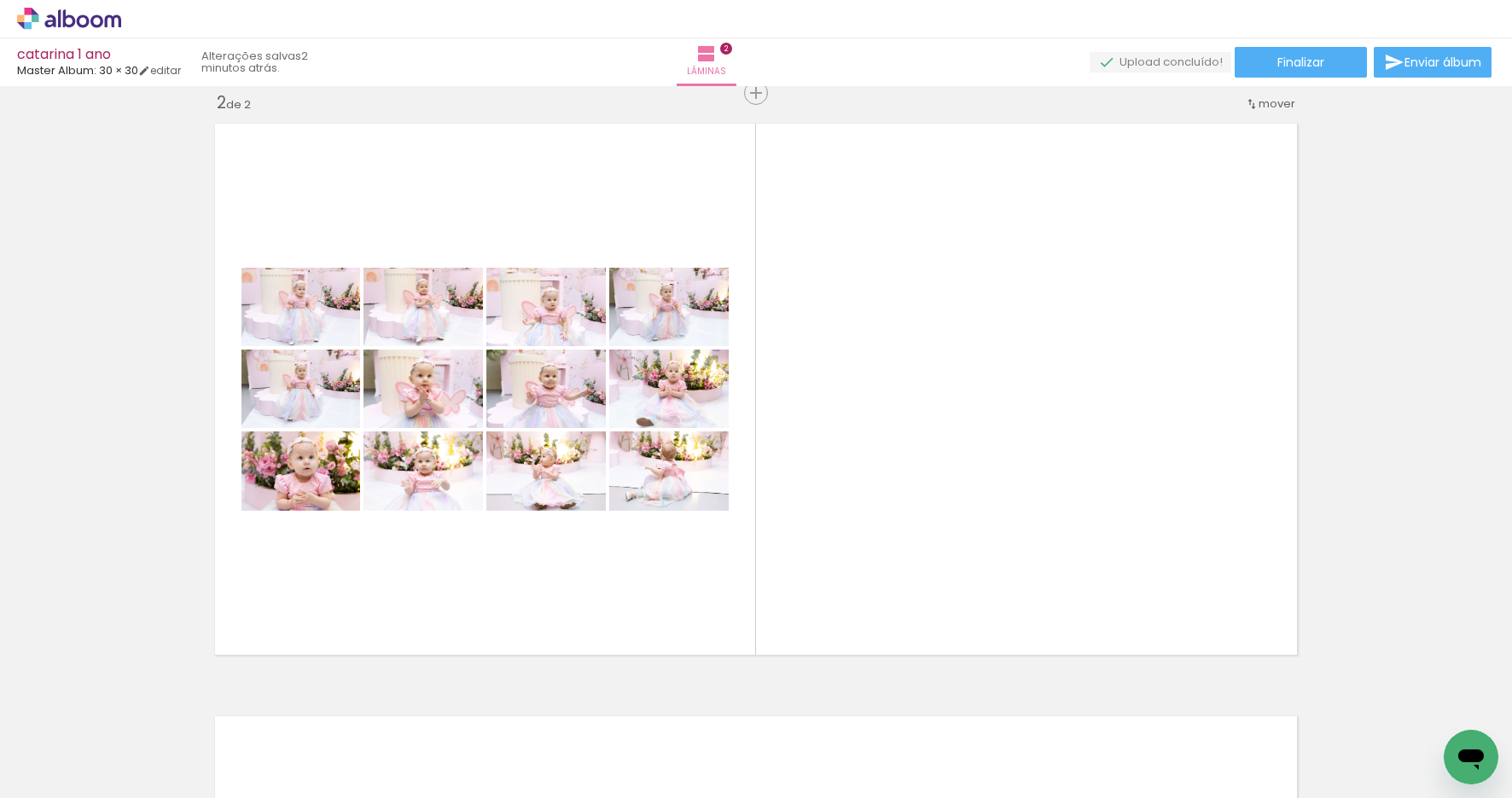
scroll to position [0, 3359]
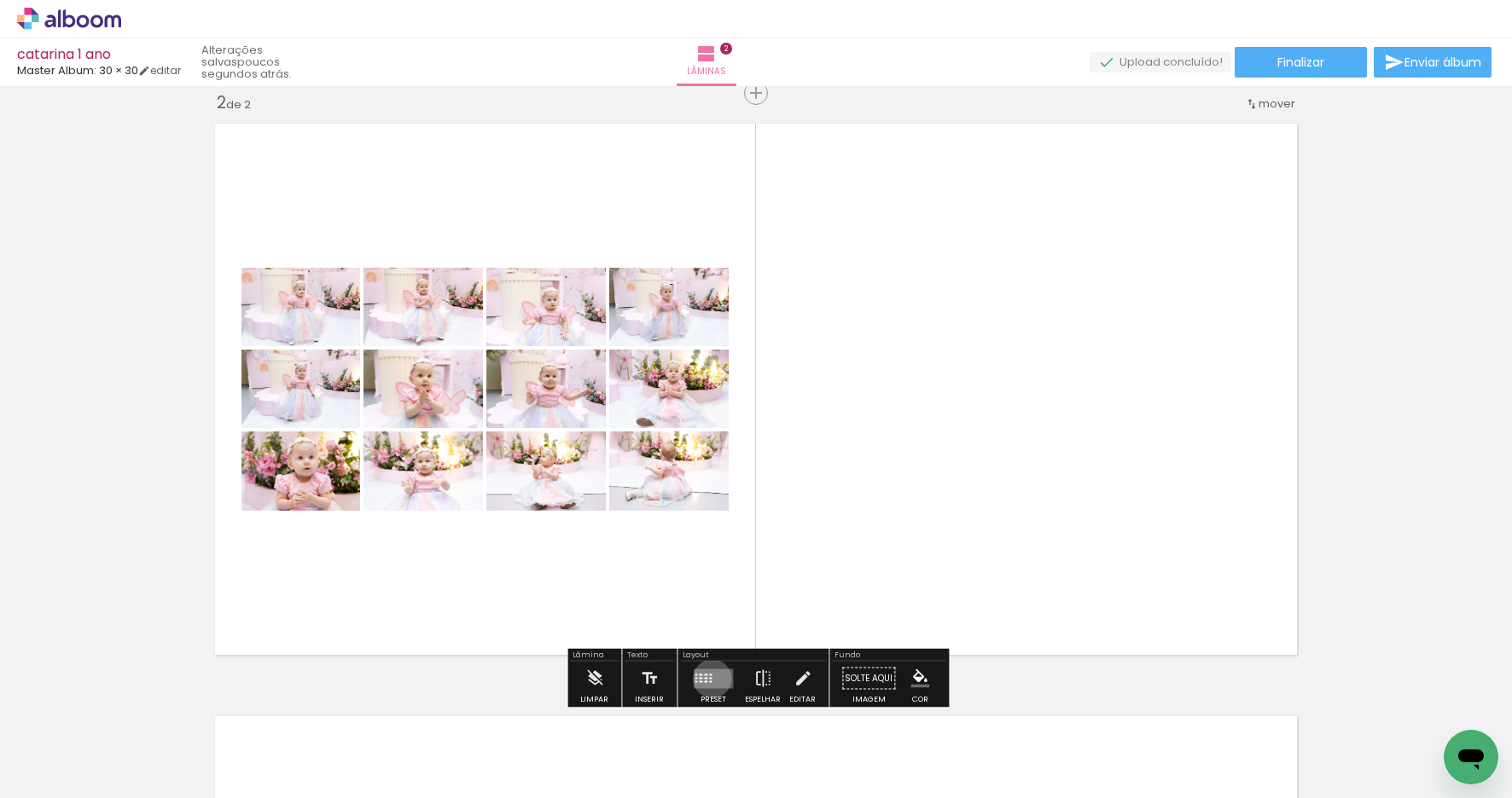
click at [708, 678] on quentale-layouter at bounding box center [713, 678] width 39 height 20
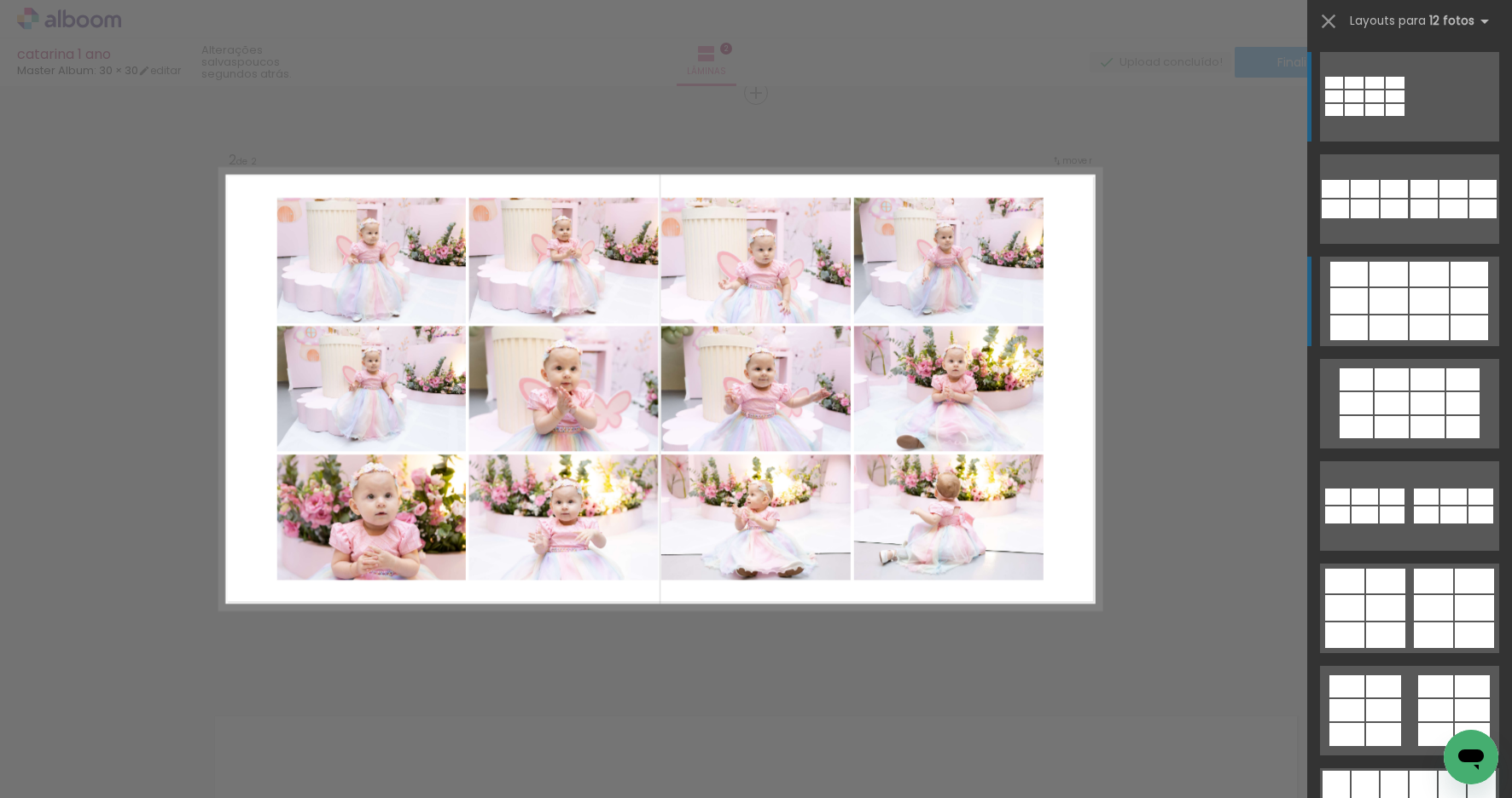
click at [1378, 306] on div at bounding box center [1389, 301] width 38 height 26
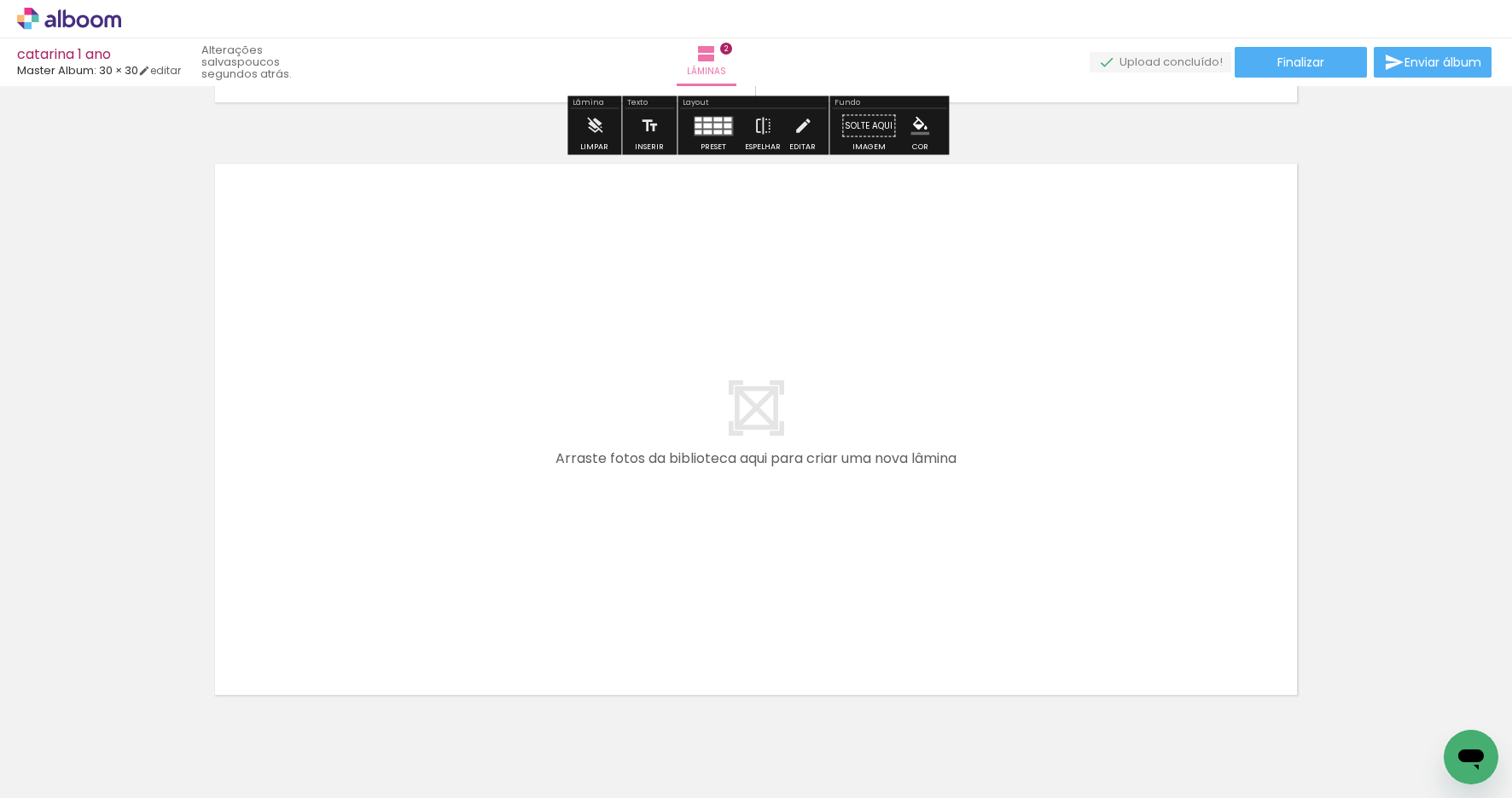
scroll to position [1169, 0]
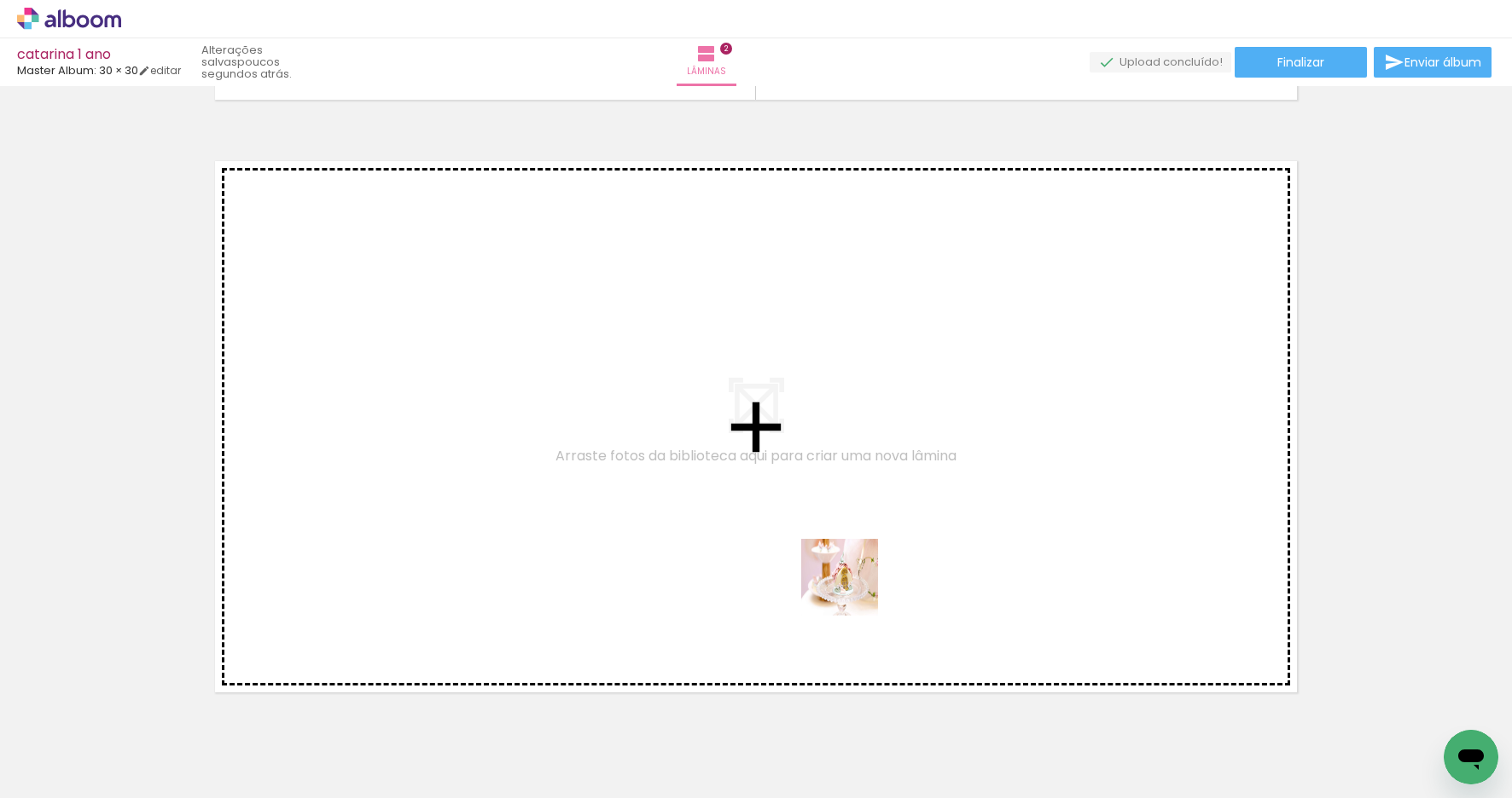
drag, startPoint x: 927, startPoint y: 746, endPoint x: 828, endPoint y: 506, distance: 259.6
click at [828, 506] on quentale-workspace at bounding box center [756, 399] width 1512 height 798
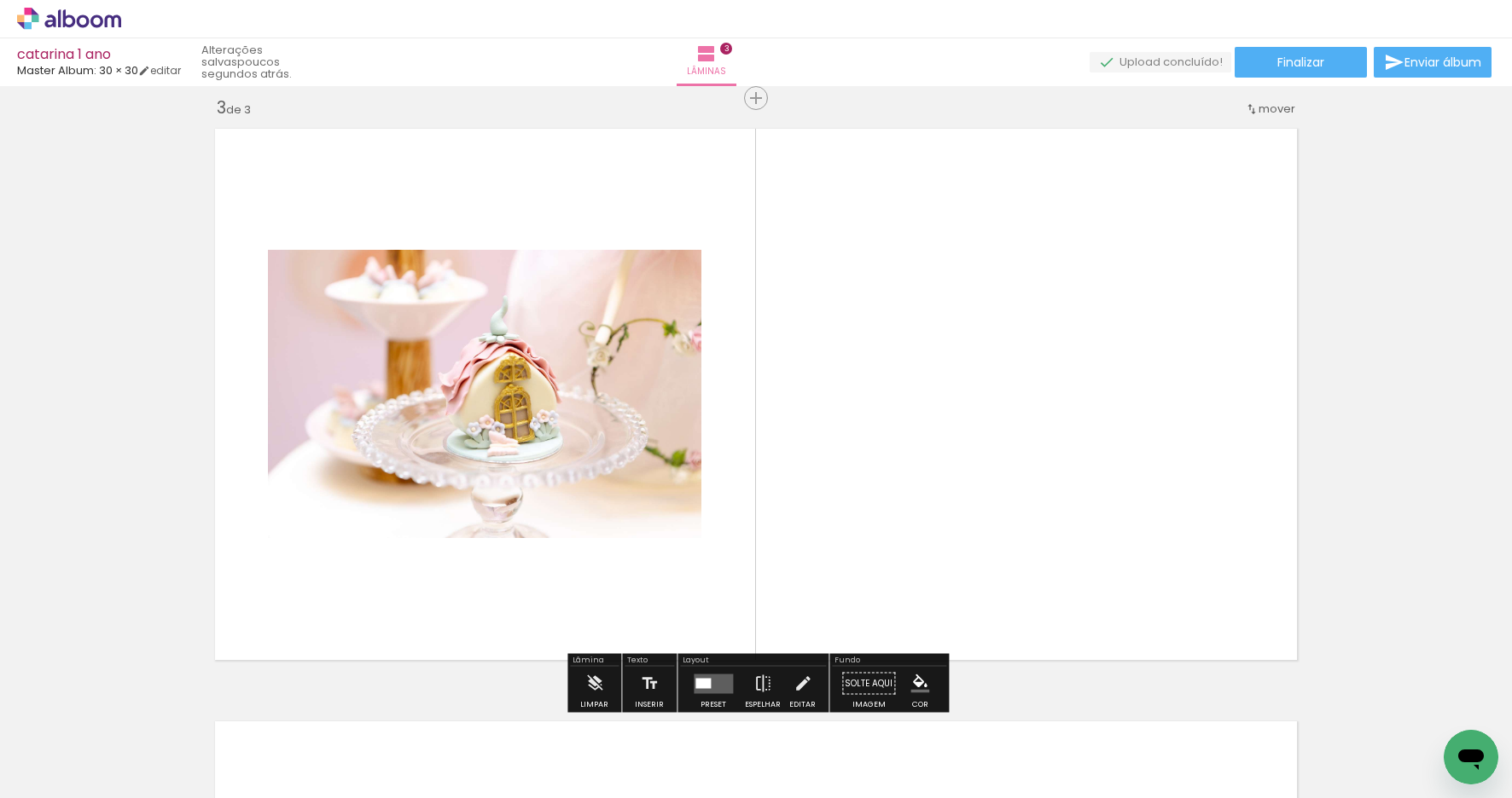
scroll to position [1207, 0]
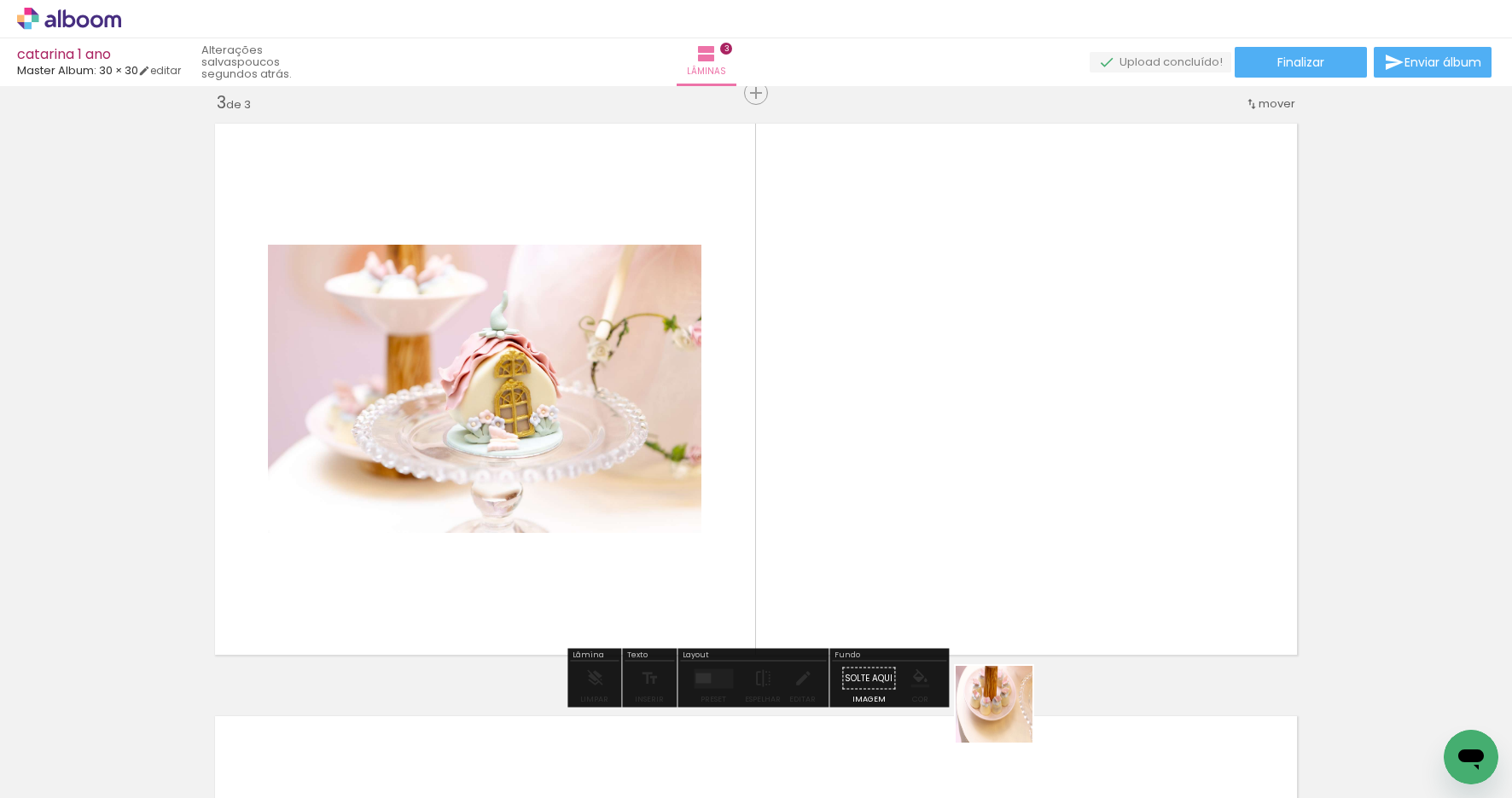
drag, startPoint x: 1012, startPoint y: 744, endPoint x: 1055, endPoint y: 578, distance: 171.5
click at [991, 476] on quentale-workspace at bounding box center [756, 399] width 1512 height 798
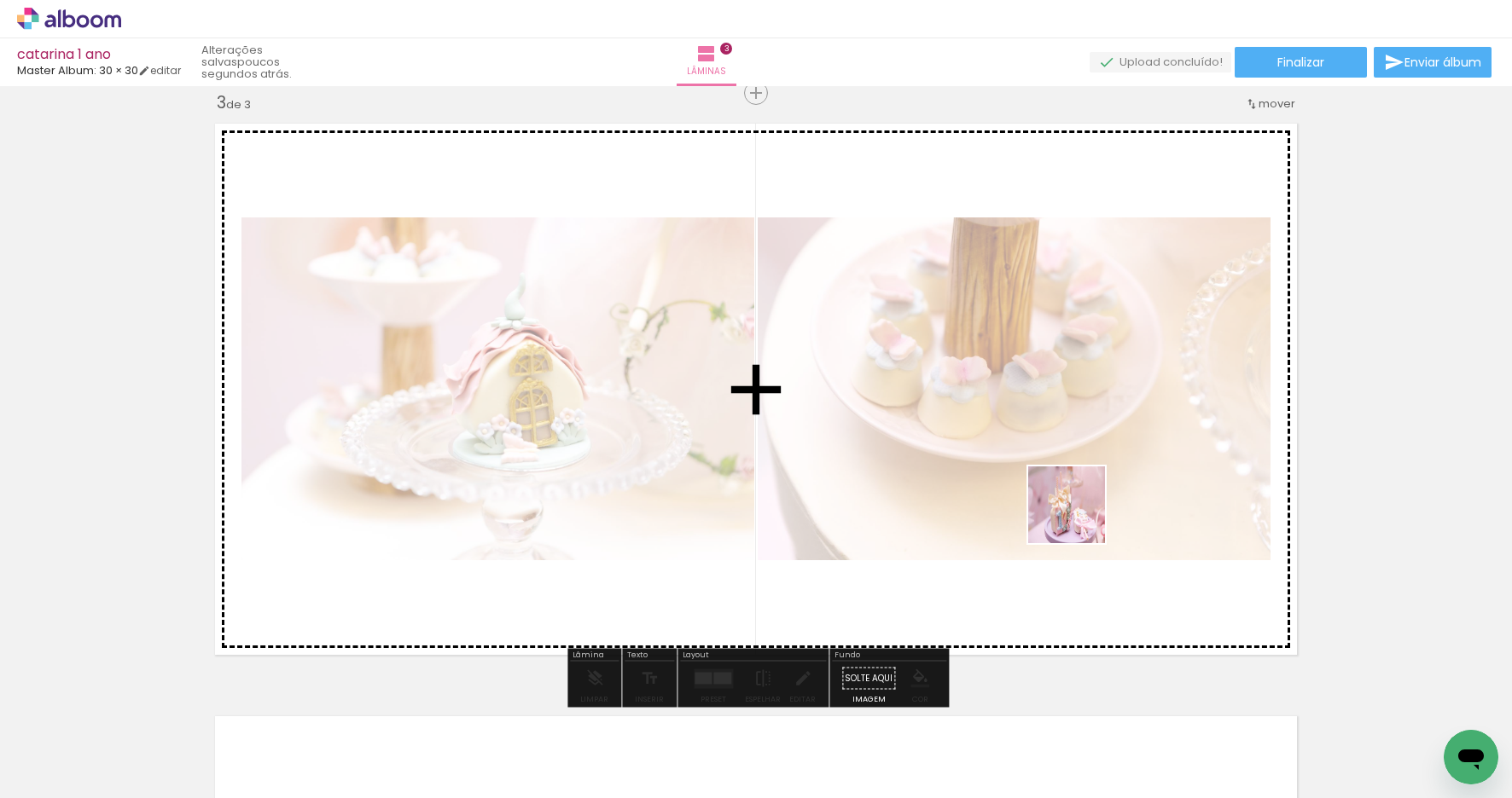
drag, startPoint x: 1121, startPoint y: 744, endPoint x: 1153, endPoint y: 662, distance: 88.0
click at [1079, 515] on quentale-workspace at bounding box center [756, 399] width 1512 height 798
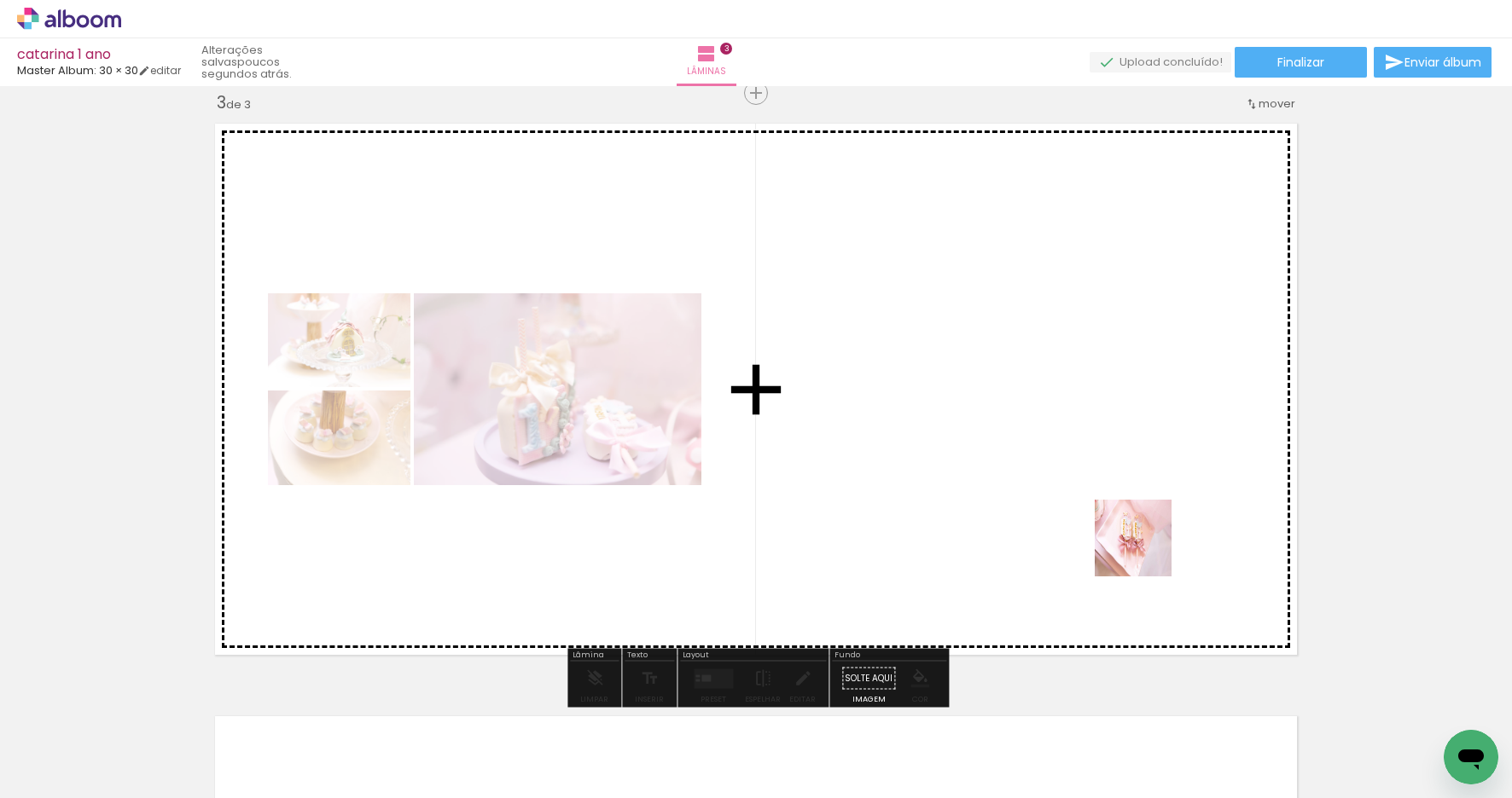
drag, startPoint x: 1197, startPoint y: 746, endPoint x: 1128, endPoint y: 474, distance: 280.6
click at [1128, 474] on quentale-workspace at bounding box center [756, 399] width 1512 height 798
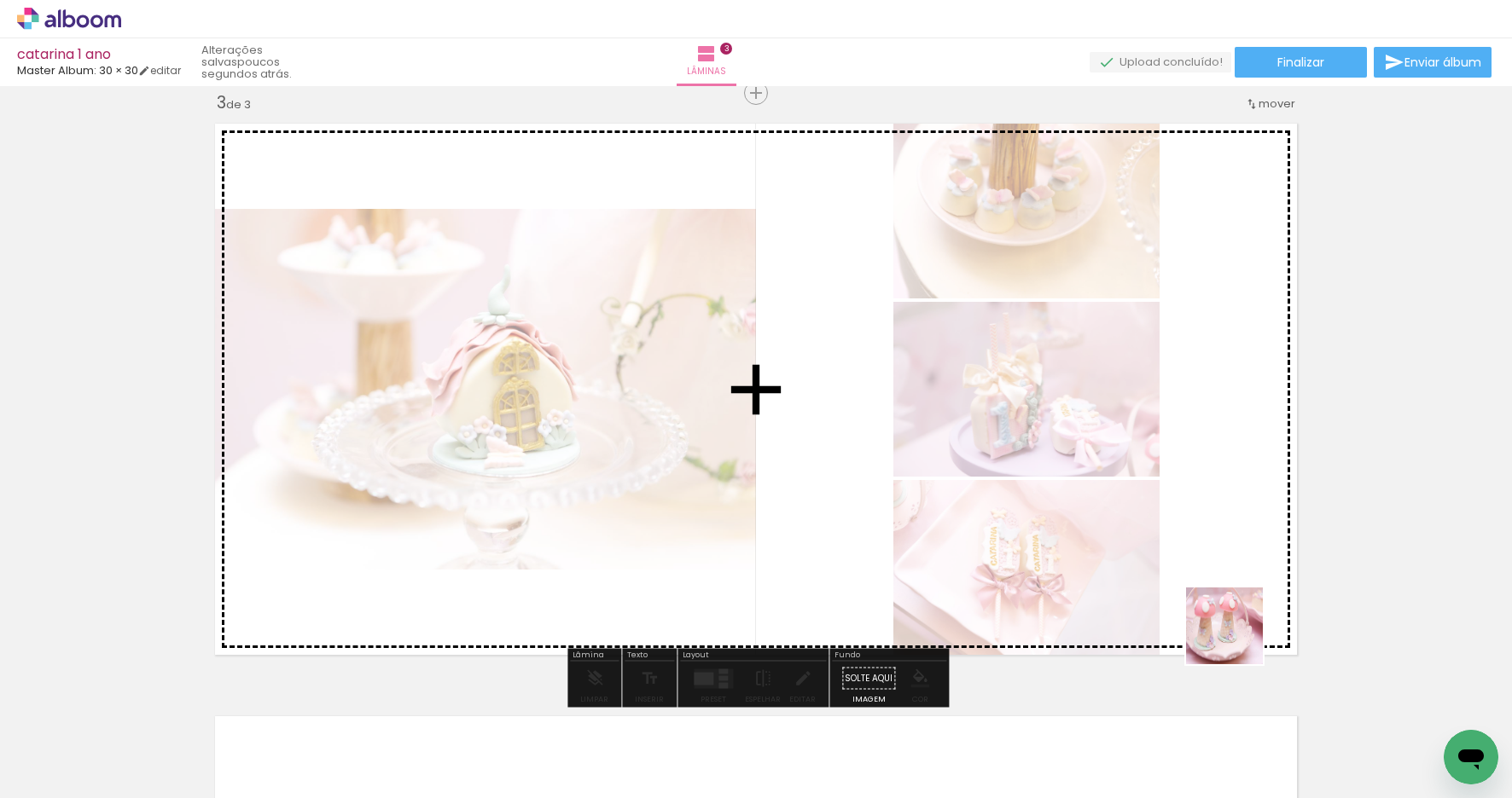
drag, startPoint x: 1299, startPoint y: 737, endPoint x: 1129, endPoint y: 439, distance: 343.1
click at [1129, 439] on quentale-workspace at bounding box center [756, 399] width 1512 height 798
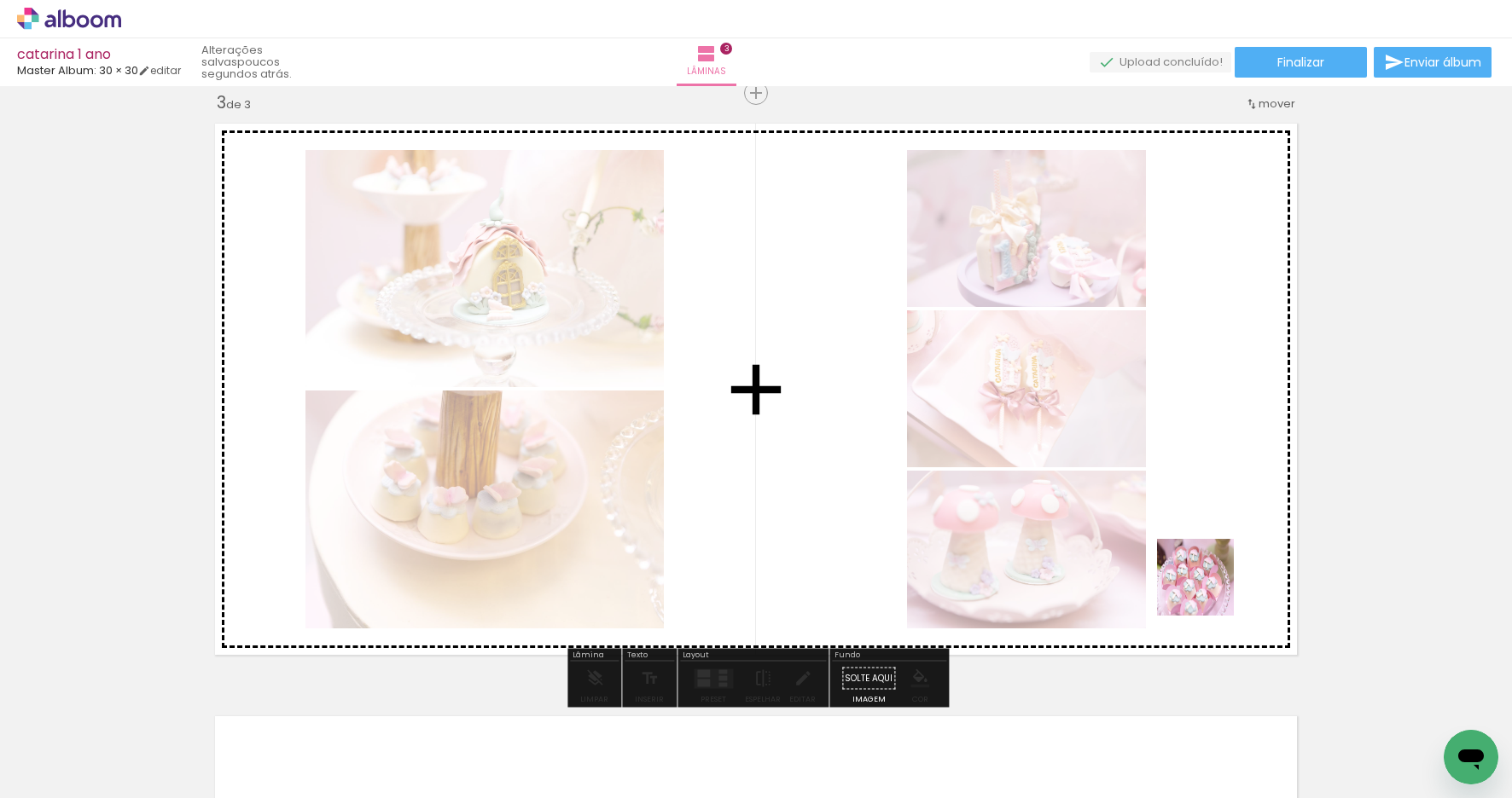
drag, startPoint x: 1355, startPoint y: 712, endPoint x: 1100, endPoint y: 473, distance: 349.5
click at [1100, 473] on quentale-workspace at bounding box center [756, 399] width 1512 height 798
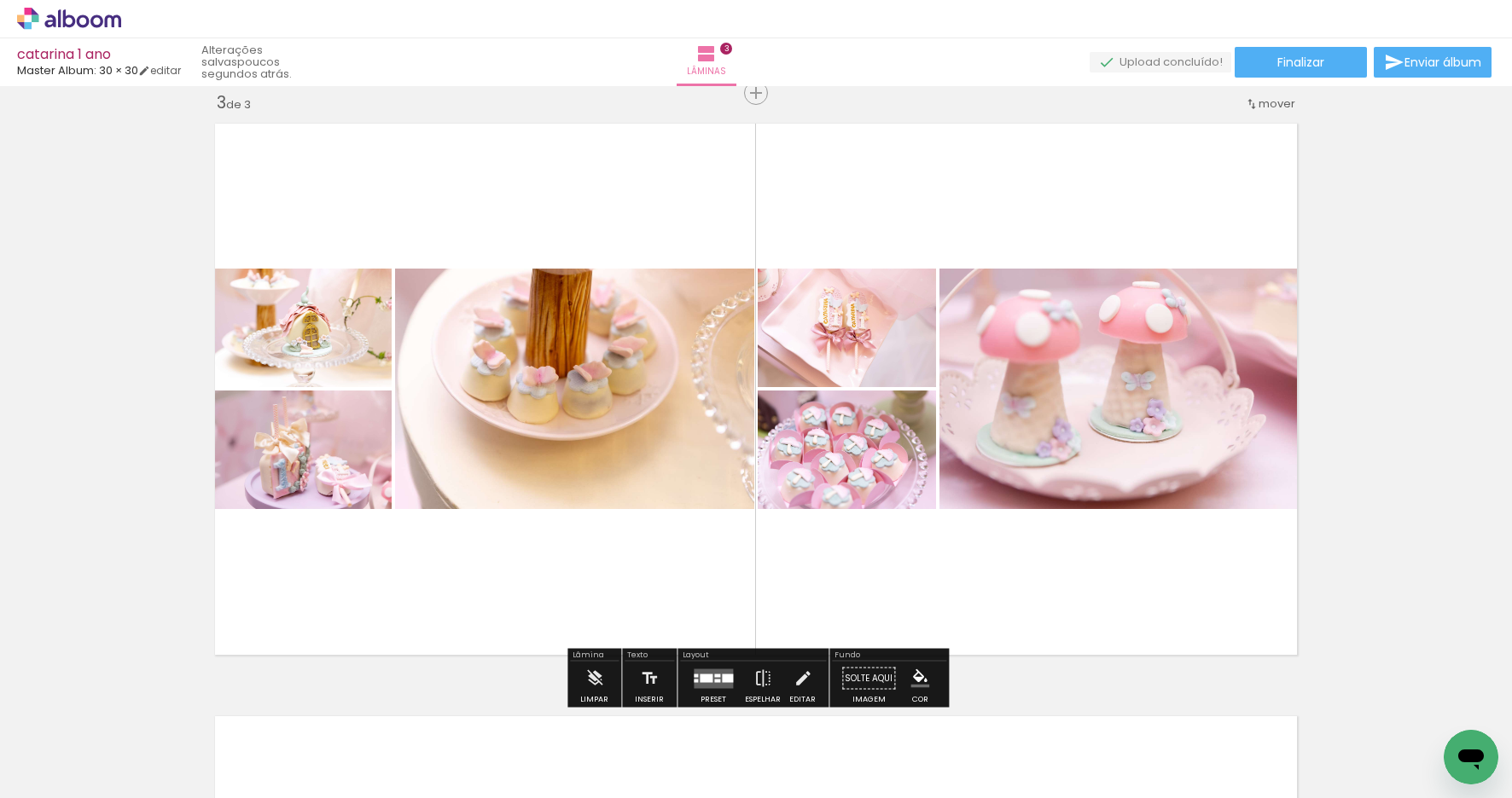
scroll to position [0, 4235]
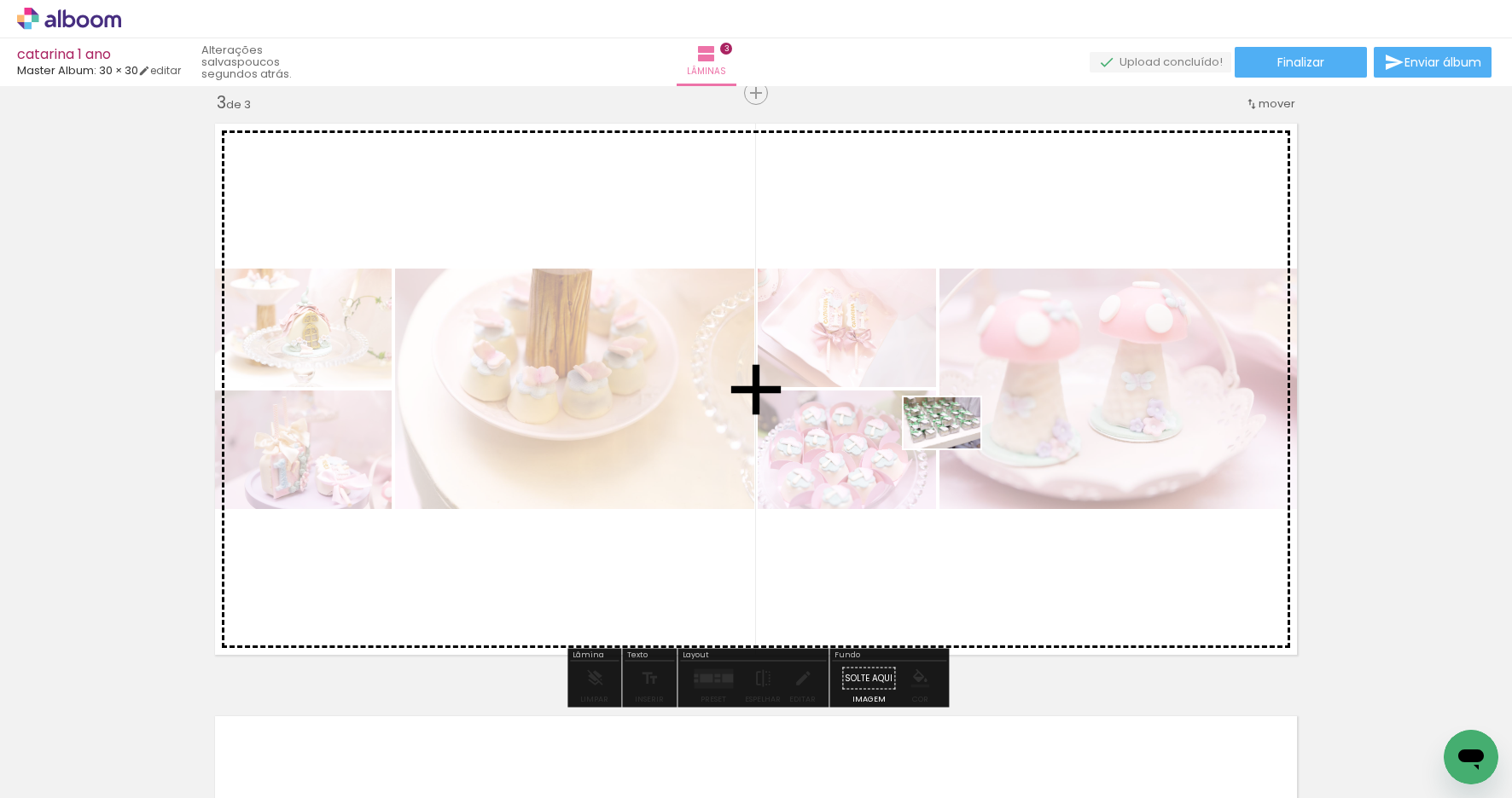
drag, startPoint x: 1000, startPoint y: 754, endPoint x: 953, endPoint y: 443, distance: 314.5
click at [953, 443] on quentale-workspace at bounding box center [756, 399] width 1512 height 798
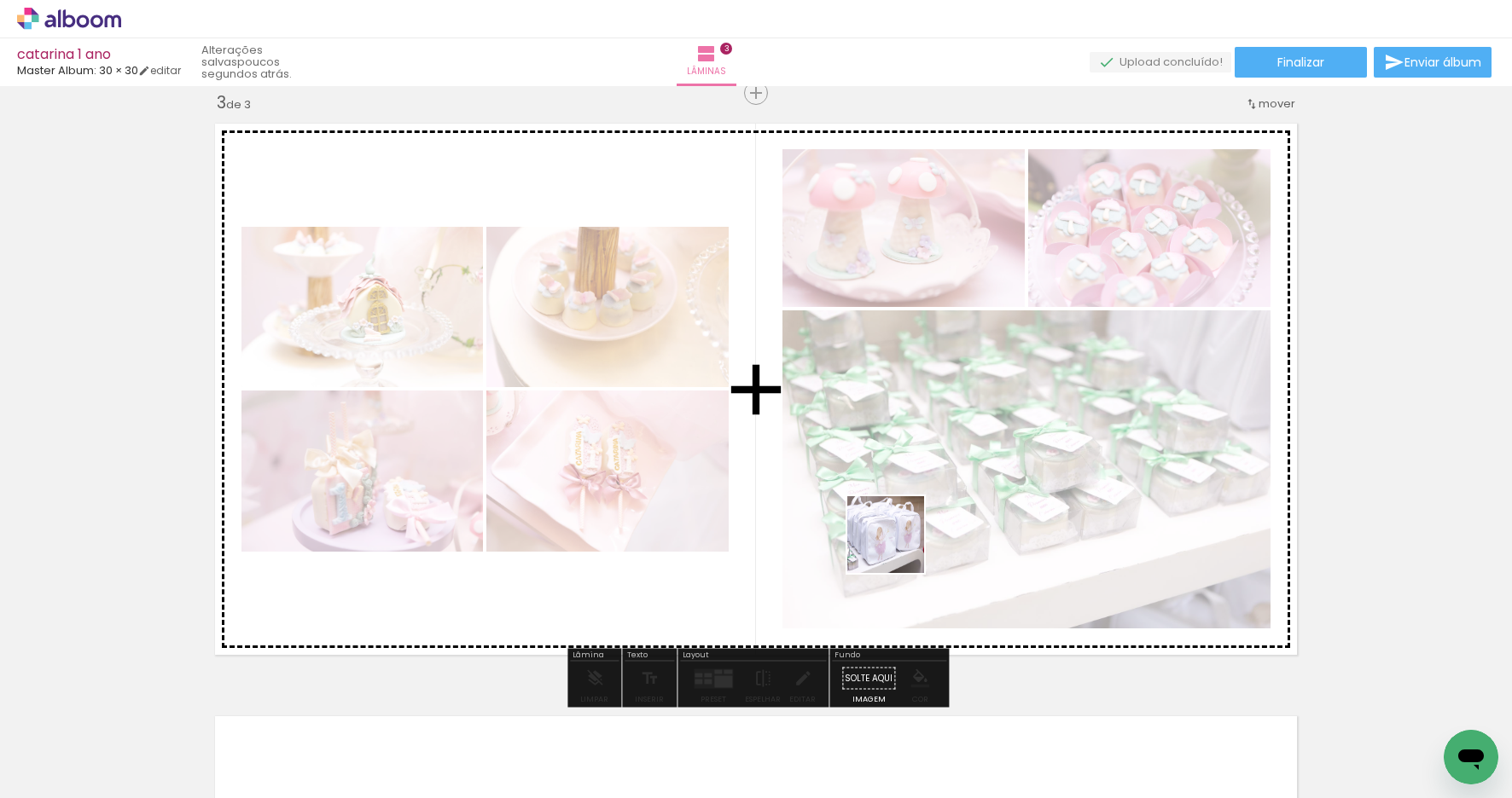
drag, startPoint x: 913, startPoint y: 746, endPoint x: 844, endPoint y: 638, distance: 128.2
click at [896, 458] on quentale-workspace at bounding box center [756, 399] width 1512 height 798
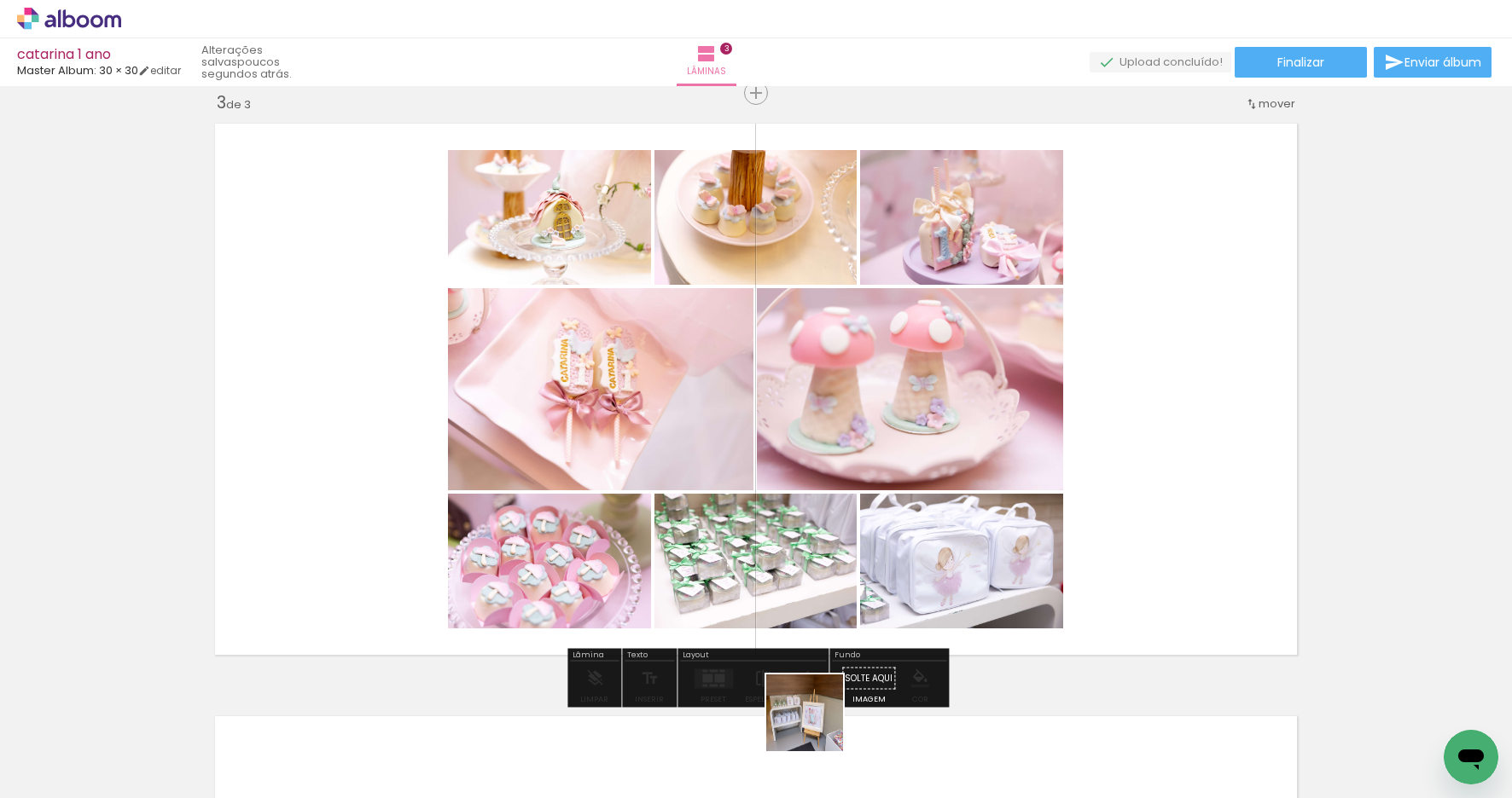
drag, startPoint x: 817, startPoint y: 737, endPoint x: 763, endPoint y: 624, distance: 125.2
click at [806, 445] on quentale-workspace at bounding box center [756, 399] width 1512 height 798
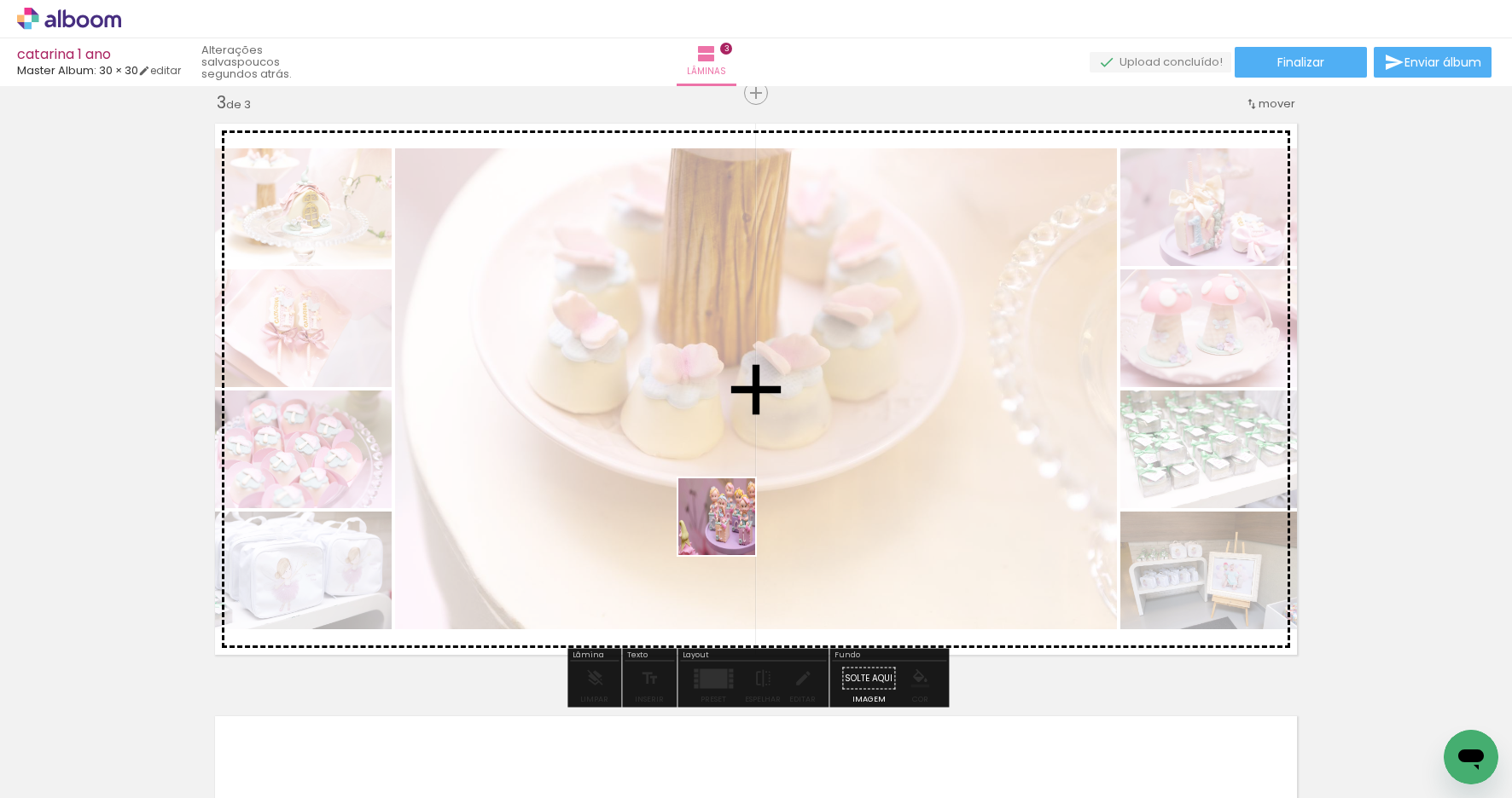
drag, startPoint x: 730, startPoint y: 728, endPoint x: 630, endPoint y: 701, distance: 103.6
click at [731, 438] on quentale-workspace at bounding box center [756, 399] width 1512 height 798
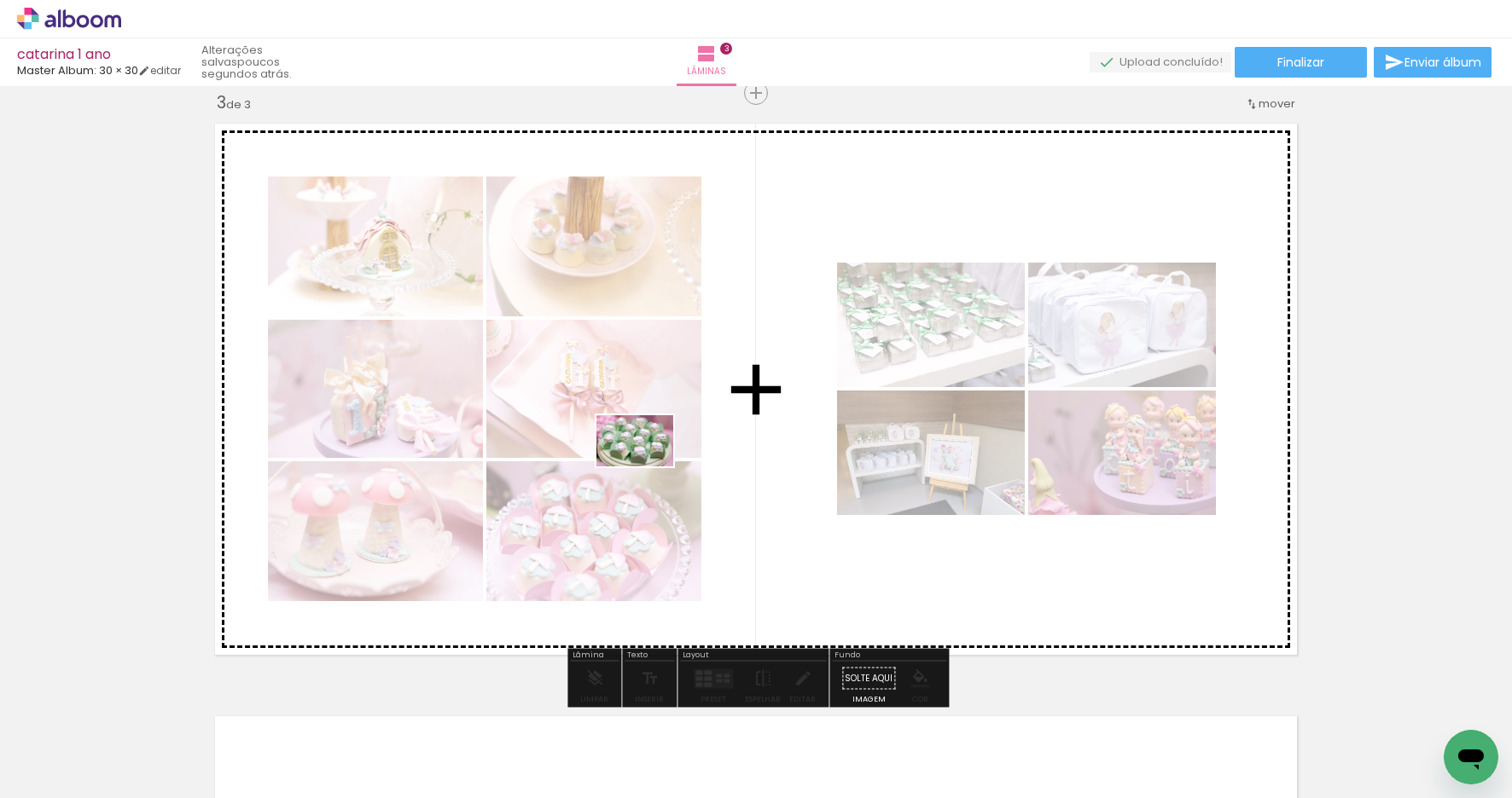
drag, startPoint x: 624, startPoint y: 734, endPoint x: 647, endPoint y: 458, distance: 277.0
click at [647, 458] on quentale-workspace at bounding box center [756, 399] width 1512 height 798
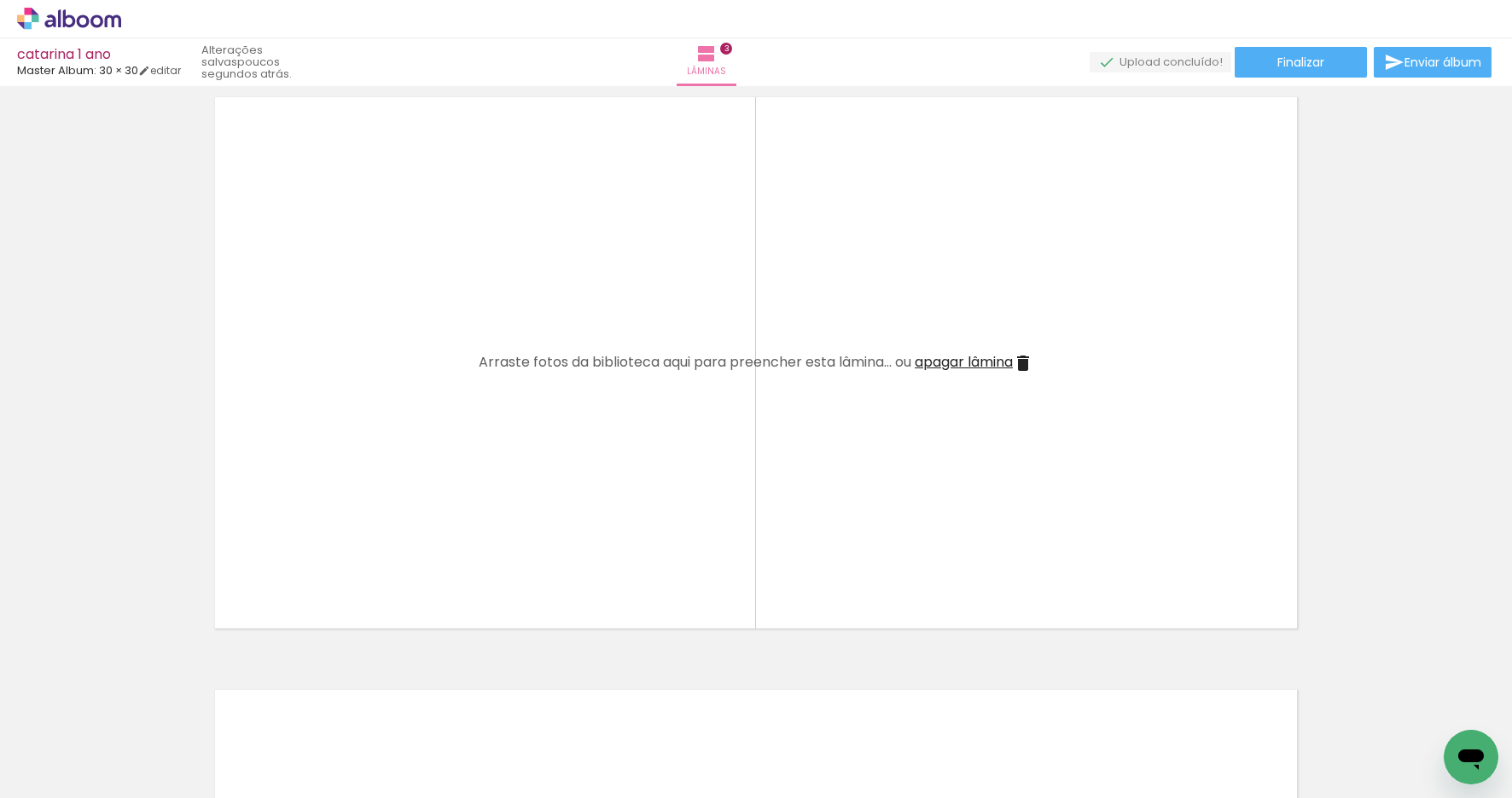
scroll to position [0, 10291]
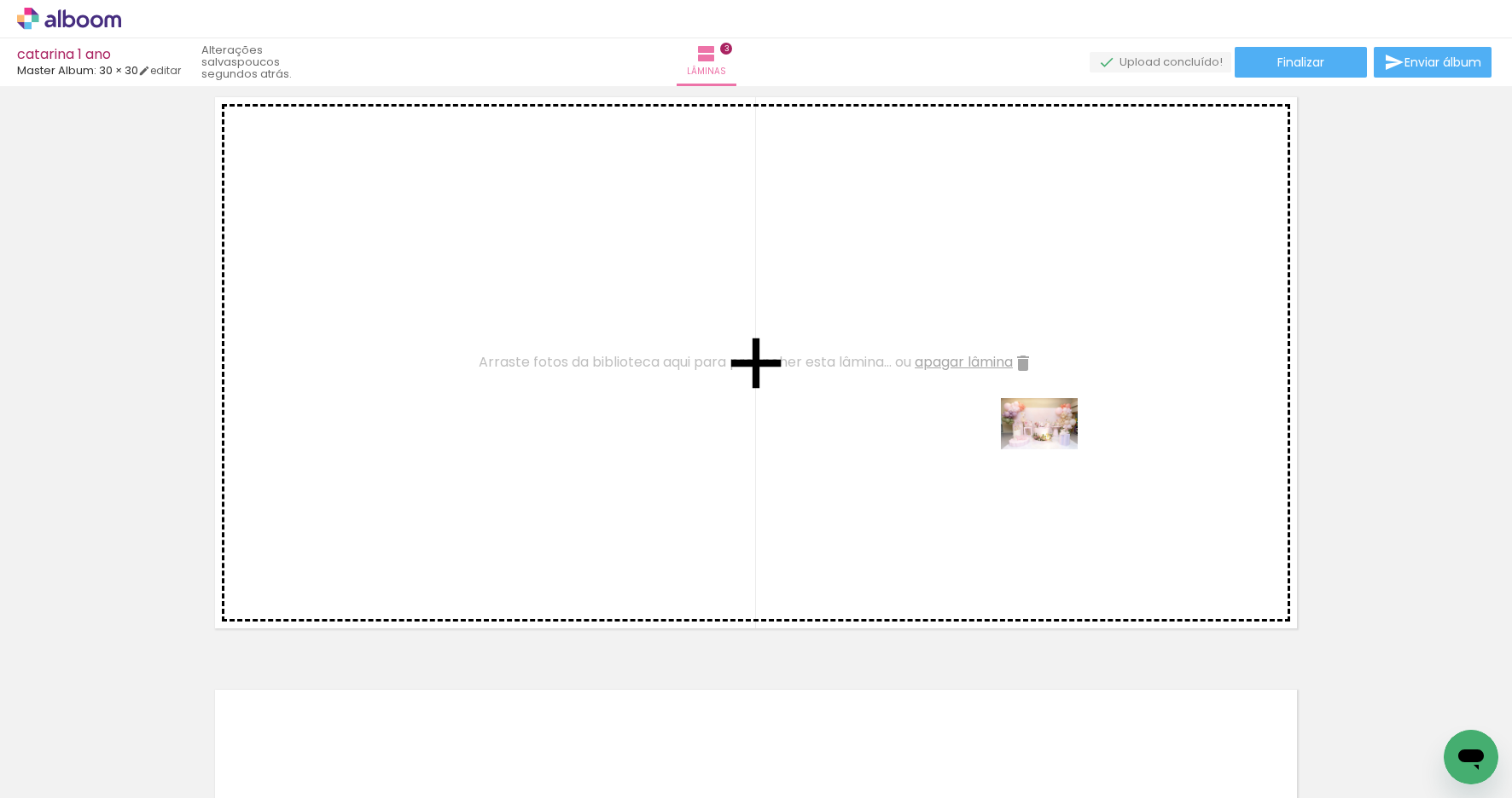
drag, startPoint x: 1402, startPoint y: 705, endPoint x: 1044, endPoint y: 448, distance: 440.7
click at [1047, 448] on quentale-workspace at bounding box center [756, 399] width 1512 height 798
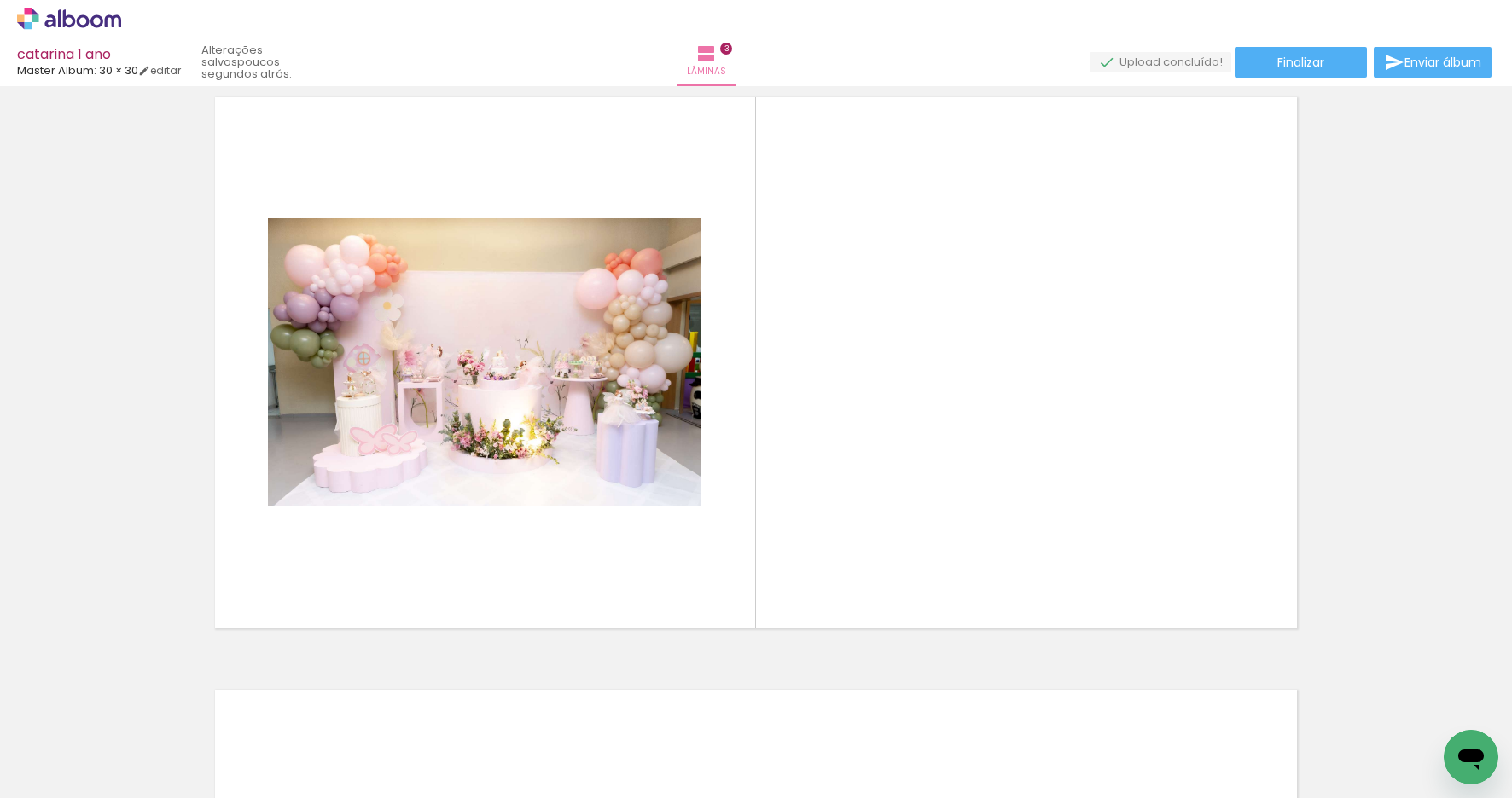
scroll to position [0, 4134]
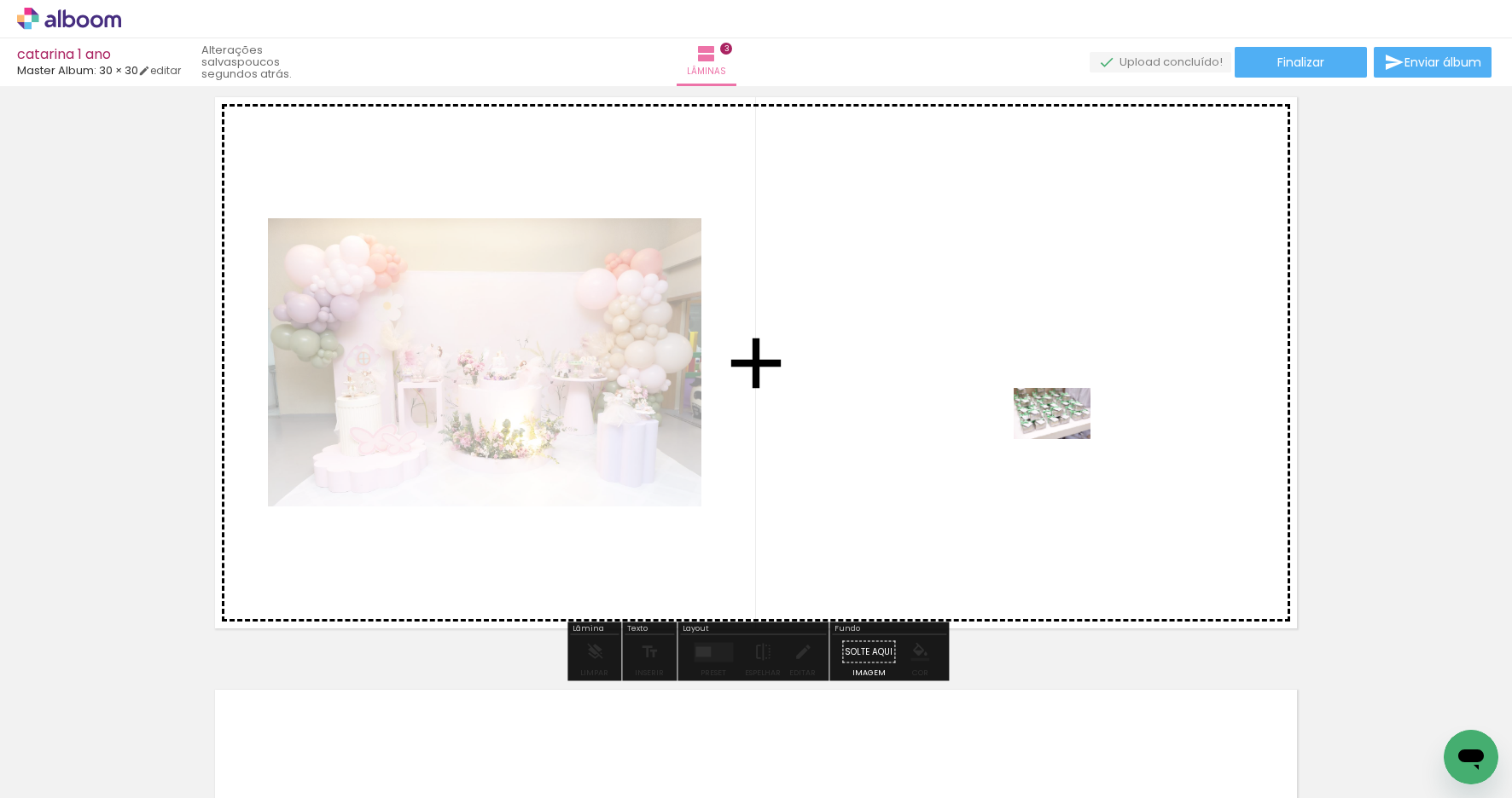
drag, startPoint x: 1100, startPoint y: 727, endPoint x: 1065, endPoint y: 439, distance: 290.1
click at [1065, 439] on quentale-workspace at bounding box center [756, 399] width 1512 height 798
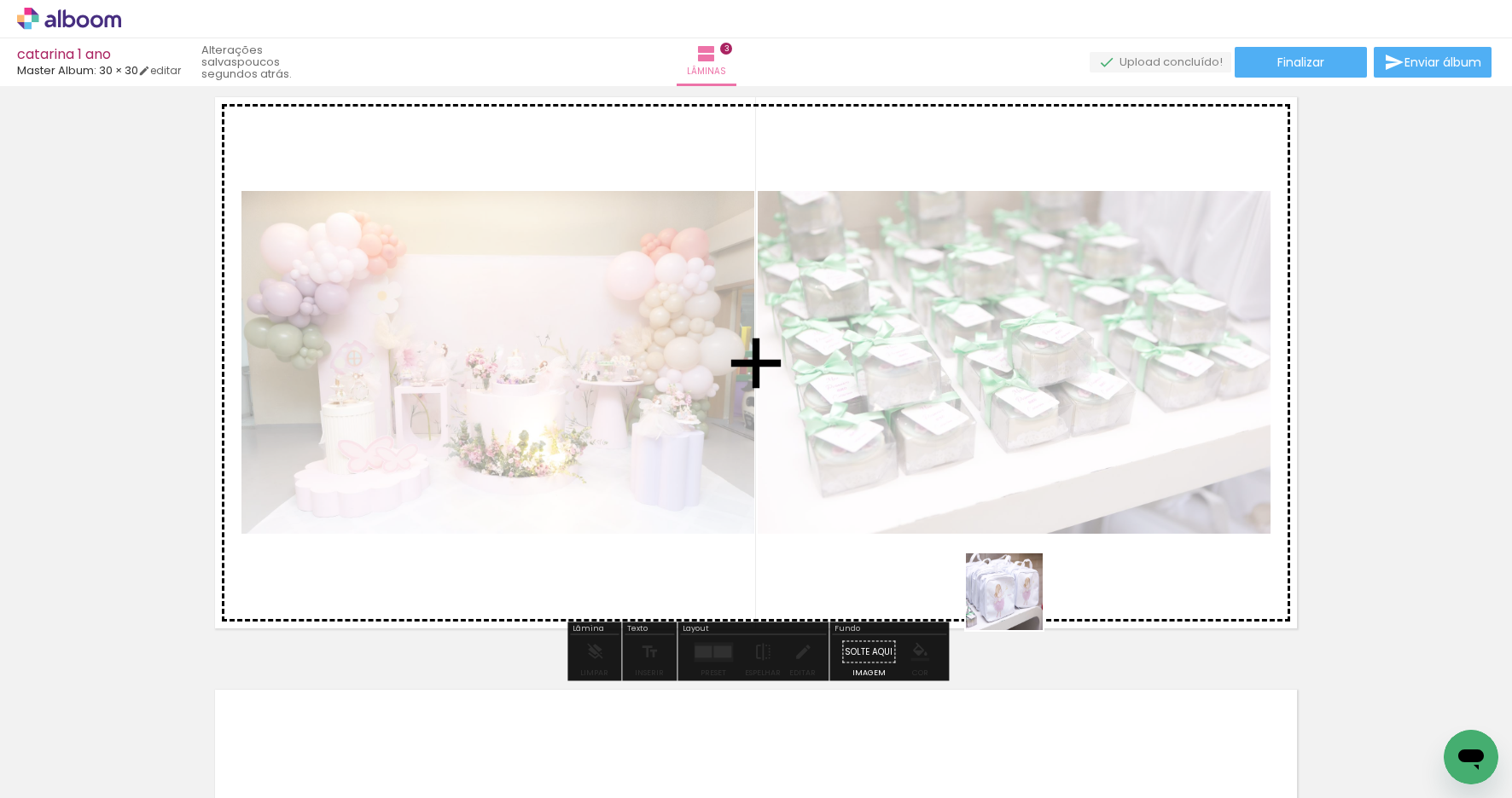
drag, startPoint x: 1017, startPoint y: 713, endPoint x: 971, endPoint y: 651, distance: 77.2
click at [1014, 485] on quentale-workspace at bounding box center [756, 399] width 1512 height 798
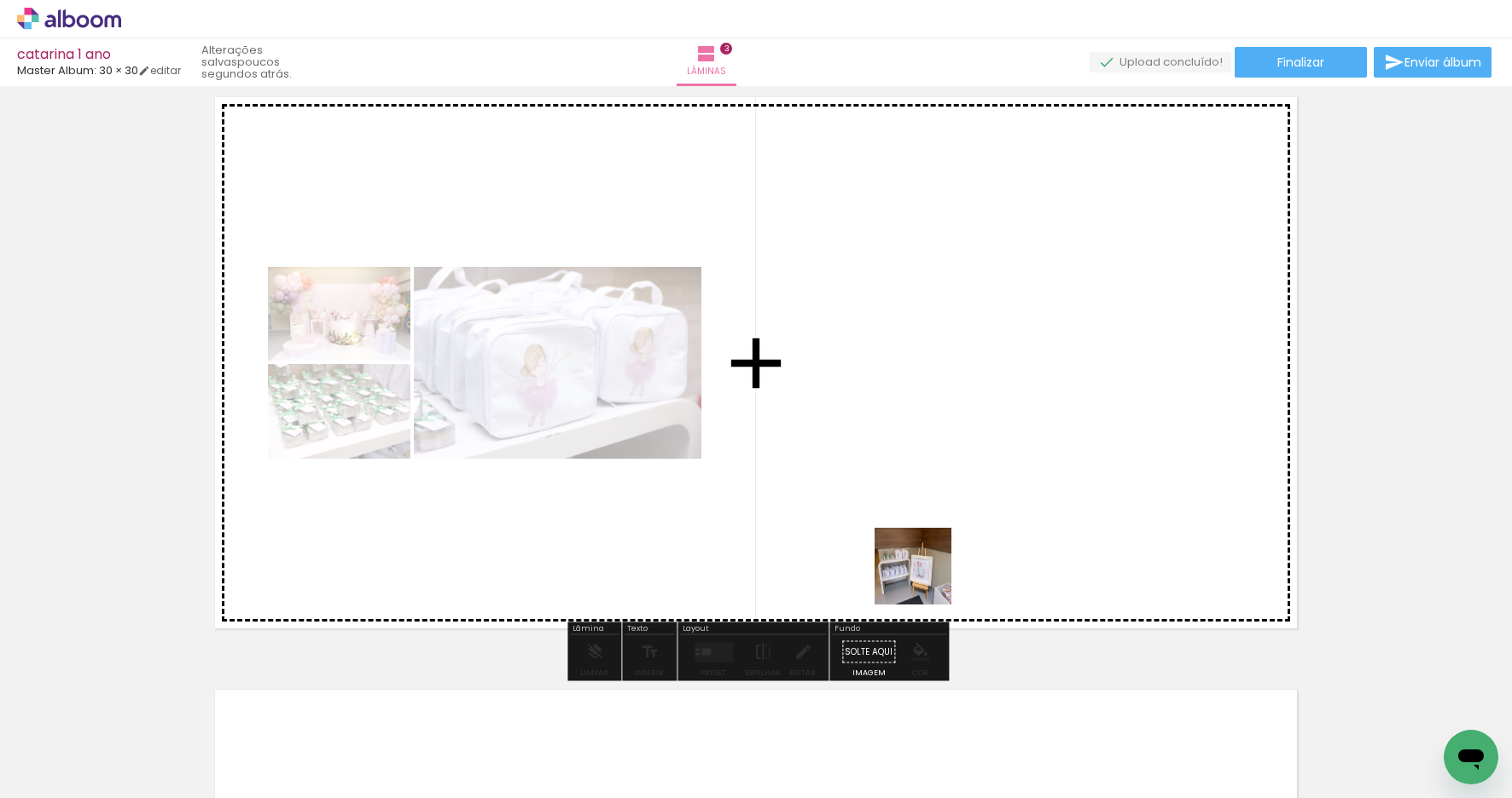
drag, startPoint x: 928, startPoint y: 753, endPoint x: 921, endPoint y: 386, distance: 367.1
click at [921, 386] on quentale-workspace at bounding box center [756, 399] width 1512 height 798
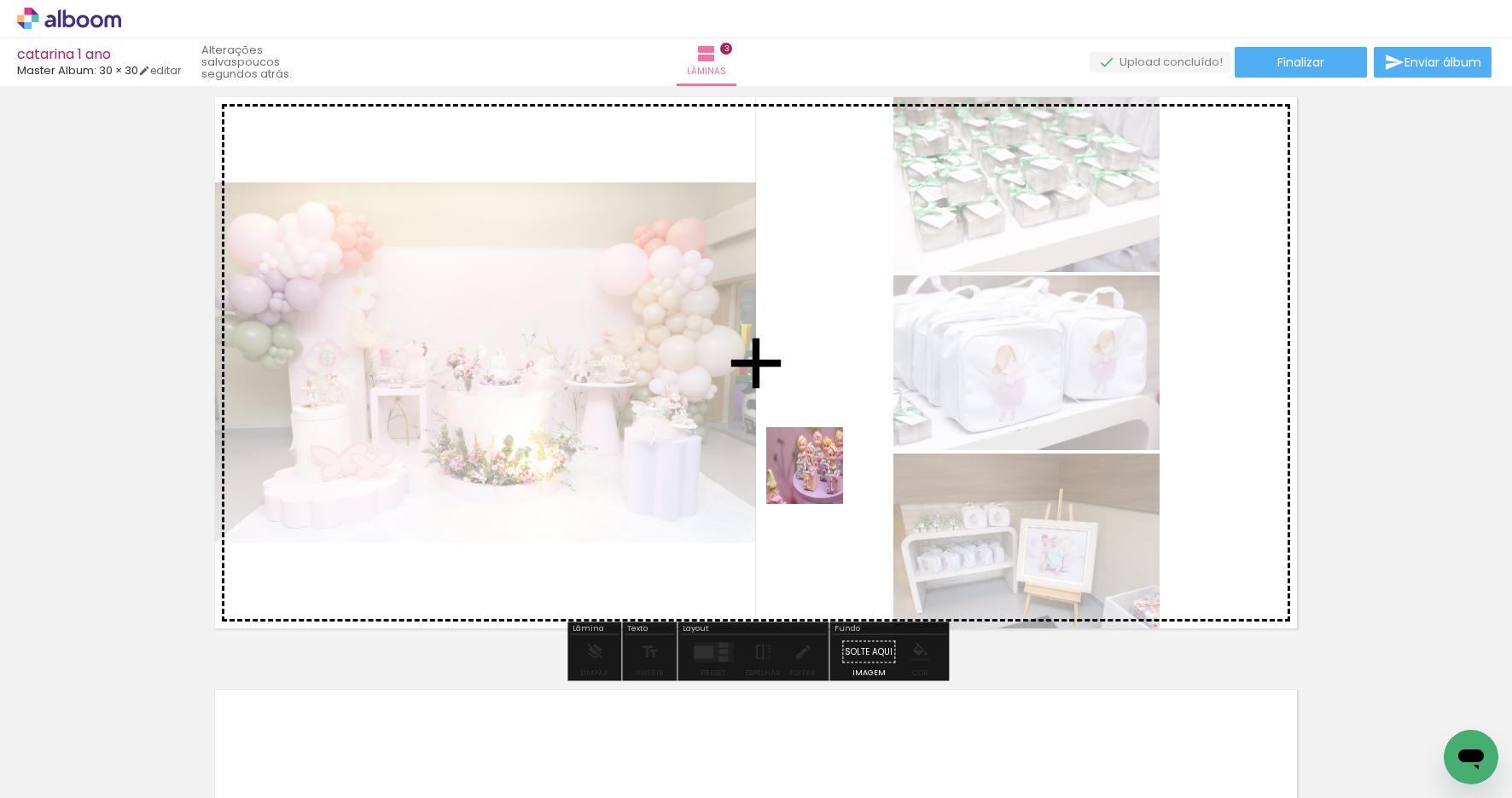
drag, startPoint x: 821, startPoint y: 750, endPoint x: 760, endPoint y: 723, distance: 66.7
click at [817, 469] on quentale-workspace at bounding box center [756, 399] width 1512 height 798
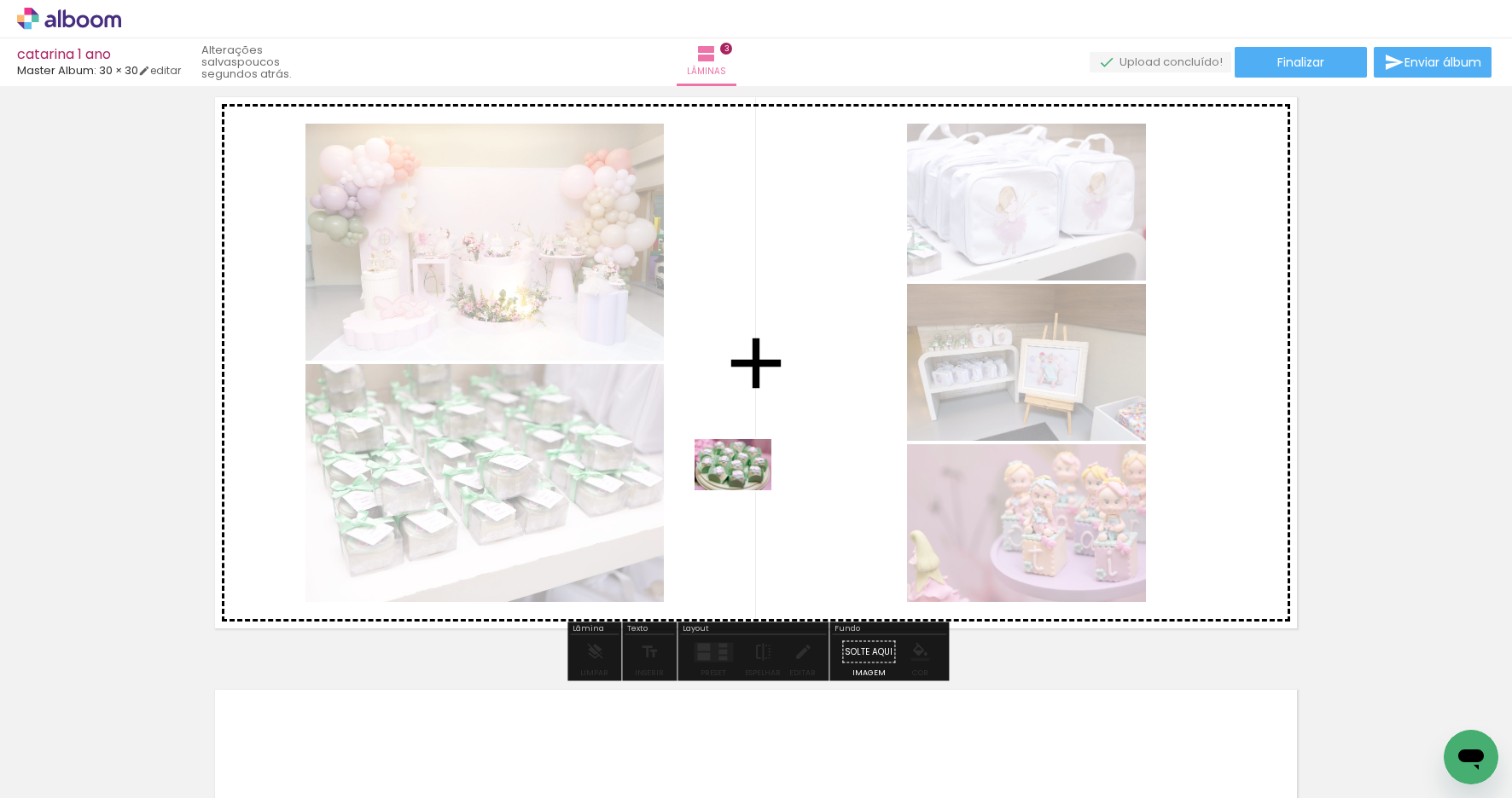
drag, startPoint x: 741, startPoint y: 764, endPoint x: 738, endPoint y: 490, distance: 274.0
click at [744, 471] on quentale-workspace at bounding box center [756, 399] width 1512 height 798
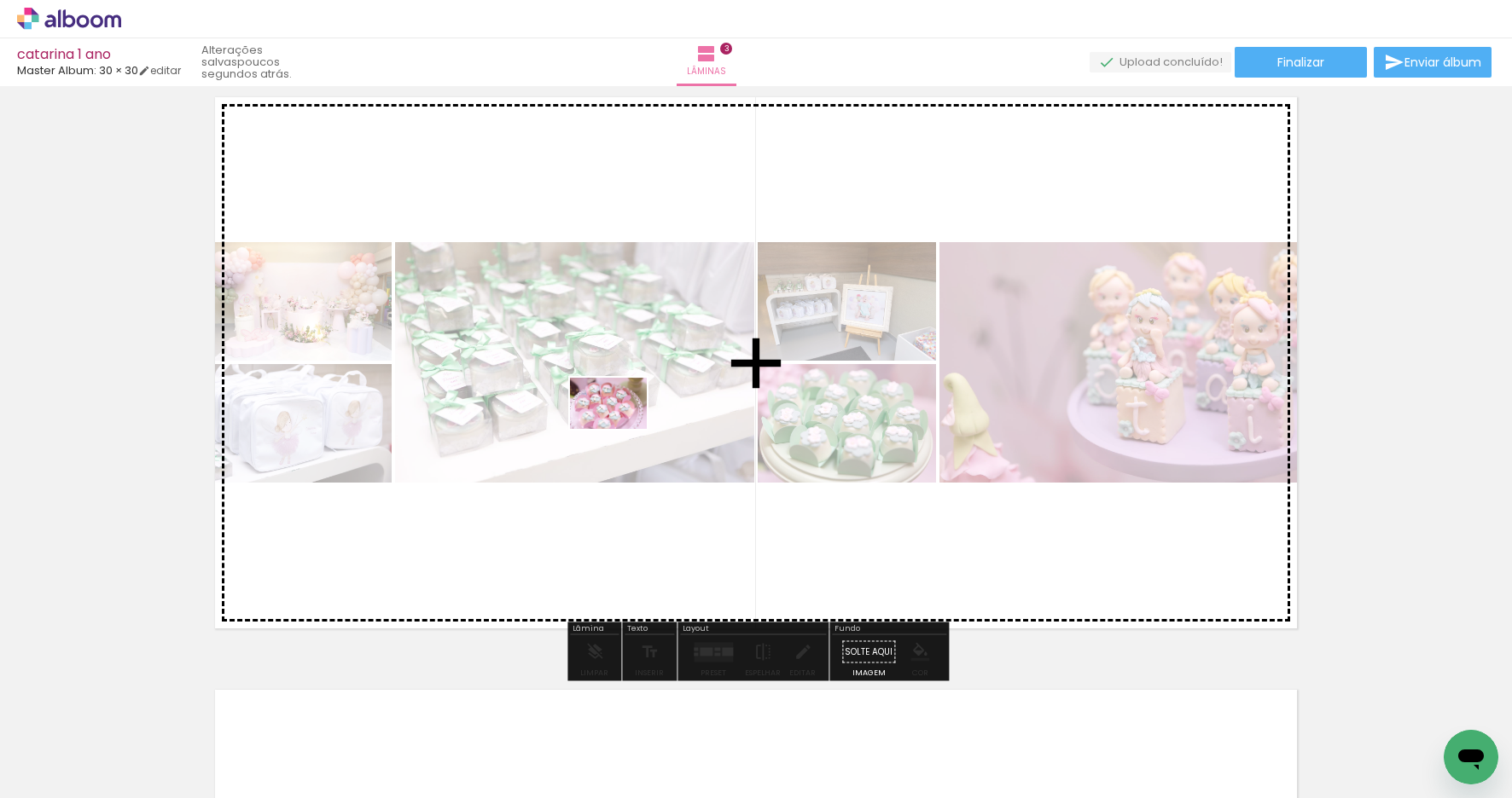
drag, startPoint x: 626, startPoint y: 761, endPoint x: 620, endPoint y: 435, distance: 326.1
click at [621, 426] on quentale-workspace at bounding box center [756, 399] width 1512 height 798
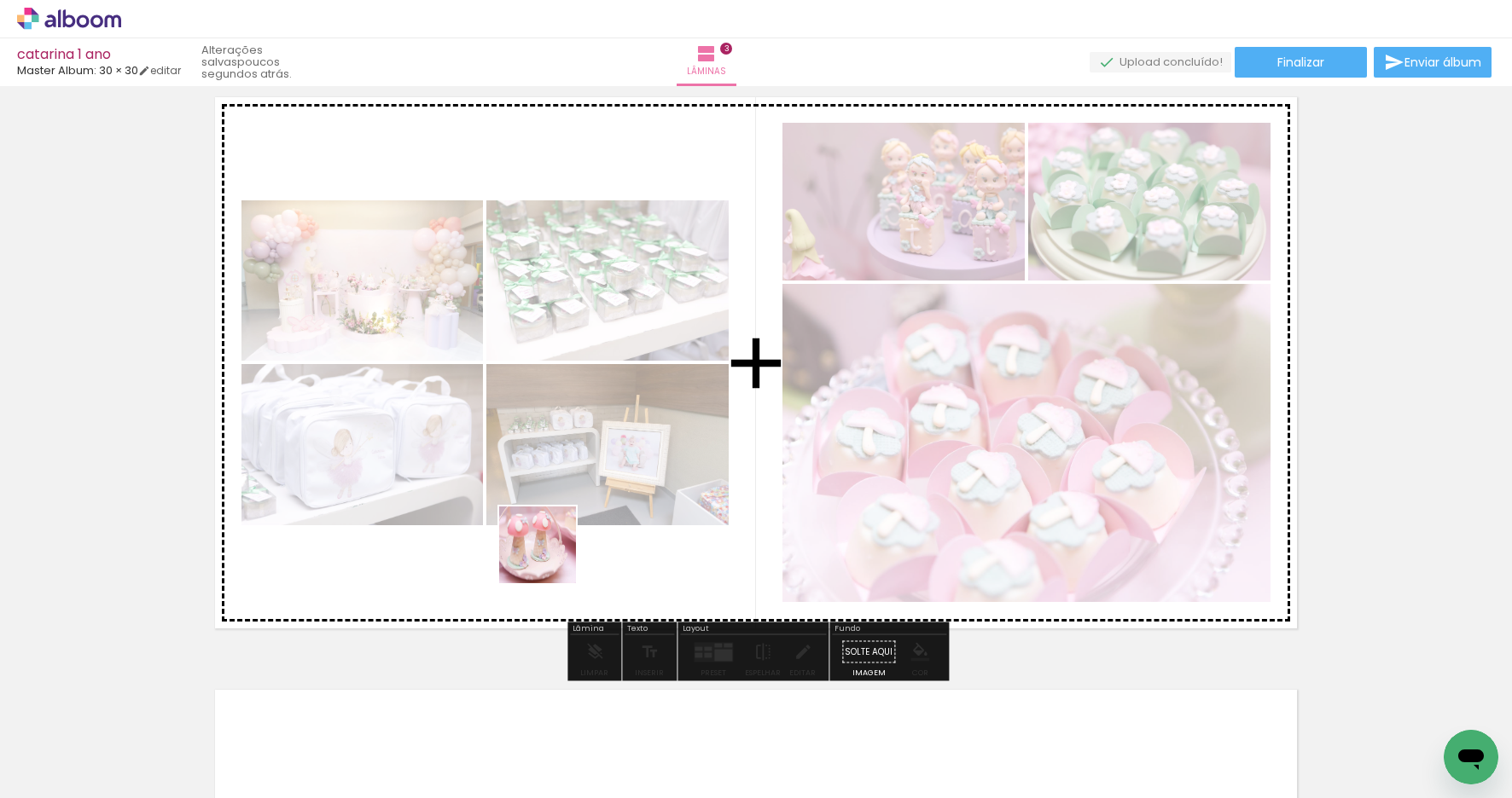
drag, startPoint x: 531, startPoint y: 763, endPoint x: 525, endPoint y: 547, distance: 216.1
click at [551, 470] on quentale-workspace at bounding box center [756, 399] width 1512 height 798
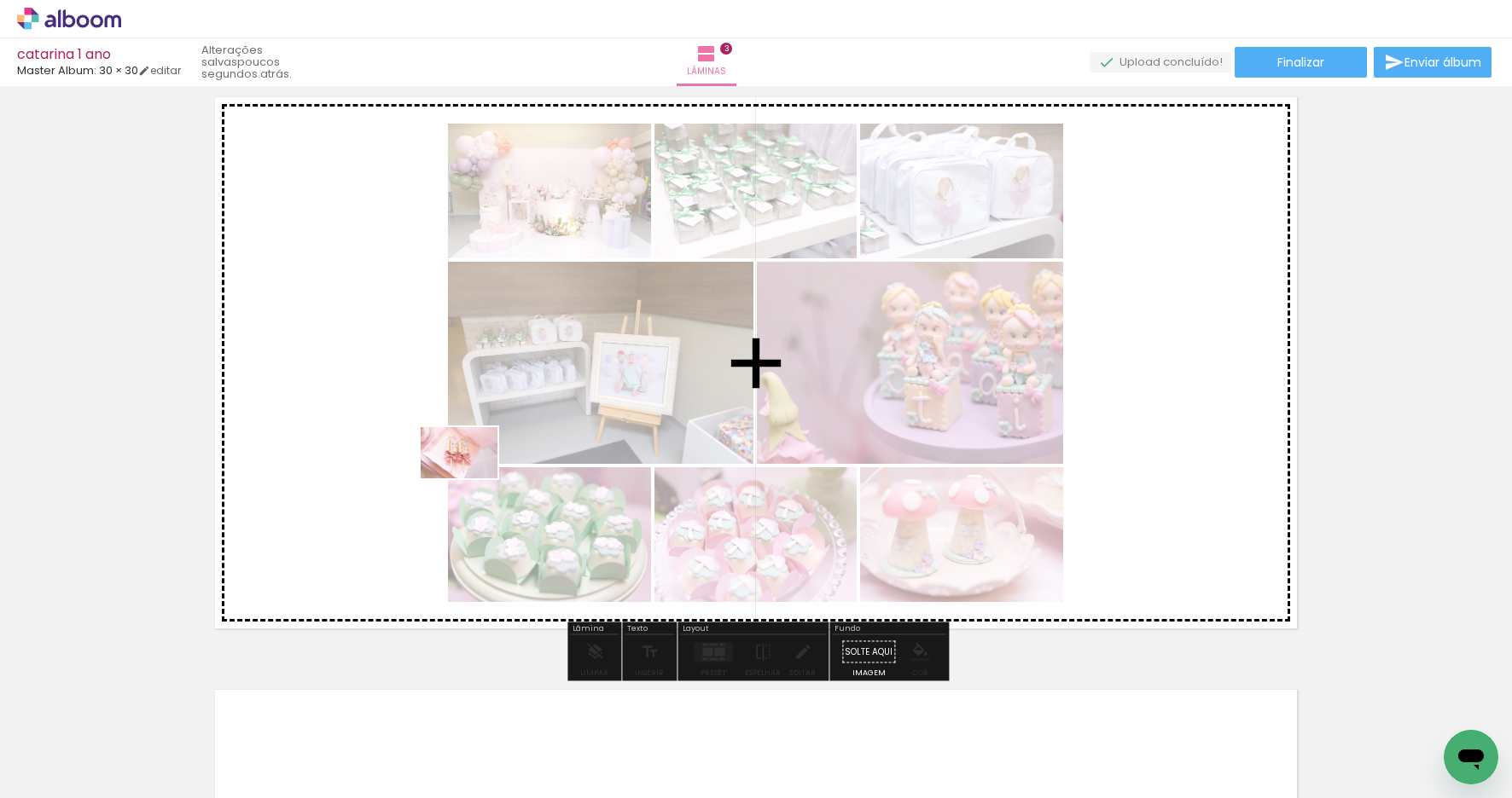
drag, startPoint x: 455, startPoint y: 733, endPoint x: 472, endPoint y: 478, distance: 255.6
click at [472, 478] on quentale-workspace at bounding box center [756, 399] width 1512 height 798
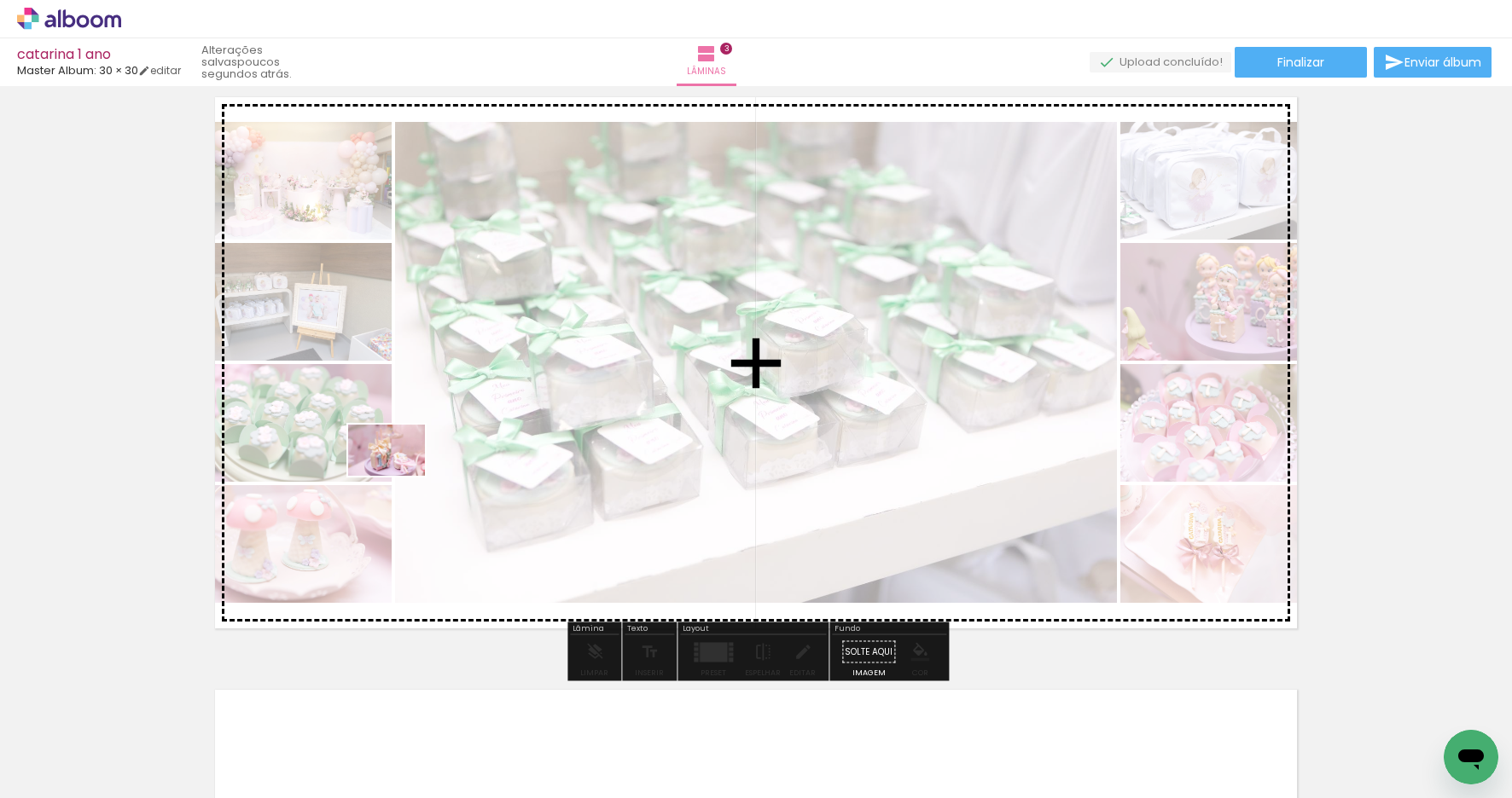
drag, startPoint x: 342, startPoint y: 749, endPoint x: 400, endPoint y: 475, distance: 280.1
click at [400, 475] on quentale-workspace at bounding box center [756, 399] width 1512 height 798
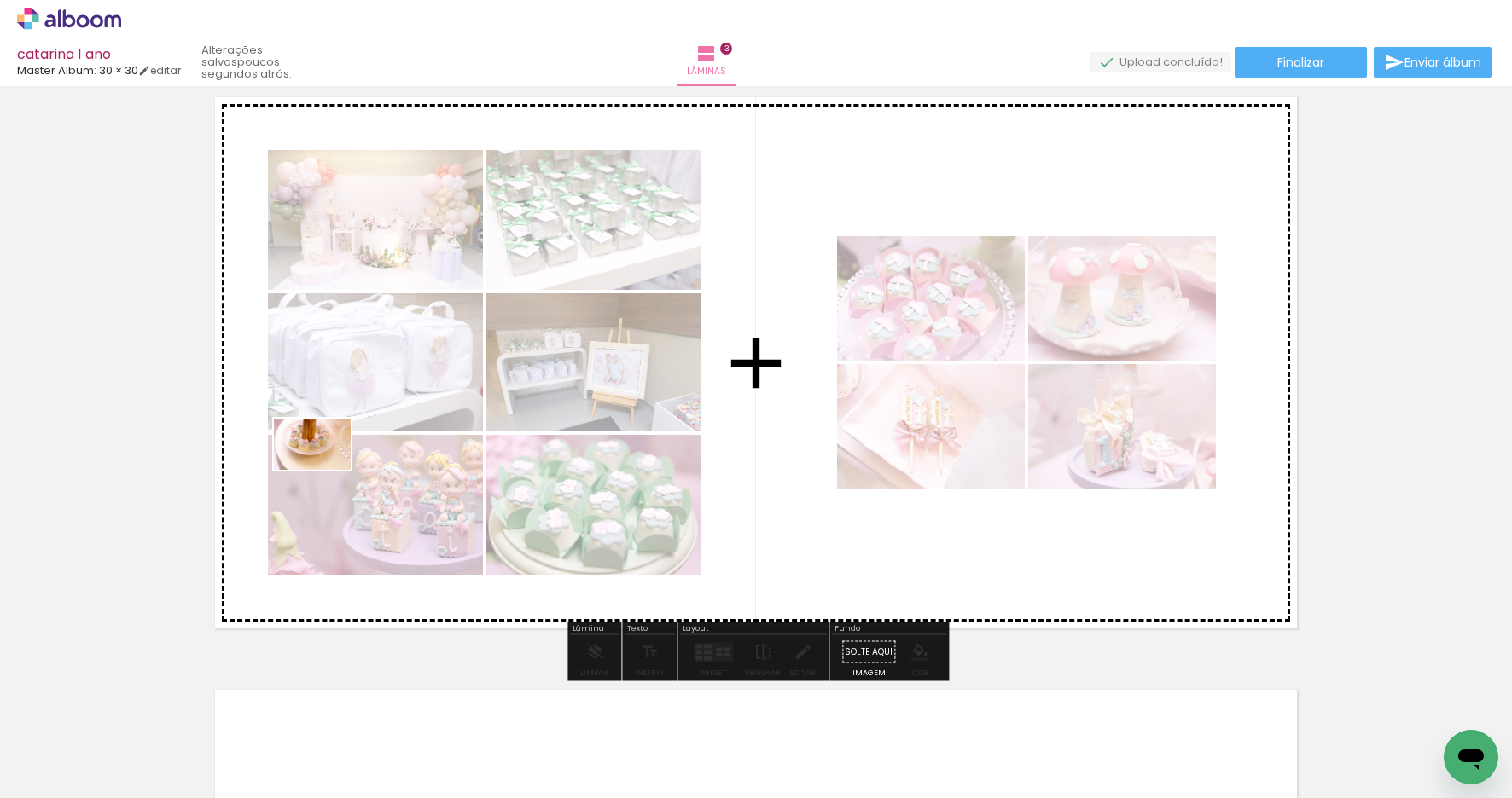
drag, startPoint x: 246, startPoint y: 744, endPoint x: 325, endPoint y: 459, distance: 295.7
click at [326, 459] on quentale-workspace at bounding box center [756, 399] width 1512 height 798
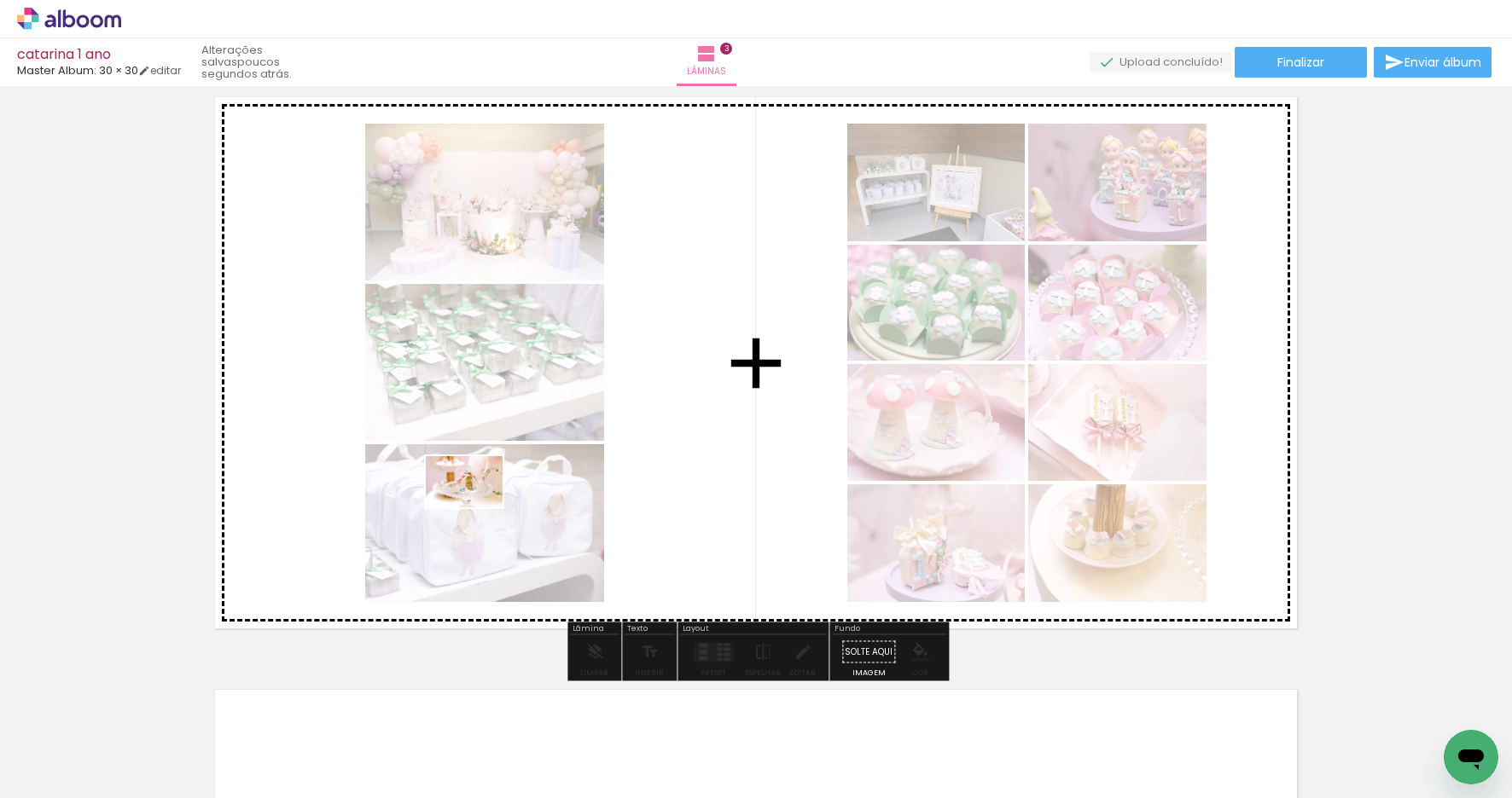
drag, startPoint x: 158, startPoint y: 751, endPoint x: 476, endPoint y: 508, distance: 400.2
click at [476, 508] on quentale-workspace at bounding box center [756, 399] width 1512 height 798
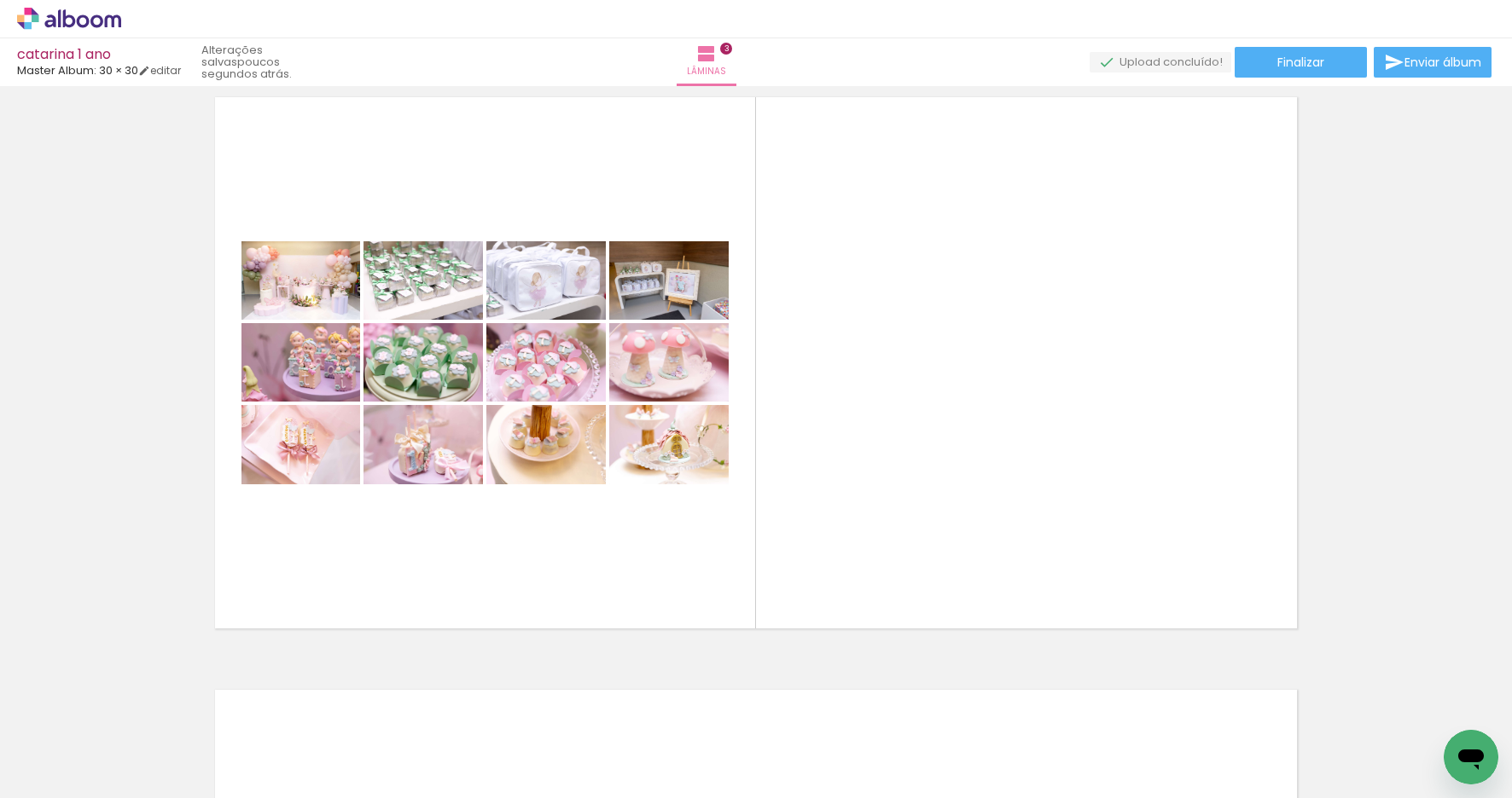
scroll to position [0, 9888]
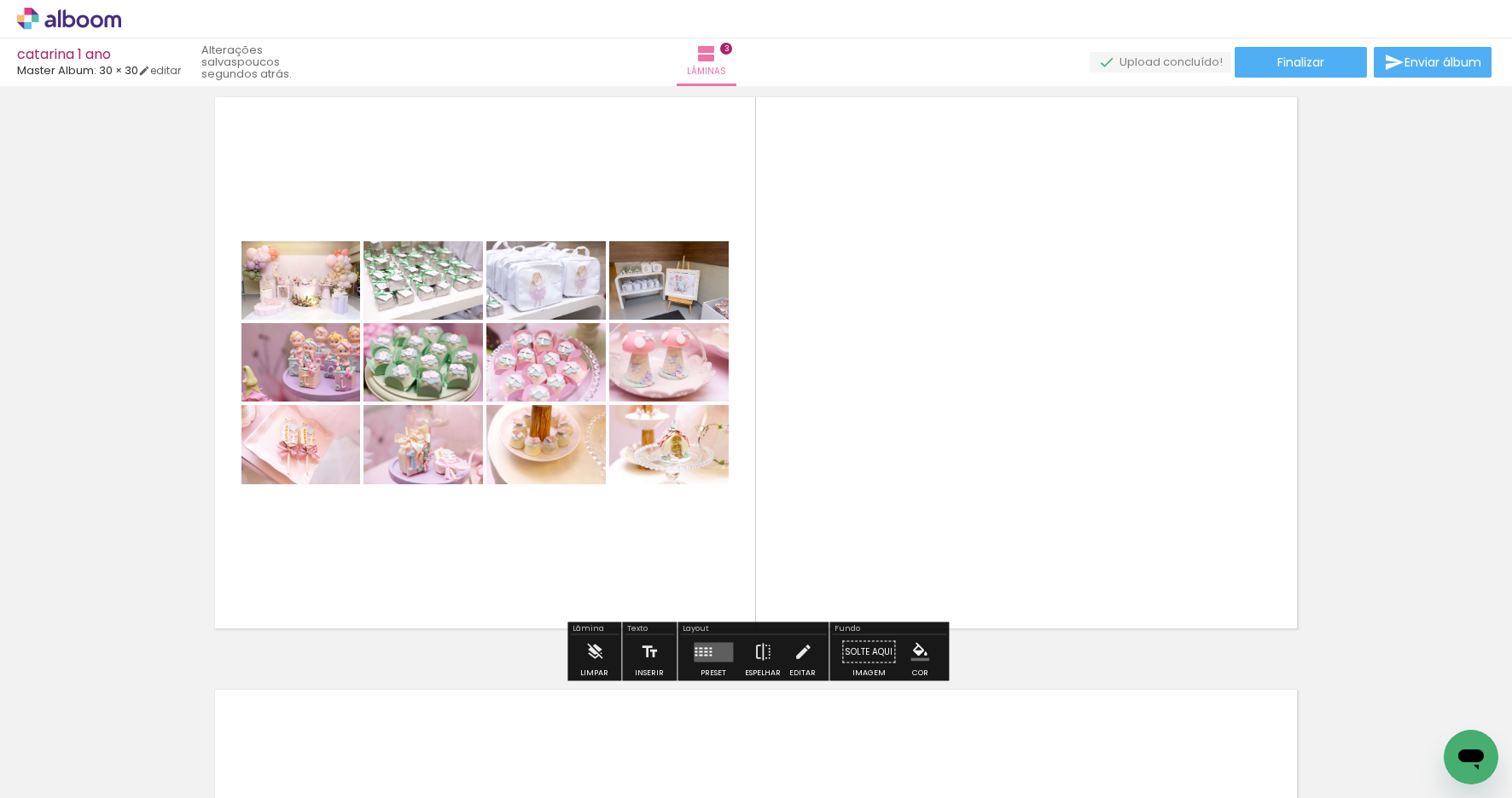
click at [704, 649] on quentale-layouter at bounding box center [713, 652] width 39 height 20
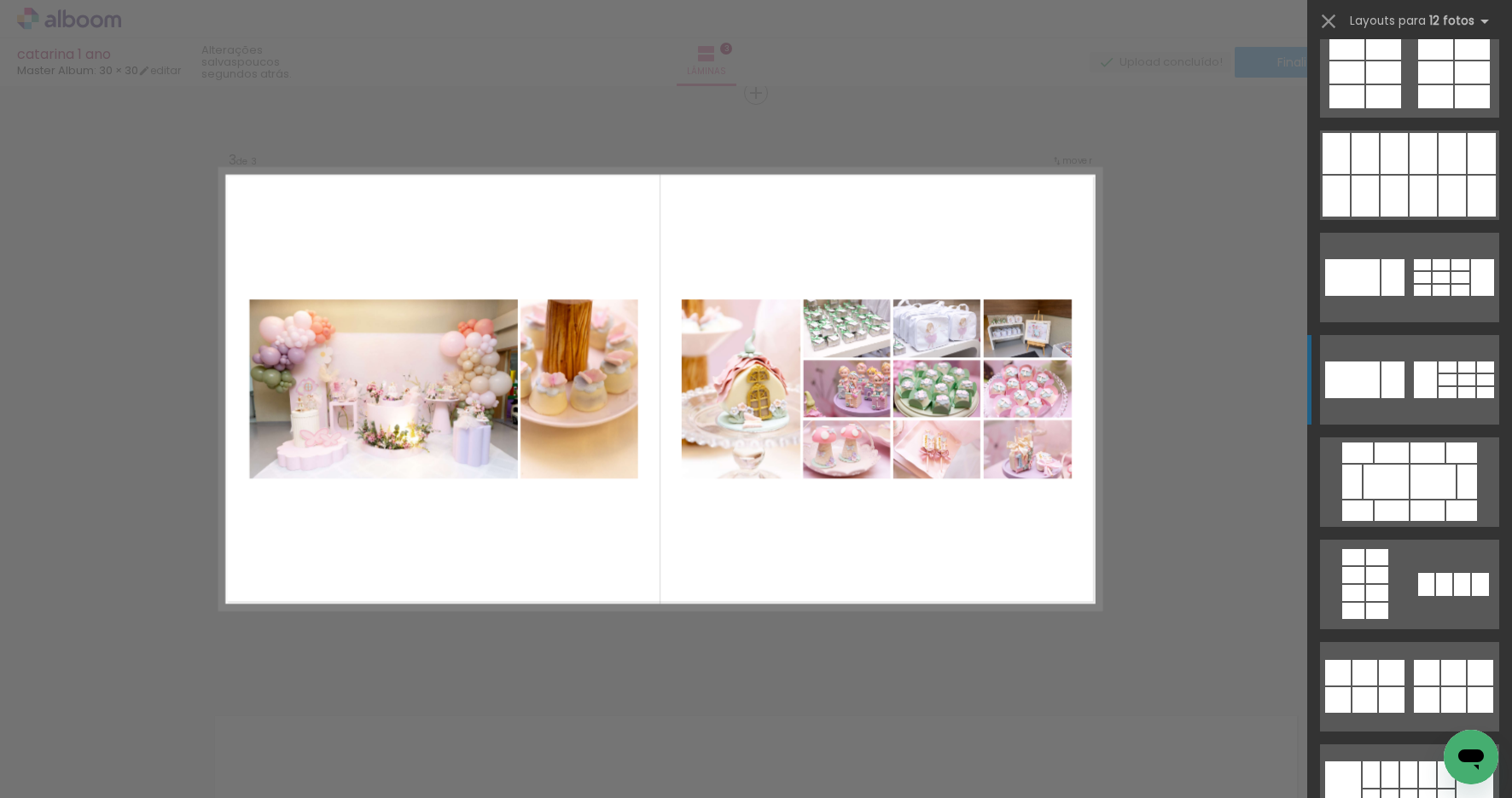
scroll to position [642, 0]
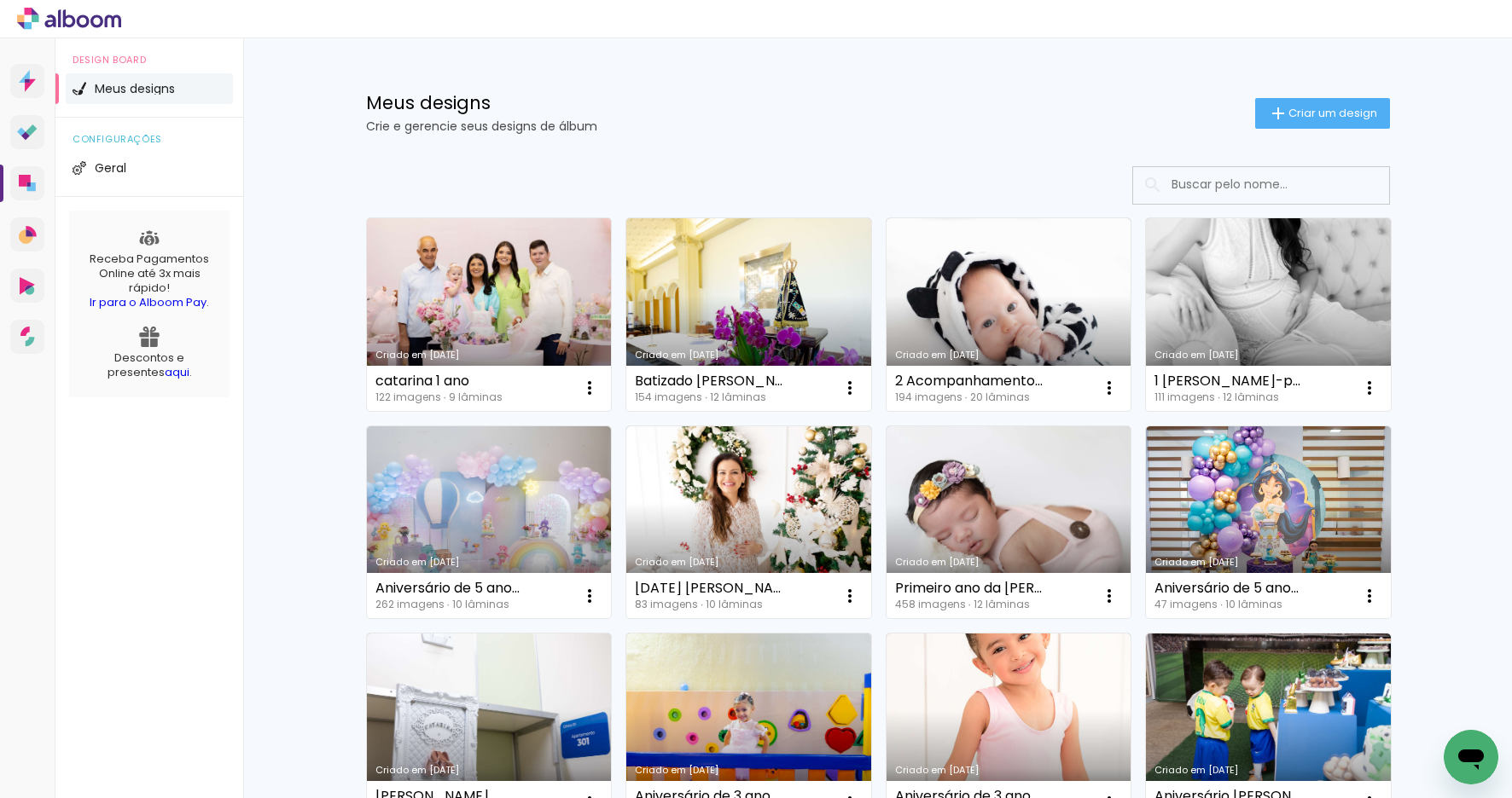
click at [491, 327] on link "Criado em [DATE]" at bounding box center [490, 314] width 245 height 193
